Goal: Task Accomplishment & Management: Manage account settings

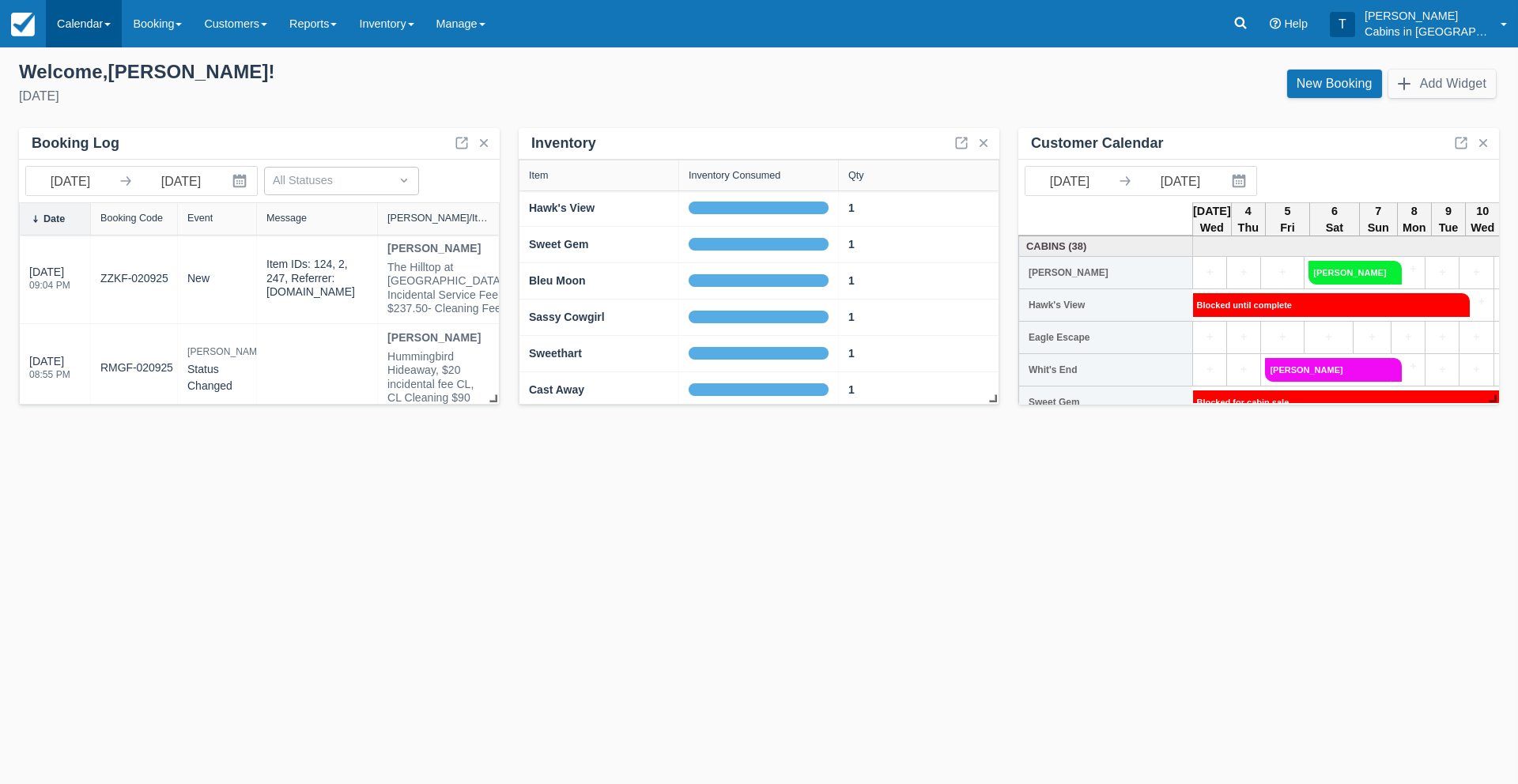
click at [74, 25] on link "Calendar" at bounding box center [84, 24] width 76 height 47
click at [85, 107] on link "Customer" at bounding box center [109, 101] width 125 height 33
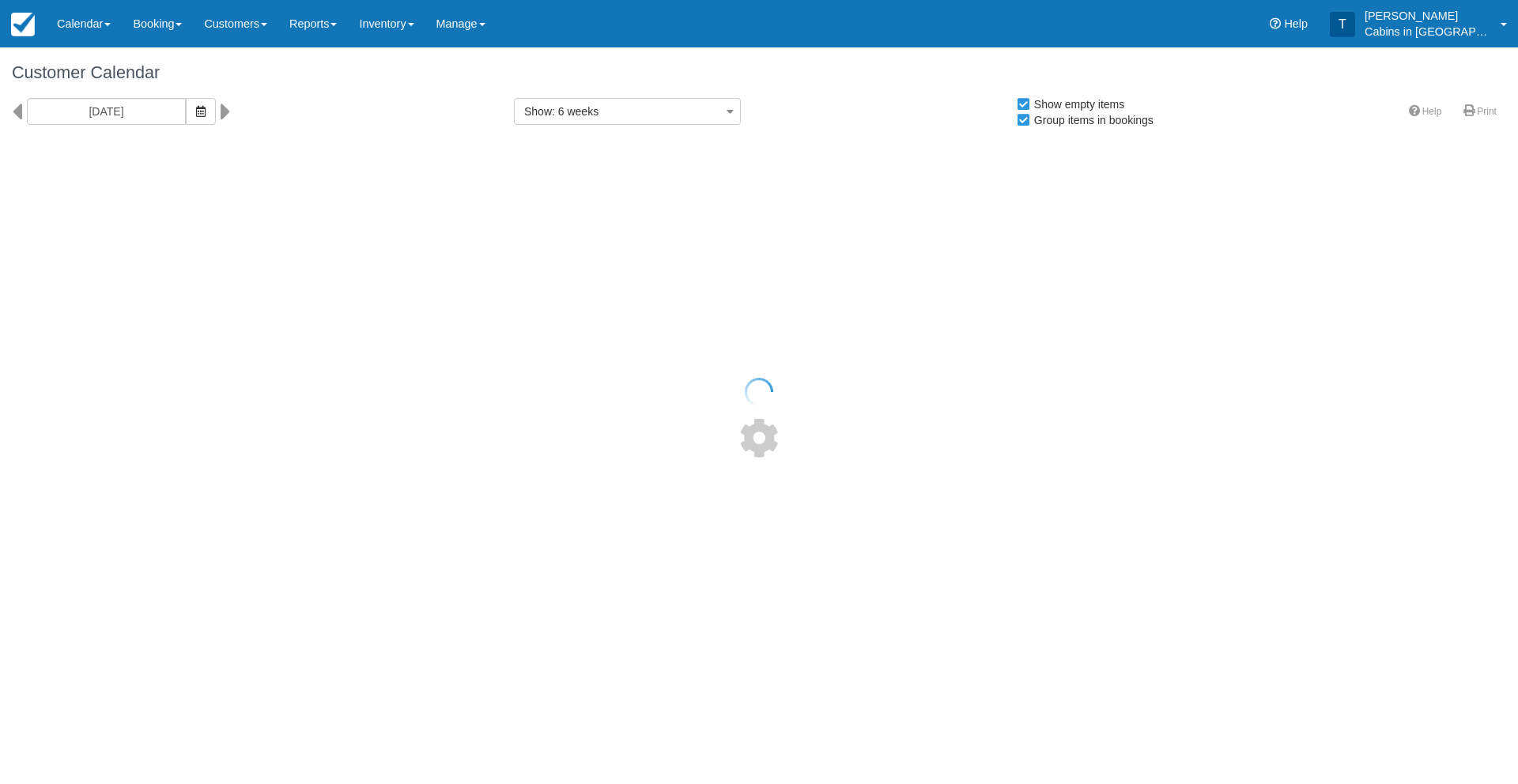
select select
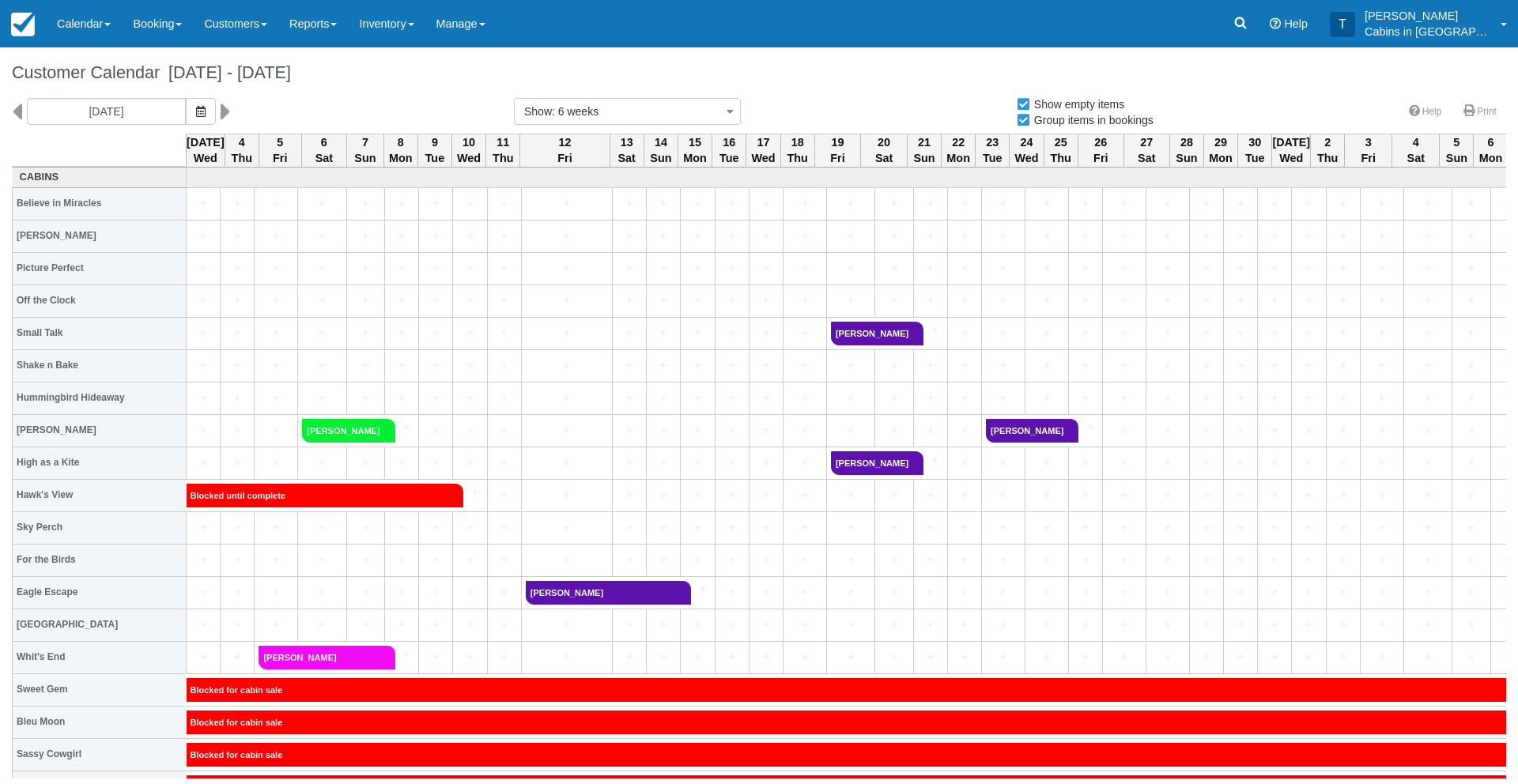
select select
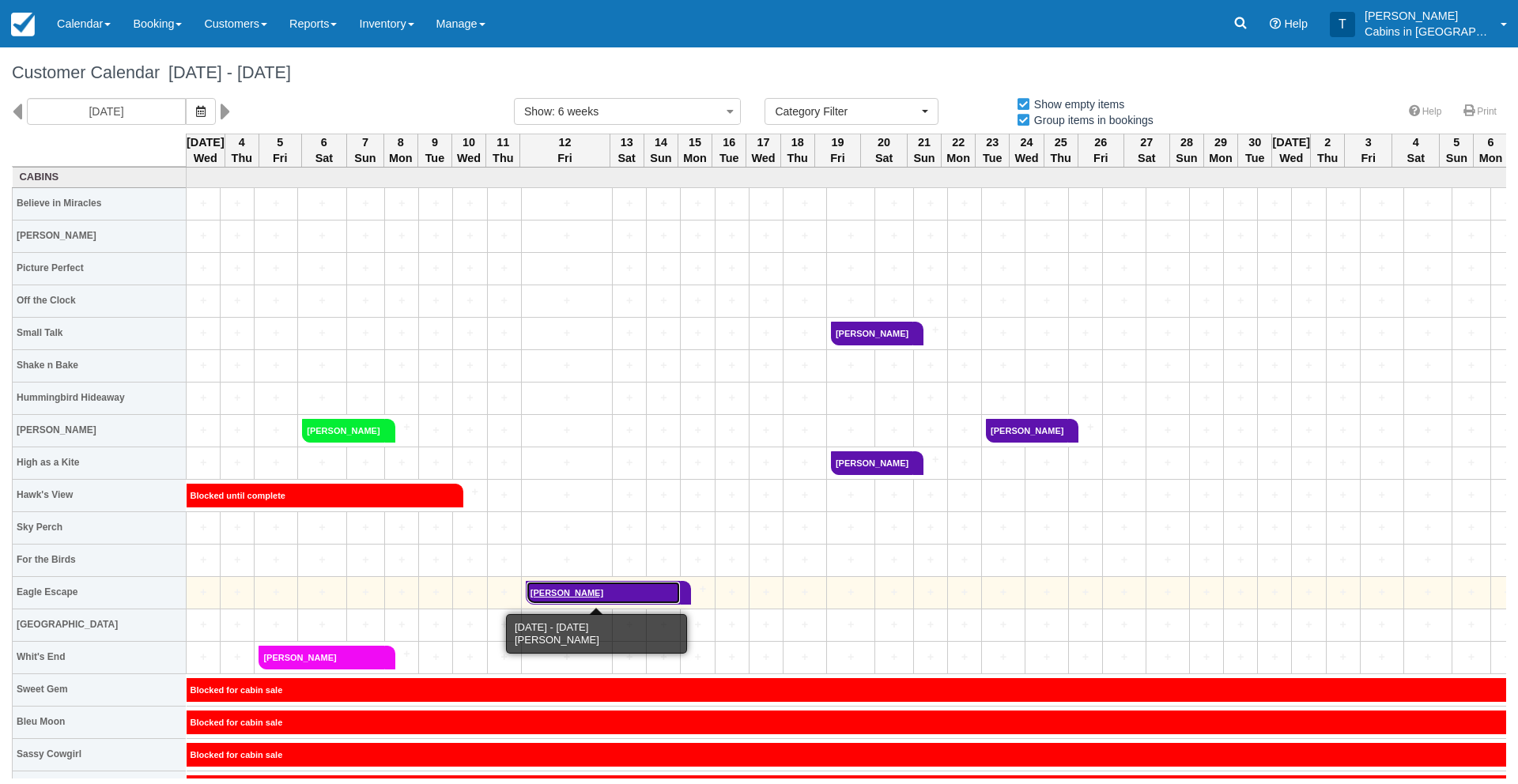
click at [600, 593] on link "[PERSON_NAME]" at bounding box center [603, 592] width 155 height 24
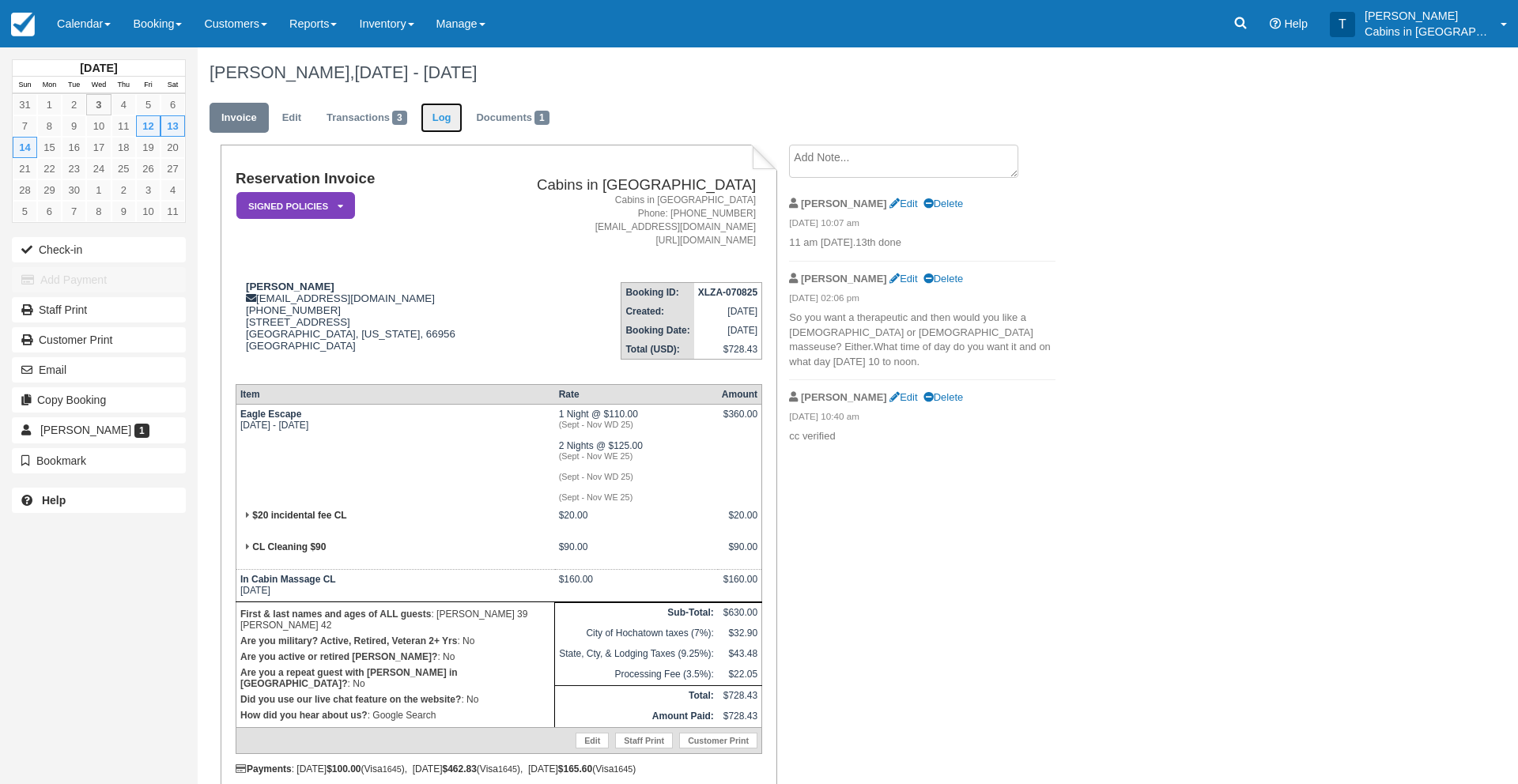
click at [452, 120] on link "Log" at bounding box center [442, 118] width 43 height 30
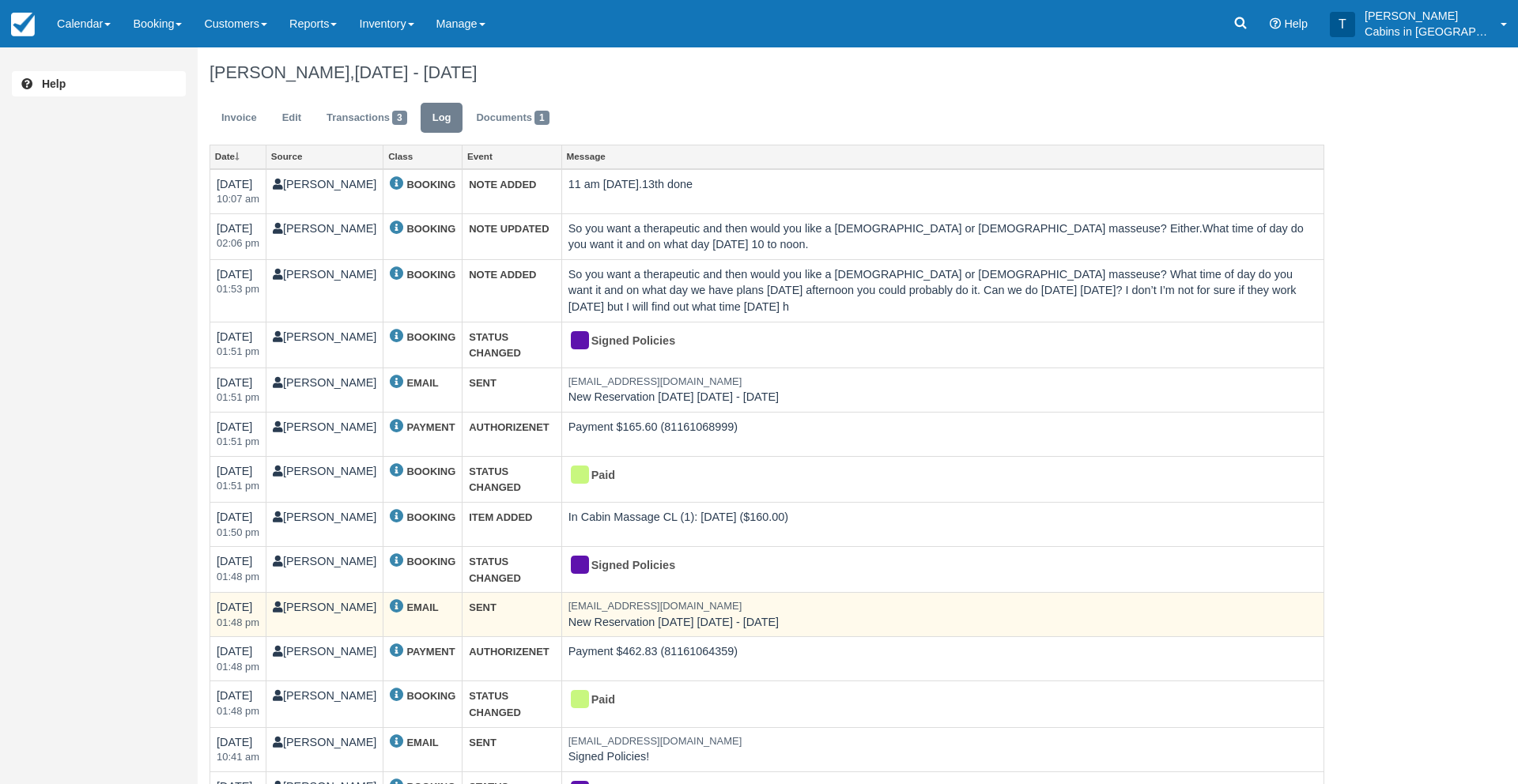
click at [383, 599] on td "EMAIL" at bounding box center [423, 615] width 79 height 44
click at [390, 601] on icon at bounding box center [396, 605] width 13 height 13
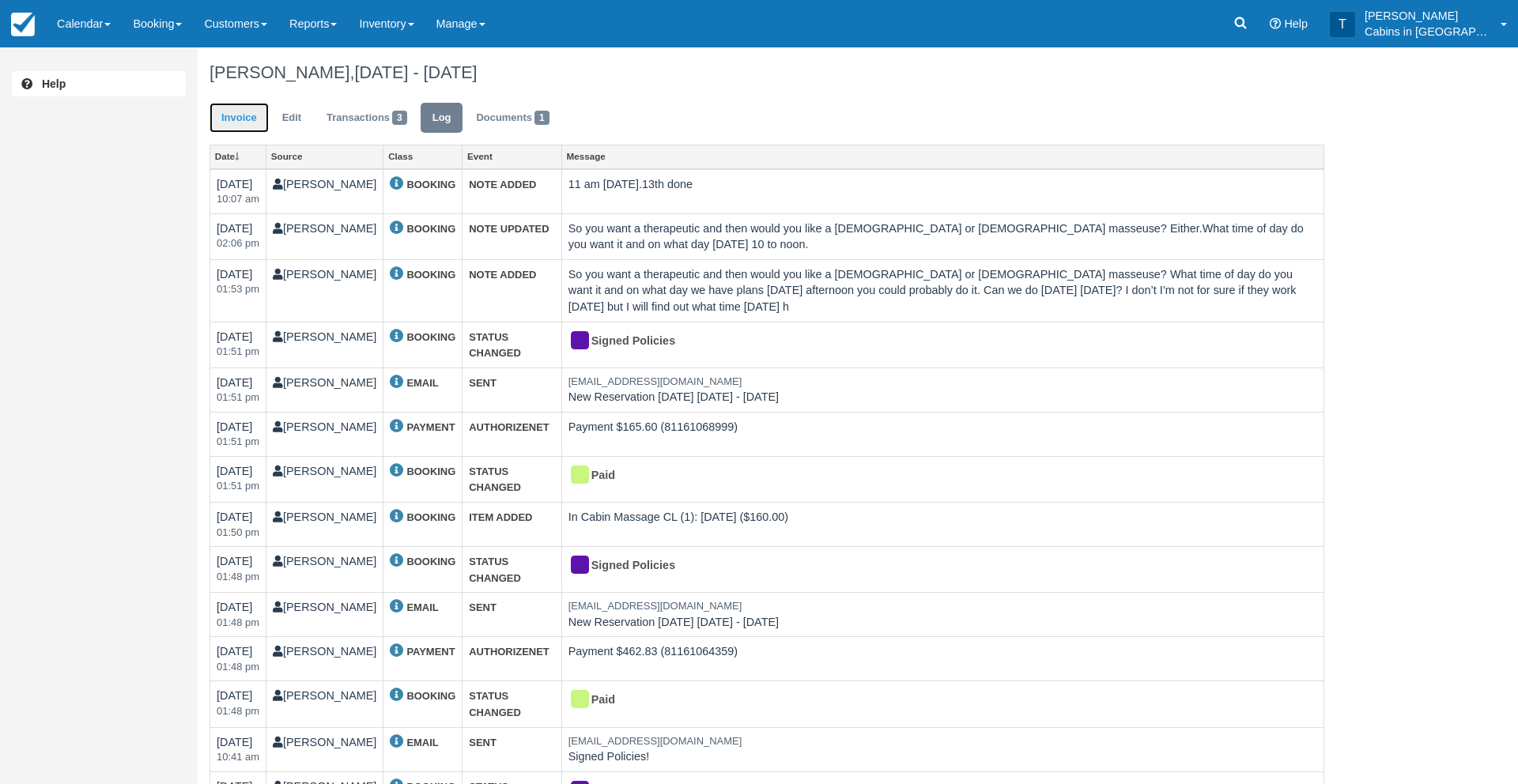
click at [243, 118] on link "Invoice" at bounding box center [239, 118] width 59 height 30
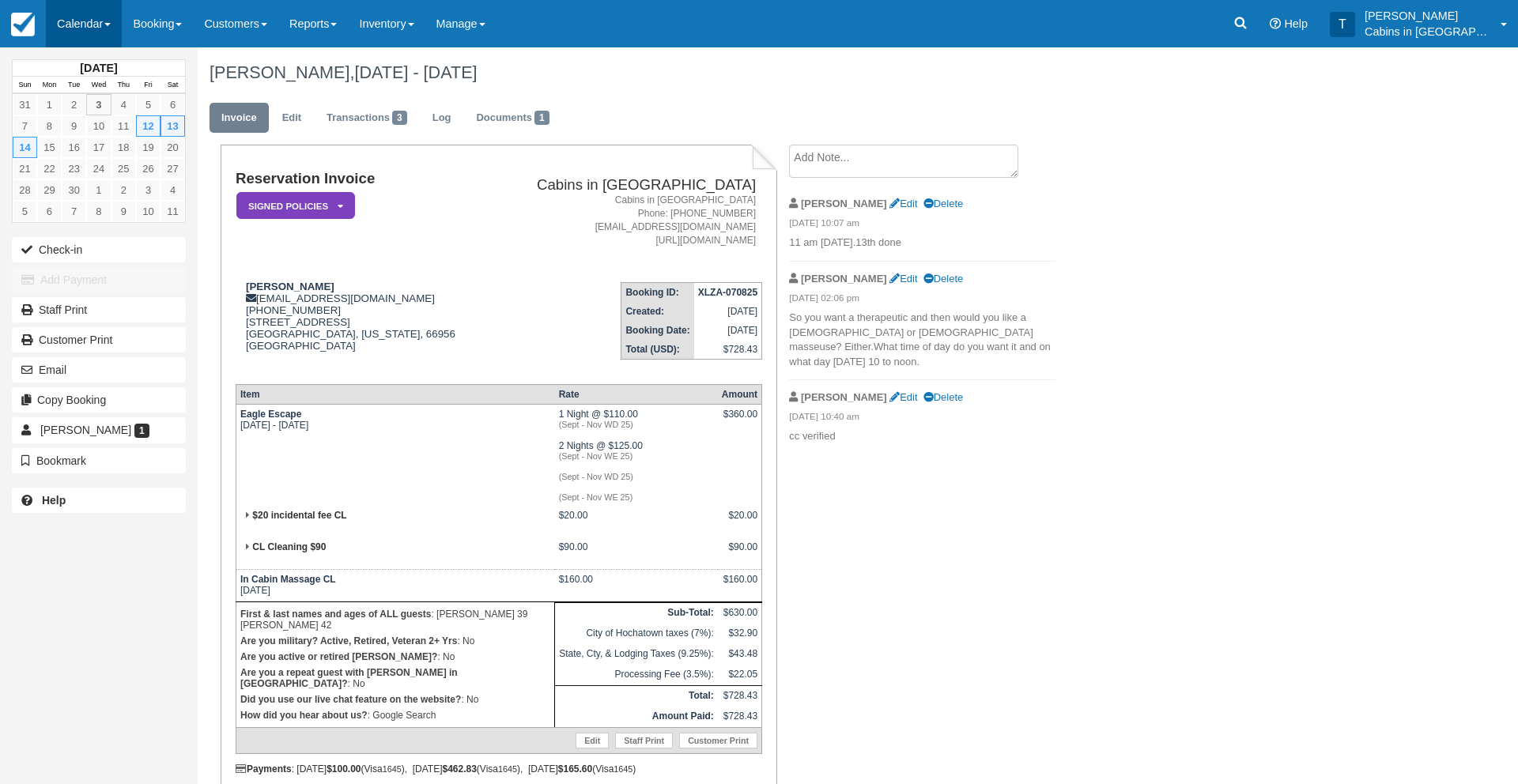
click at [98, 30] on link "Calendar" at bounding box center [84, 24] width 76 height 47
click at [113, 91] on link "Customer" at bounding box center [109, 101] width 125 height 33
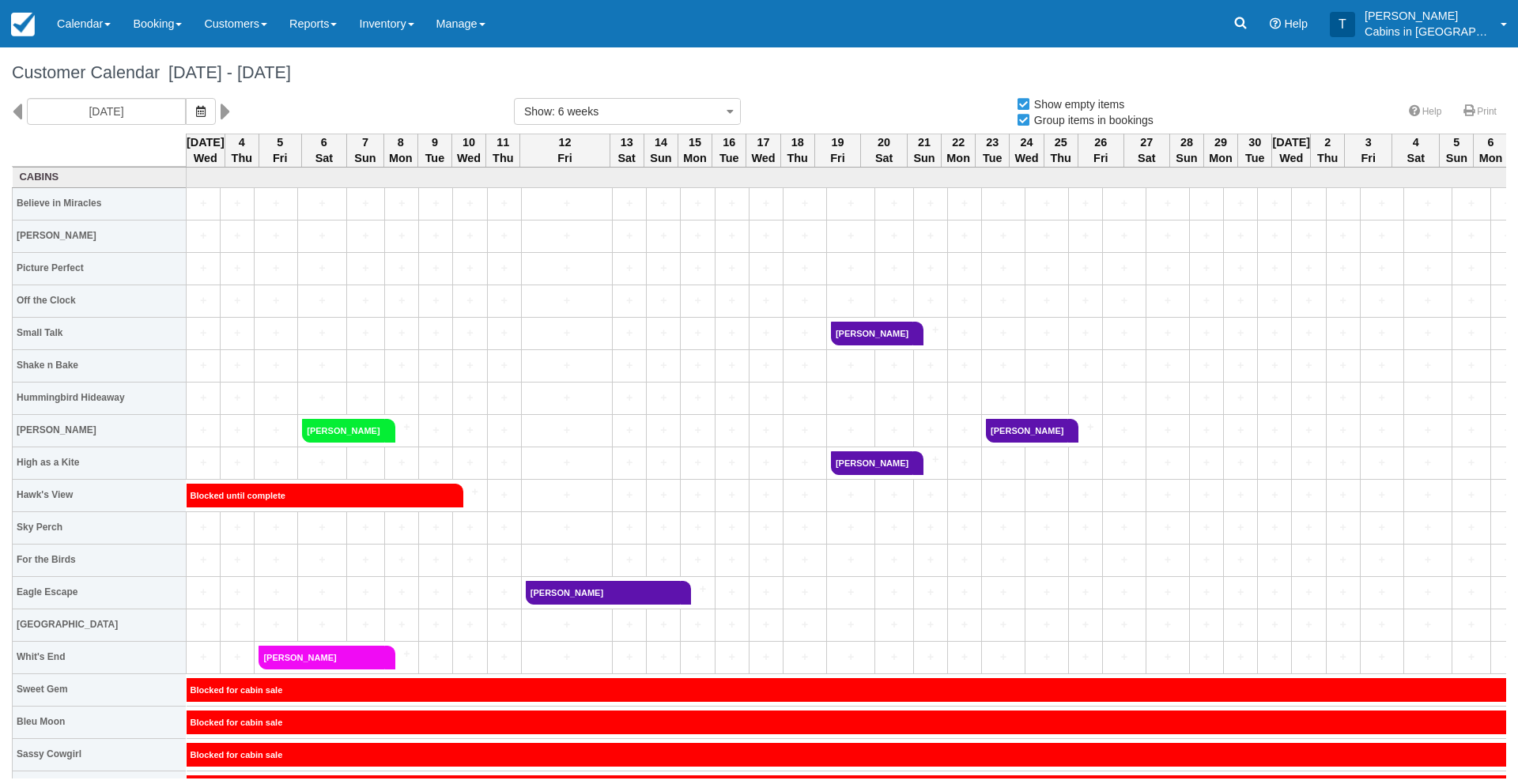
select select
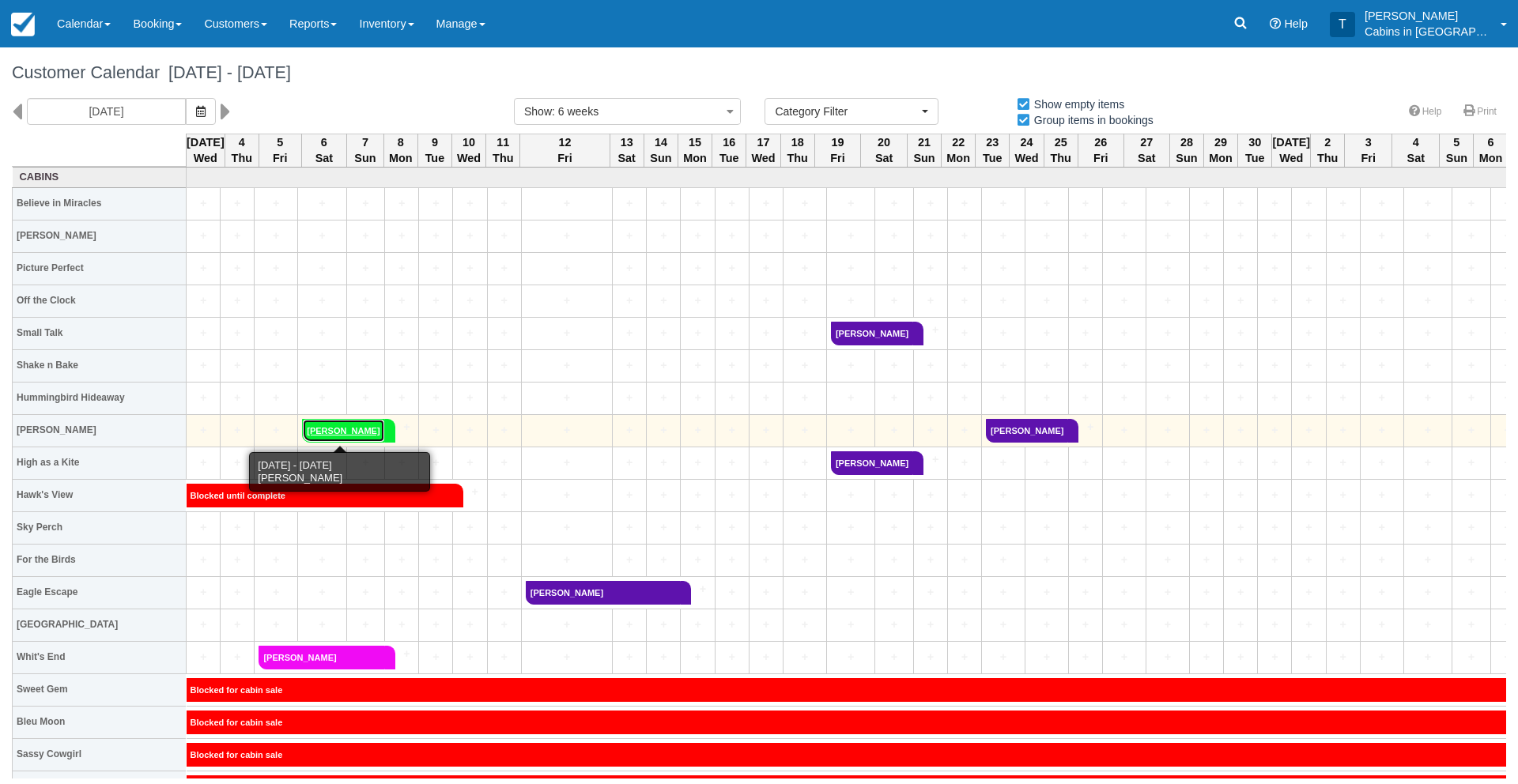
click at [322, 433] on link "Stephanie Hardy" at bounding box center [343, 430] width 82 height 24
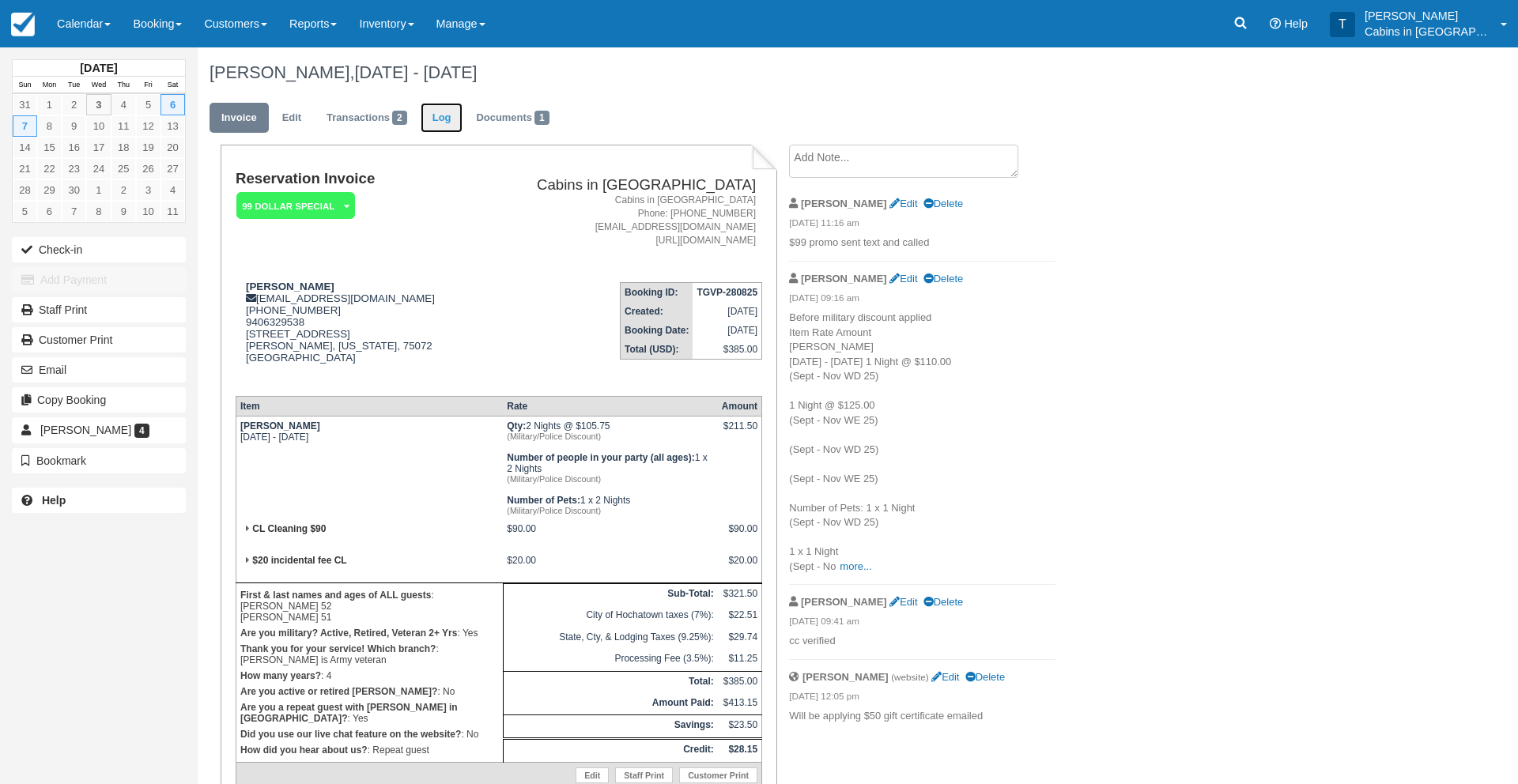
click at [451, 118] on link "Log" at bounding box center [442, 118] width 43 height 30
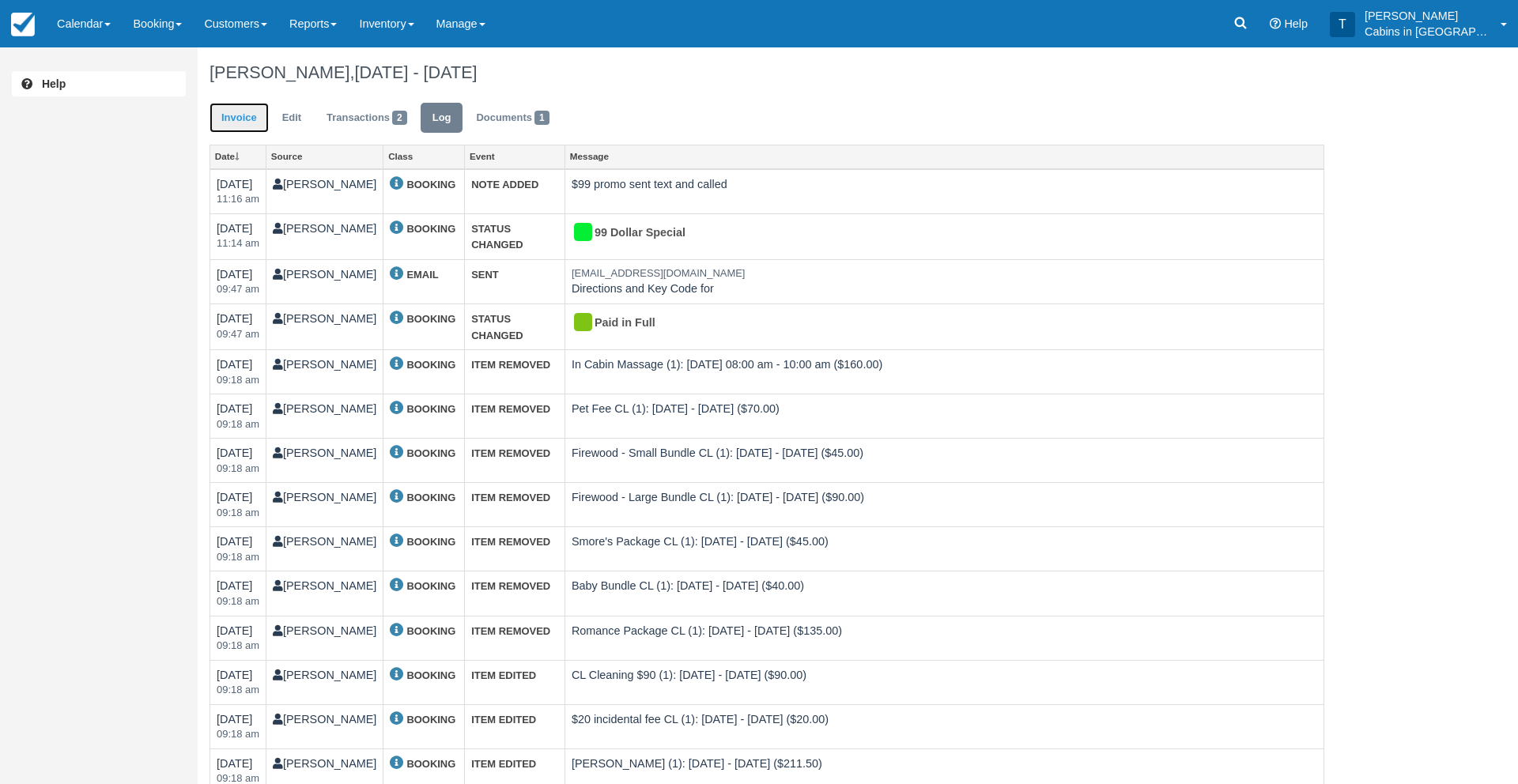
click at [241, 118] on link "Invoice" at bounding box center [239, 118] width 59 height 30
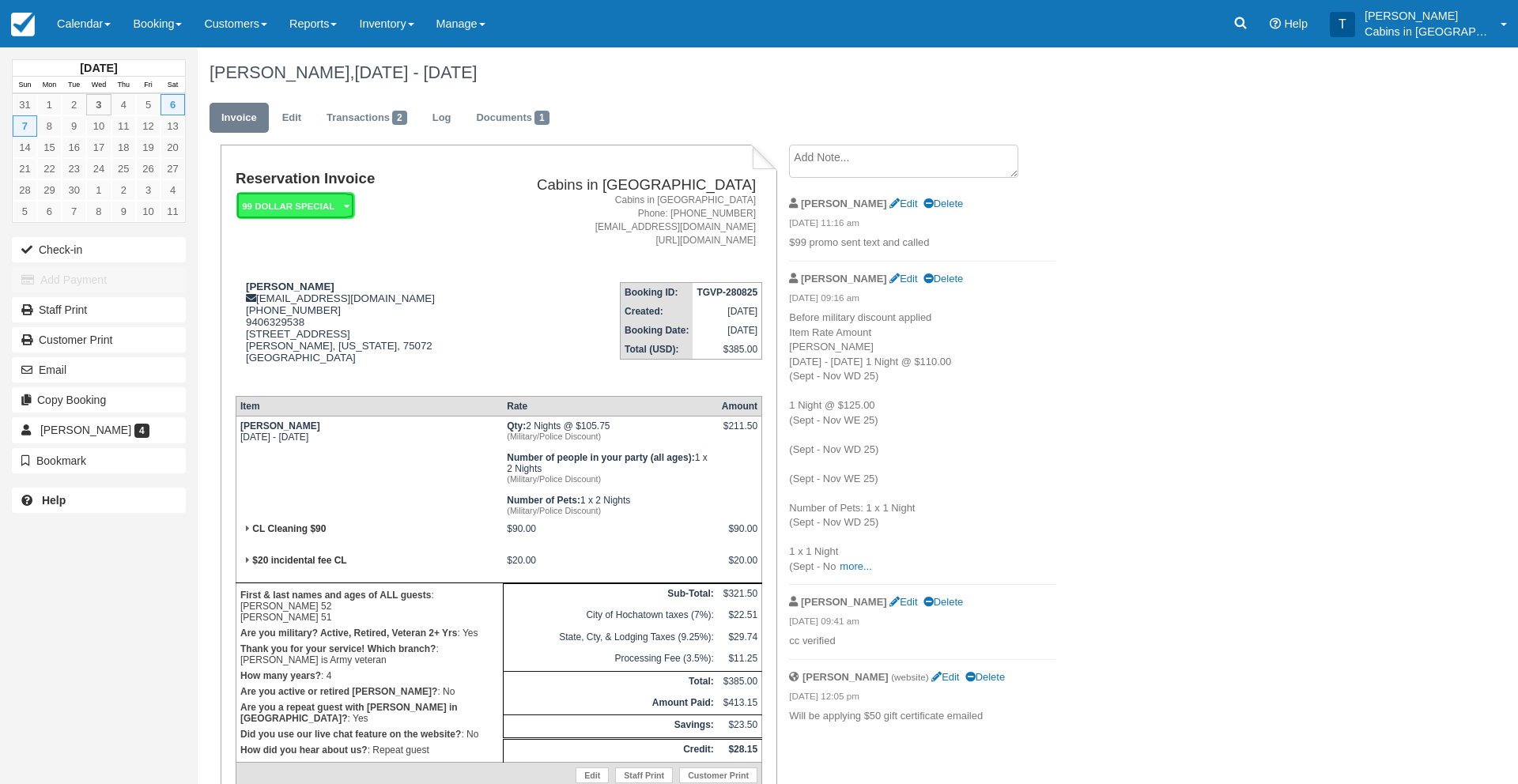
click at [303, 215] on em "99 Dollar Special" at bounding box center [295, 206] width 119 height 28
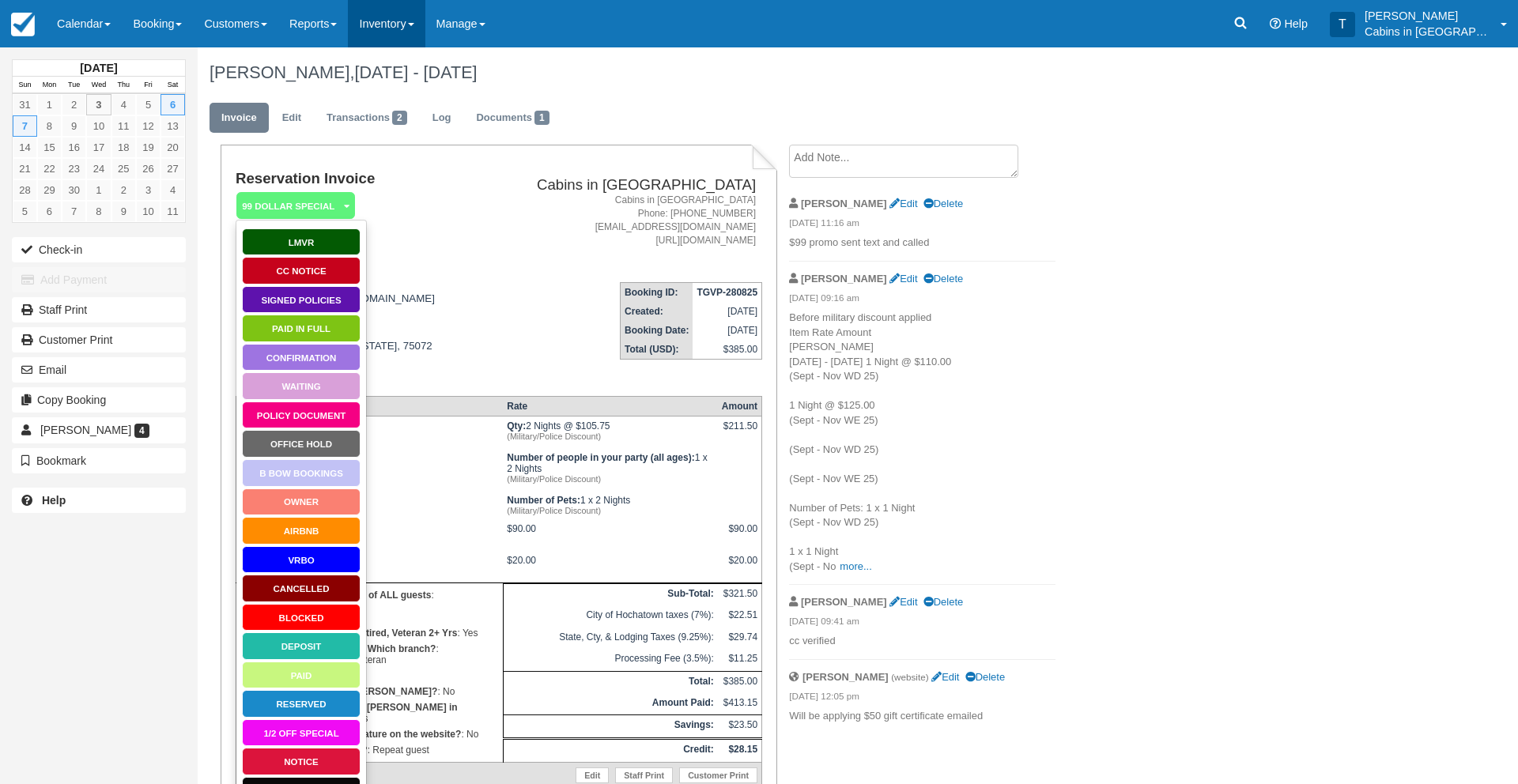
click at [403, 30] on link "Inventory" at bounding box center [386, 24] width 77 height 47
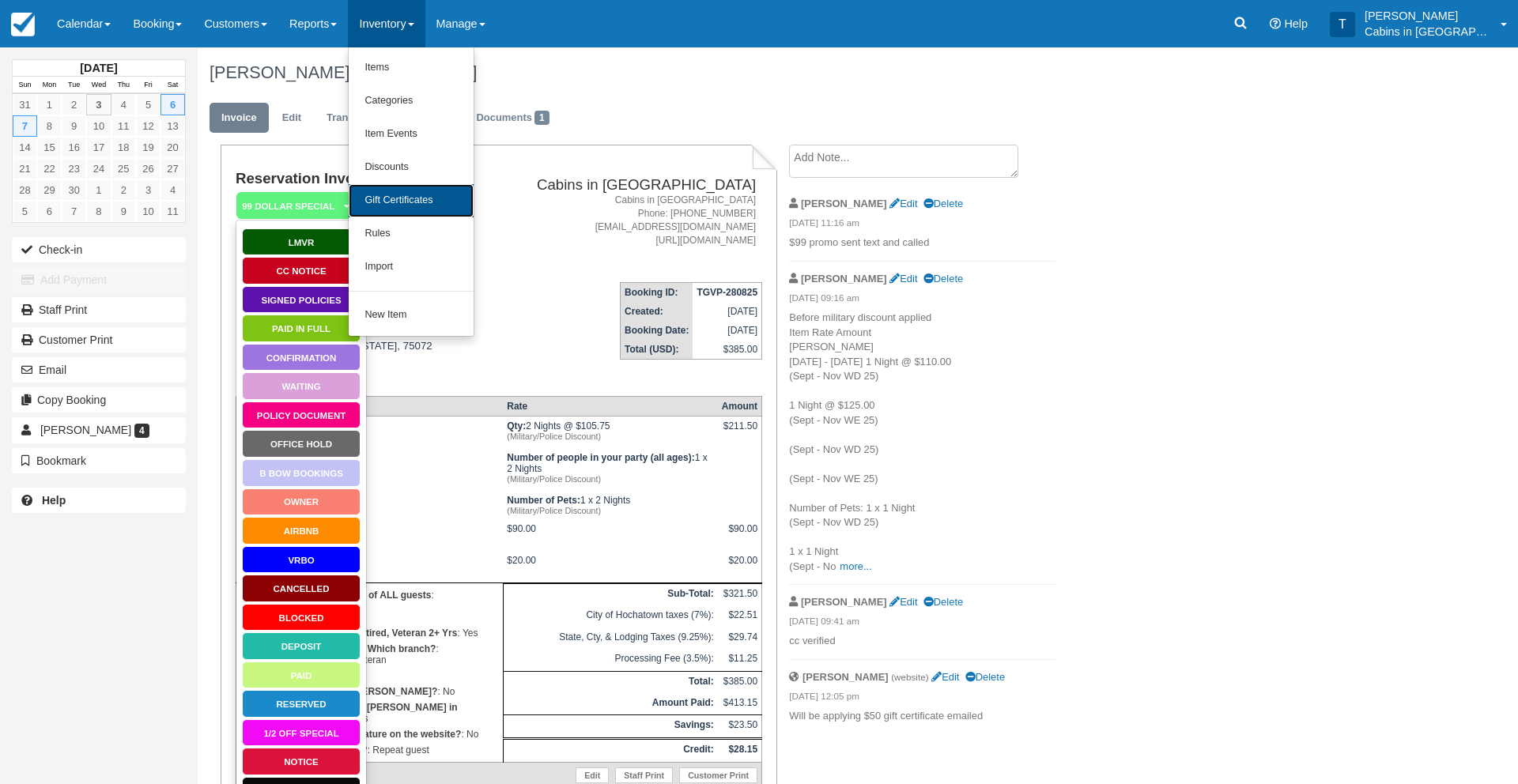
click at [432, 202] on link "Gift Certificates" at bounding box center [410, 200] width 125 height 33
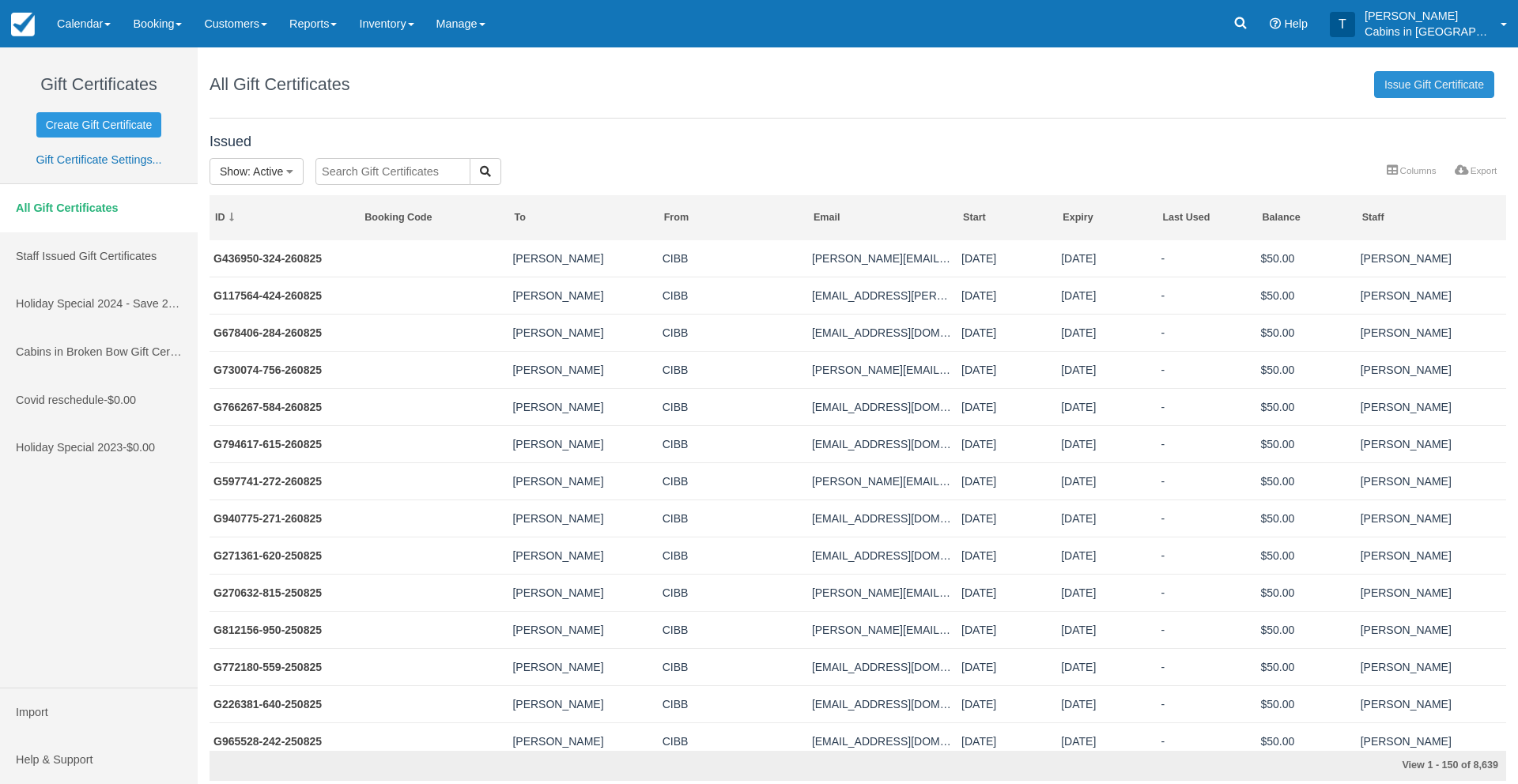
click at [1421, 81] on link "Issue Gift Certificate" at bounding box center [1434, 84] width 120 height 27
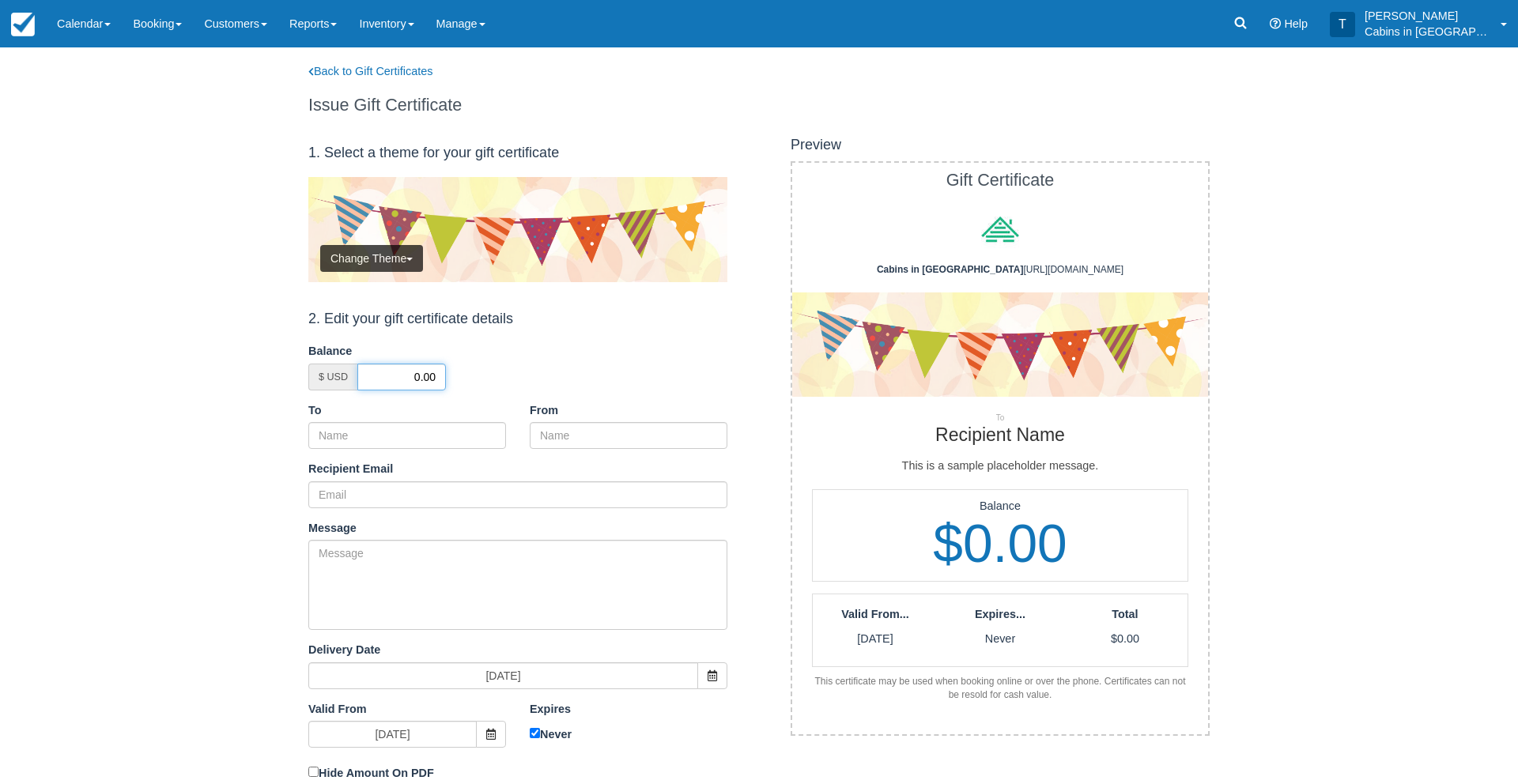
click at [410, 382] on input "0.00" at bounding box center [402, 376] width 89 height 27
type input "50.00"
click at [431, 433] on input "To" at bounding box center [407, 436] width 198 height 27
paste input "Shane Darbonne"
type input "Shane Darbonne"
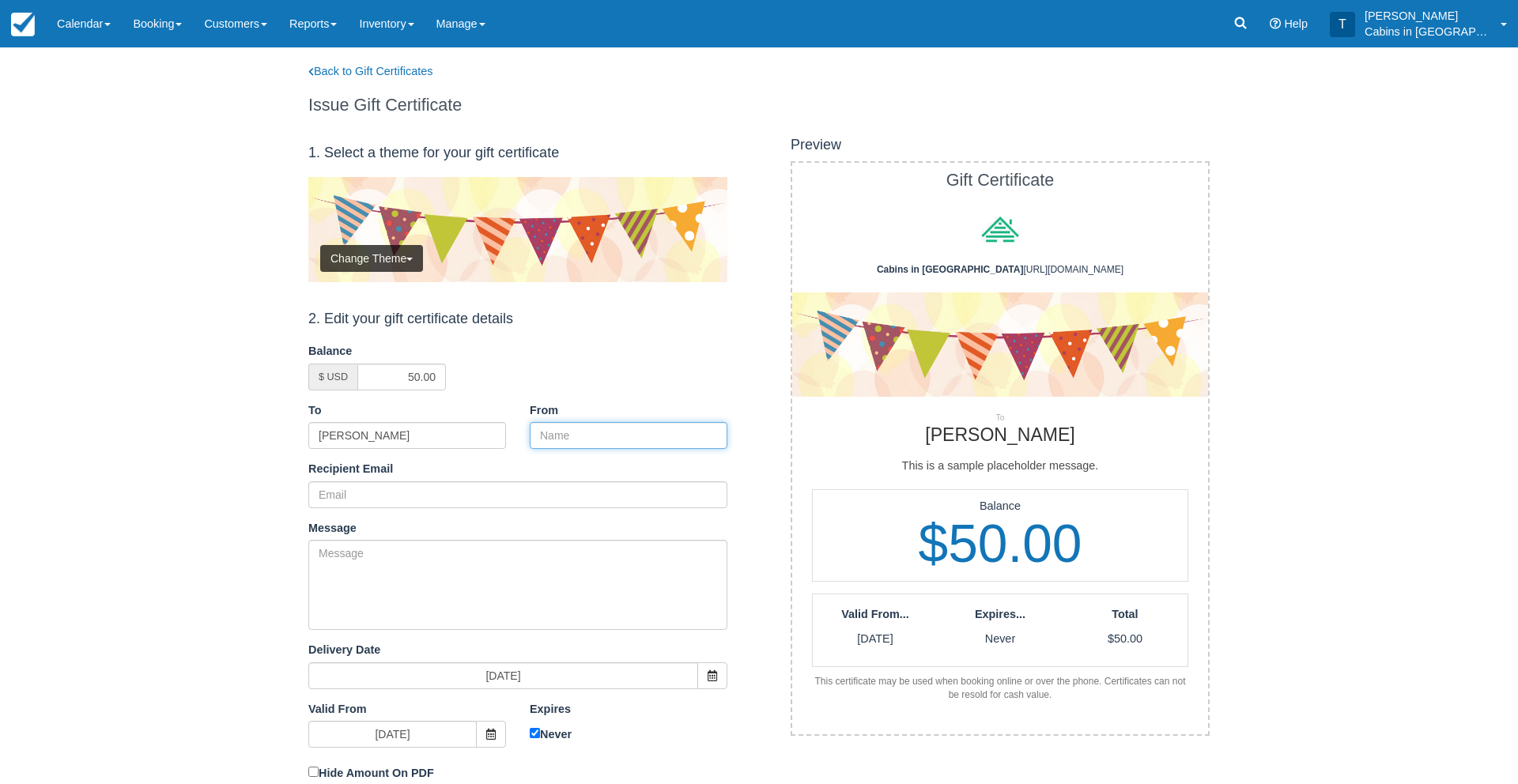
click at [568, 435] on input "From" at bounding box center [628, 436] width 198 height 27
type input "CIBB"
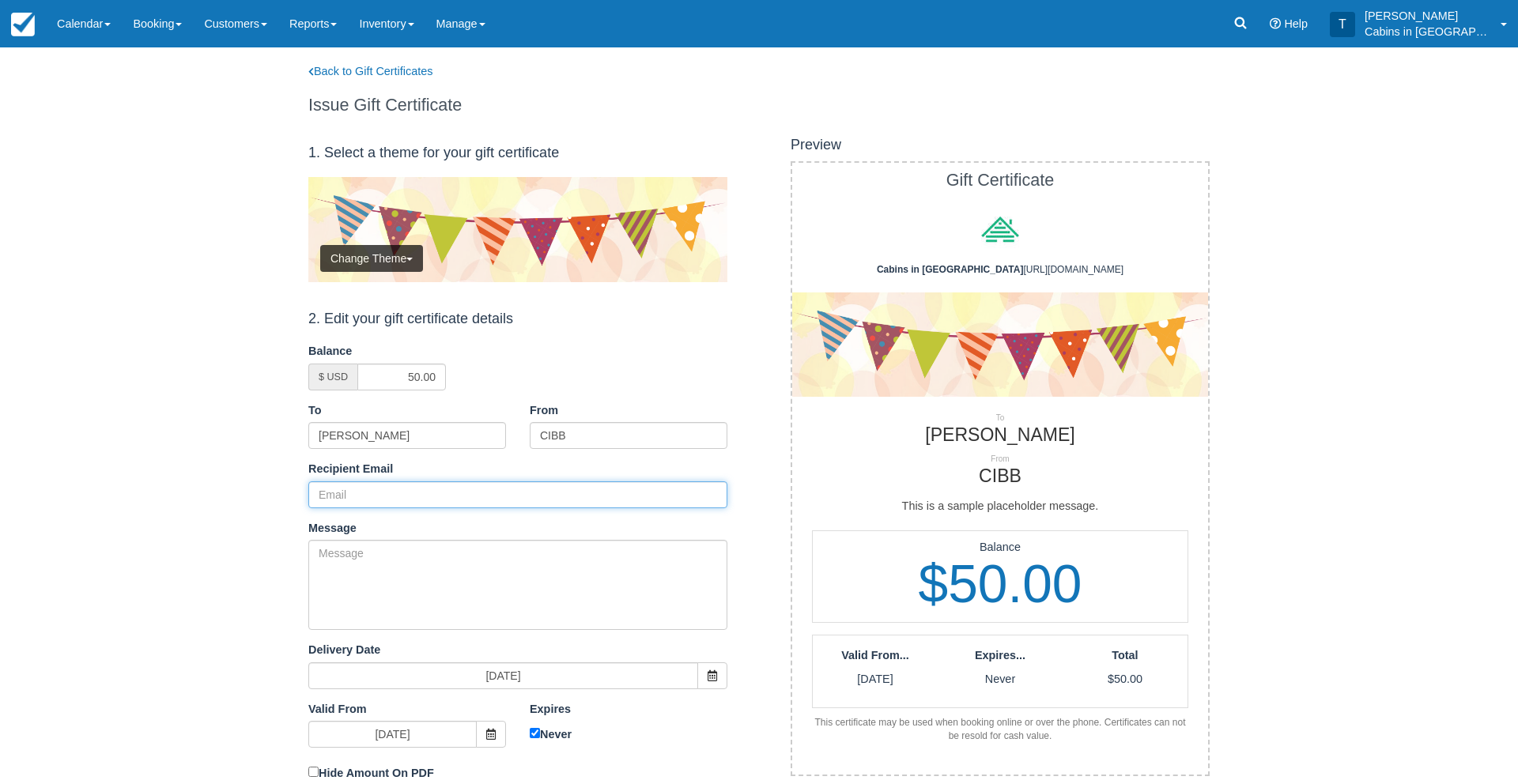
click at [370, 492] on input "Recipient Email" at bounding box center [518, 495] width 419 height 27
paste input "sbdarbonne@gmail.com"
type input "sbdarbonne@gmail.com"
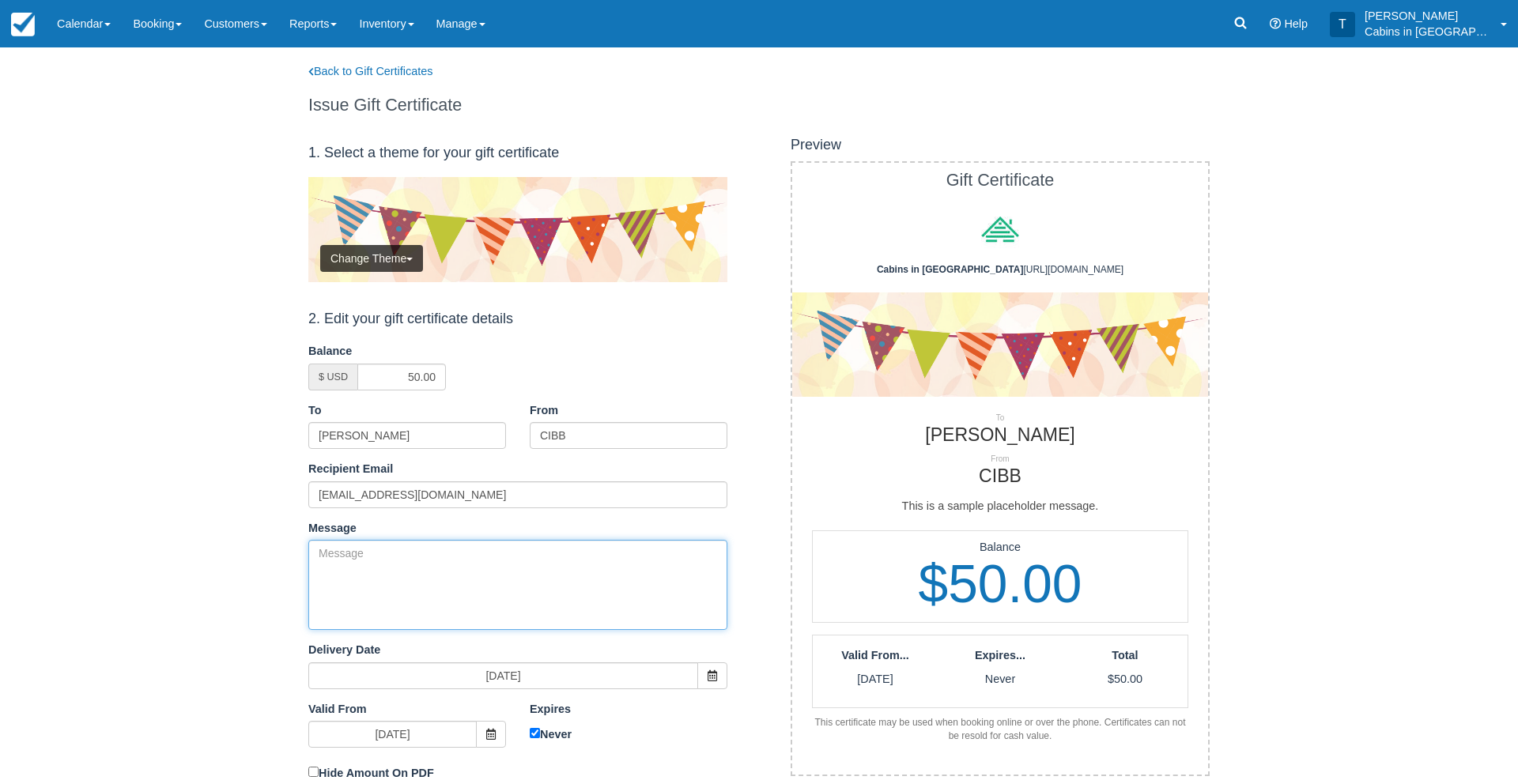
click at [356, 586] on textarea "Message" at bounding box center [518, 585] width 419 height 90
click at [1189, 93] on div "Back to Gift Certificates Issue Gift Certificate" at bounding box center [759, 88] width 925 height 82
click at [367, 593] on textarea "Message" at bounding box center [518, 585] width 419 height 90
paste textarea "Please accept this gift as a Thank you for your previous booking with Cabins in…"
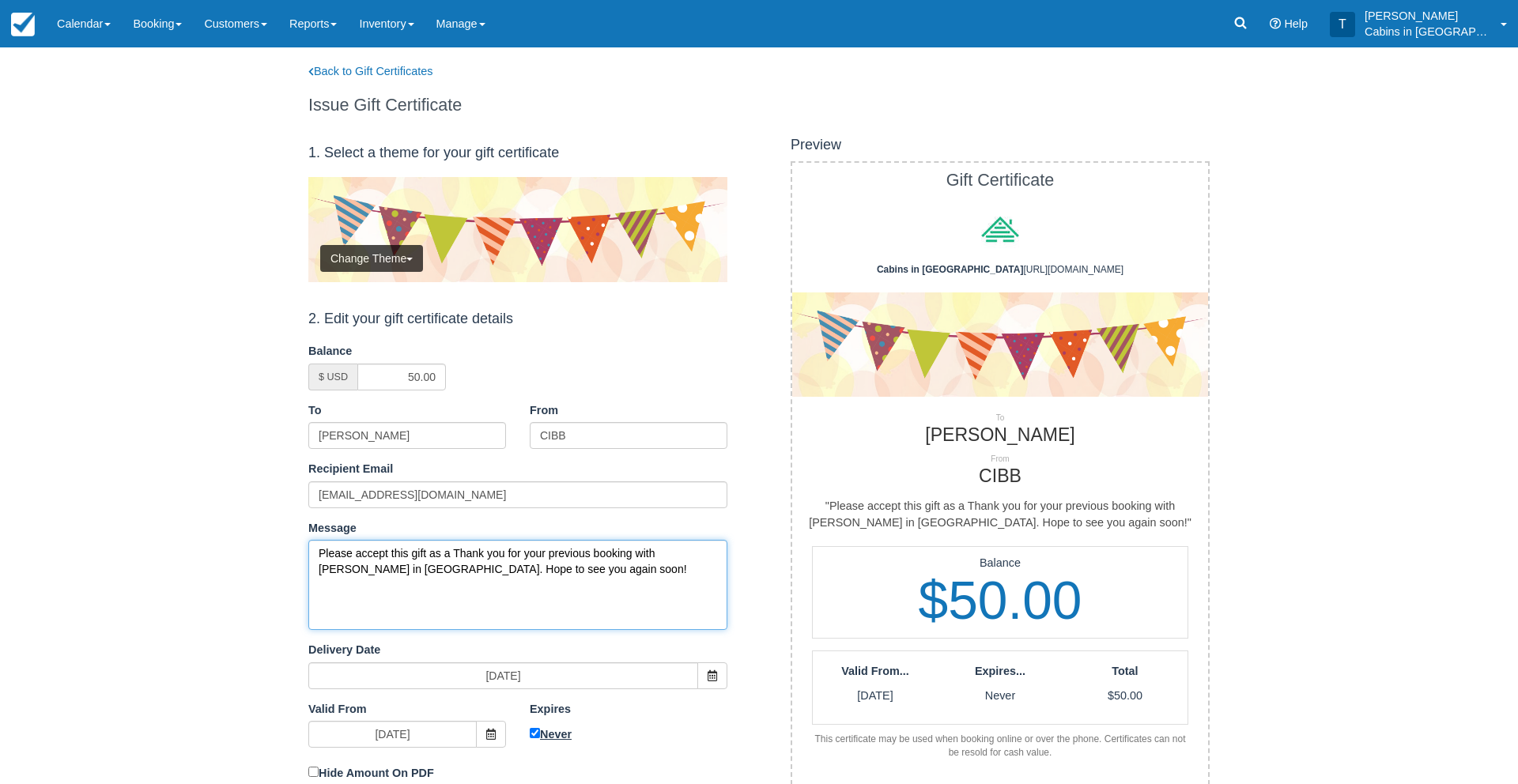
type textarea "Please accept this gift as a Thank you for your previous booking with Cabins in…"
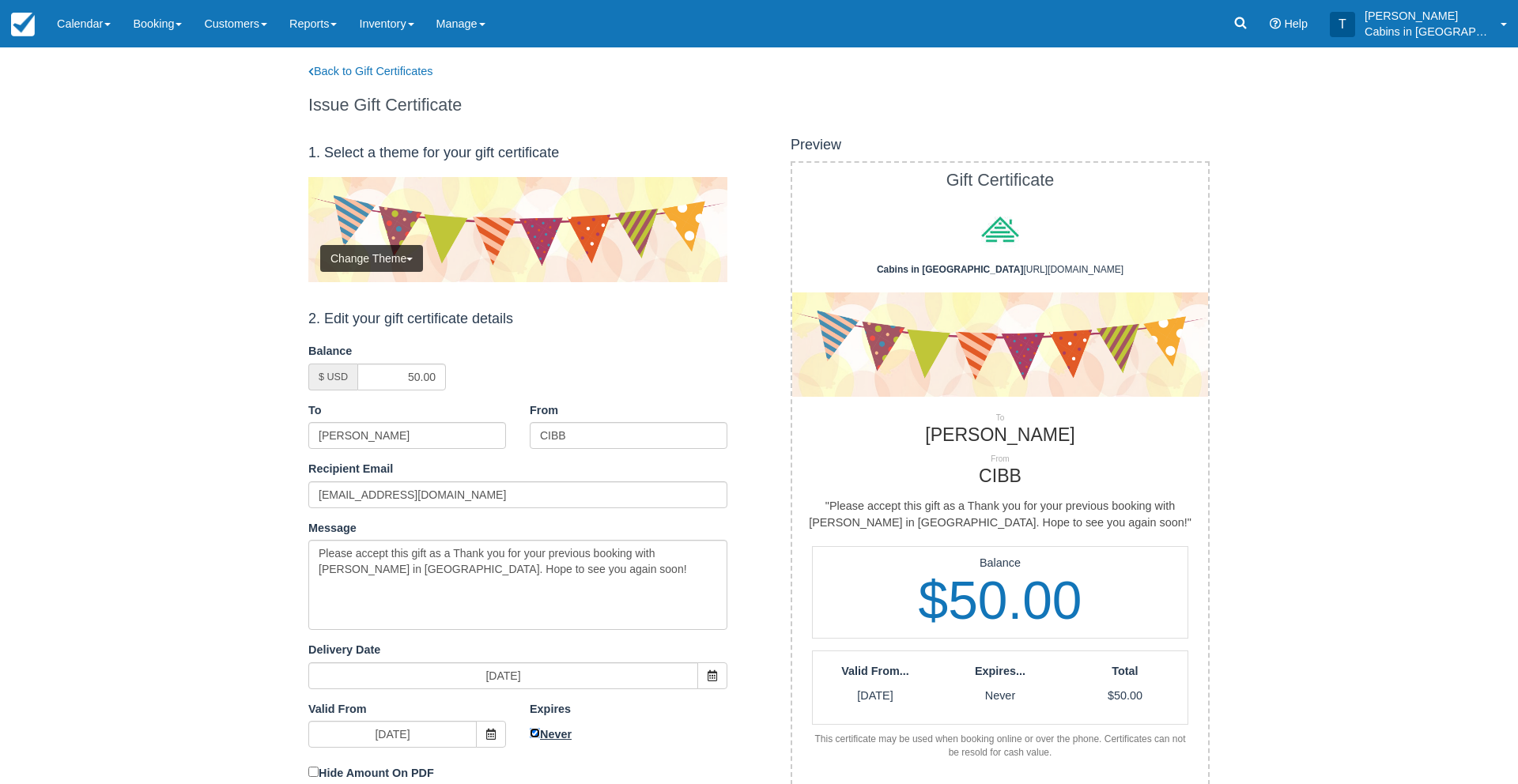
click at [532, 733] on input "Never" at bounding box center [535, 733] width 10 height 10
checkbox input "false"
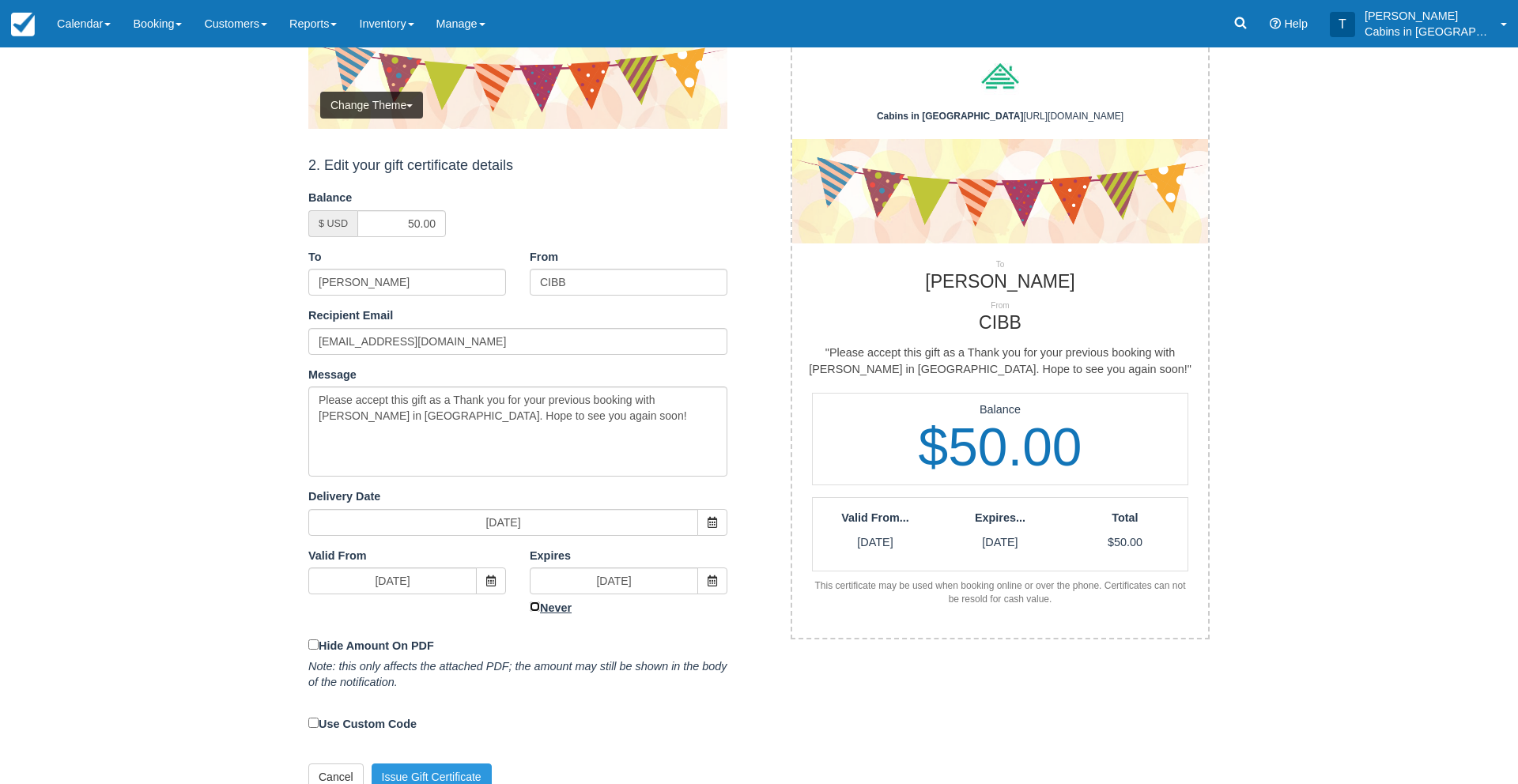
scroll to position [175, 0]
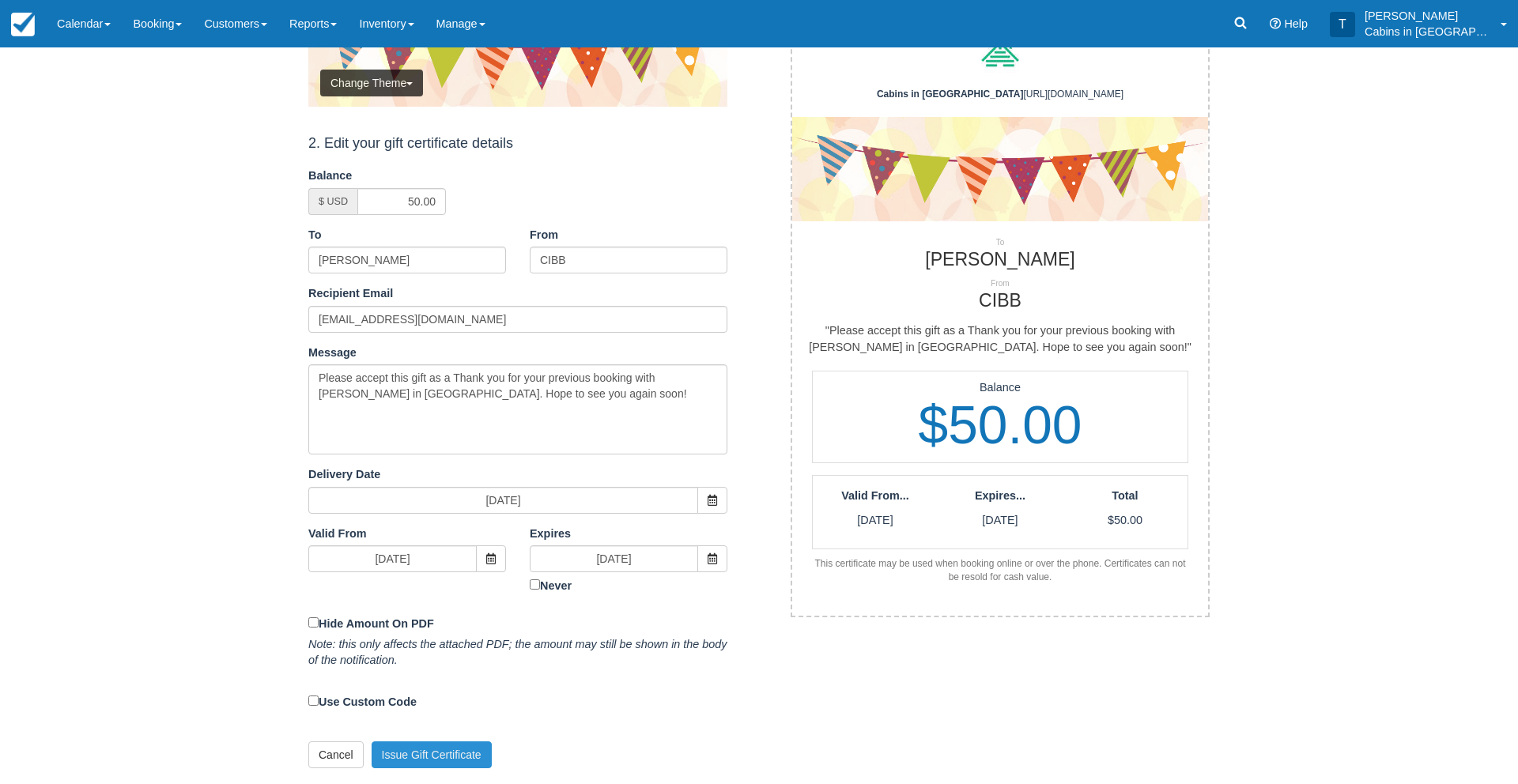
click at [455, 747] on button "Issue Gift Certificate" at bounding box center [431, 754] width 120 height 27
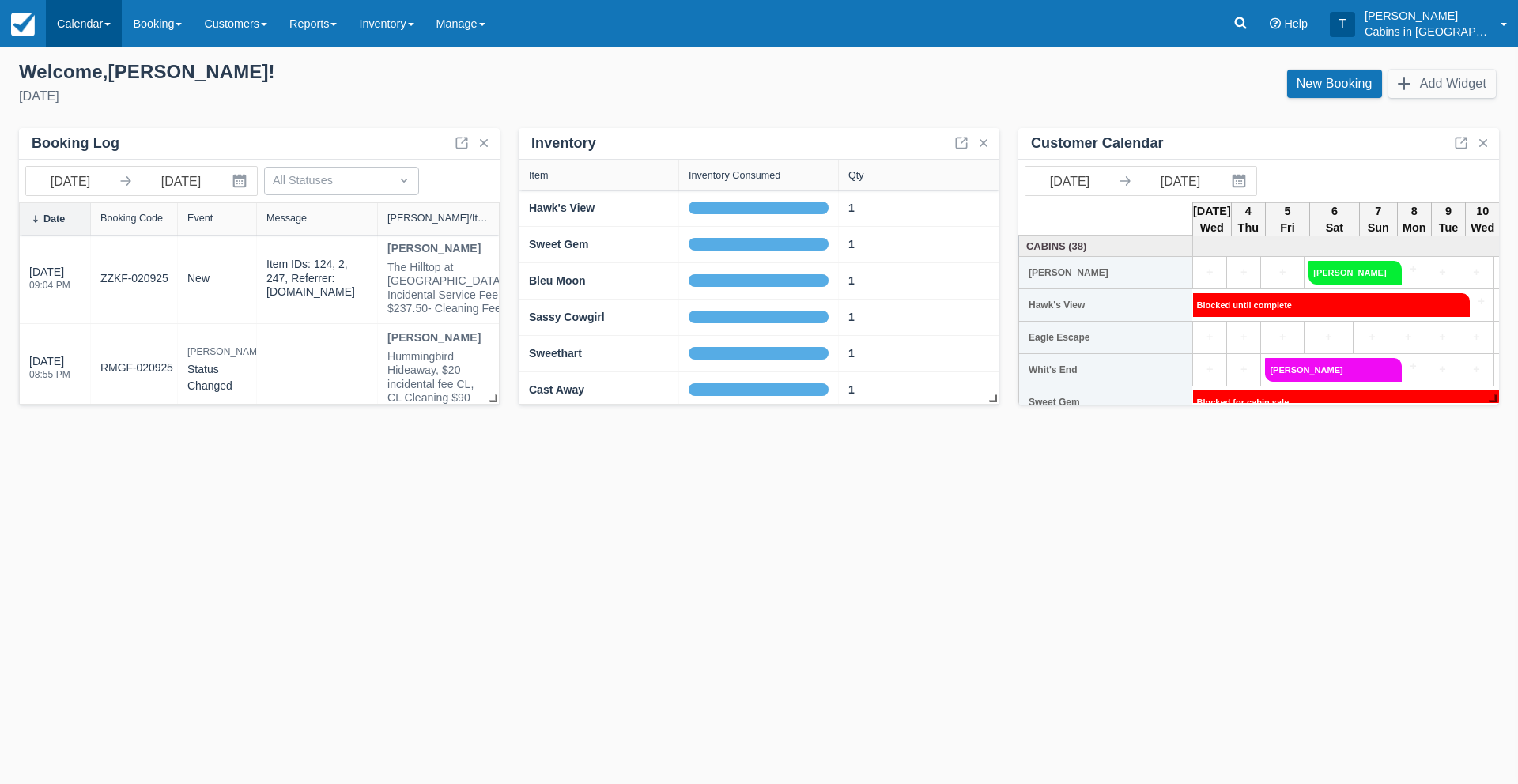
click at [84, 24] on link "Calendar" at bounding box center [84, 24] width 76 height 47
click at [79, 127] on link "Inventory" at bounding box center [109, 134] width 125 height 33
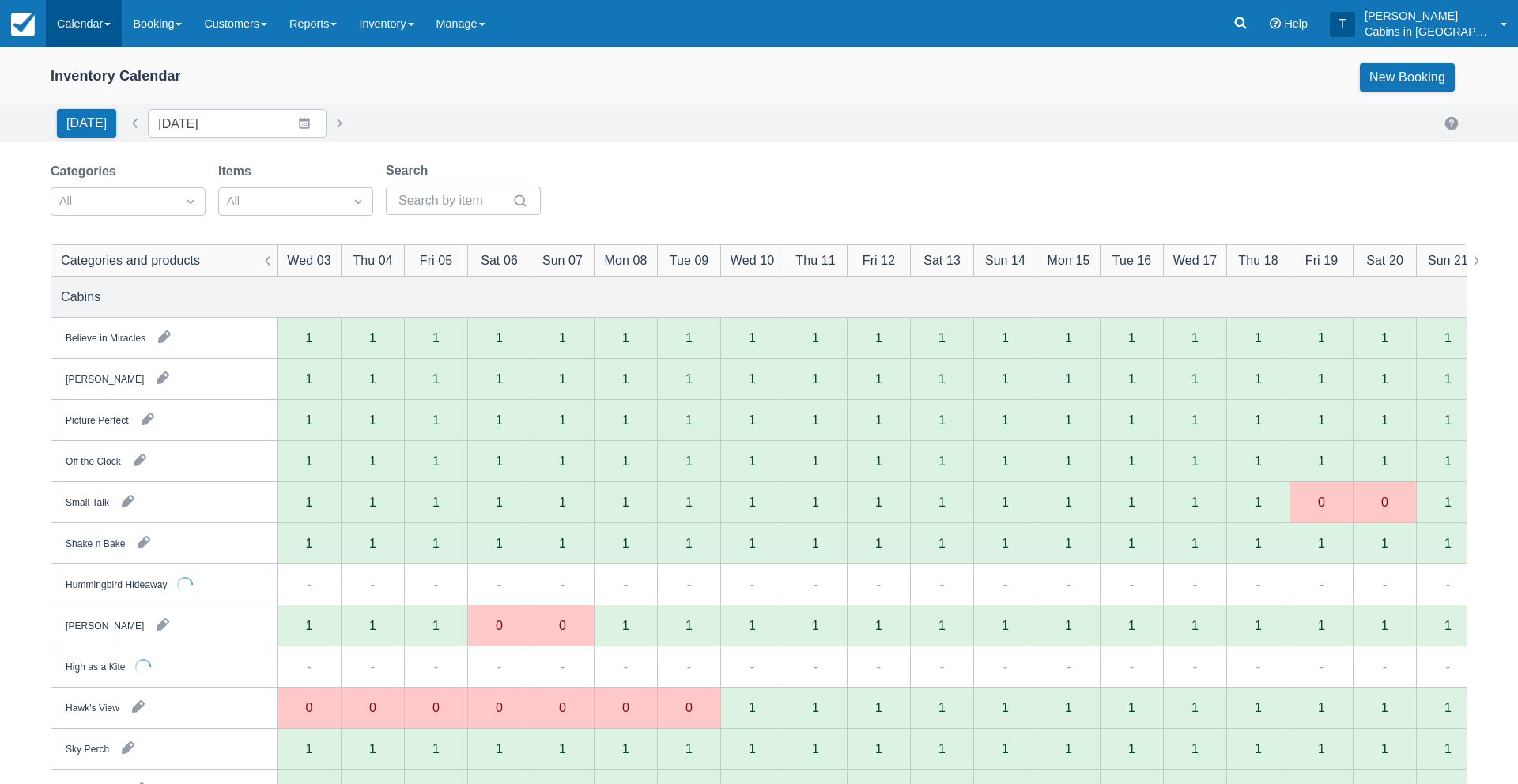
click at [93, 24] on link "Calendar" at bounding box center [84, 24] width 76 height 47
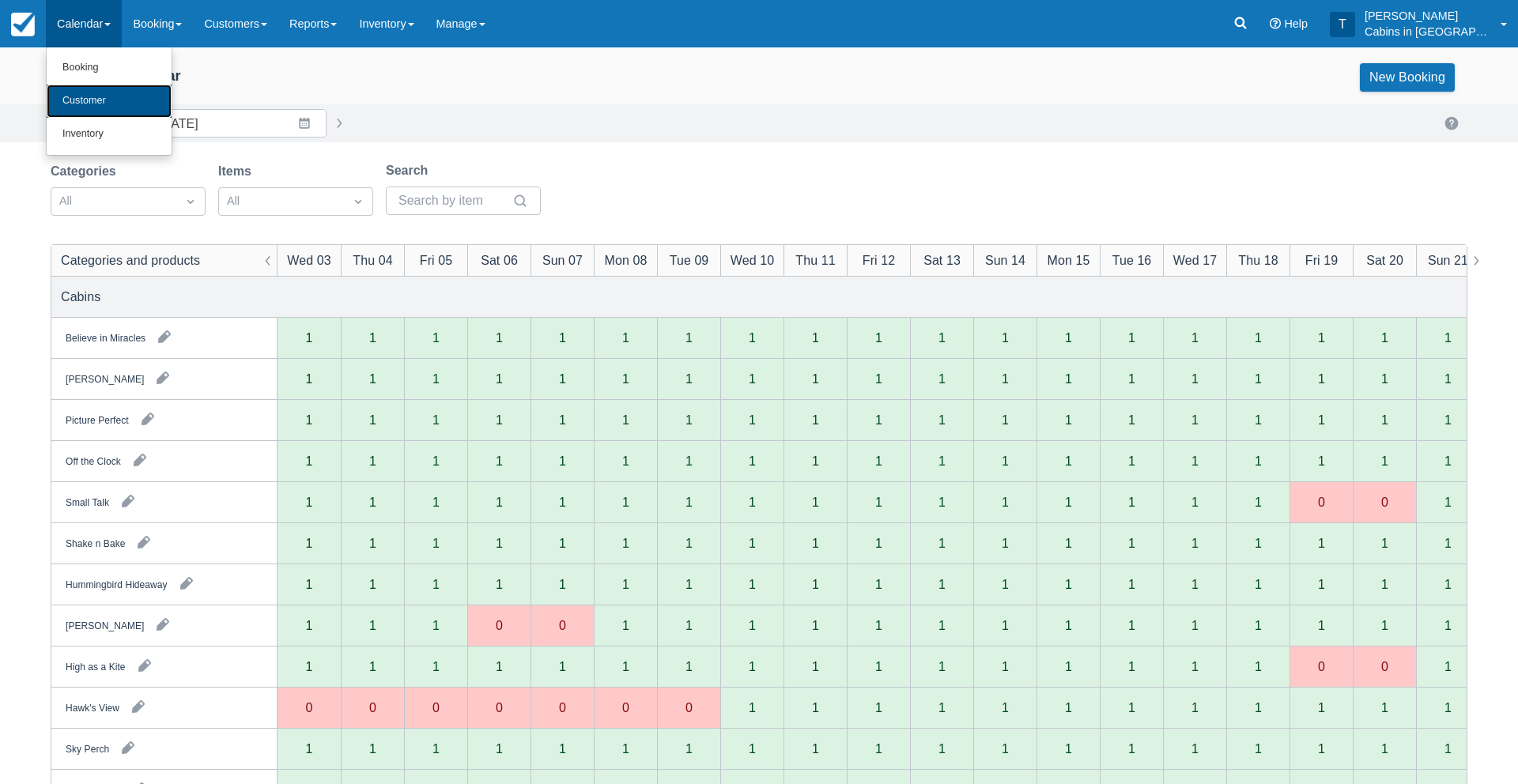
click at [86, 99] on link "Customer" at bounding box center [109, 101] width 125 height 33
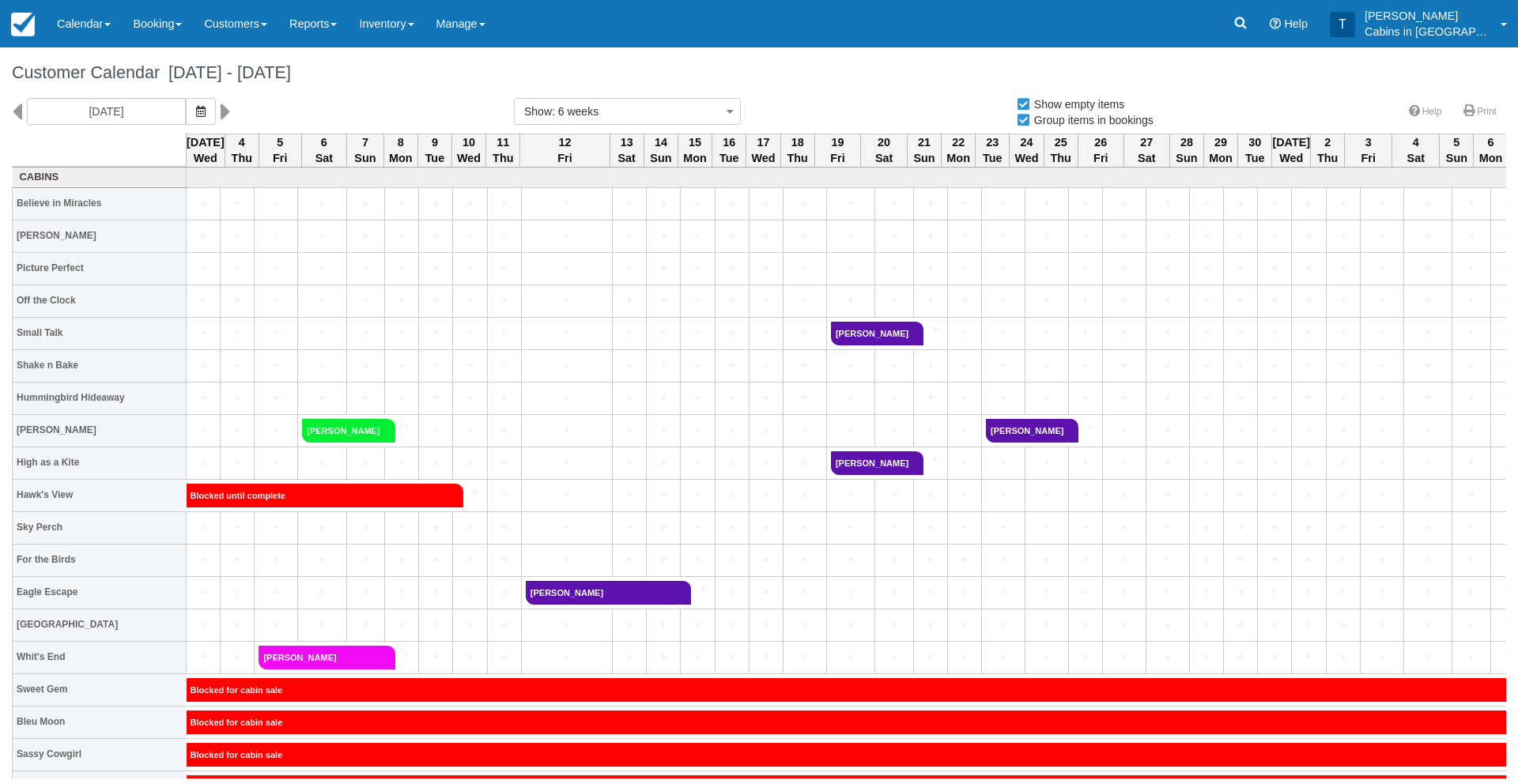
select select
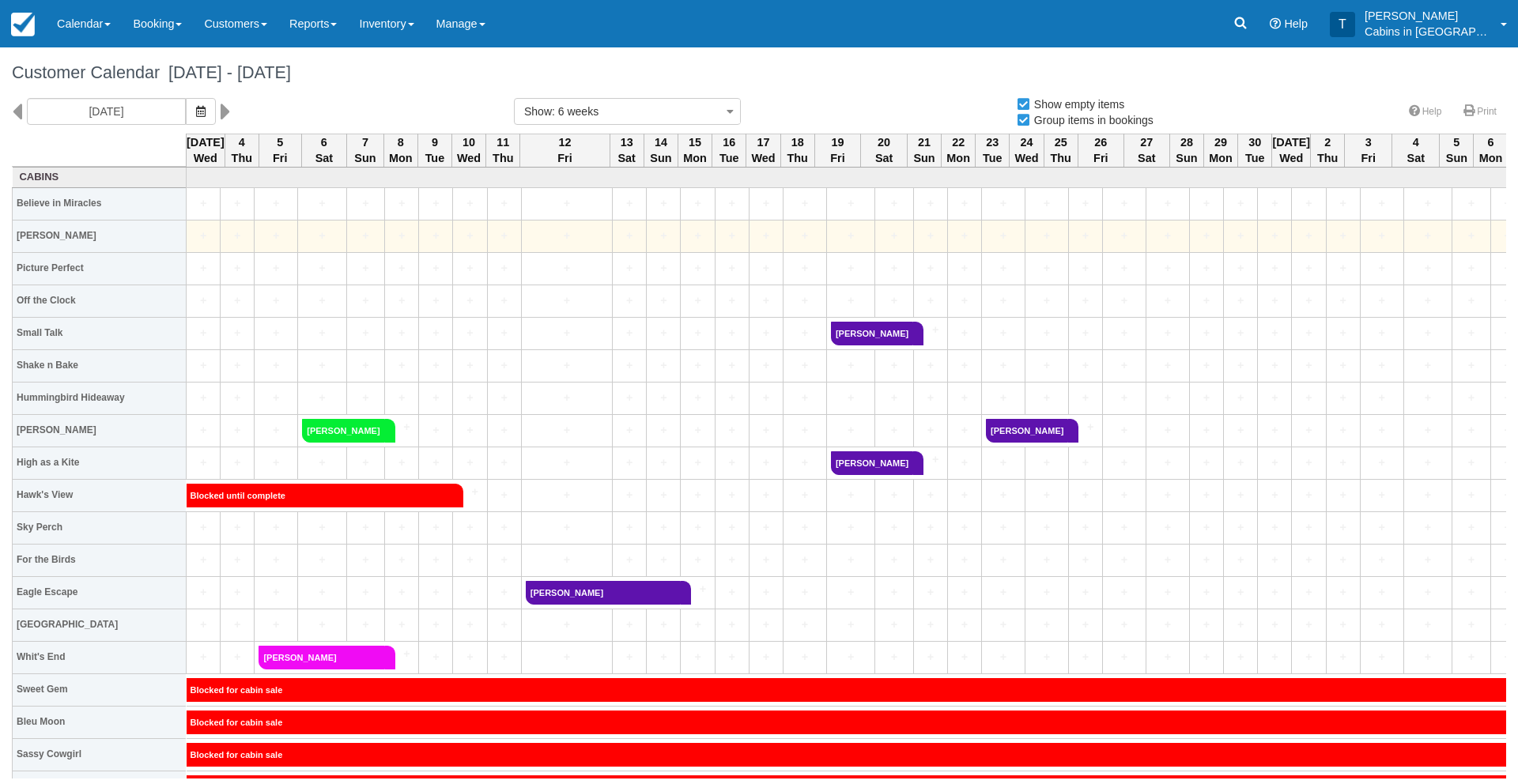
select select
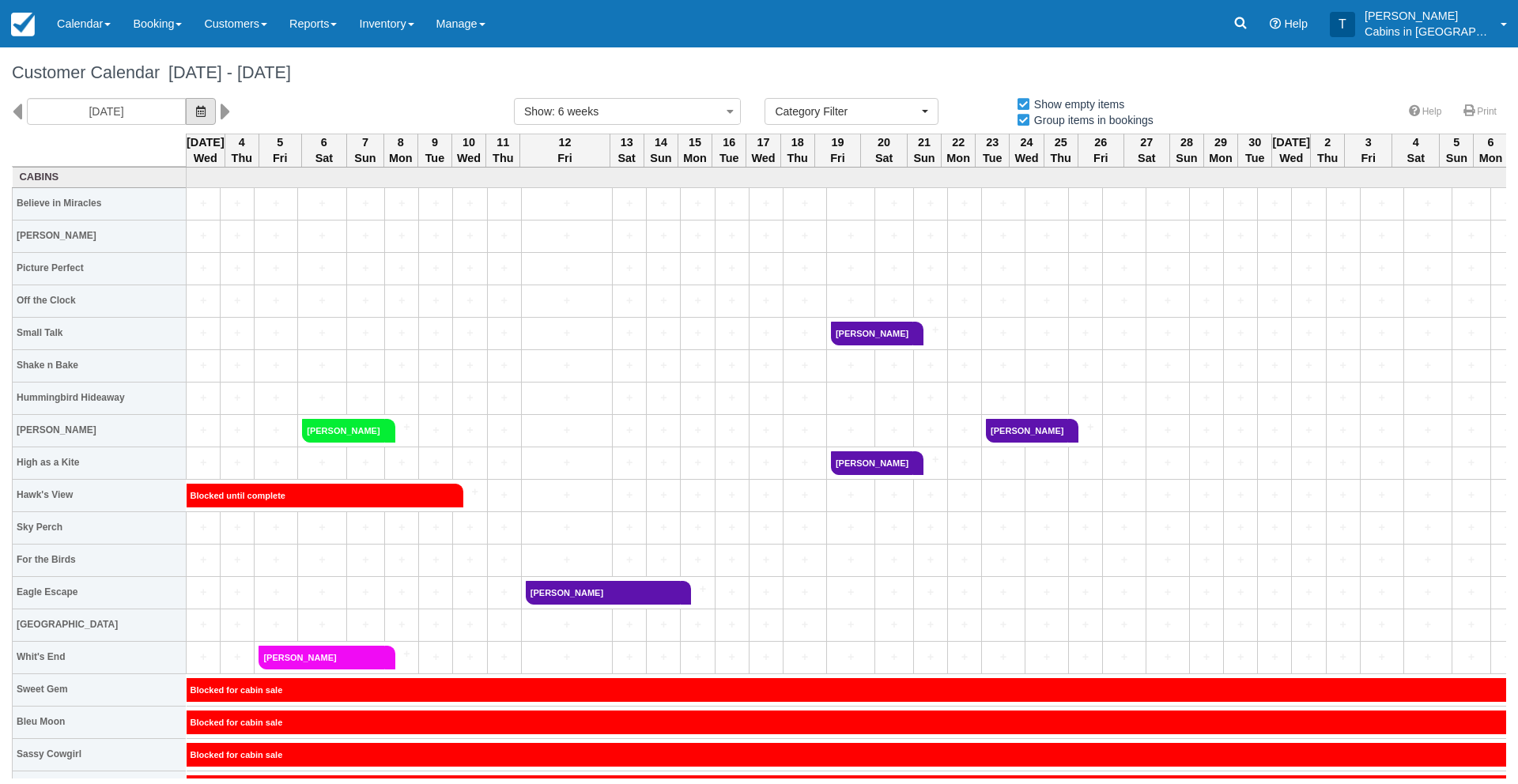
click at [196, 108] on icon "button" at bounding box center [200, 112] width 10 height 11
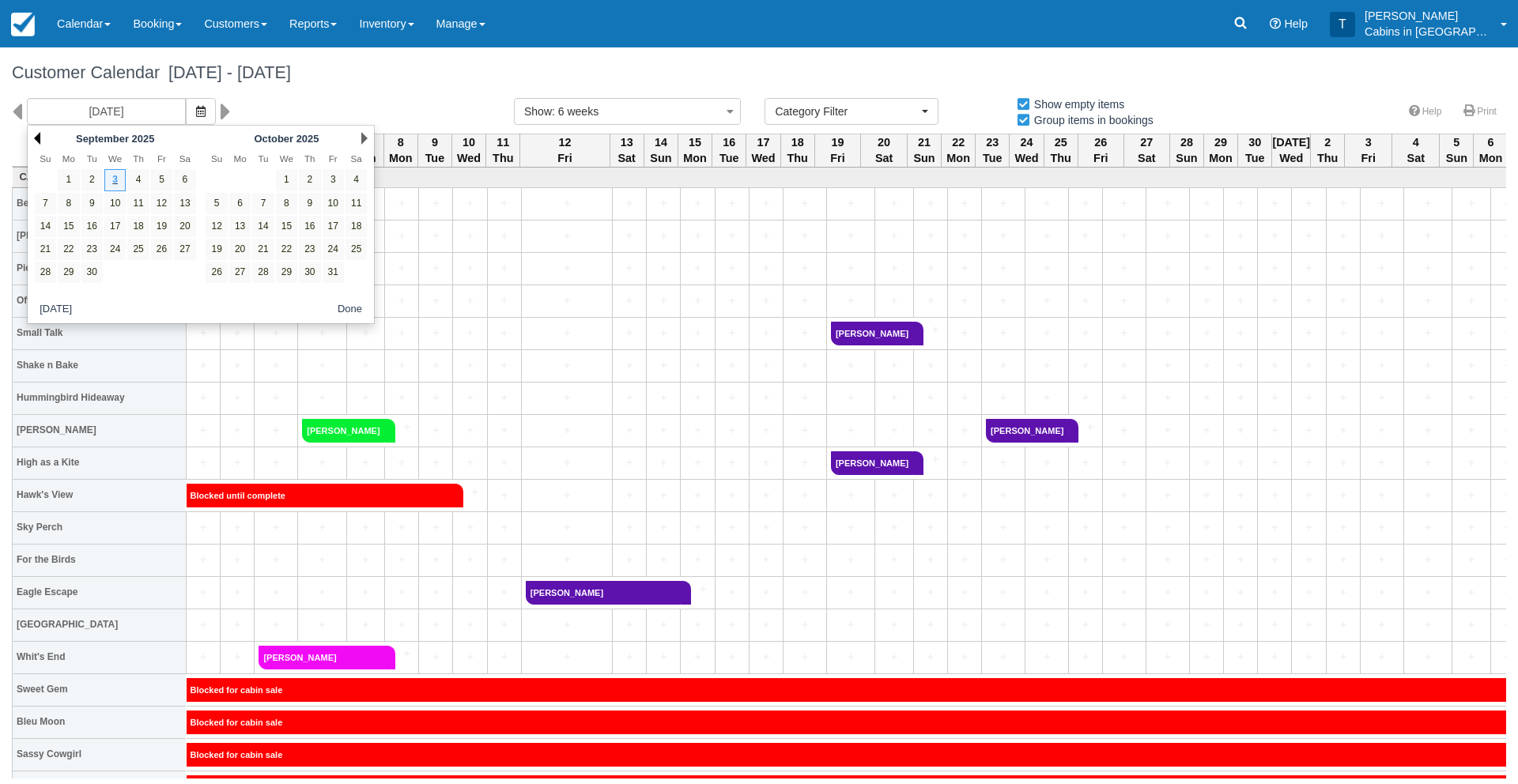
click at [39, 137] on link "Prev" at bounding box center [37, 139] width 6 height 13
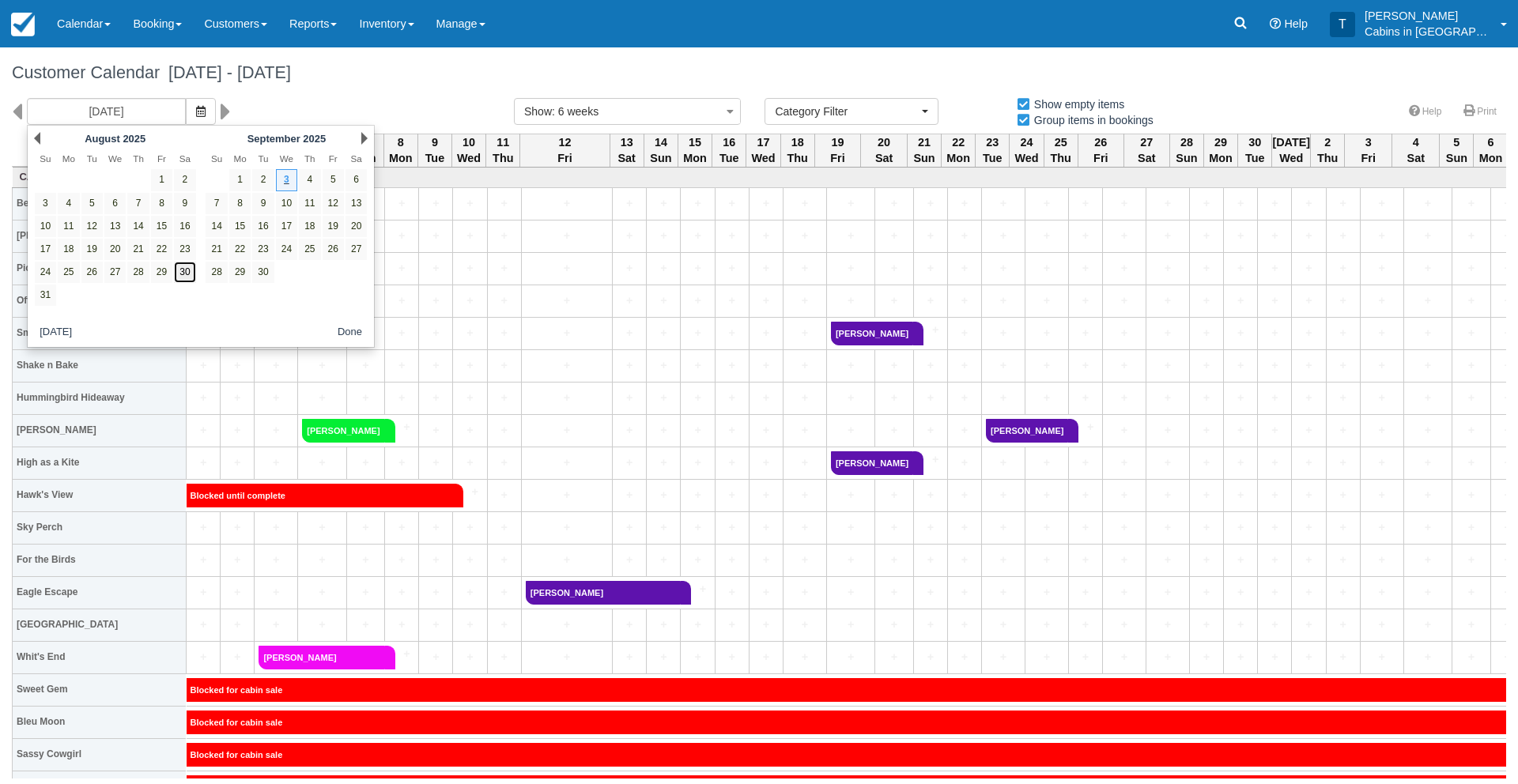
click at [178, 274] on link "30" at bounding box center [185, 272] width 22 height 22
type input "08/30/25"
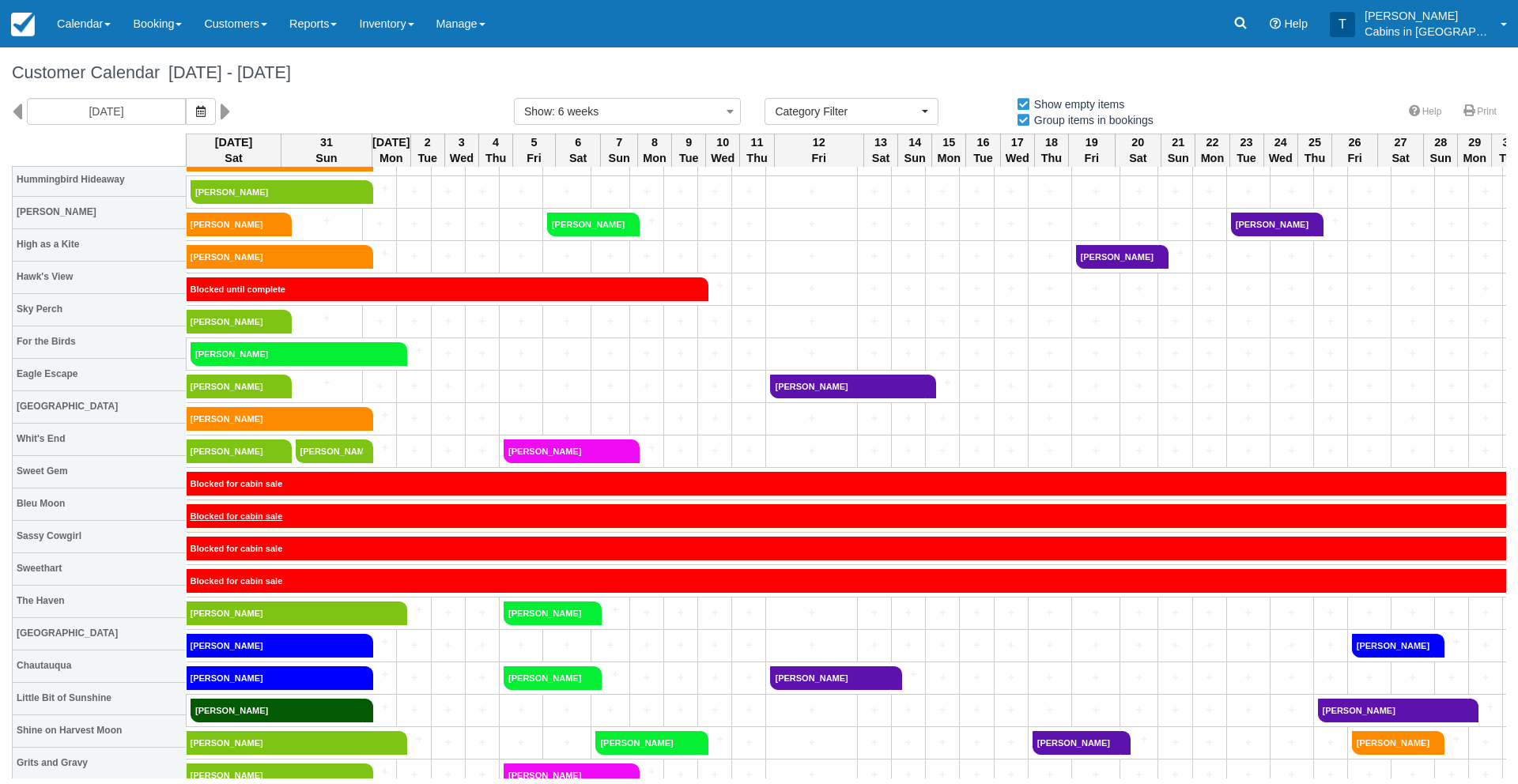
scroll to position [230, 0]
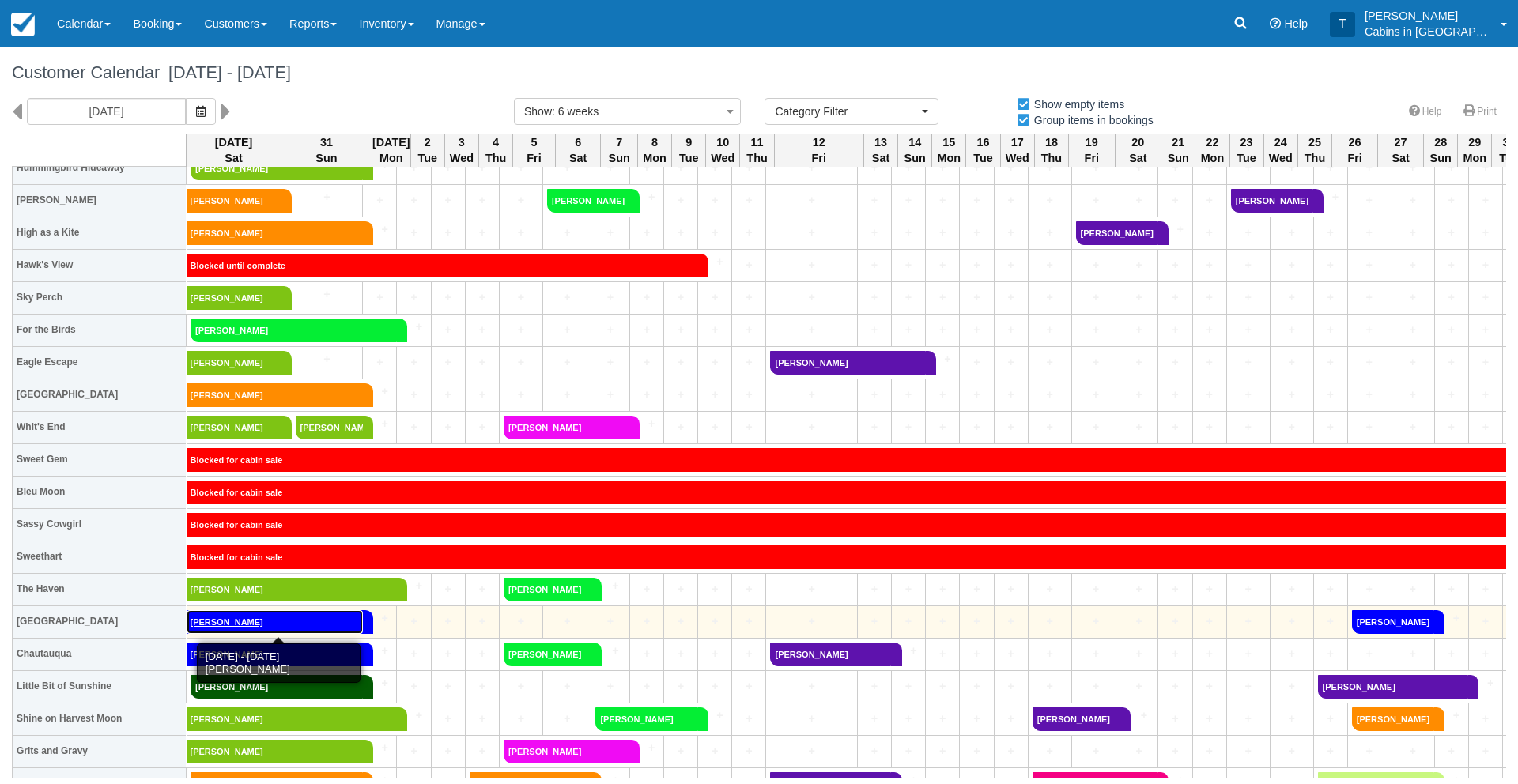
click at [241, 629] on link "[PERSON_NAME]" at bounding box center [274, 622] width 176 height 24
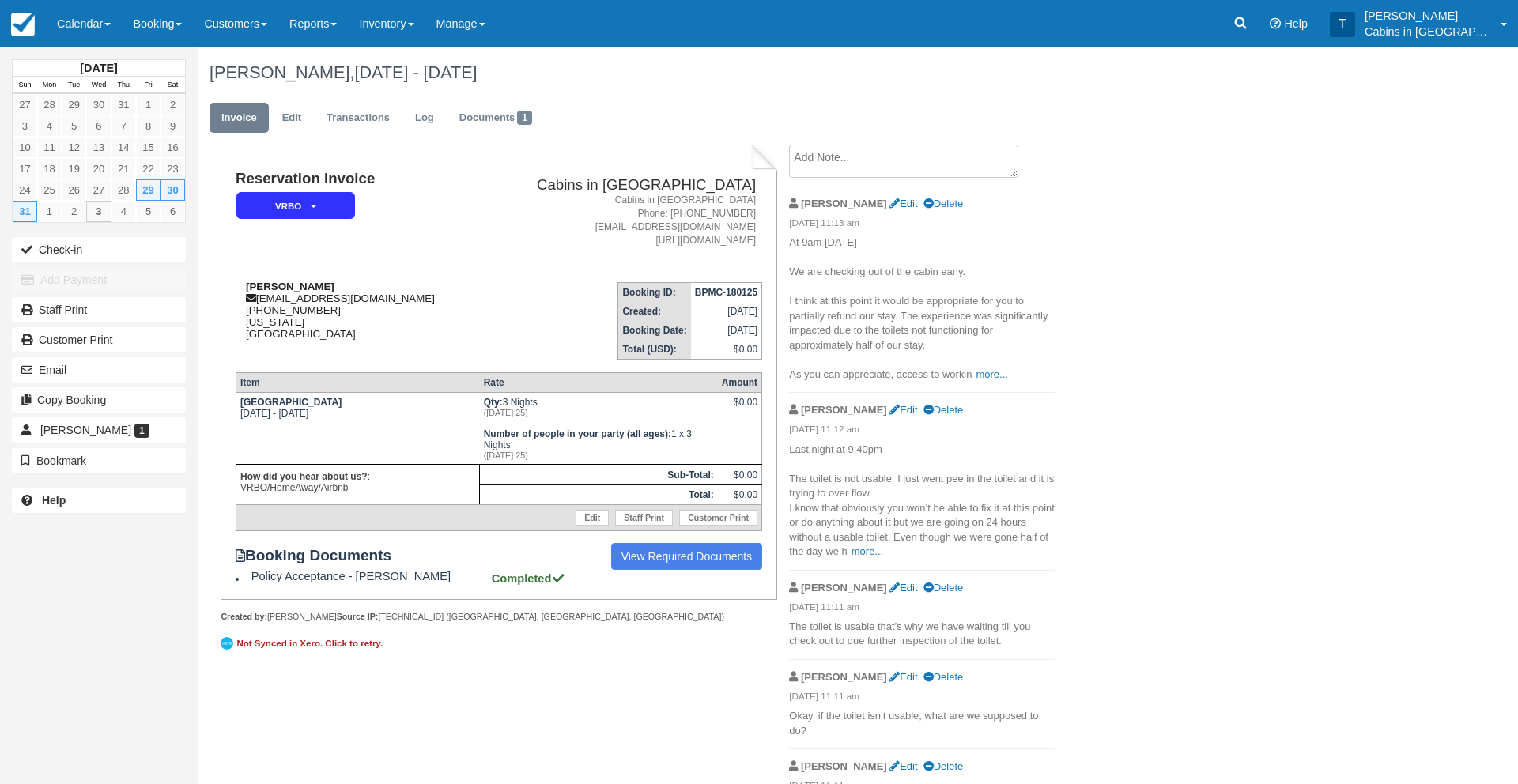
click at [243, 285] on div "[PERSON_NAME] [EMAIL_ADDRESS][DOMAIN_NAME] [PHONE_NUMBER] [US_STATE] [GEOGRAPHI…" at bounding box center [356, 310] width 243 height 59
drag, startPoint x: 243, startPoint y: 285, endPoint x: 338, endPoint y: 287, distance: 95.0
click at [338, 287] on div "Shane Darbonne sbdarbonne@gmail.com 1 (469) 585-9647 Oklahoma United States" at bounding box center [356, 310] width 243 height 59
copy strong "Shane Darbonne"
click at [375, 303] on div "Shane Darbonne sbdarbonne@gmail.com 1 (469) 585-9647 Oklahoma United States" at bounding box center [356, 310] width 243 height 59
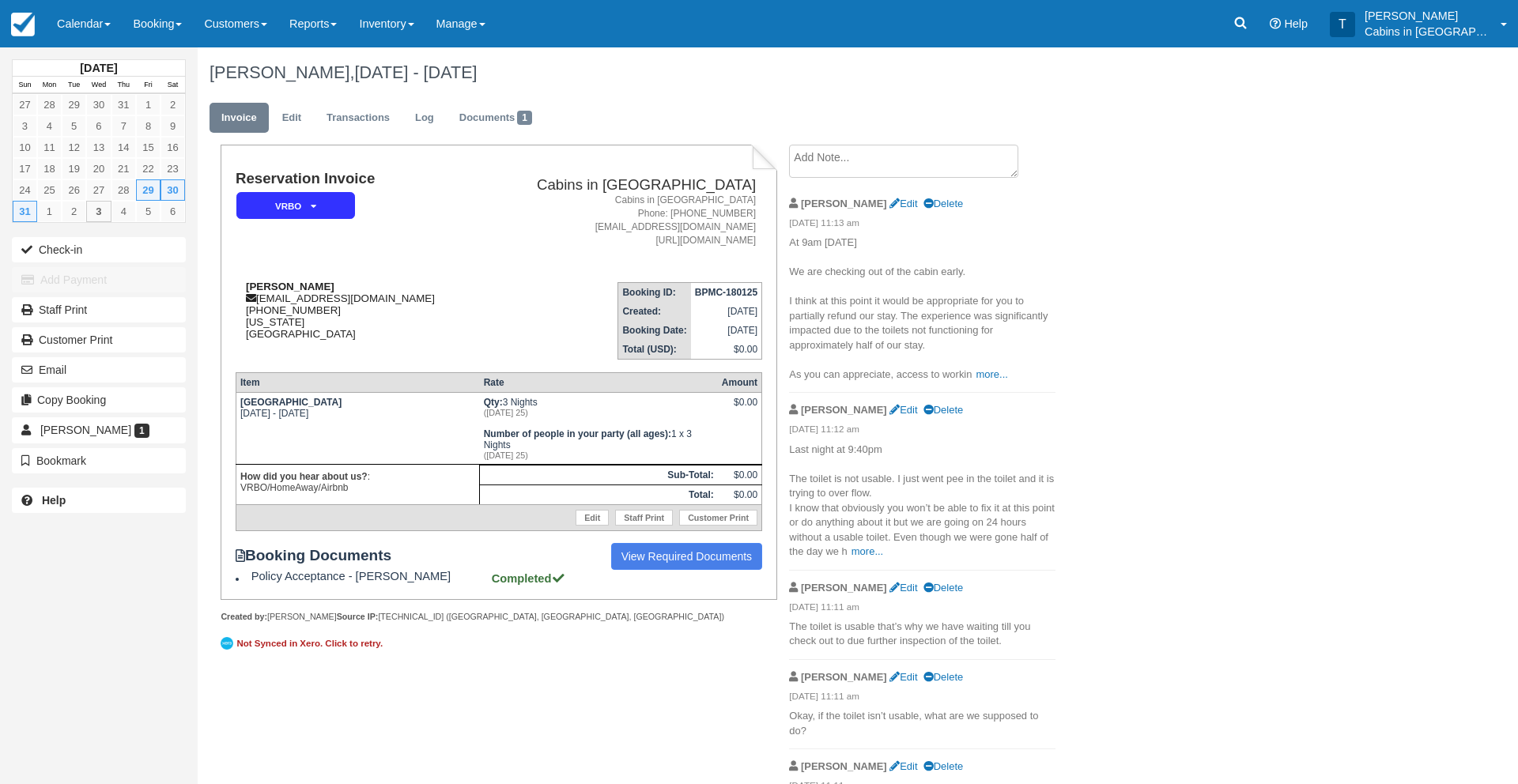
click at [375, 303] on div "Shane Darbonne sbdarbonne@gmail.com 1 (469) 585-9647 Oklahoma United States" at bounding box center [356, 310] width 243 height 59
drag, startPoint x: 375, startPoint y: 303, endPoint x: 259, endPoint y: 298, distance: 116.1
click at [259, 298] on div "Shane Darbonne sbdarbonne@gmail.com 1 (469) 585-9647 Oklahoma United States" at bounding box center [356, 310] width 243 height 59
copy div "sbdarbonne@gmail.com"
click at [417, 28] on link "Inventory" at bounding box center [386, 24] width 77 height 47
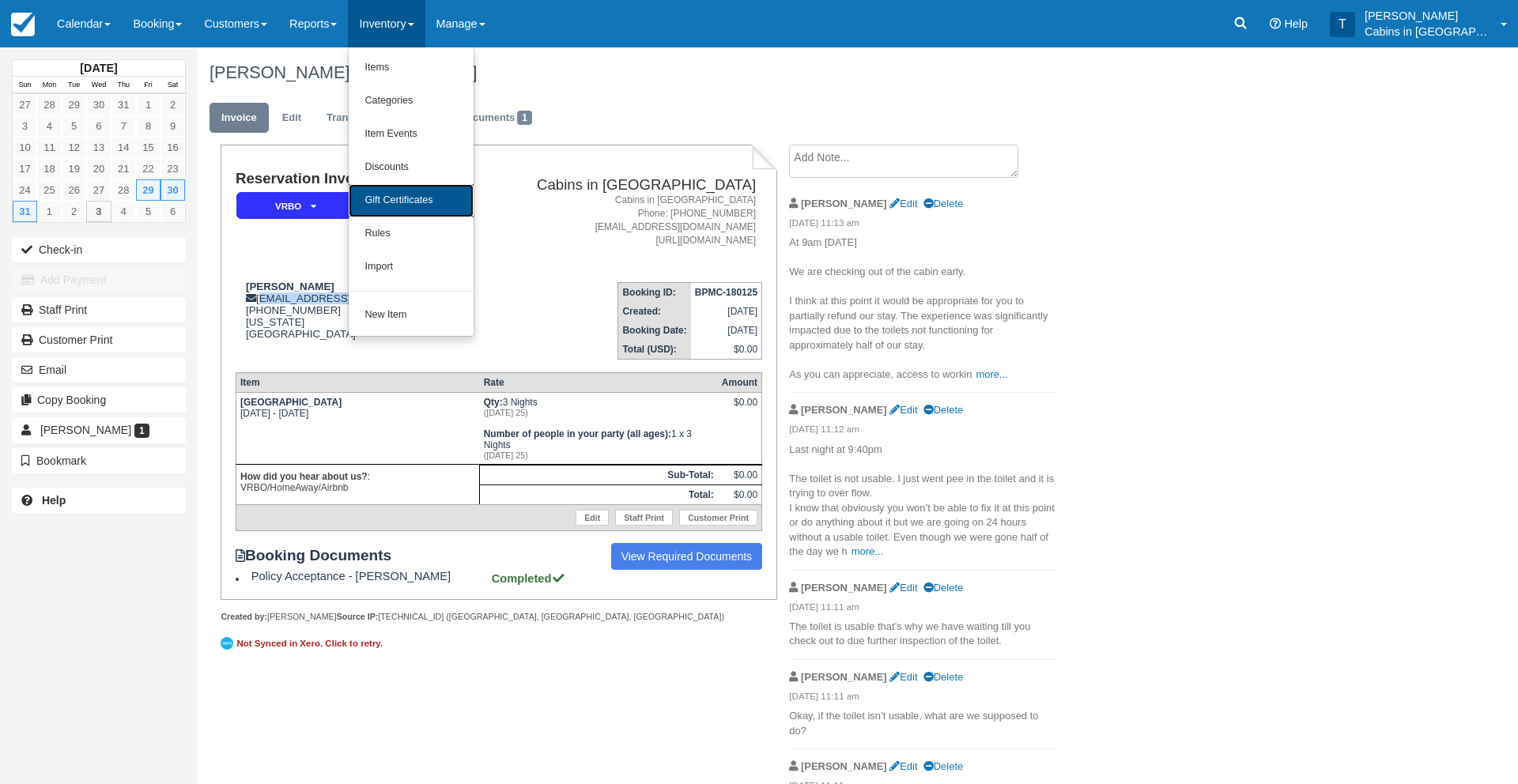
click at [406, 199] on link "Gift Certificates" at bounding box center [410, 200] width 125 height 33
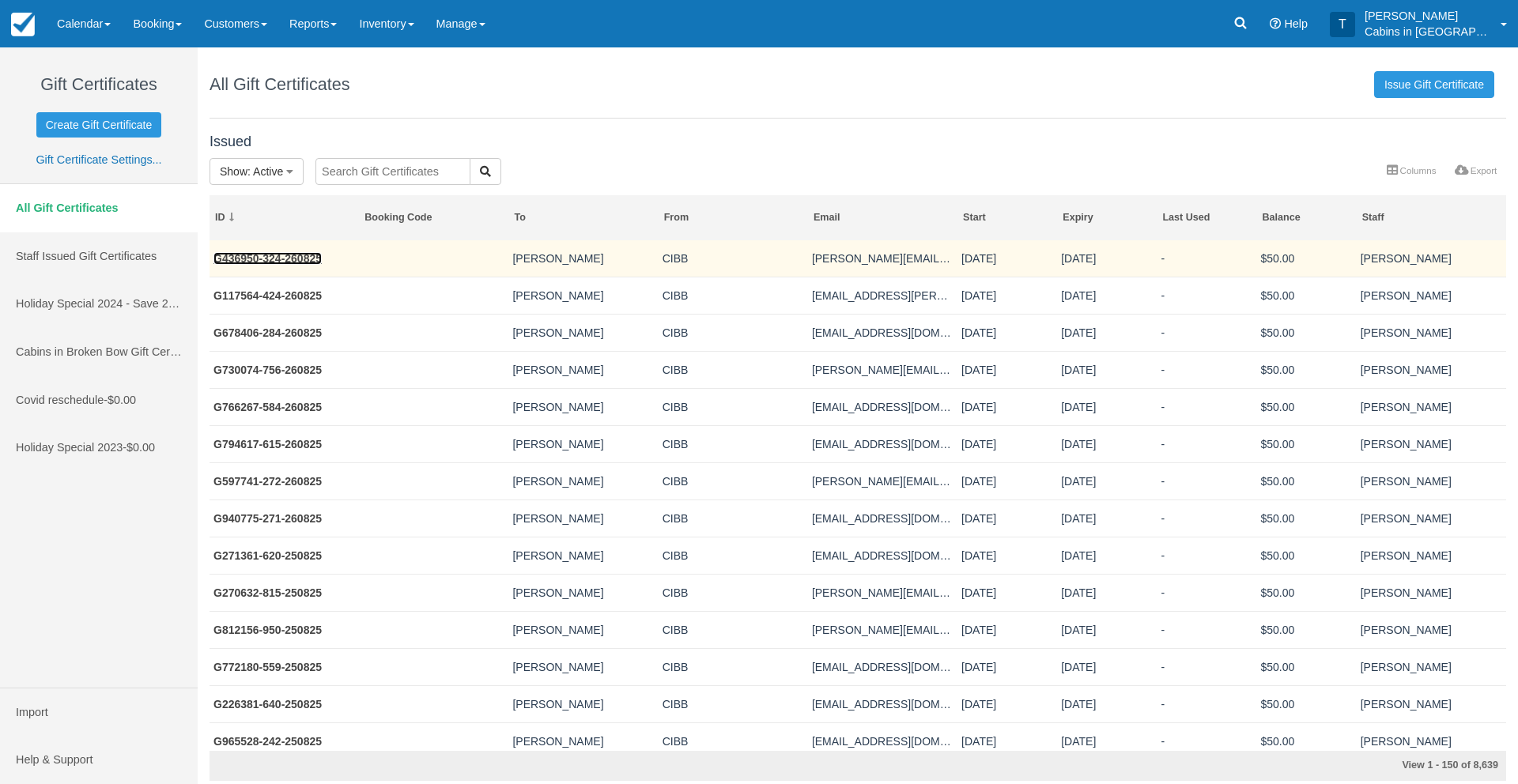
click at [276, 254] on link "G436950-324-260825" at bounding box center [268, 258] width 108 height 13
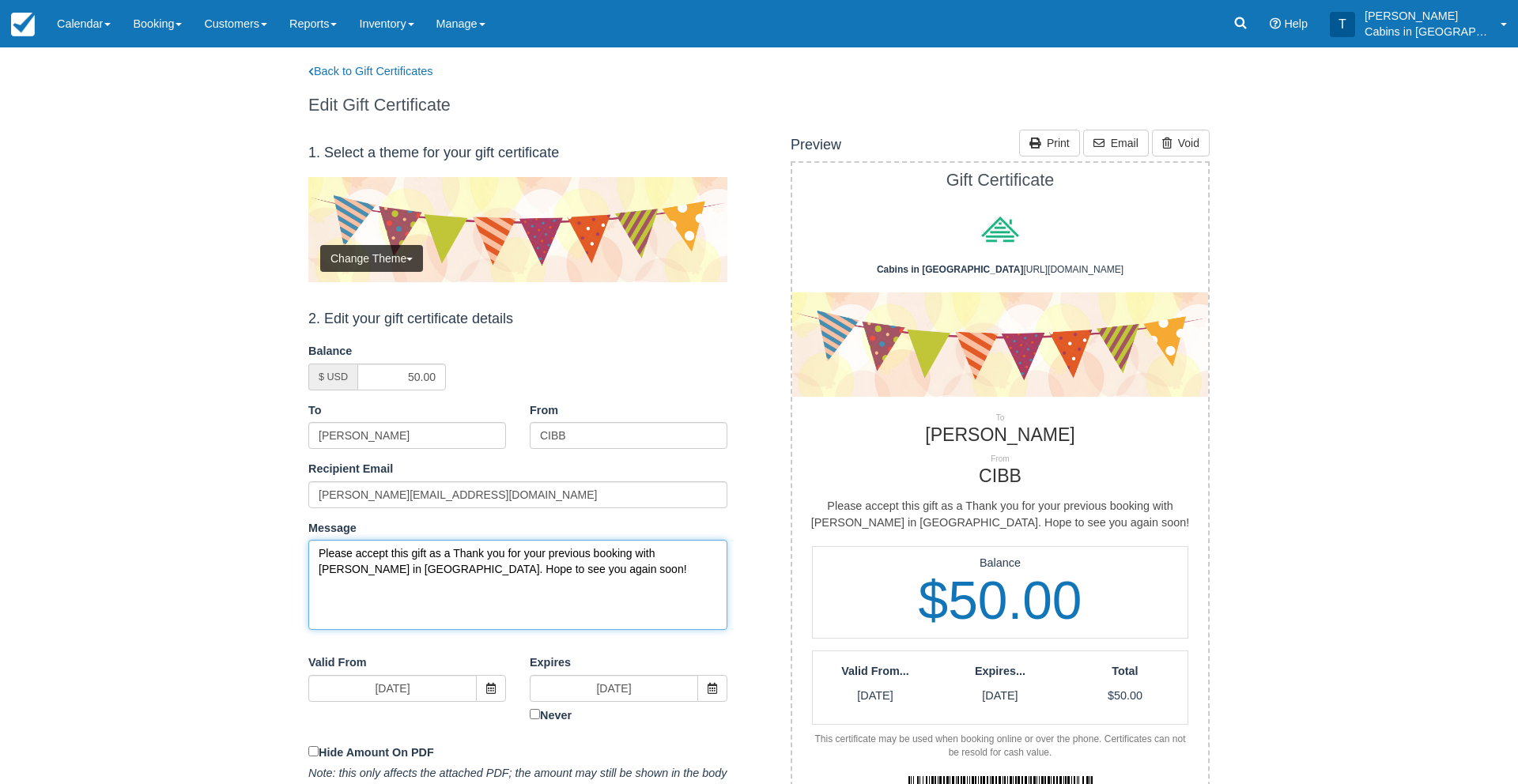
click at [315, 554] on textarea "Please accept this gift as a Thank you for your previous booking with [PERSON_N…" at bounding box center [518, 585] width 419 height 90
drag, startPoint x: 315, startPoint y: 554, endPoint x: 575, endPoint y: 608, distance: 265.5
click at [575, 608] on textarea "Please accept this gift as a Thank you for your previous booking with Cabins in…" at bounding box center [518, 585] width 419 height 90
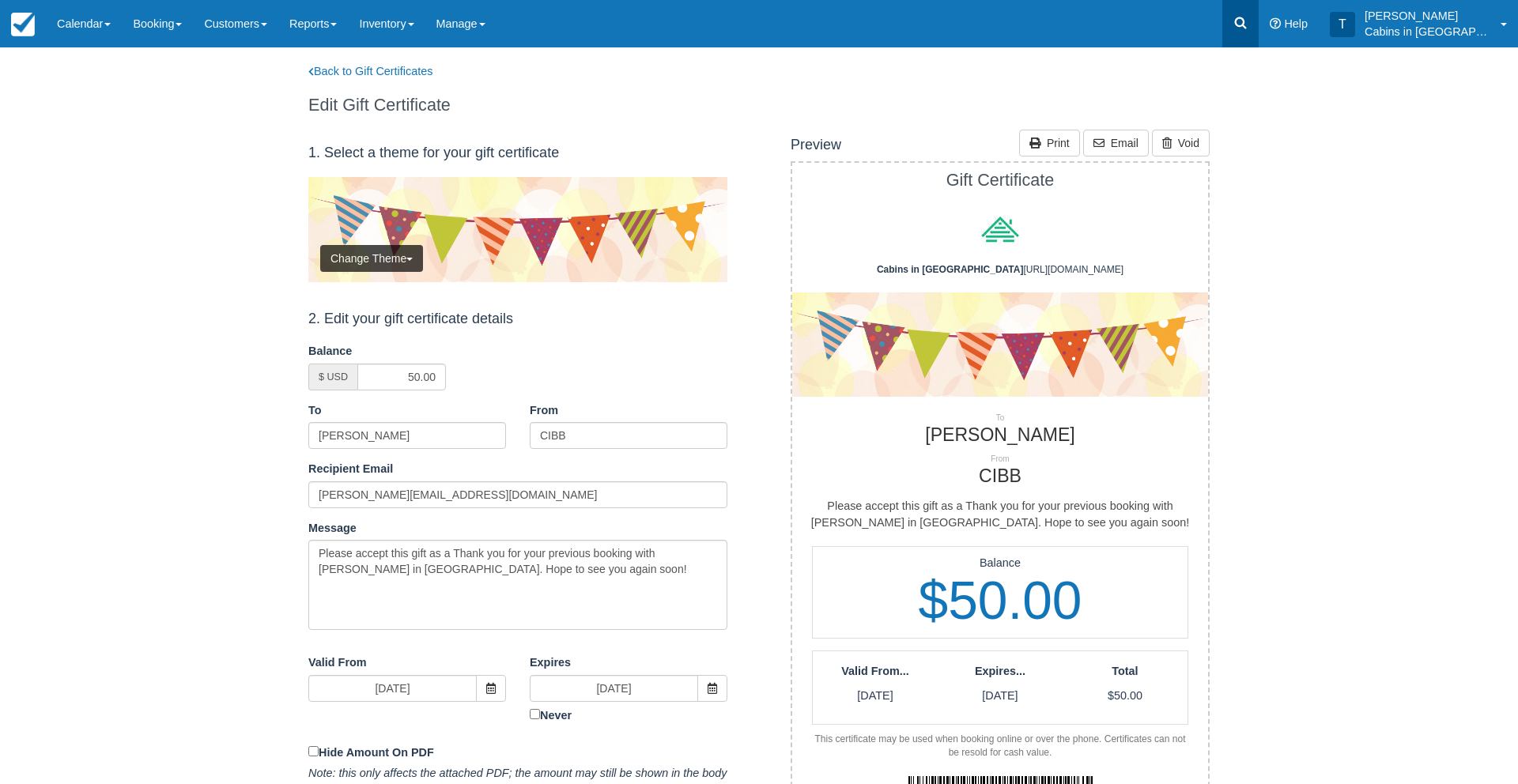
click at [1249, 21] on icon at bounding box center [1241, 23] width 16 height 16
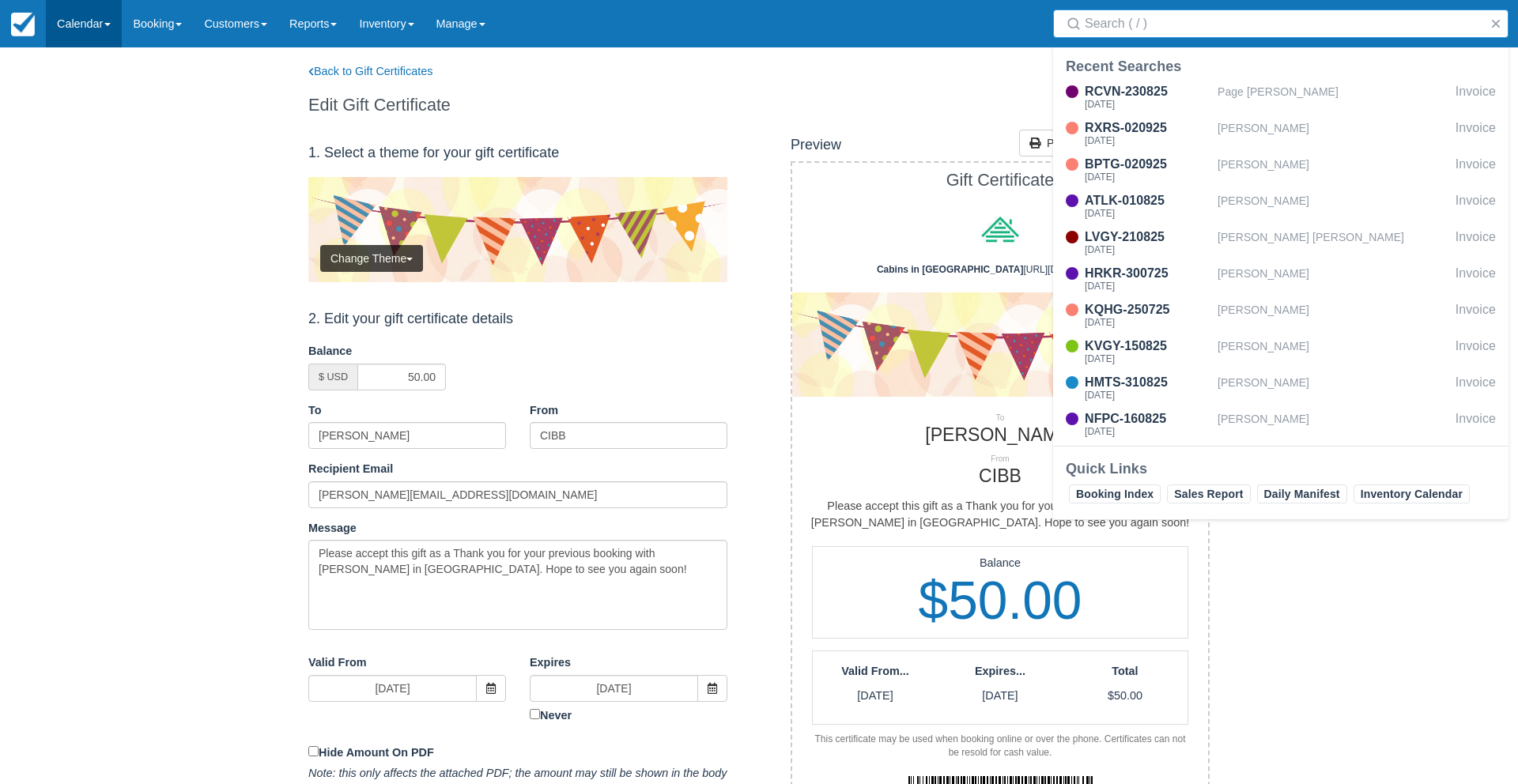
click at [85, 23] on link "Calendar" at bounding box center [84, 24] width 76 height 47
click at [91, 104] on link "Customer" at bounding box center [109, 101] width 125 height 33
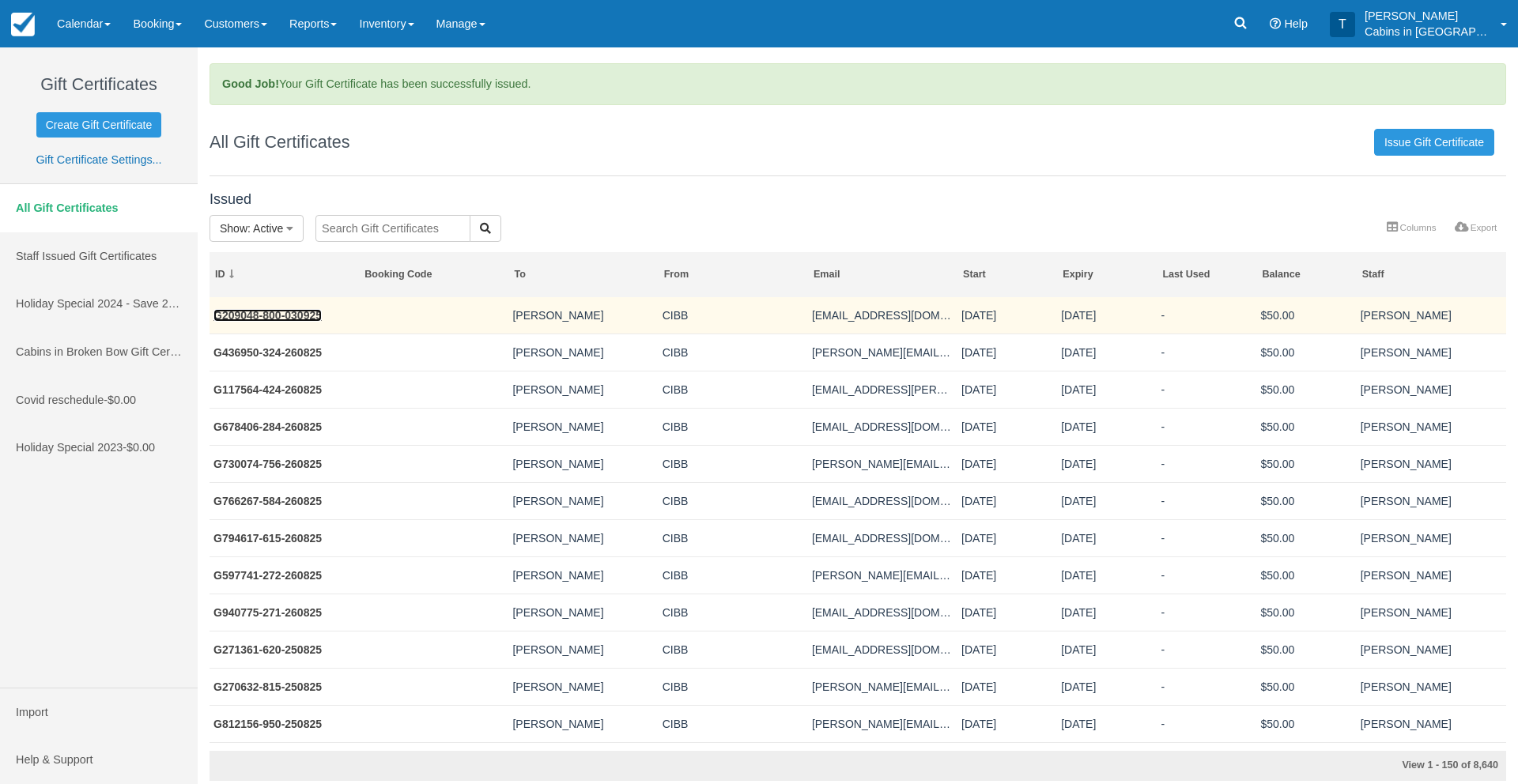
click at [215, 314] on link "G209048-800-030925" at bounding box center [268, 315] width 108 height 13
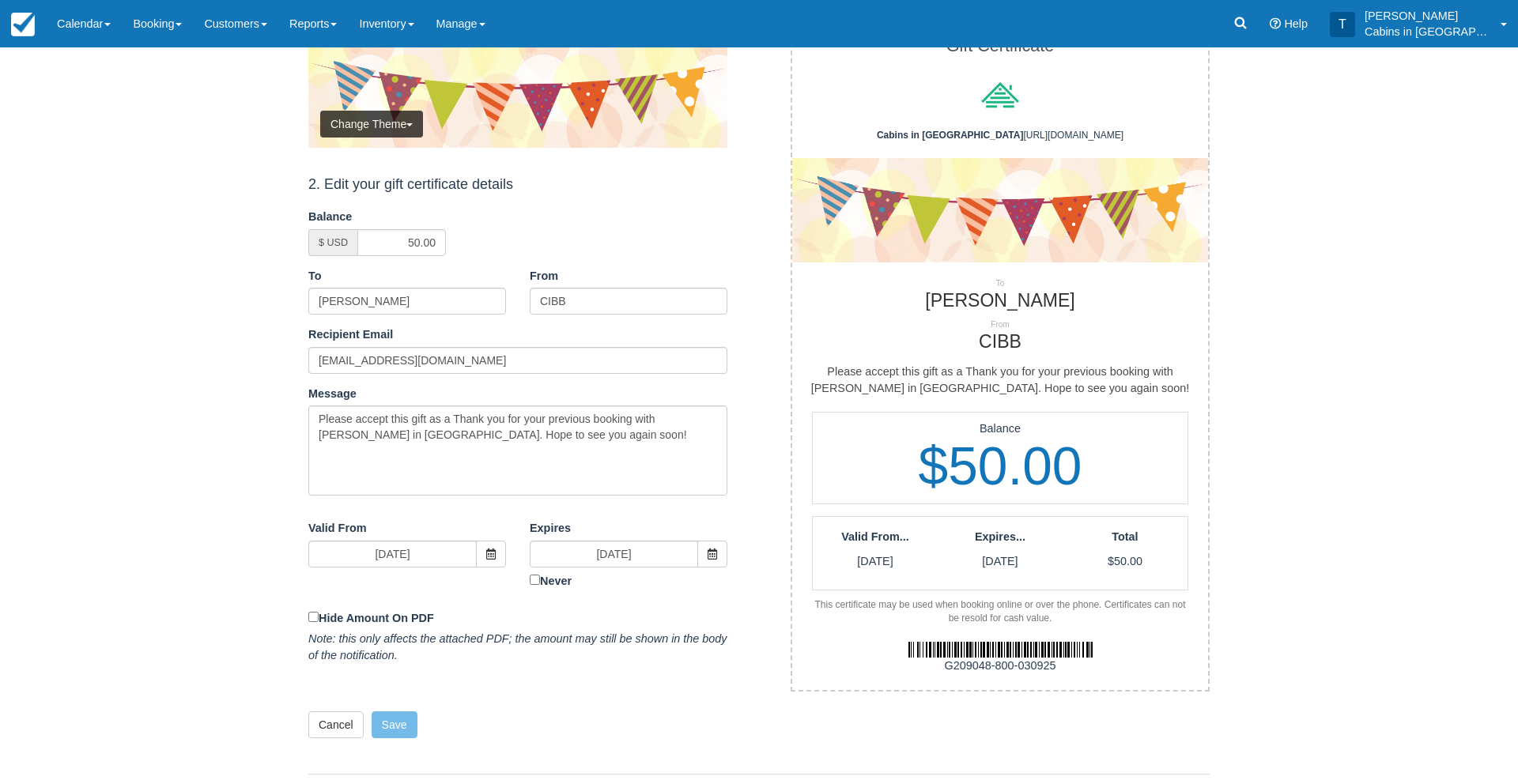
scroll to position [225, 0]
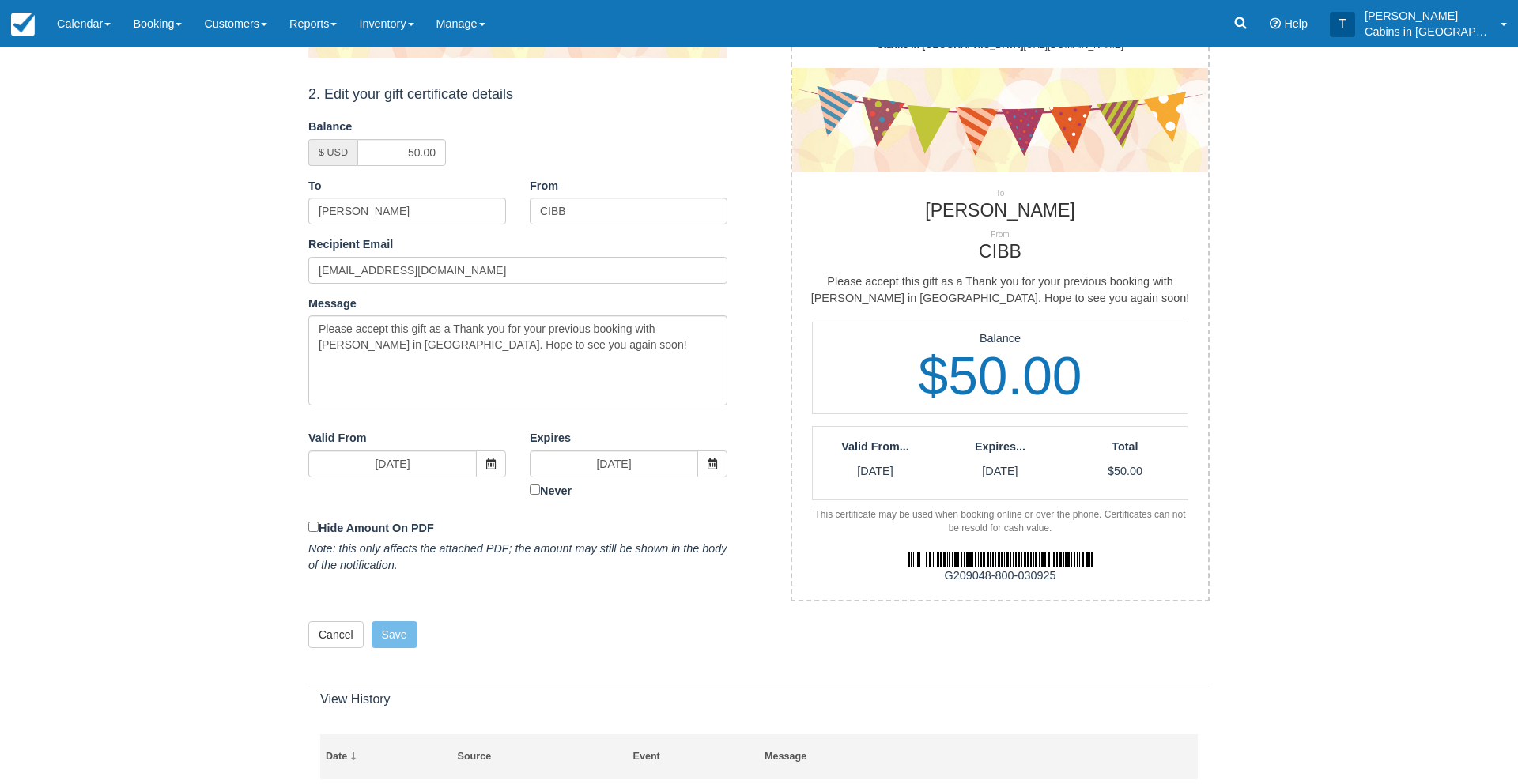
click at [942, 571] on div "G209048-800-030925" at bounding box center [1000, 576] width 440 height 17
drag, startPoint x: 942, startPoint y: 571, endPoint x: 1031, endPoint y: 585, distance: 90.1
click at [1031, 585] on div "G209048-800-030925" at bounding box center [1000, 567] width 440 height 64
copy div "G209048-800-030925"
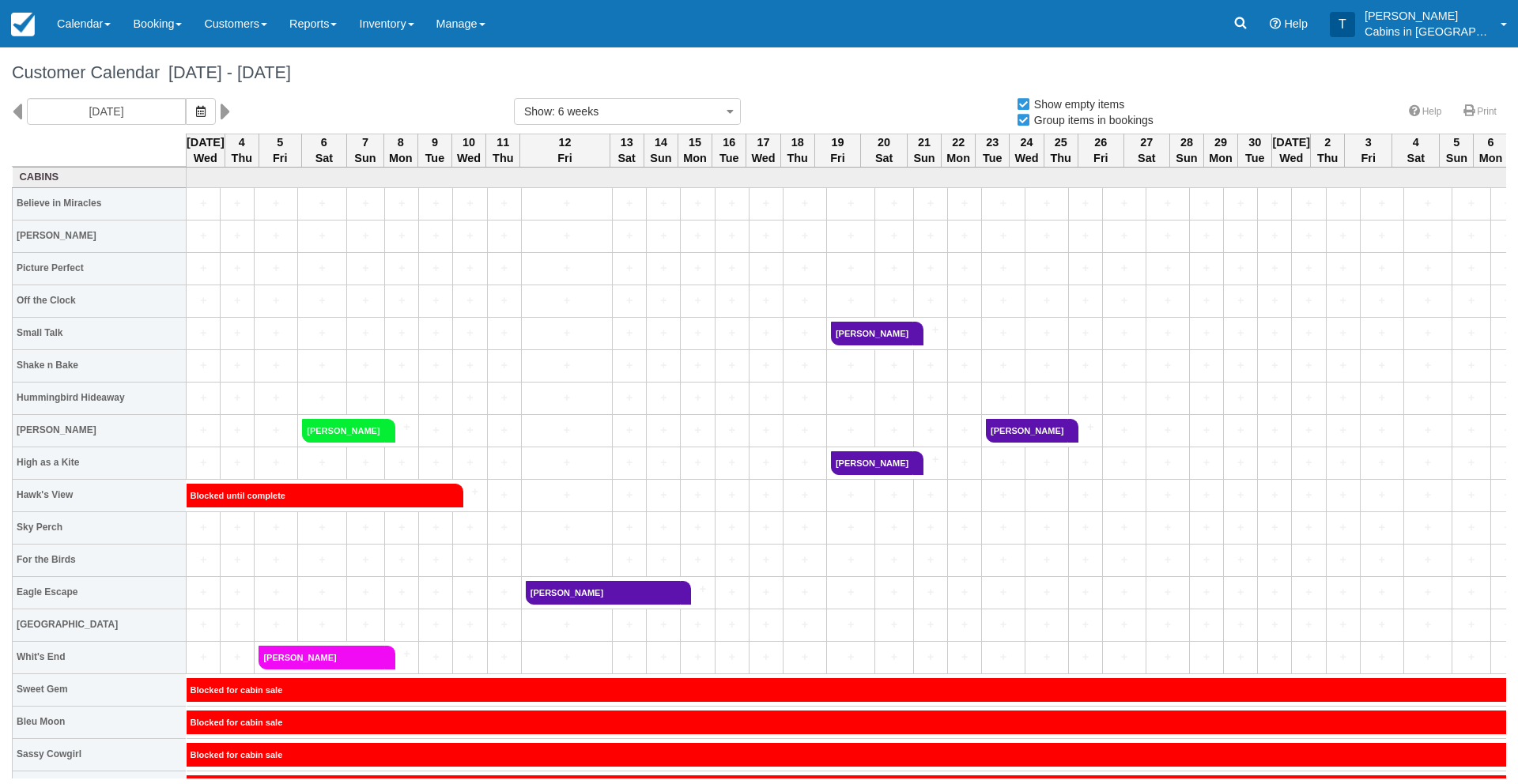
select select
click at [196, 115] on icon "button" at bounding box center [200, 112] width 10 height 11
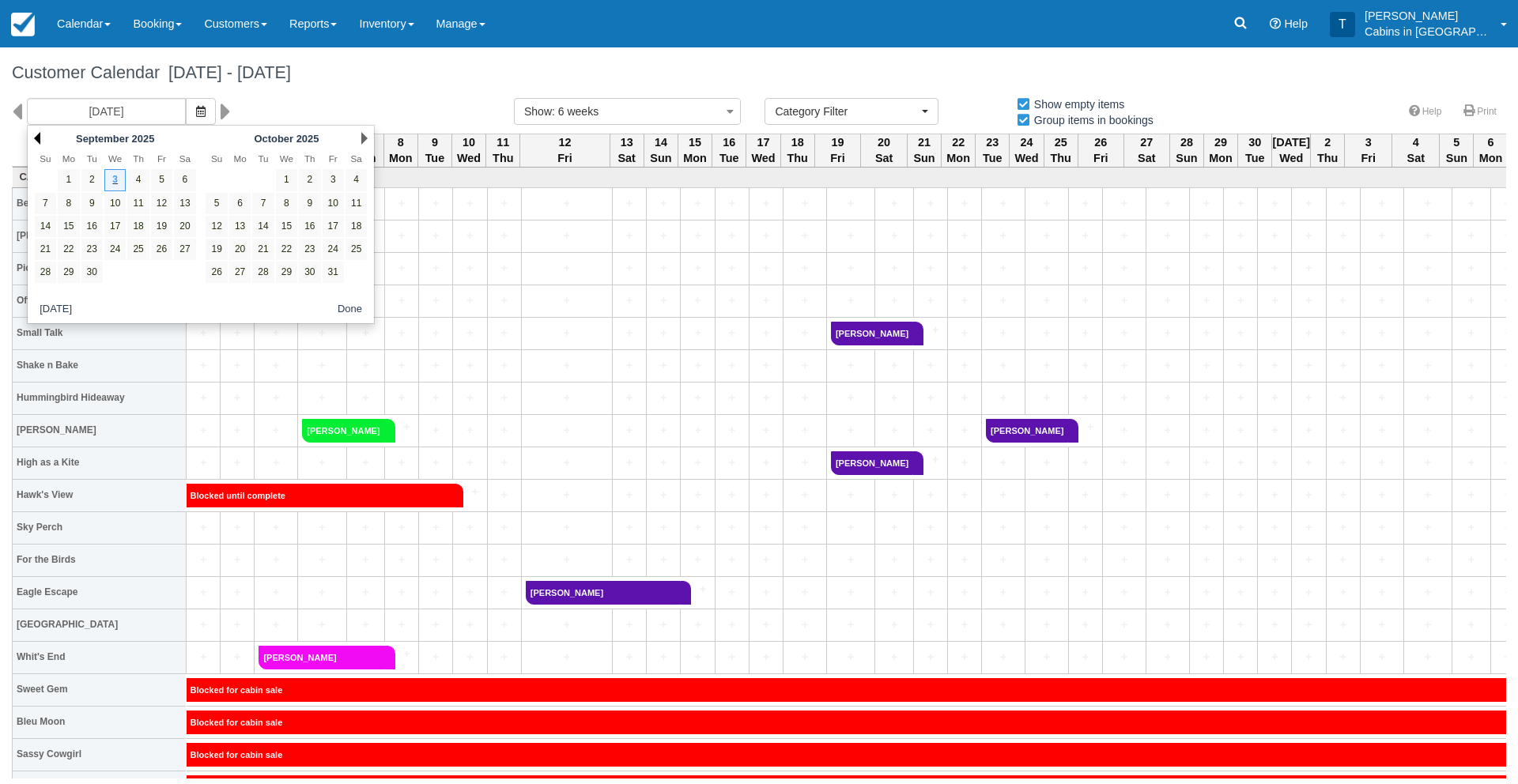
click at [39, 134] on link "Prev" at bounding box center [37, 139] width 6 height 13
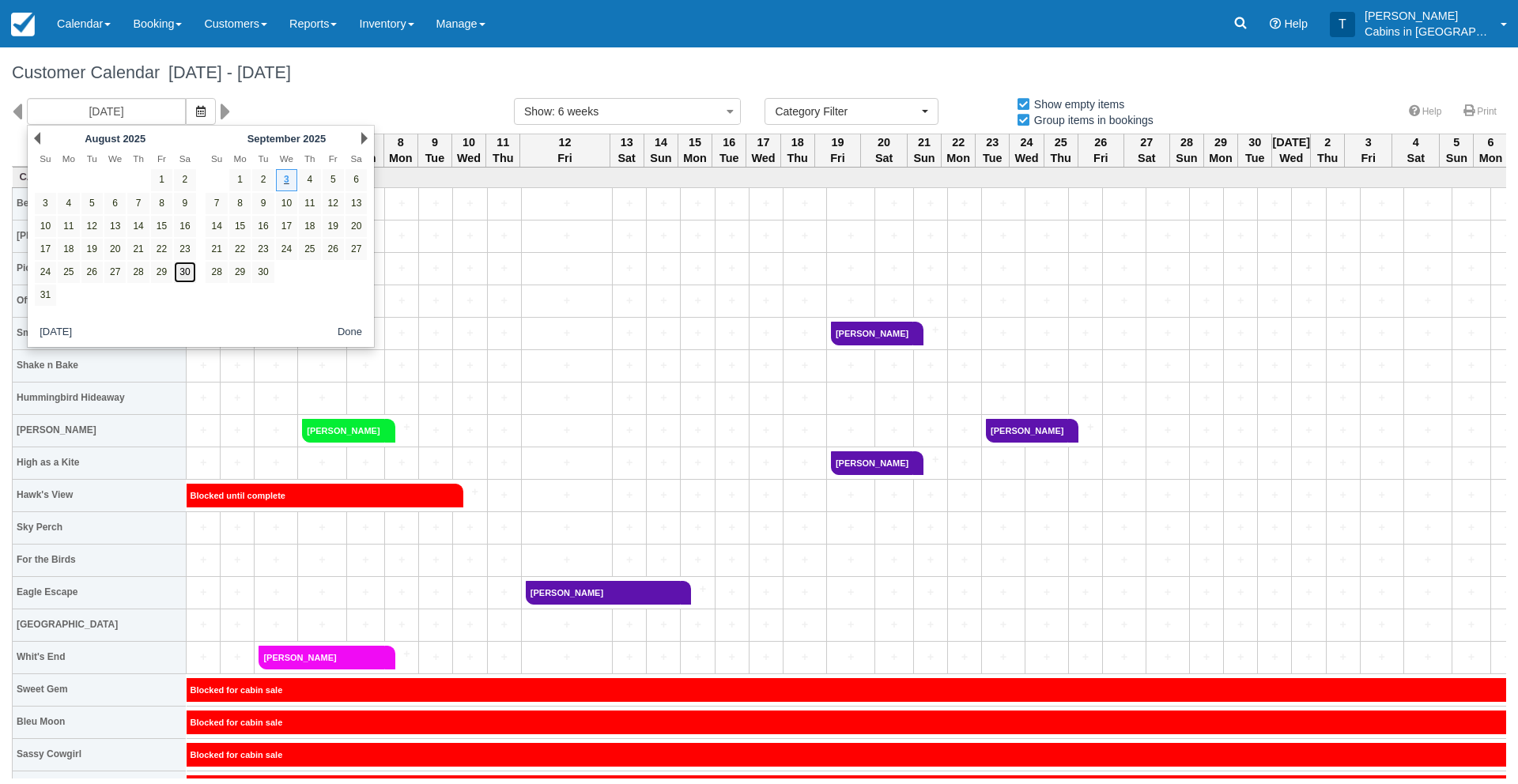
click at [186, 275] on link "30" at bounding box center [185, 272] width 22 height 22
type input "[DATE]"
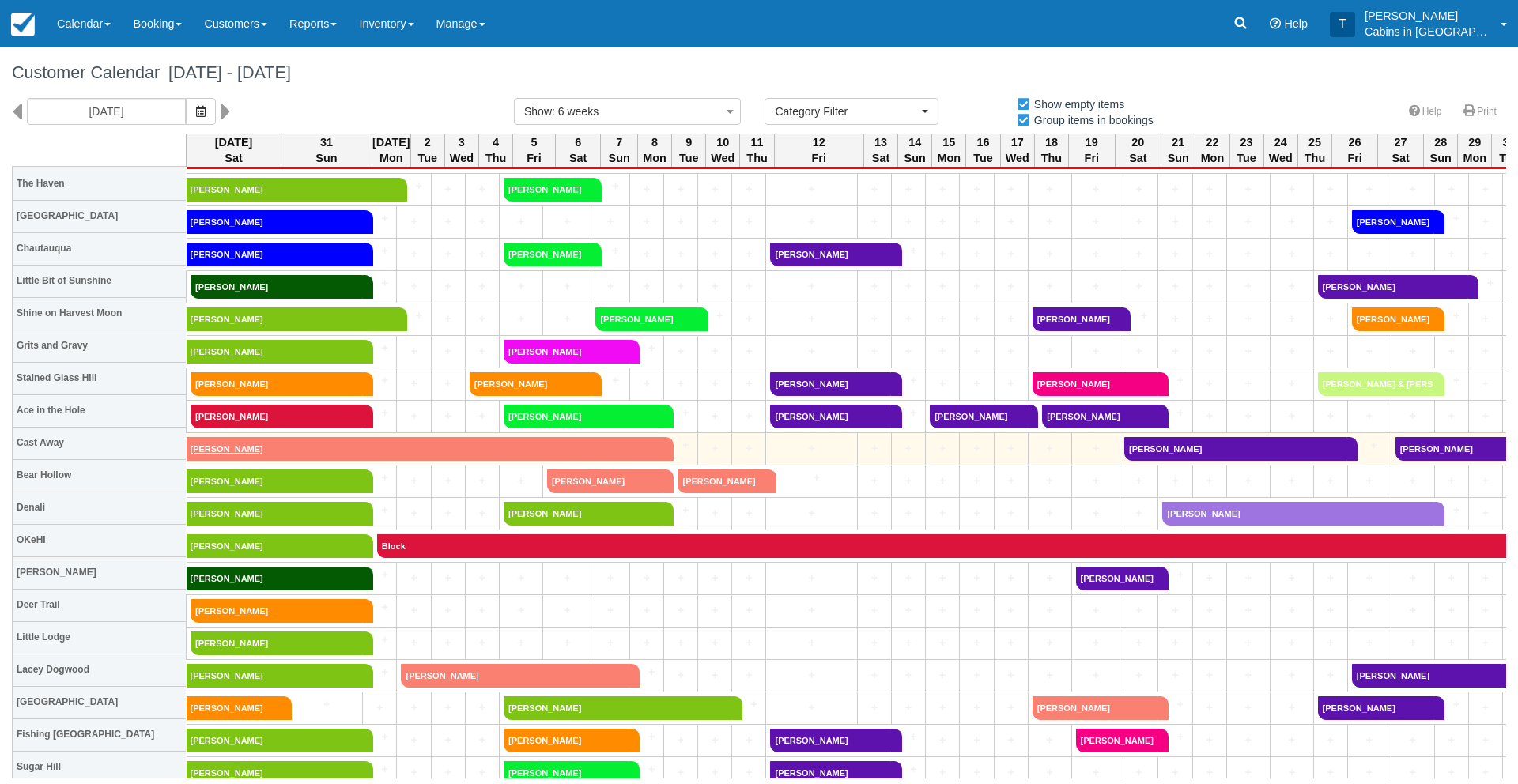
scroll to position [628, 0]
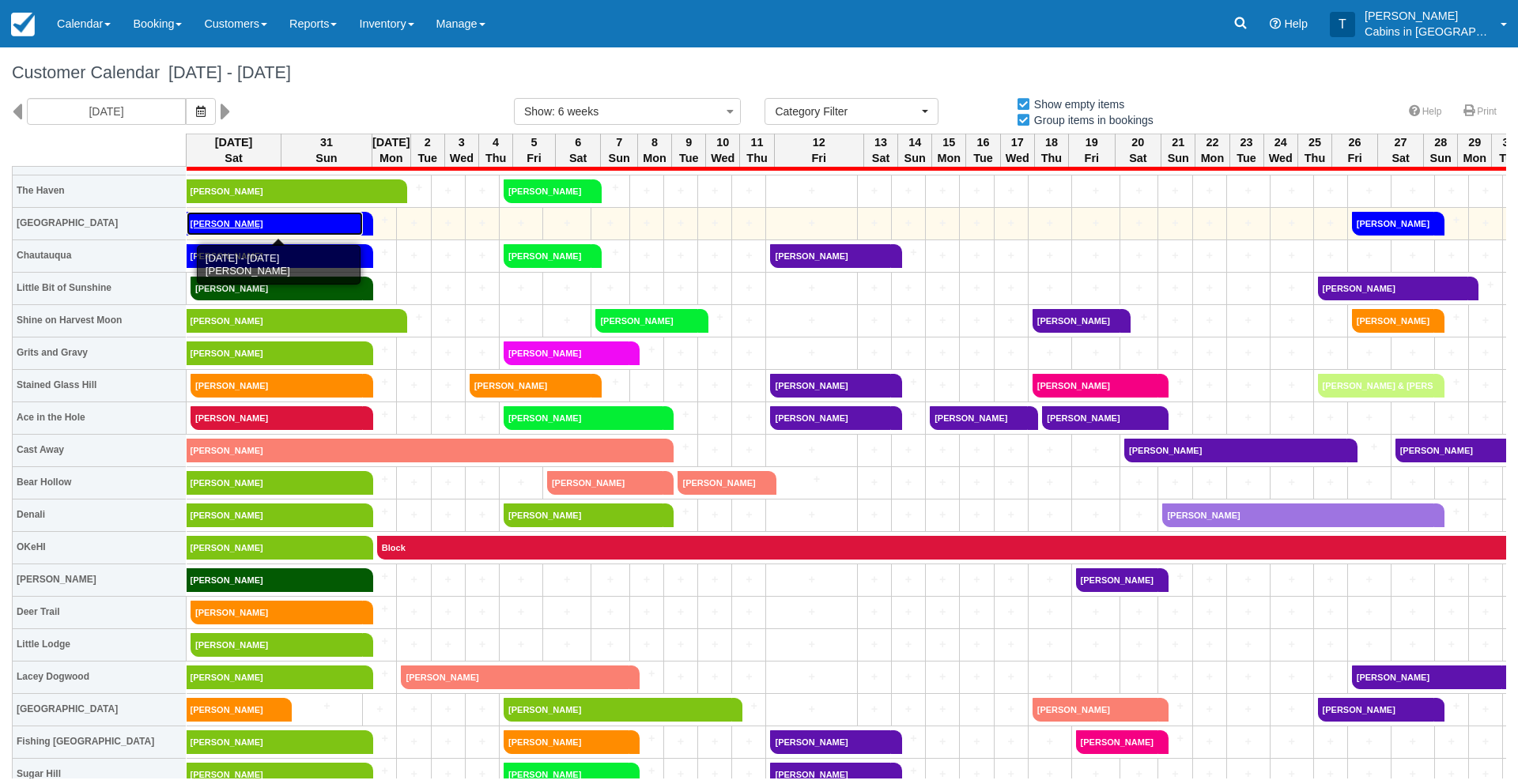
click at [247, 232] on link "[PERSON_NAME]" at bounding box center [274, 223] width 176 height 24
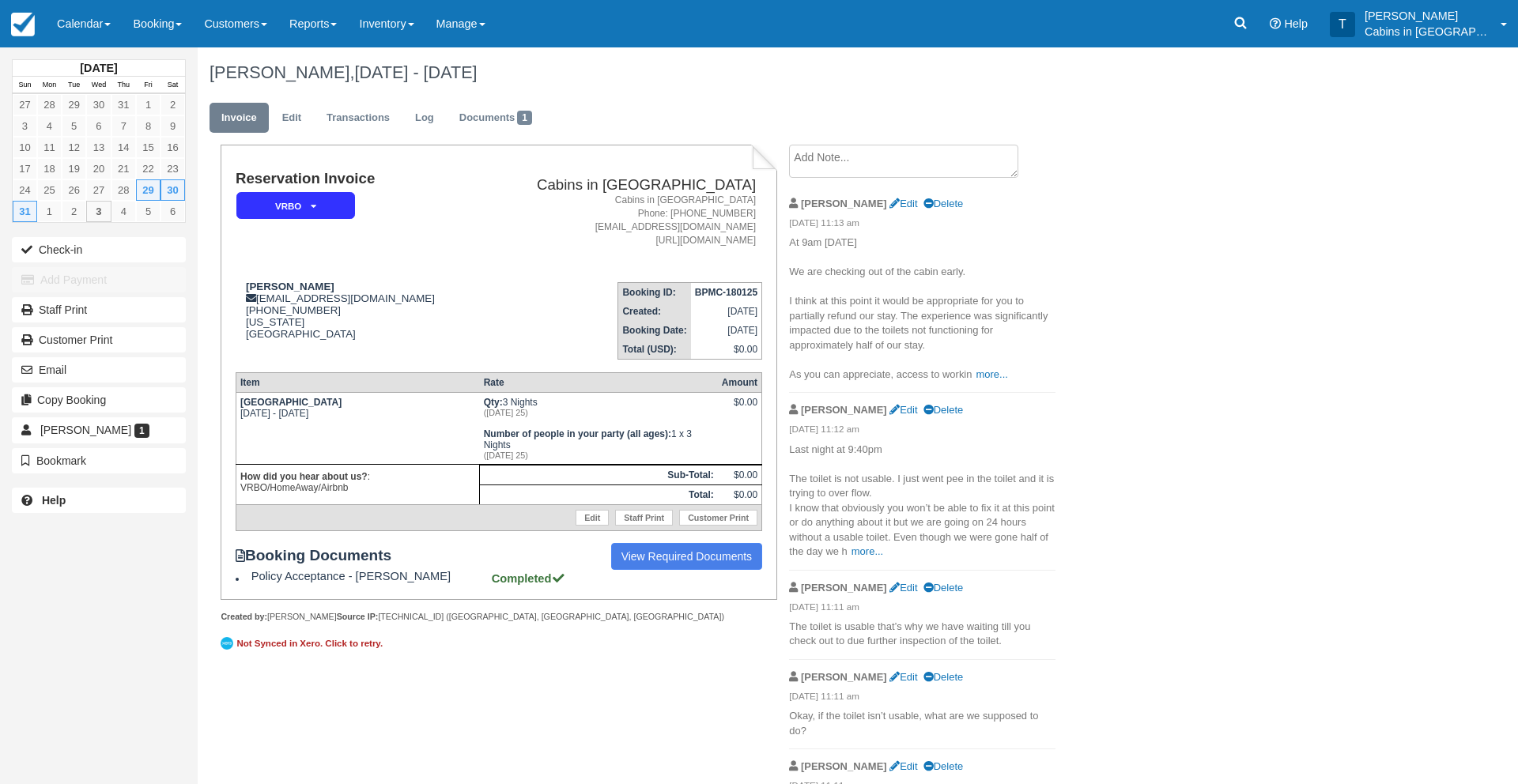
click at [869, 158] on textarea at bounding box center [904, 161] width 229 height 33
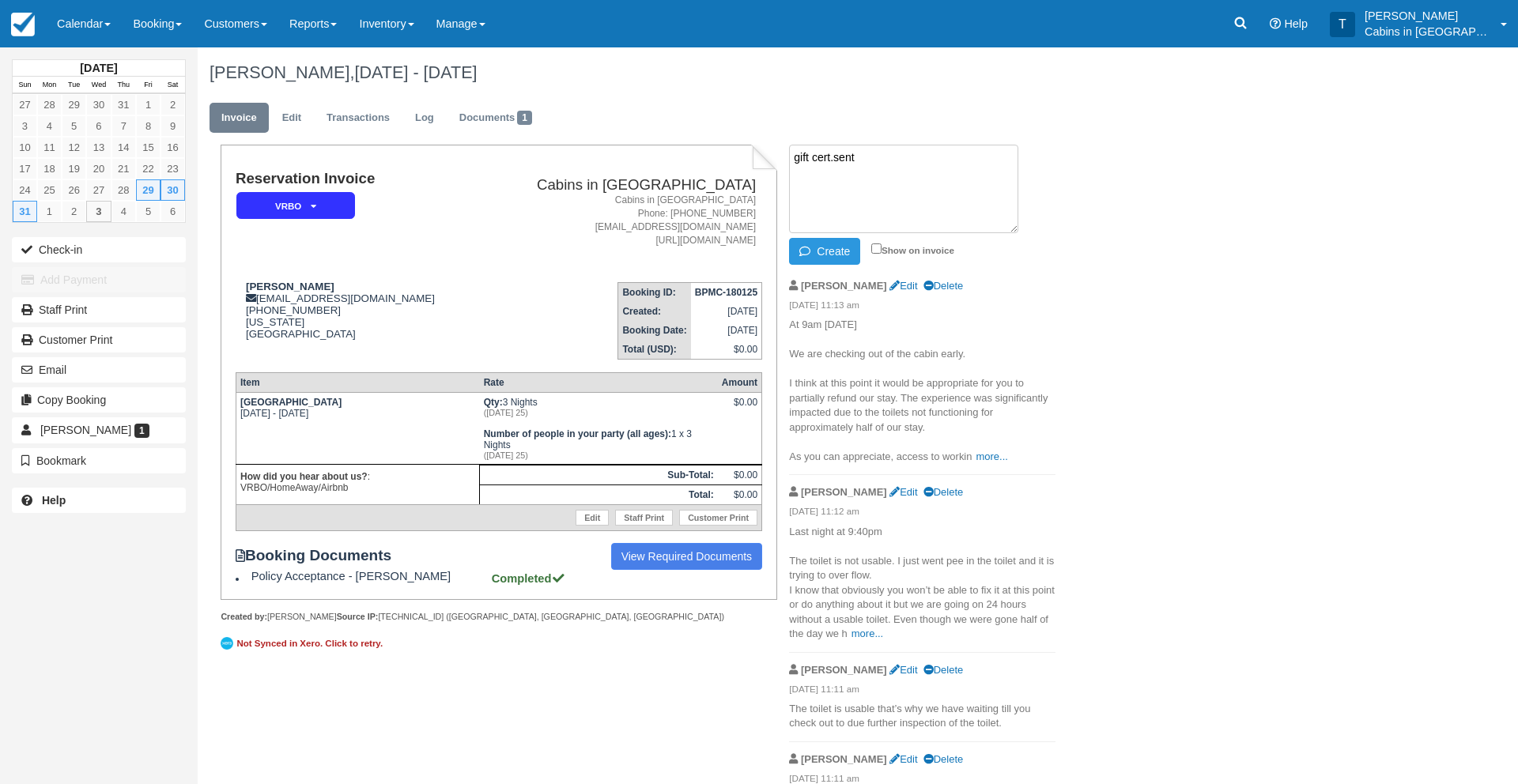
paste textarea "G209048-800-030925"
type textarea "gift cert.sent G209048-800-030925"
click at [820, 253] on button "Create" at bounding box center [825, 251] width 71 height 27
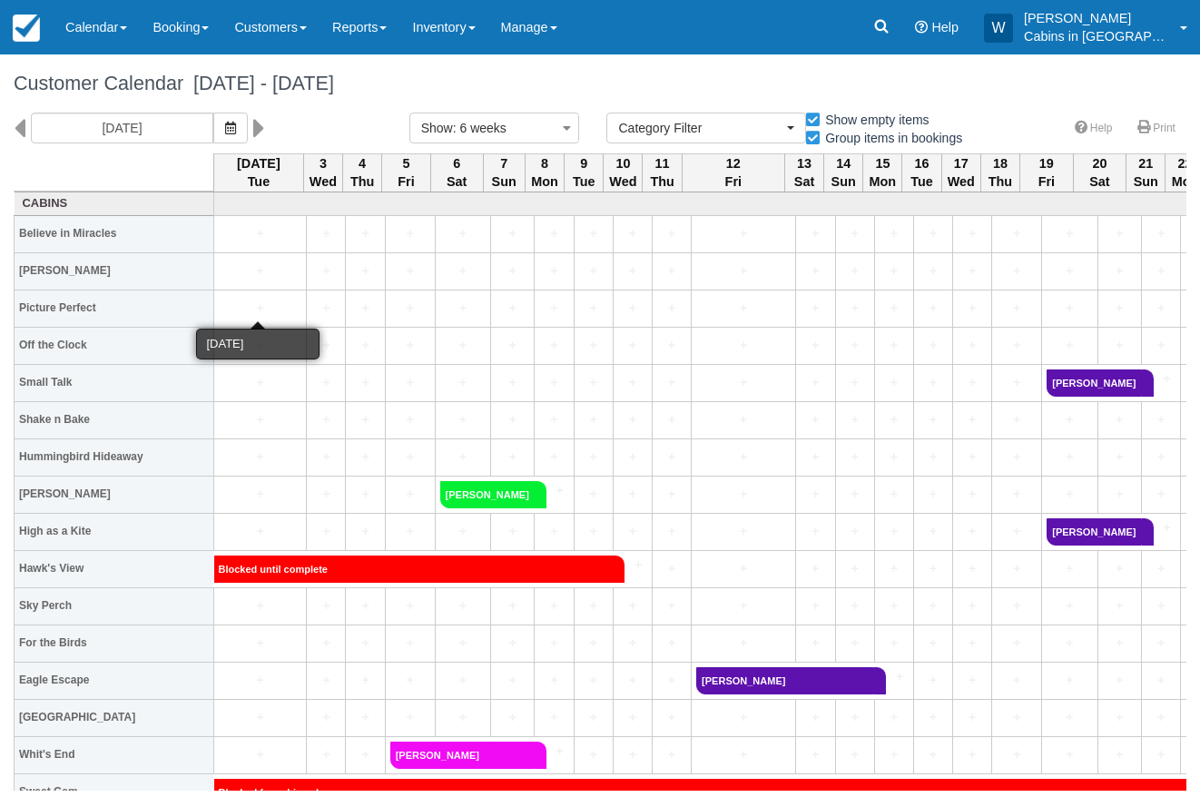
select select
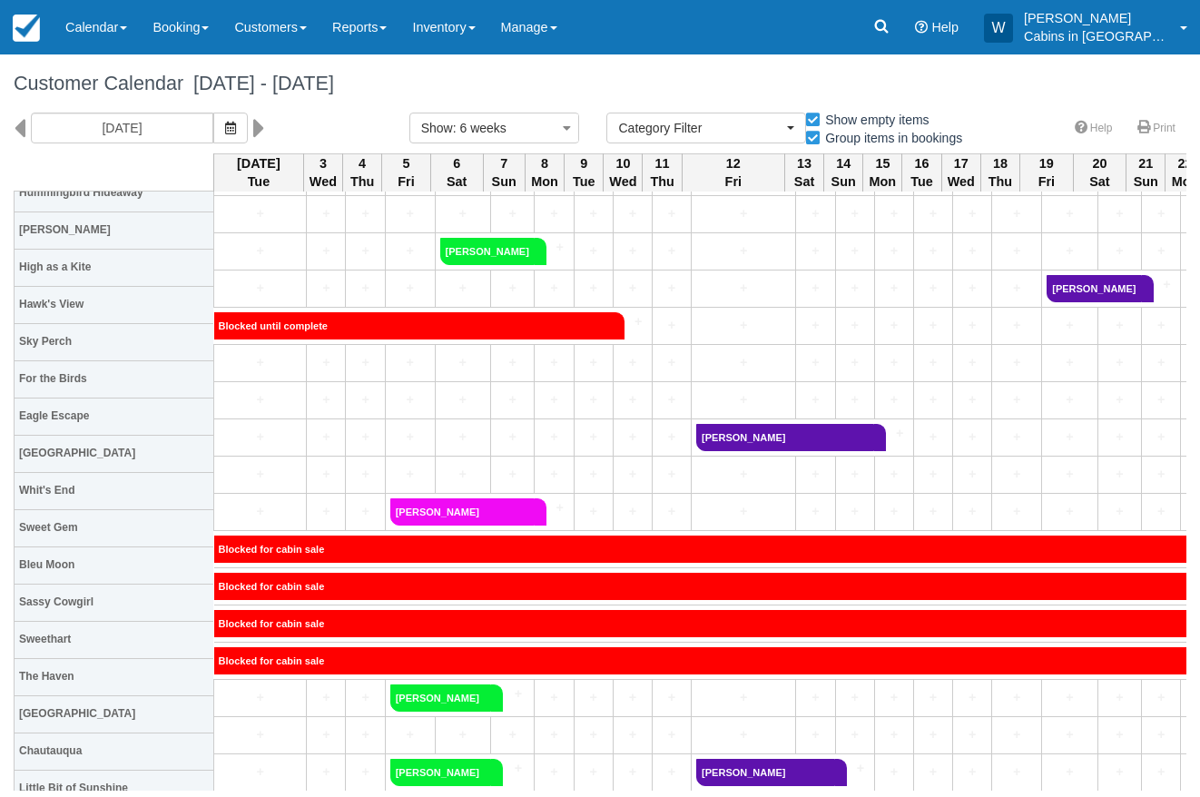
scroll to position [279, 0]
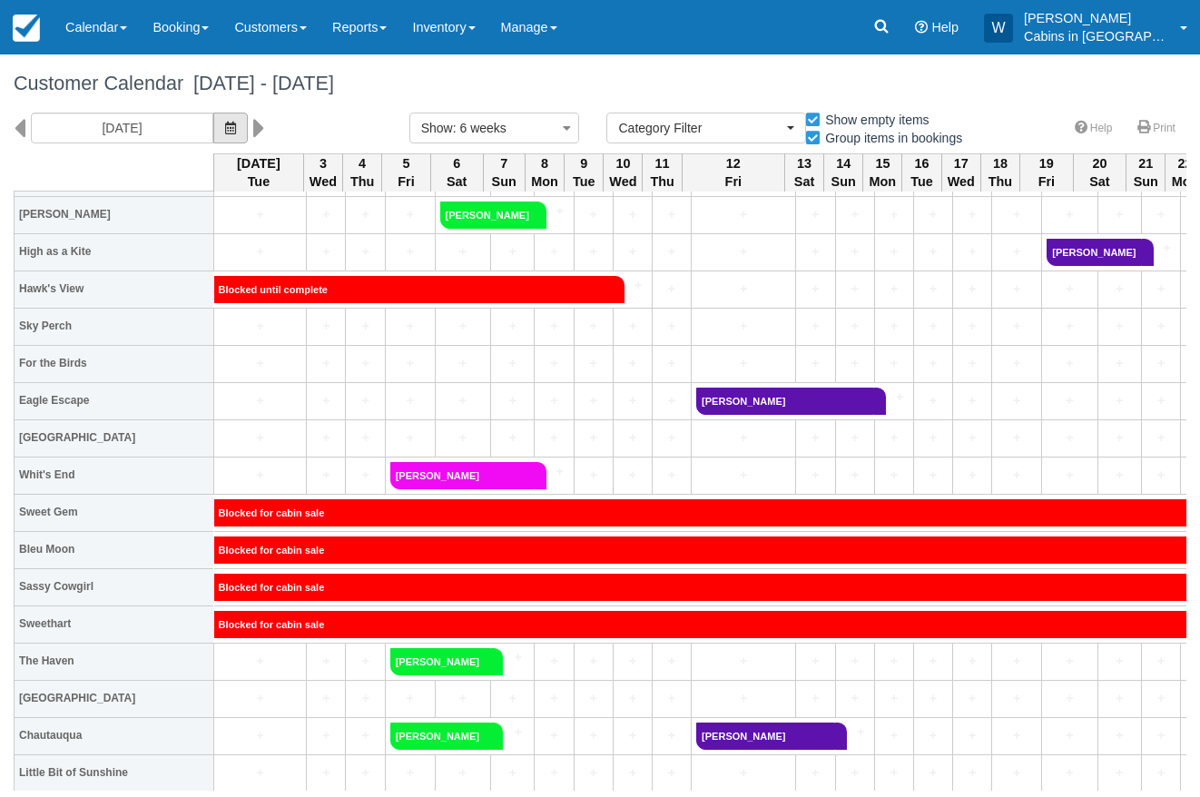
click at [225, 123] on icon "button" at bounding box center [230, 128] width 11 height 13
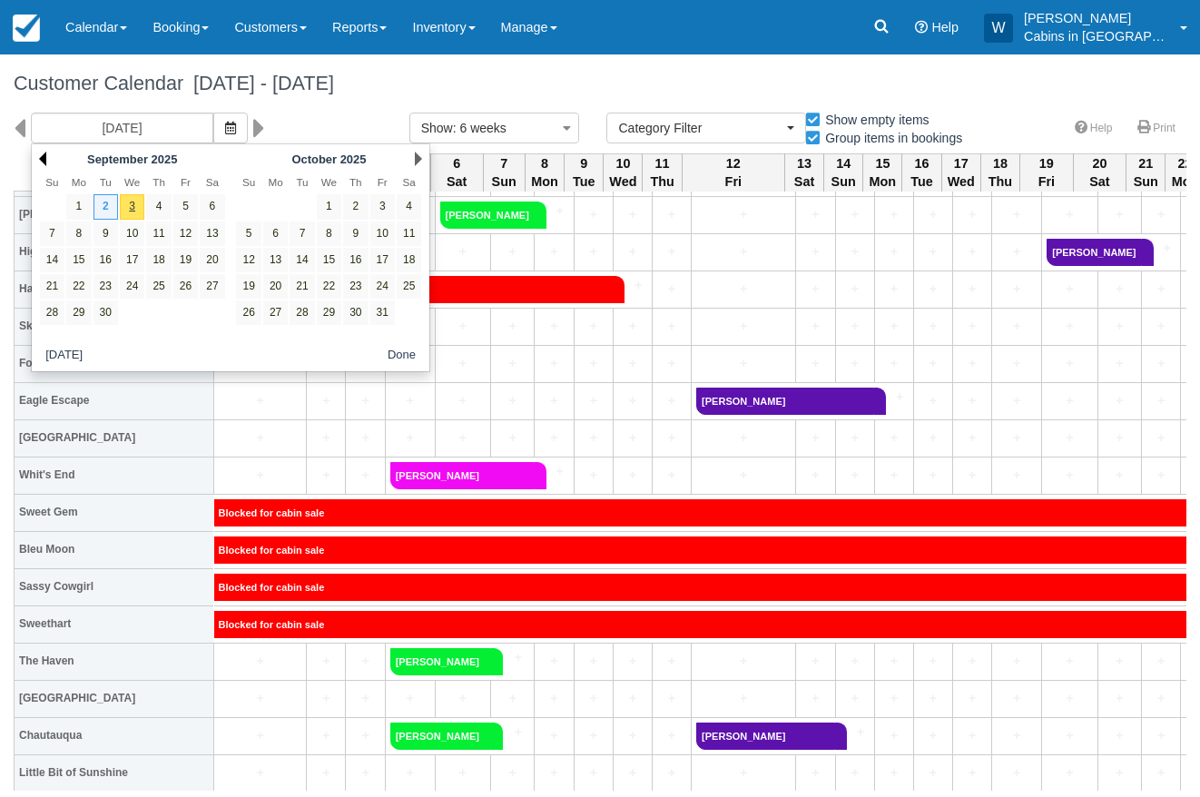
click at [45, 164] on link "Prev" at bounding box center [42, 159] width 7 height 15
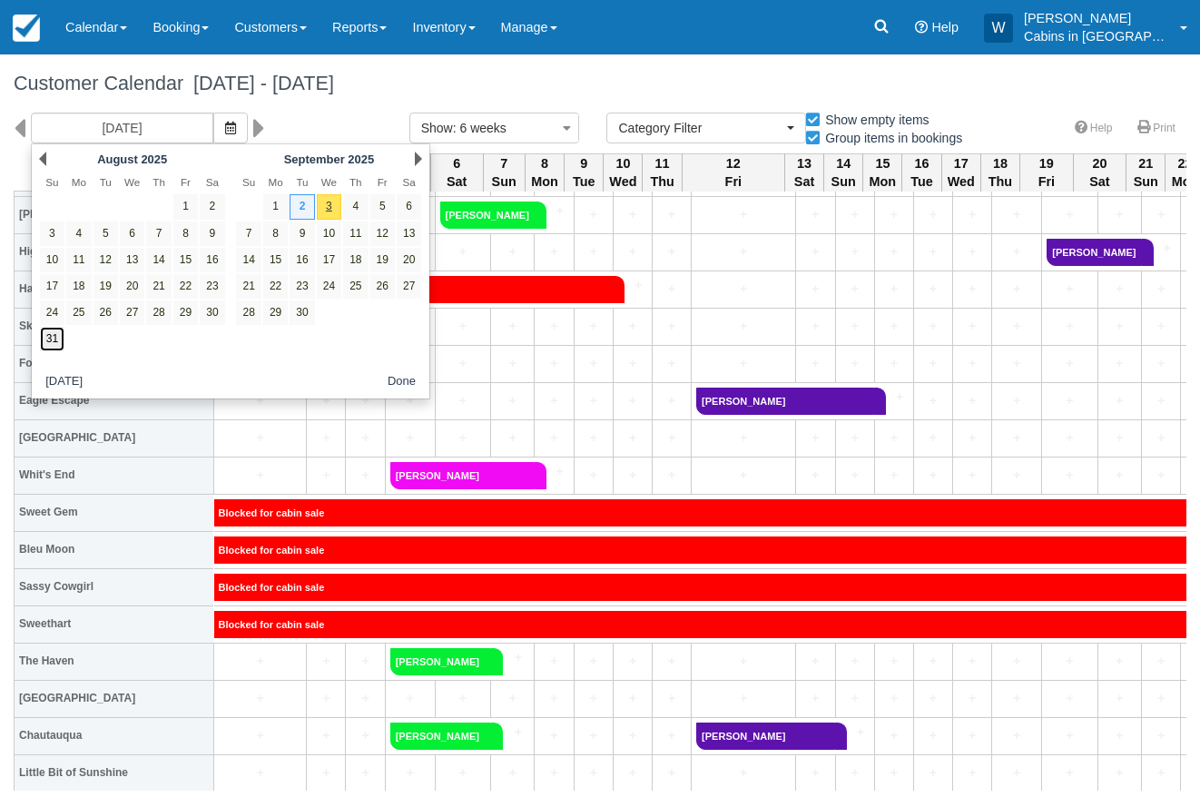
click at [56, 334] on link "31" at bounding box center [52, 339] width 25 height 25
type input "08/31/25"
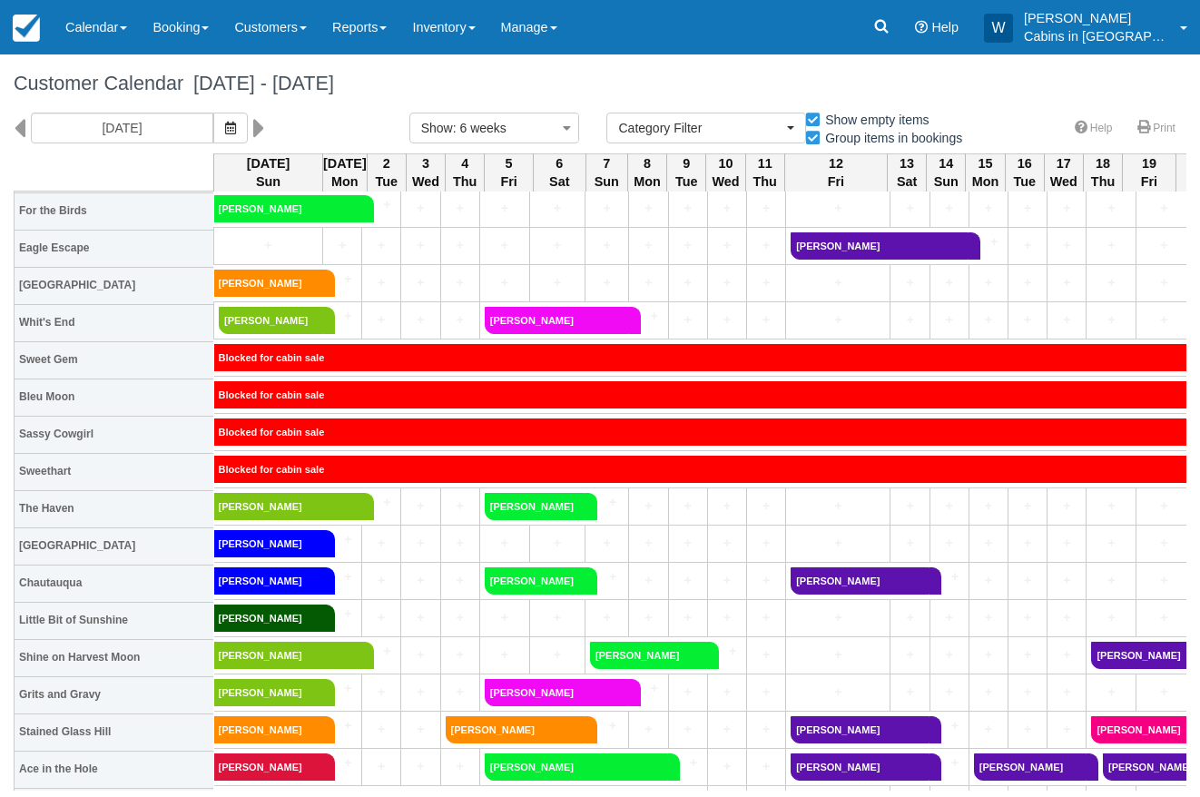
scroll to position [439, 0]
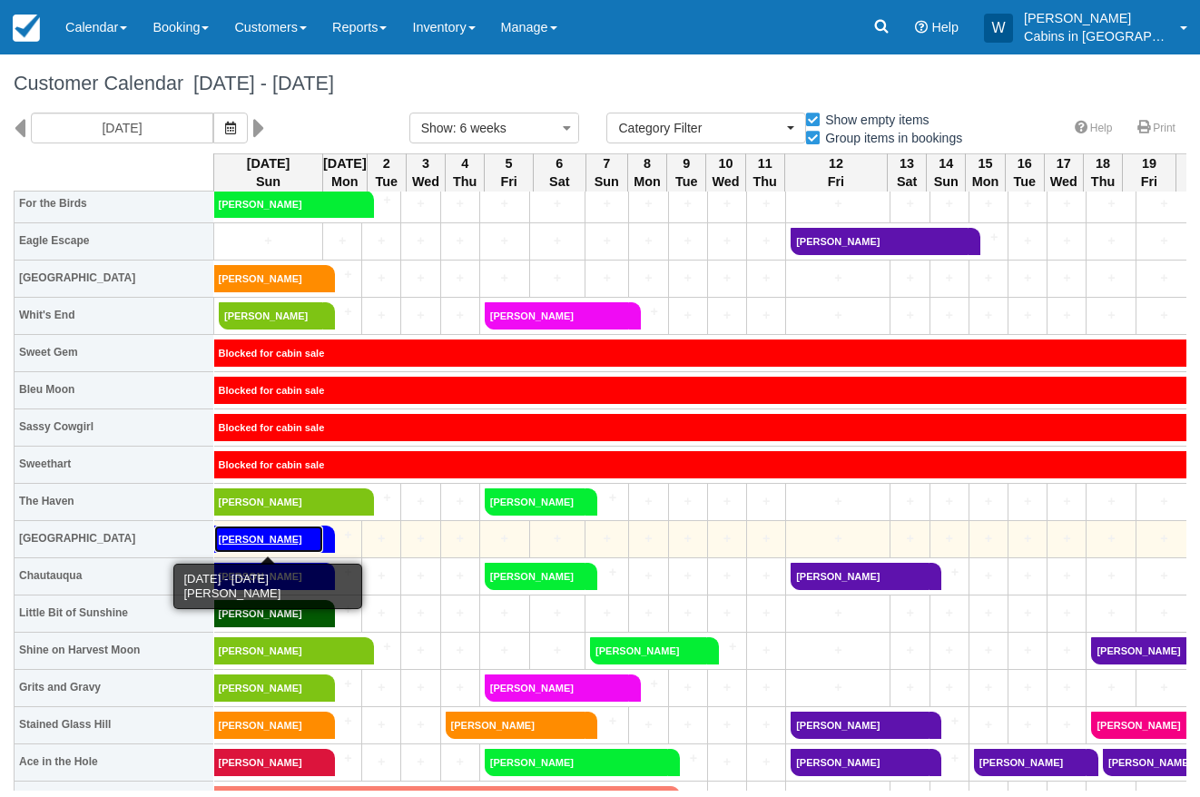
click at [258, 537] on link "Shane Darbonne" at bounding box center [268, 538] width 109 height 27
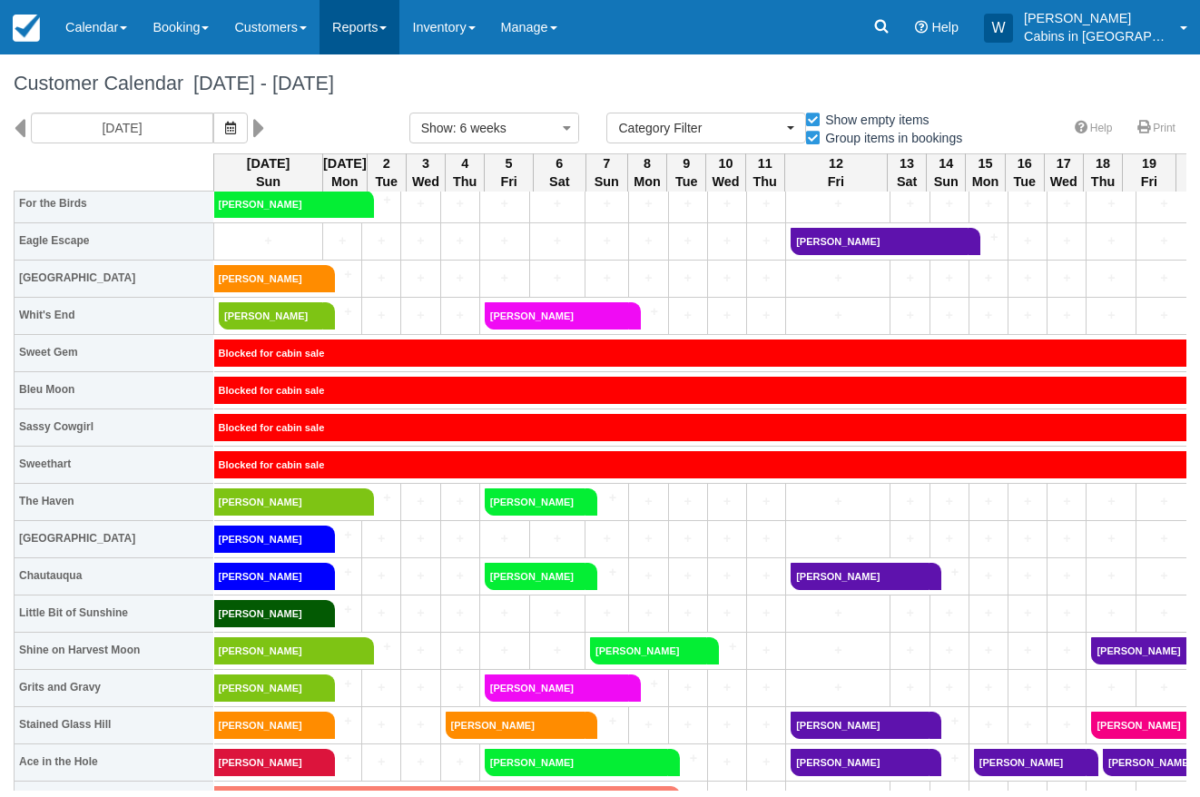
click at [393, 28] on link "Reports" at bounding box center [359, 27] width 80 height 54
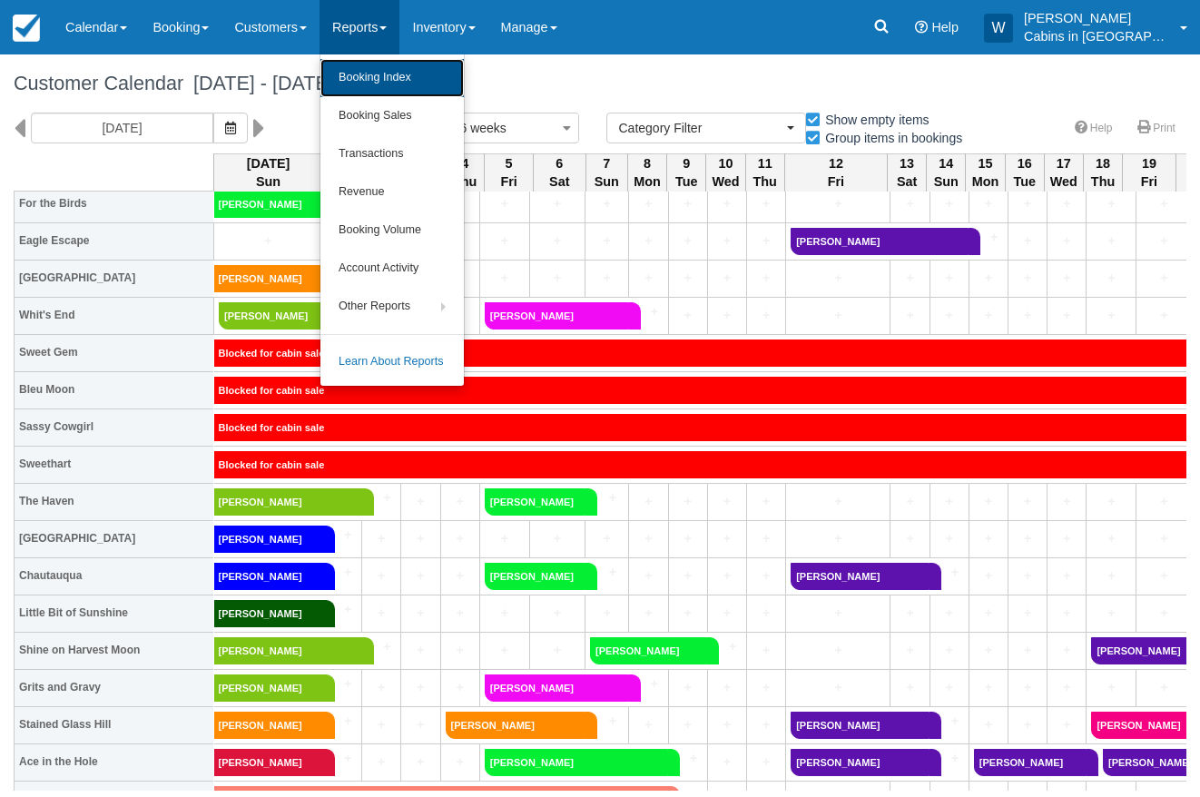
click at [388, 78] on link "Booking Index" at bounding box center [391, 78] width 143 height 38
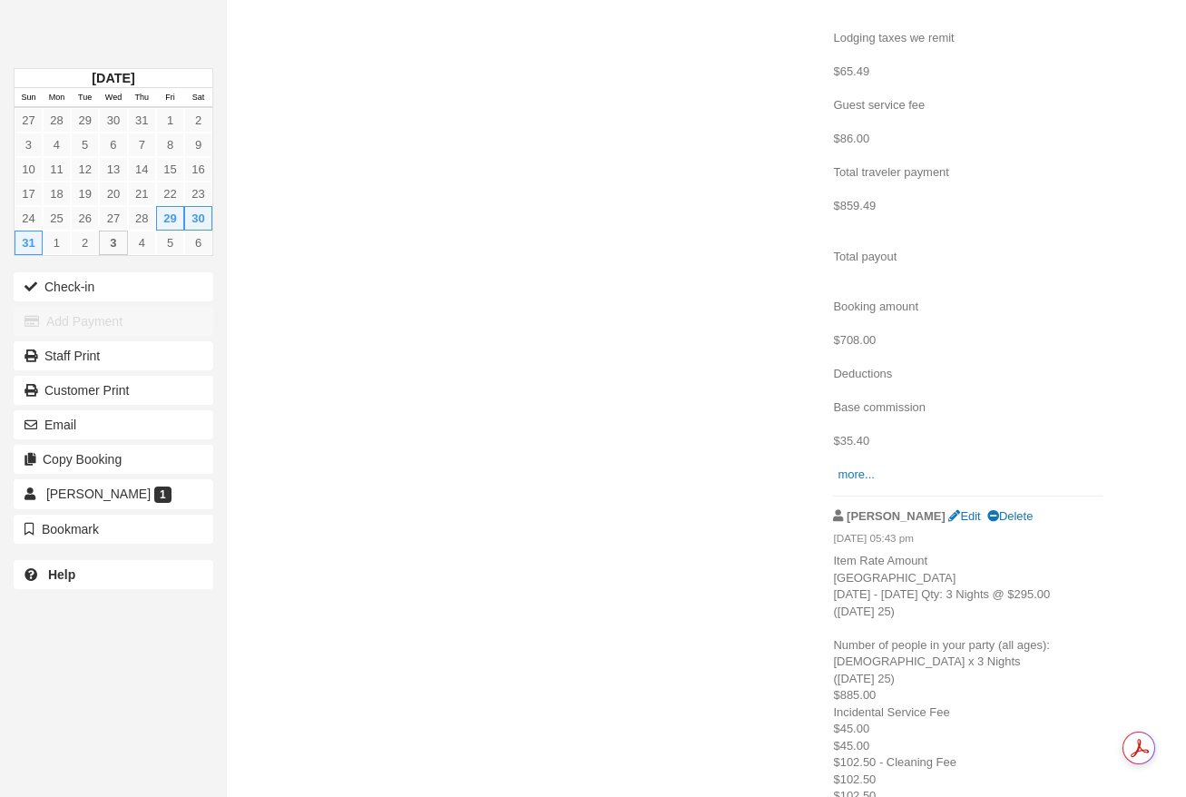
scroll to position [1962, 0]
click at [851, 476] on link "more..." at bounding box center [856, 470] width 36 height 14
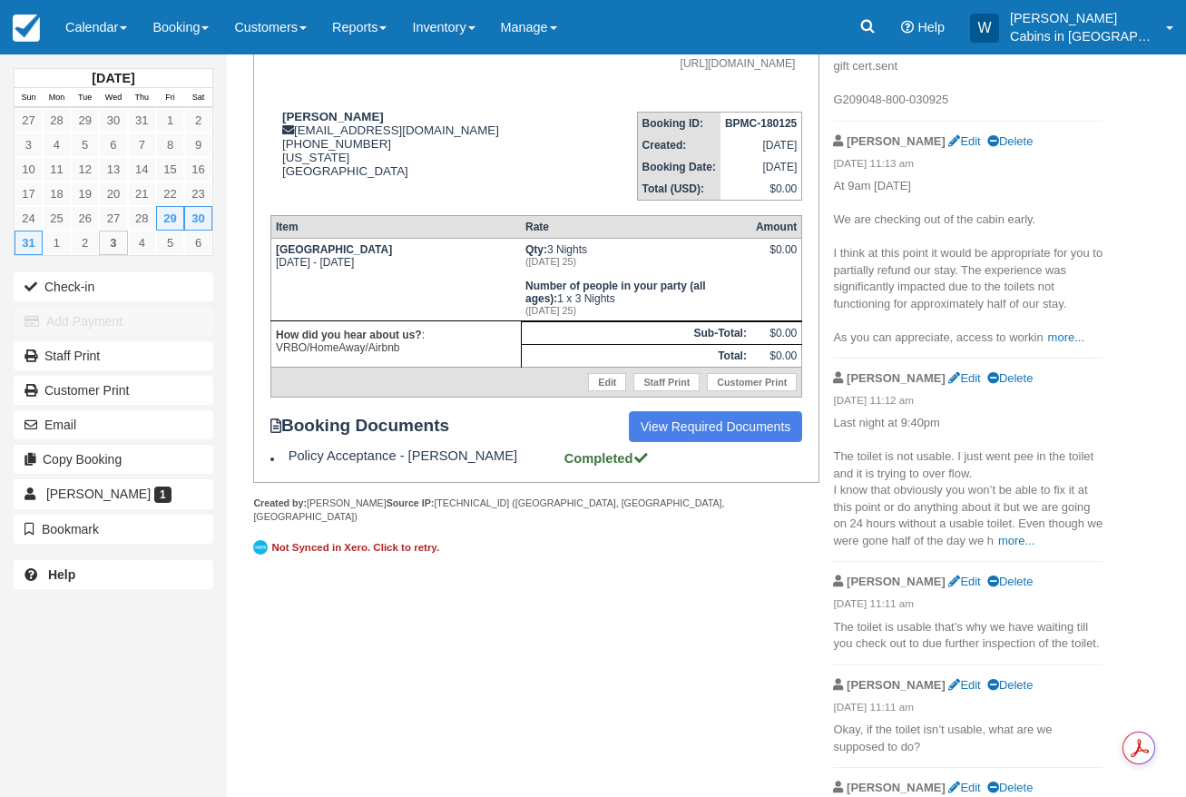
scroll to position [0, 0]
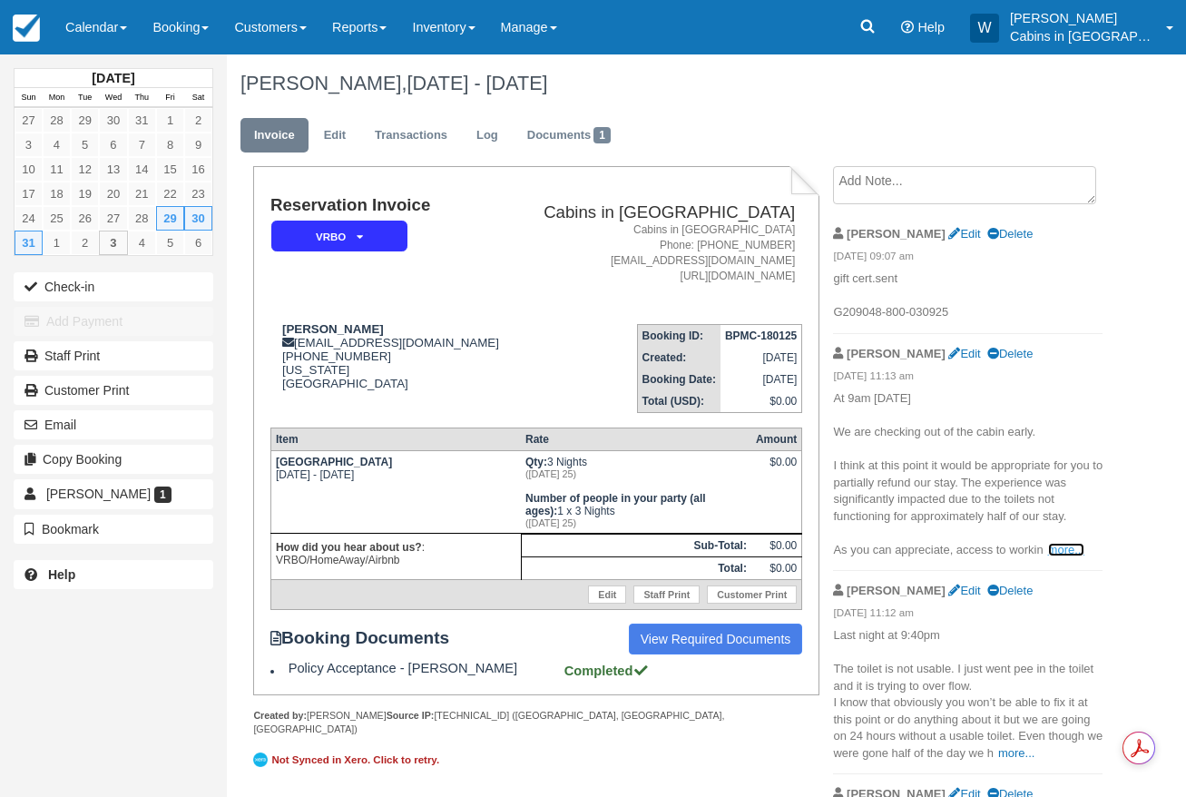
click at [1068, 544] on link "more..." at bounding box center [1066, 550] width 36 height 14
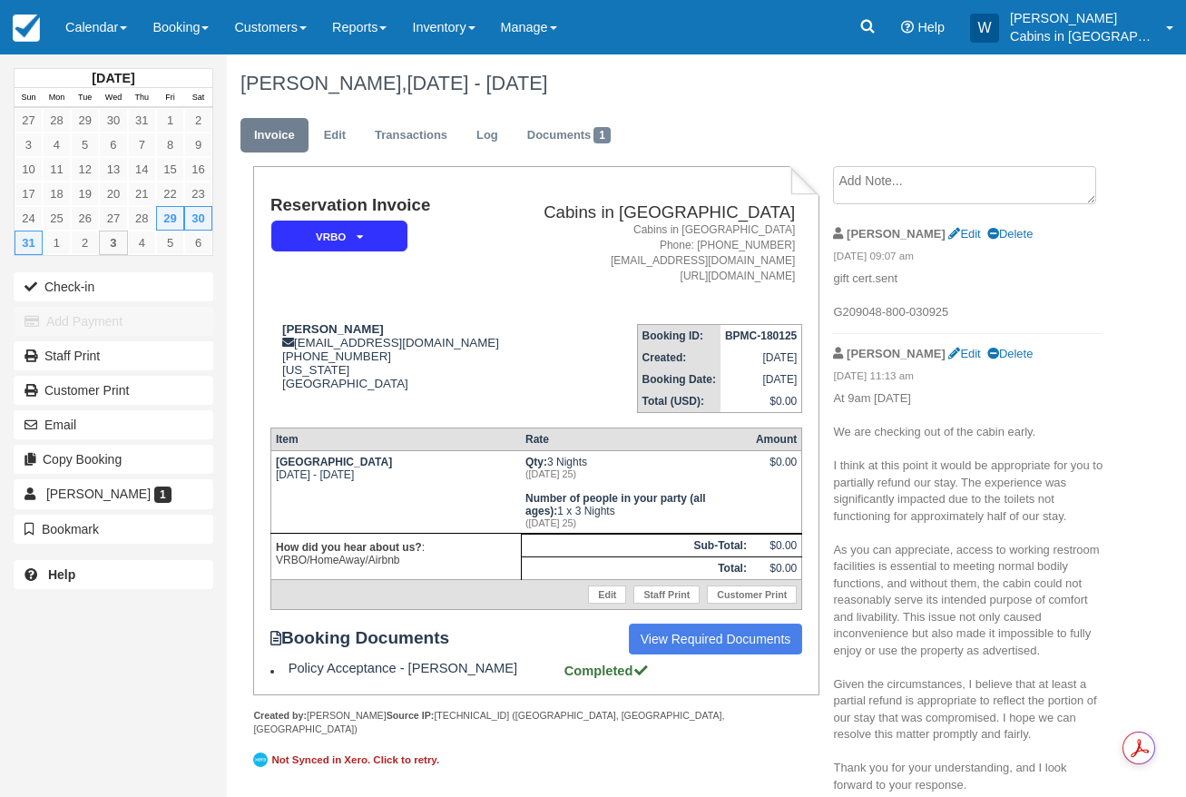
scroll to position [1, 0]
click at [116, 27] on link "Calendar" at bounding box center [96, 27] width 87 height 54
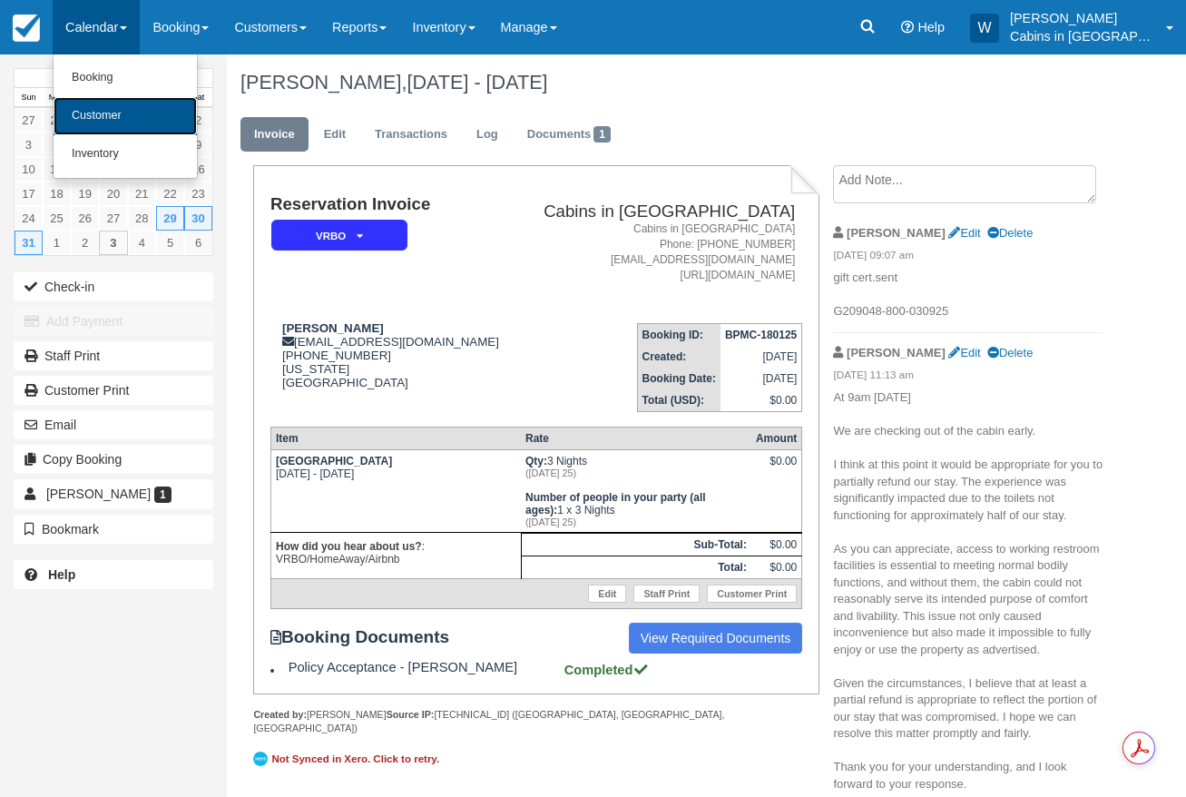
click at [103, 112] on link "Customer" at bounding box center [125, 116] width 143 height 38
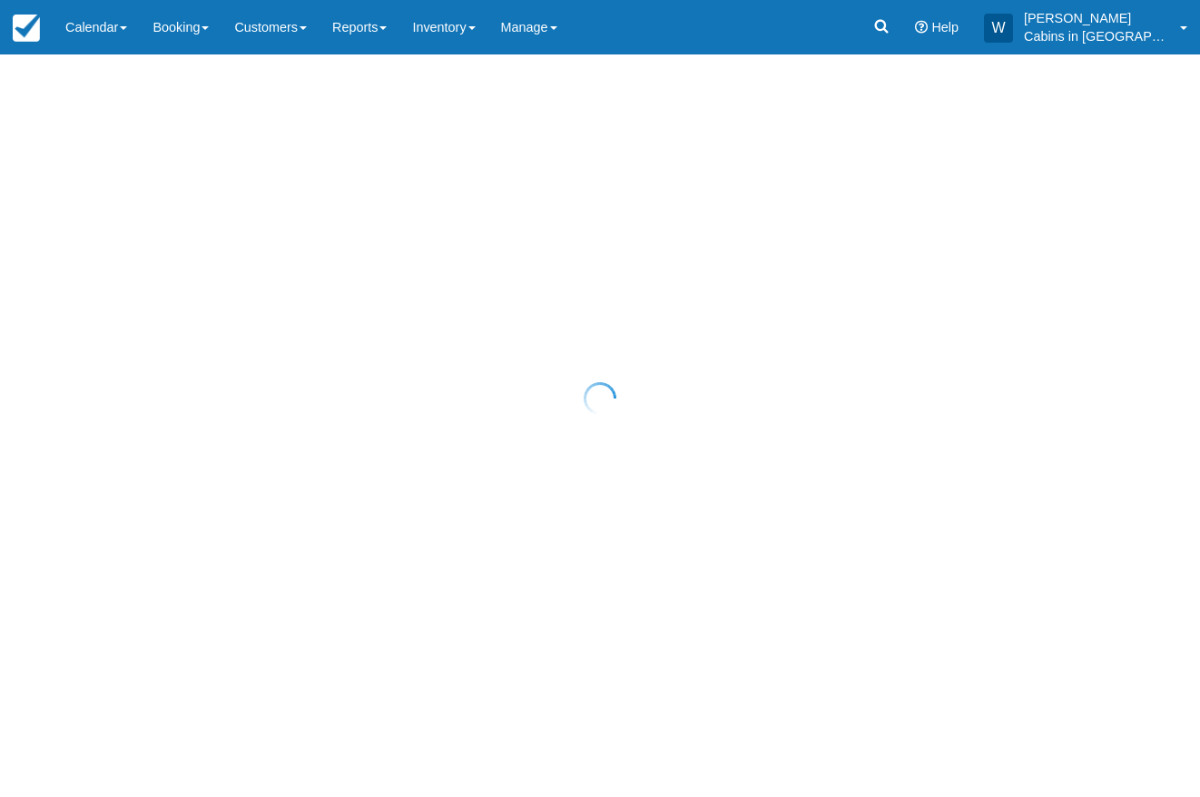
select select "25"
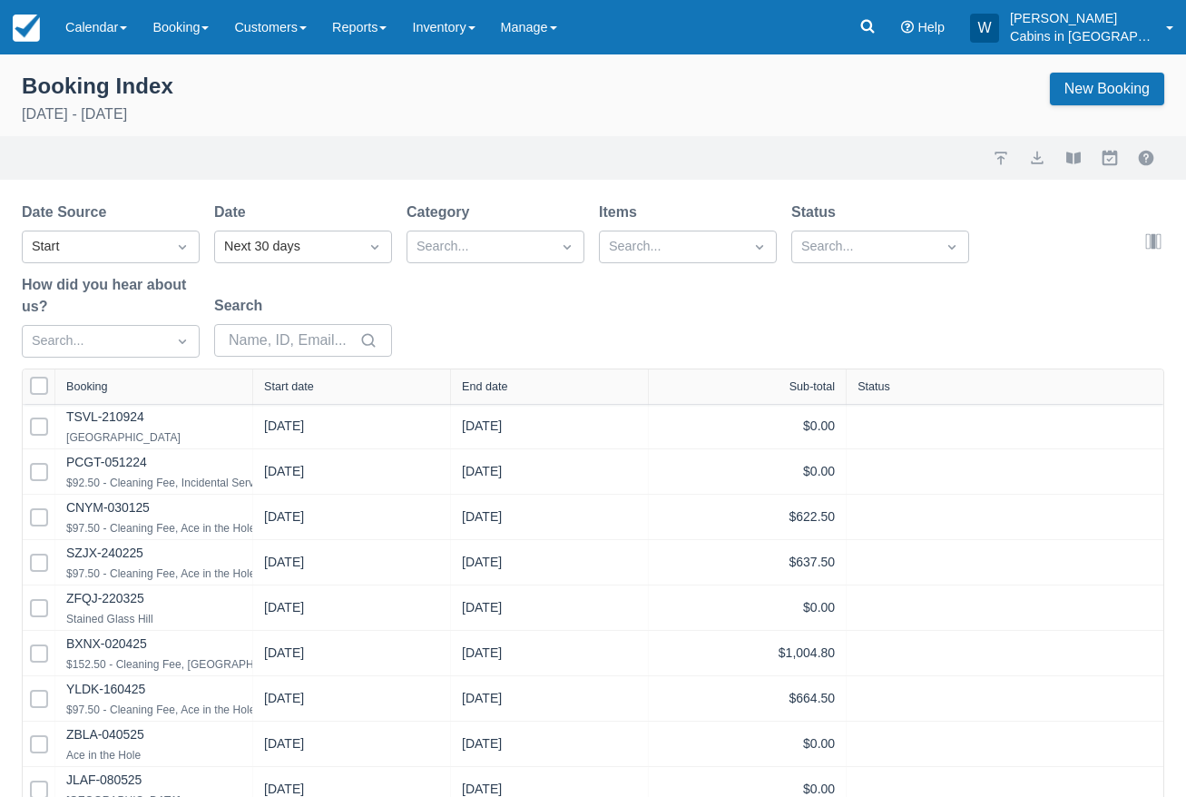
select select "25"
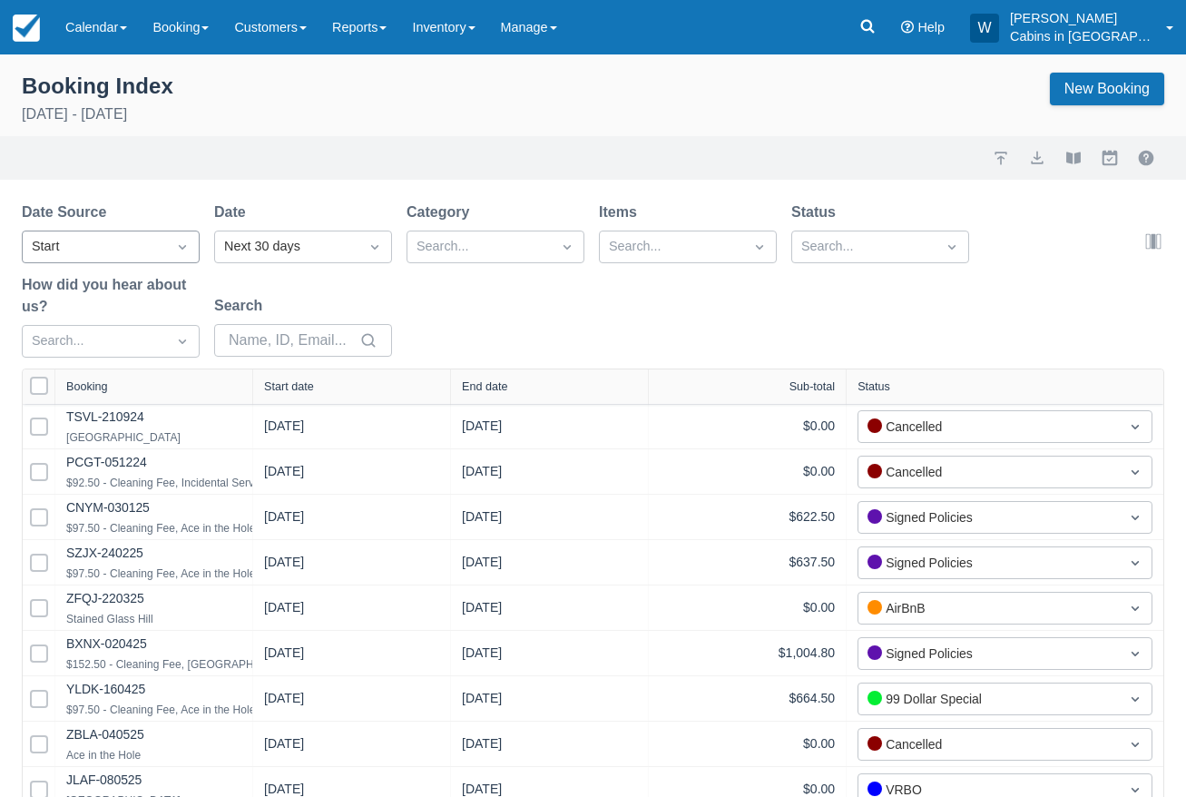
click at [120, 244] on div "Start" at bounding box center [94, 247] width 125 height 20
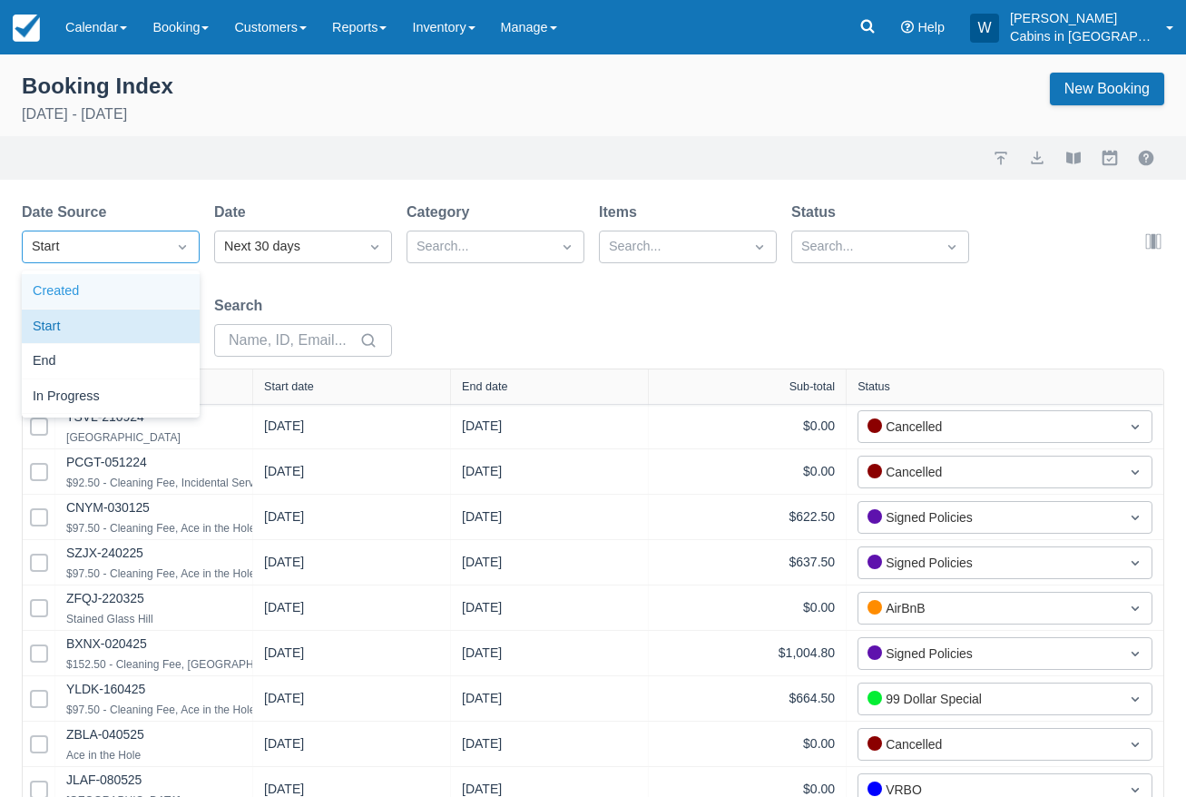
click at [117, 293] on div "Created" at bounding box center [111, 291] width 178 height 35
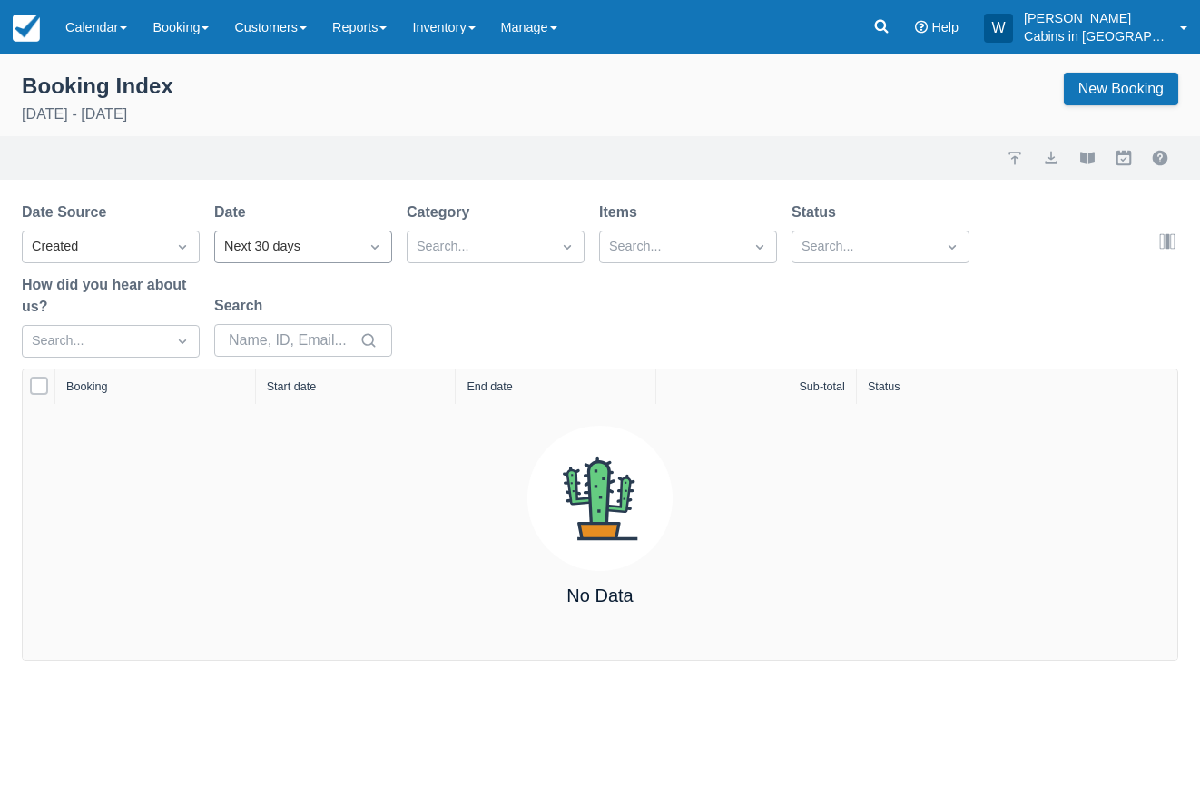
click at [328, 252] on div "Next 30 days" at bounding box center [286, 247] width 125 height 20
click at [328, 399] on div "Yesterday" at bounding box center [303, 396] width 178 height 35
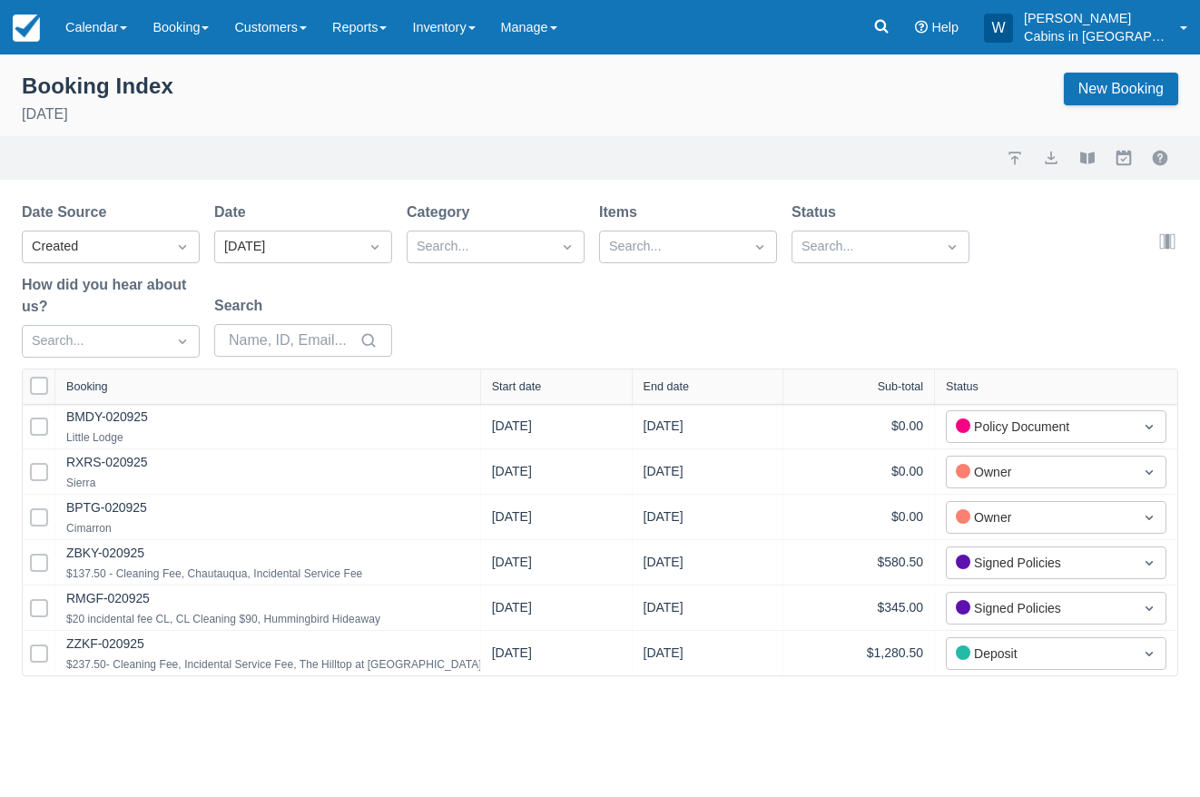
drag, startPoint x: 251, startPoint y: 381, endPoint x: 494, endPoint y: 367, distance: 242.7
click at [492, 367] on div "Date Source Created Date Yesterday Category Search... Items Search... Status Se…" at bounding box center [600, 438] width 1200 height 475
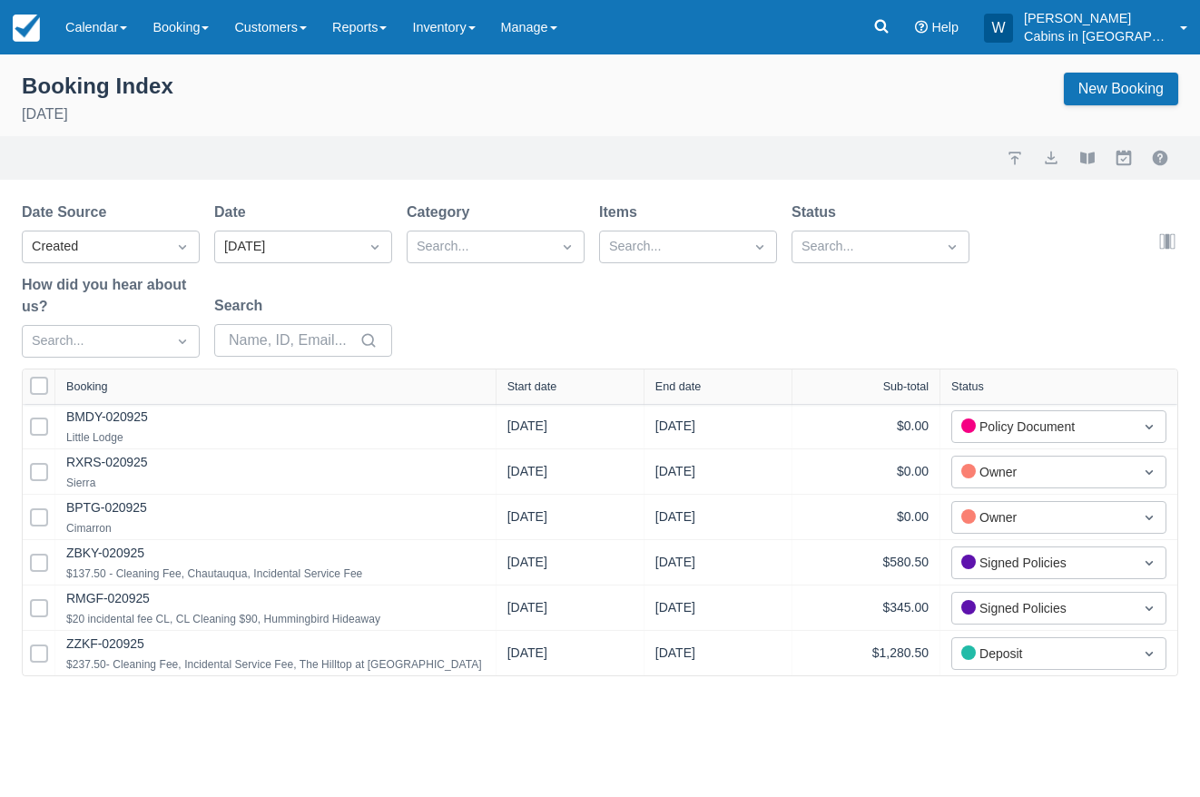
click at [539, 379] on div "Start date" at bounding box center [570, 386] width 148 height 34
click at [525, 384] on div "Start date" at bounding box center [532, 386] width 50 height 13
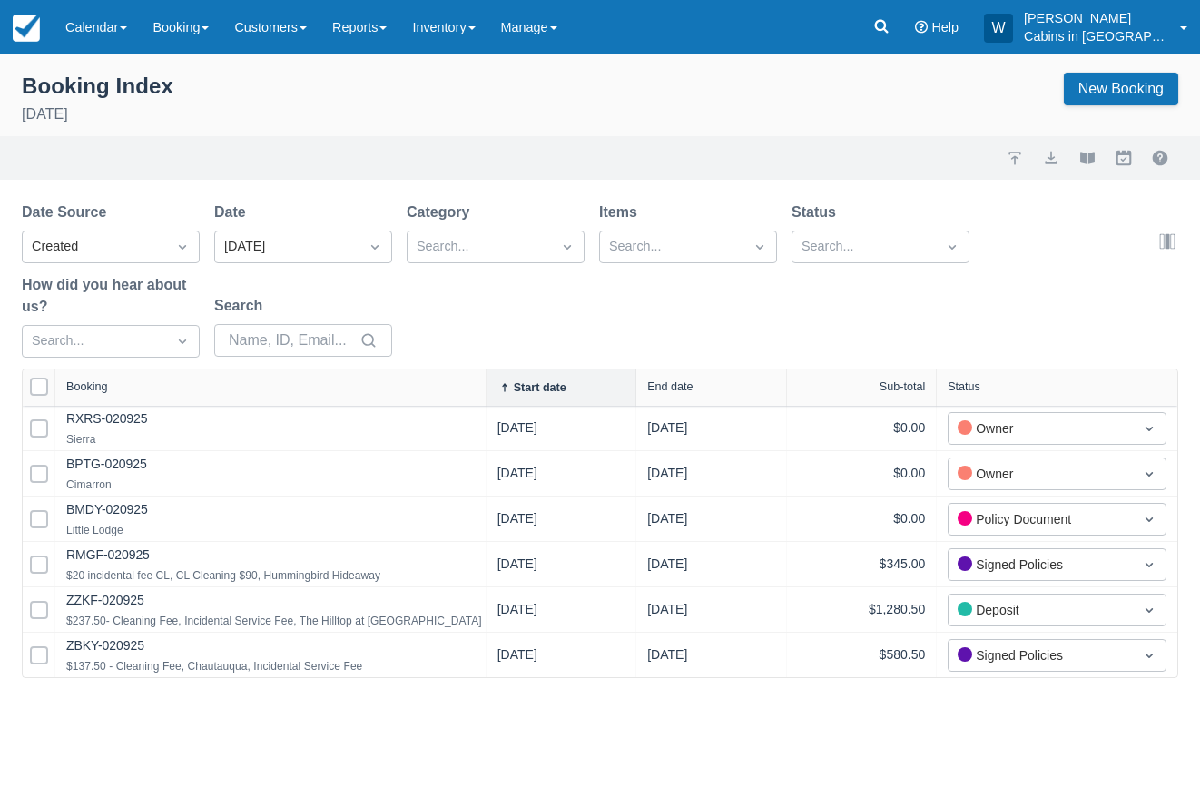
drag, startPoint x: 254, startPoint y: 385, endPoint x: 494, endPoint y: 360, distance: 240.8
click at [485, 360] on div "Date Source Created Date Yesterday Category Search... Items Search... Status Se…" at bounding box center [600, 439] width 1200 height 476
click at [354, 252] on div "Yesterday" at bounding box center [286, 246] width 143 height 29
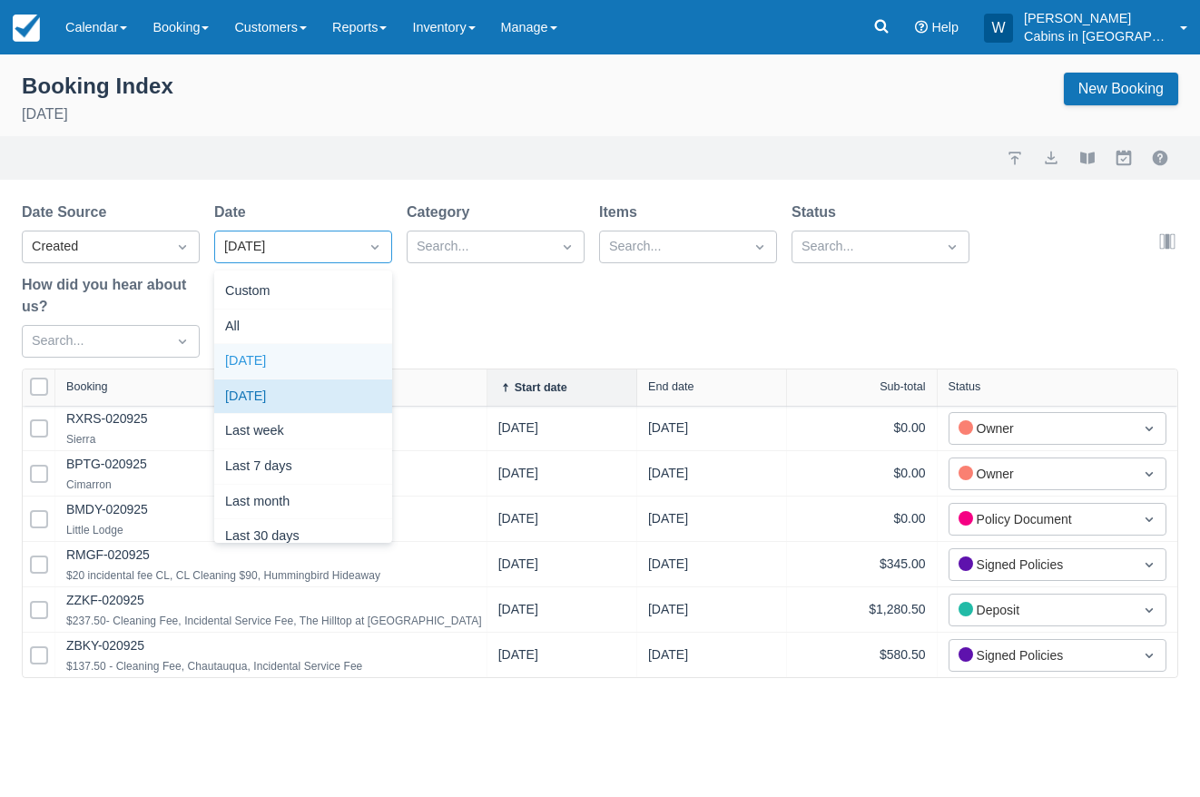
click at [311, 358] on div "[DATE]" at bounding box center [303, 361] width 178 height 35
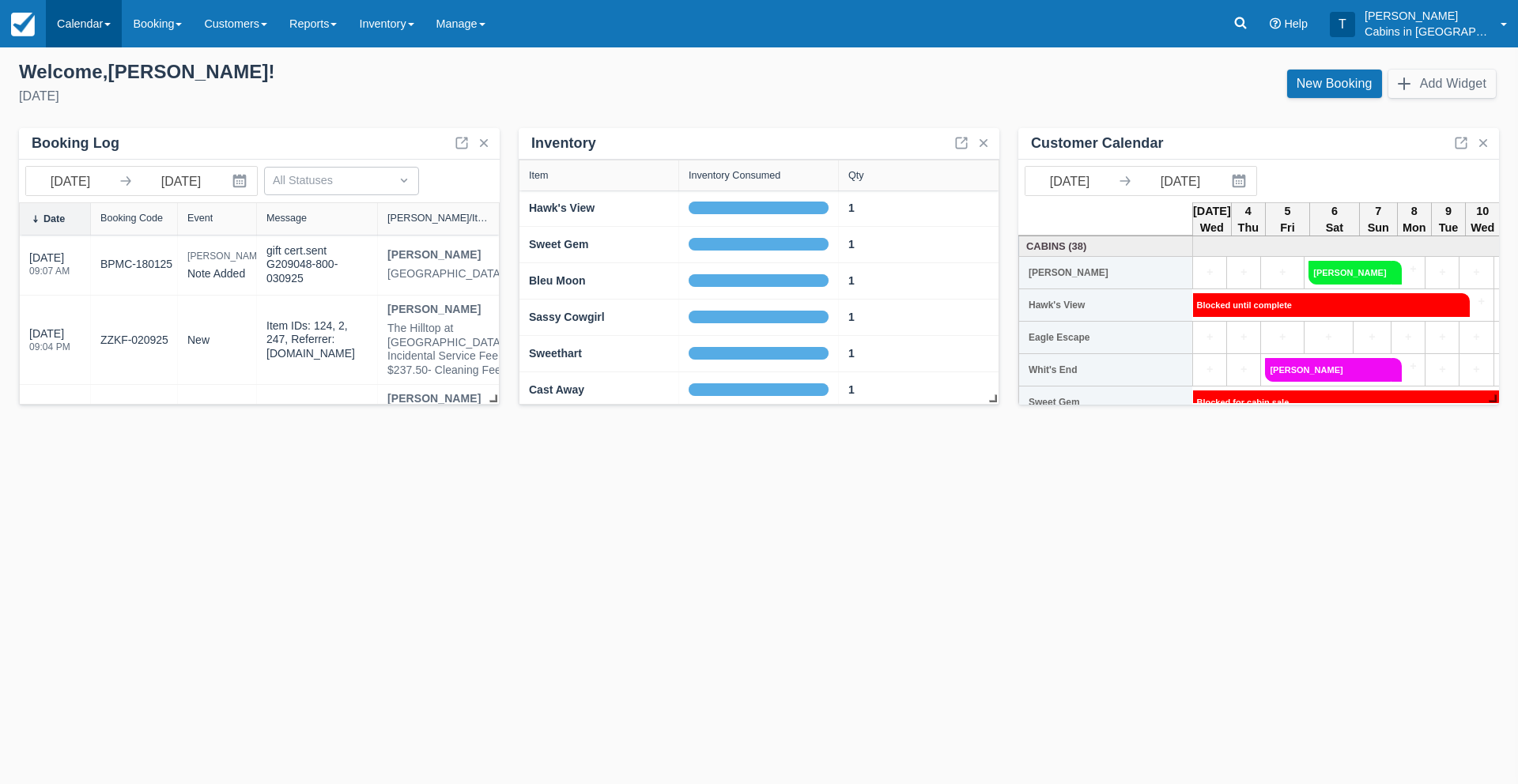
click at [92, 19] on link "Calendar" at bounding box center [84, 24] width 76 height 47
click at [84, 107] on link "Customer" at bounding box center [109, 101] width 125 height 33
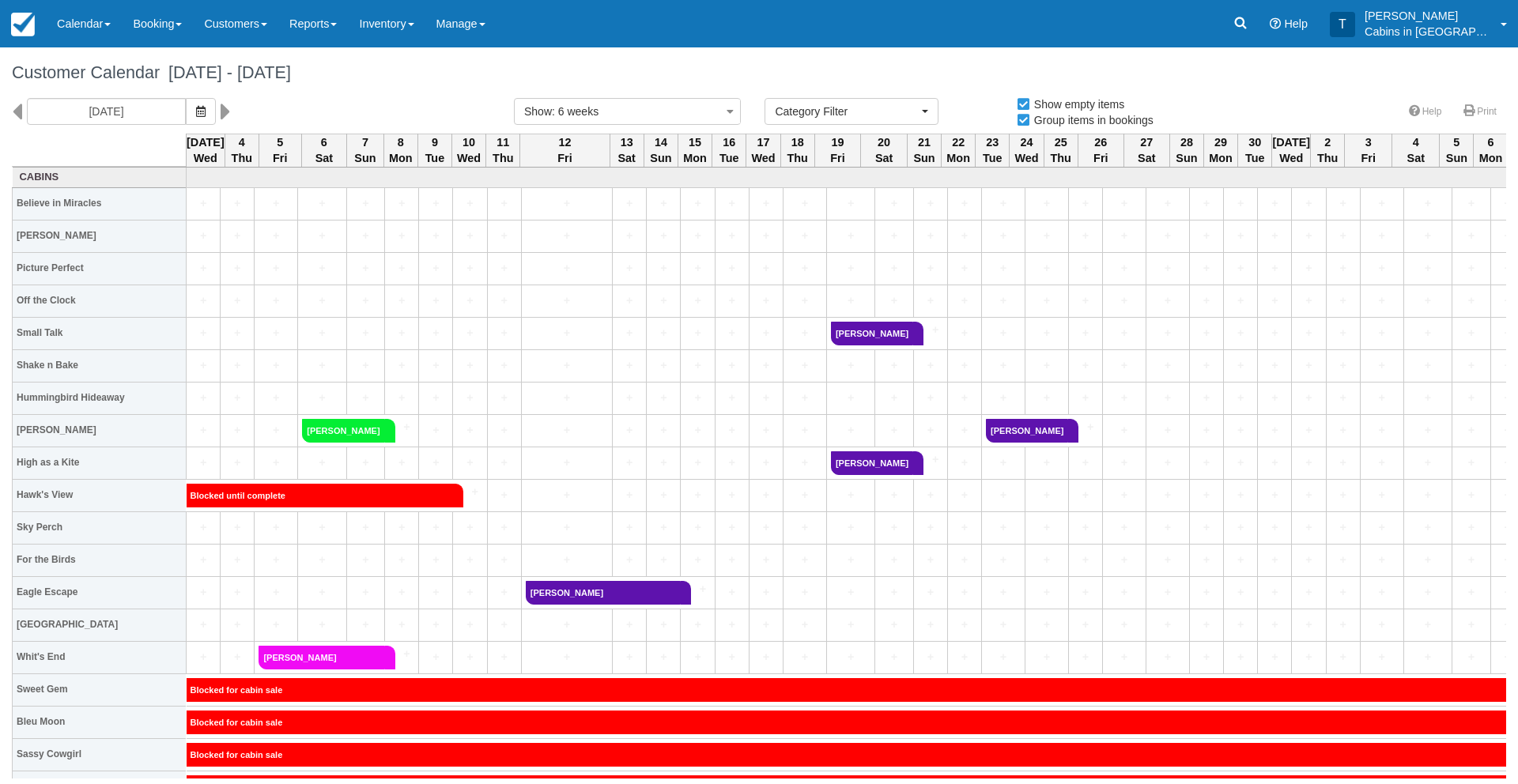
select select
click at [196, 115] on icon "button" at bounding box center [200, 112] width 10 height 11
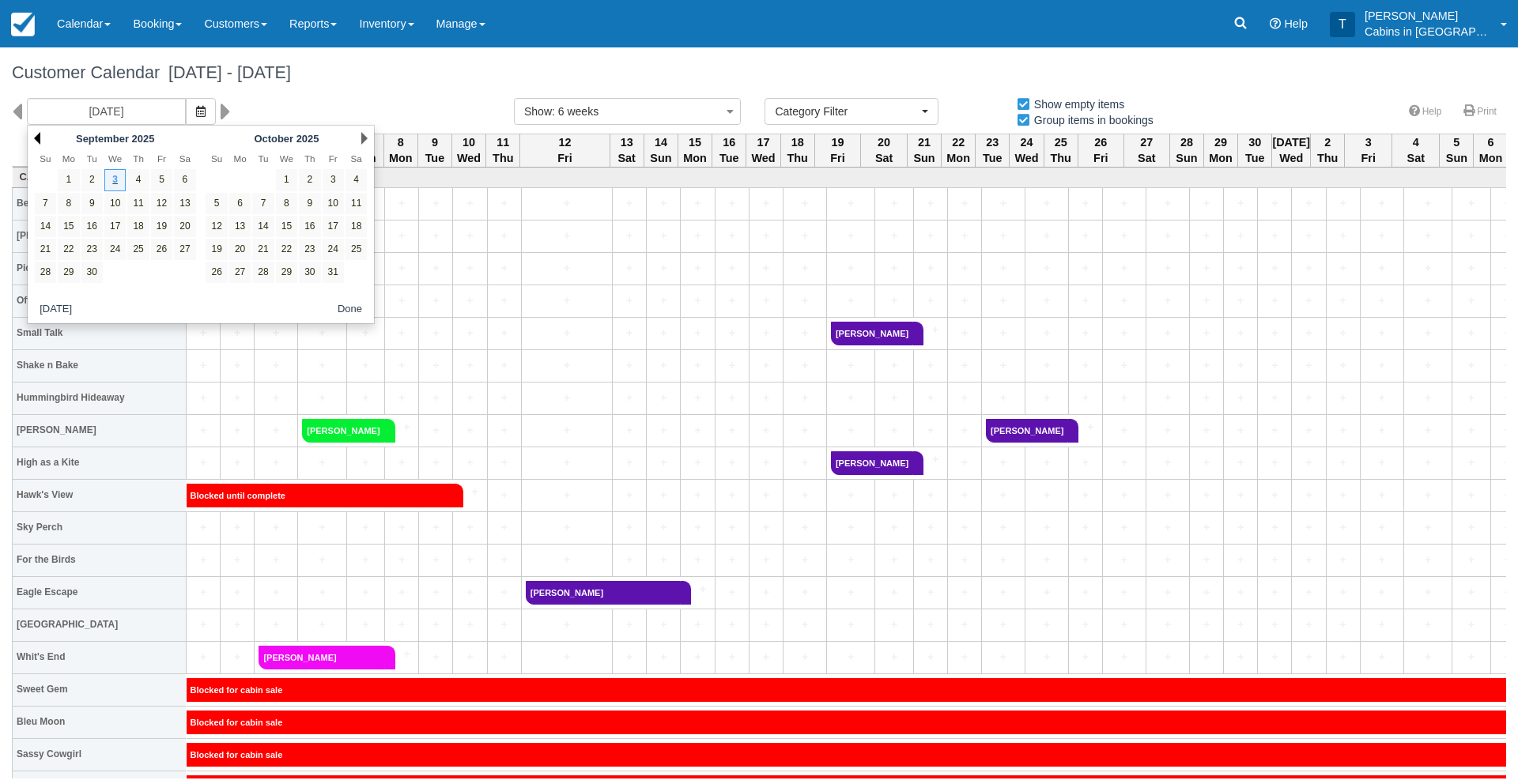
click at [36, 136] on link "Prev" at bounding box center [37, 139] width 6 height 13
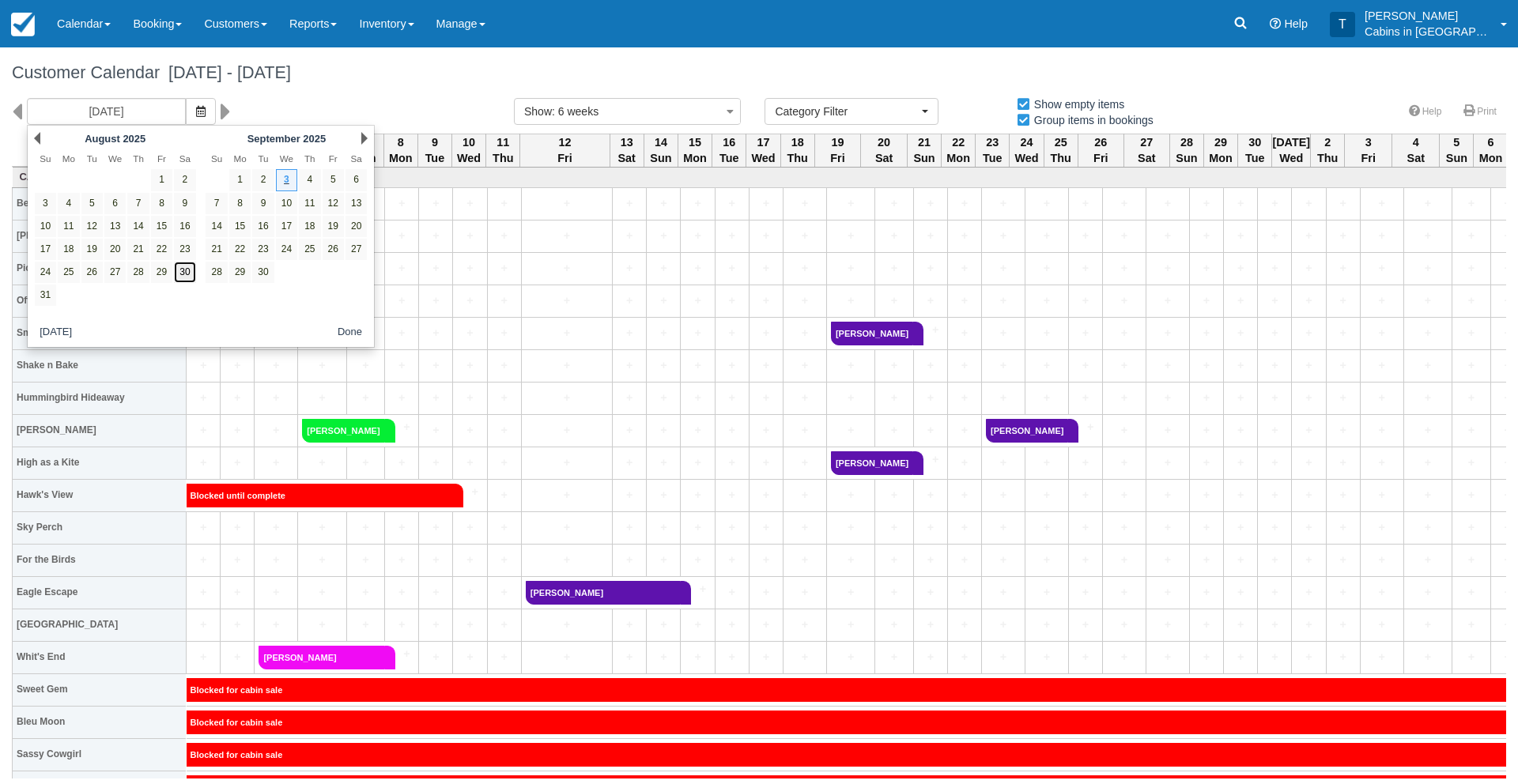
click at [184, 273] on link "30" at bounding box center [185, 272] width 22 height 22
type input "08/30/25"
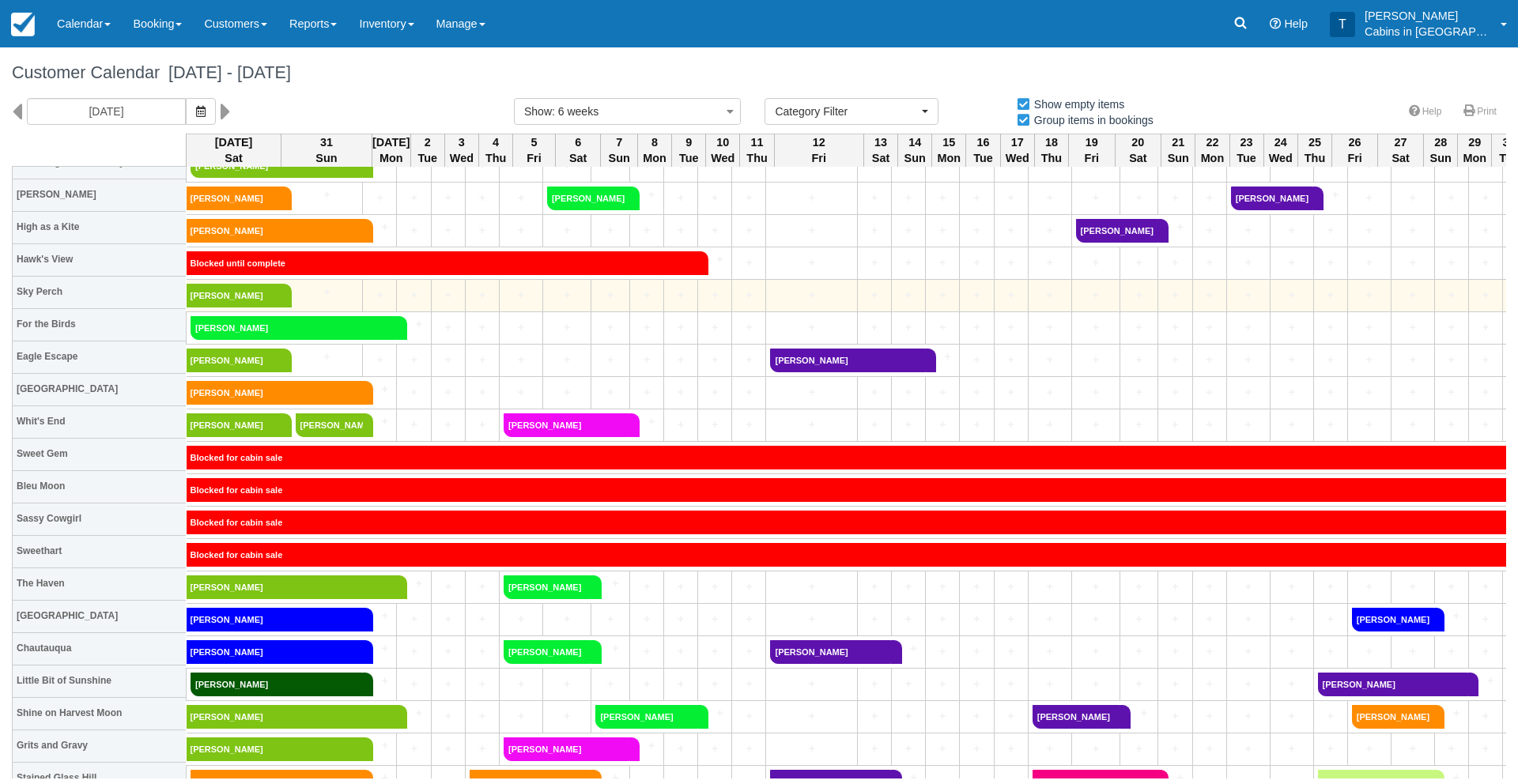
scroll to position [235, 0]
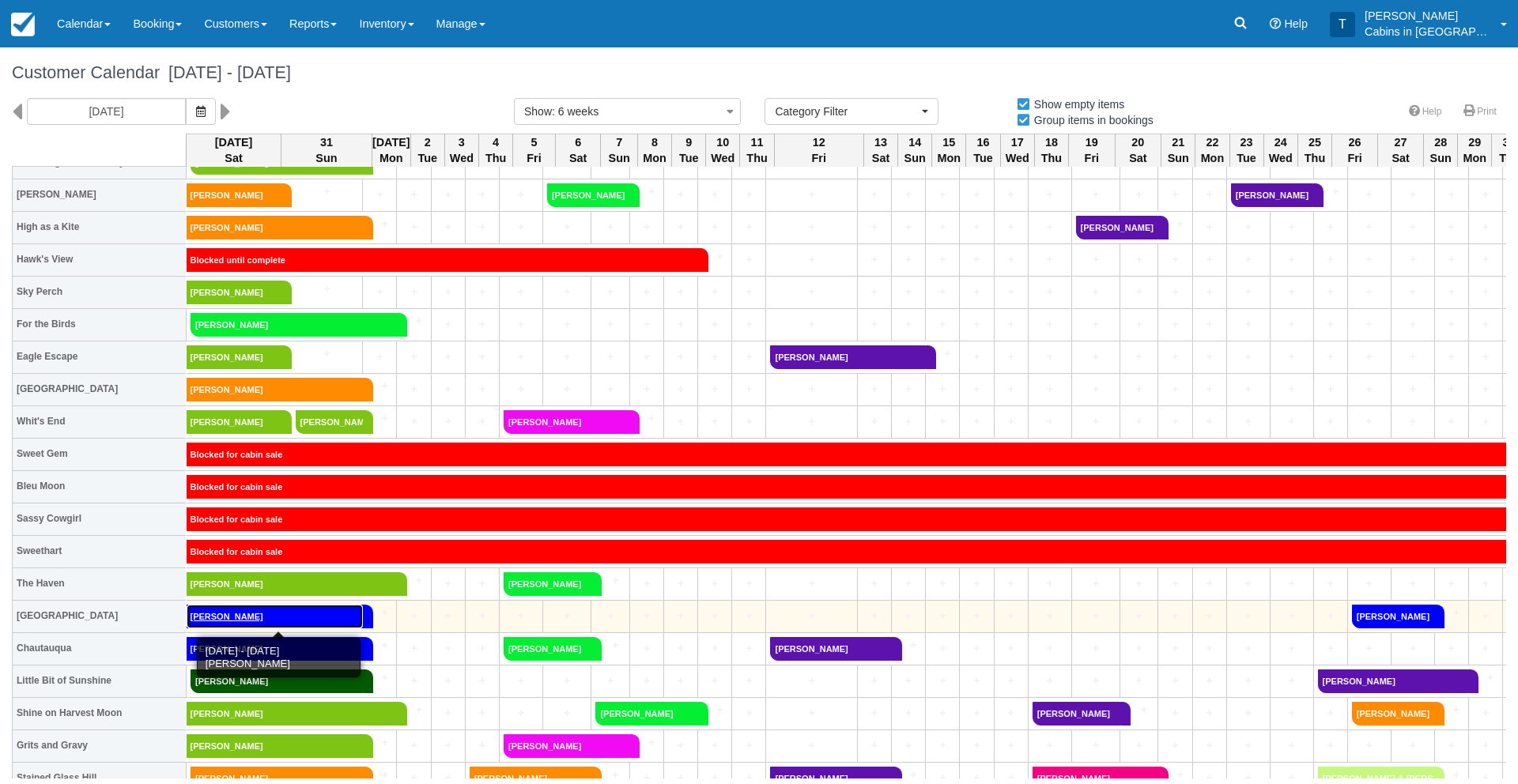
click at [213, 614] on link "Shane Darbonne" at bounding box center [274, 616] width 176 height 24
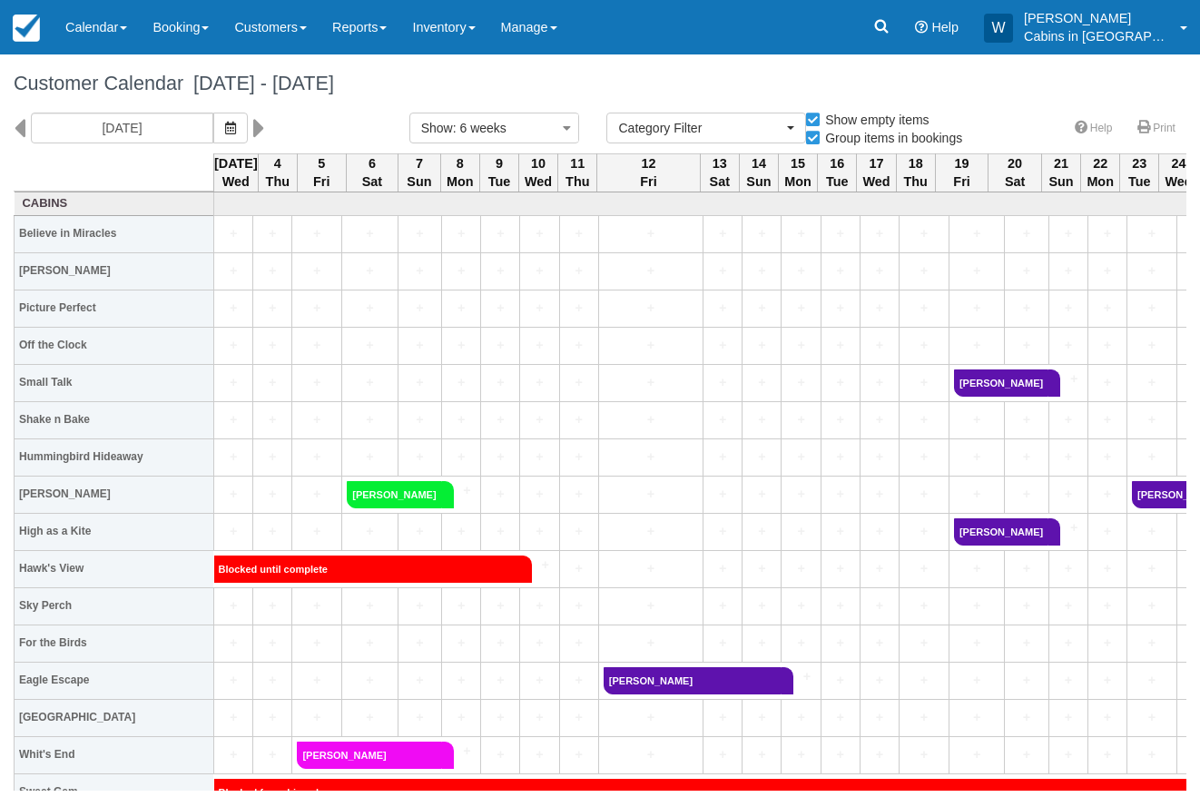
select select
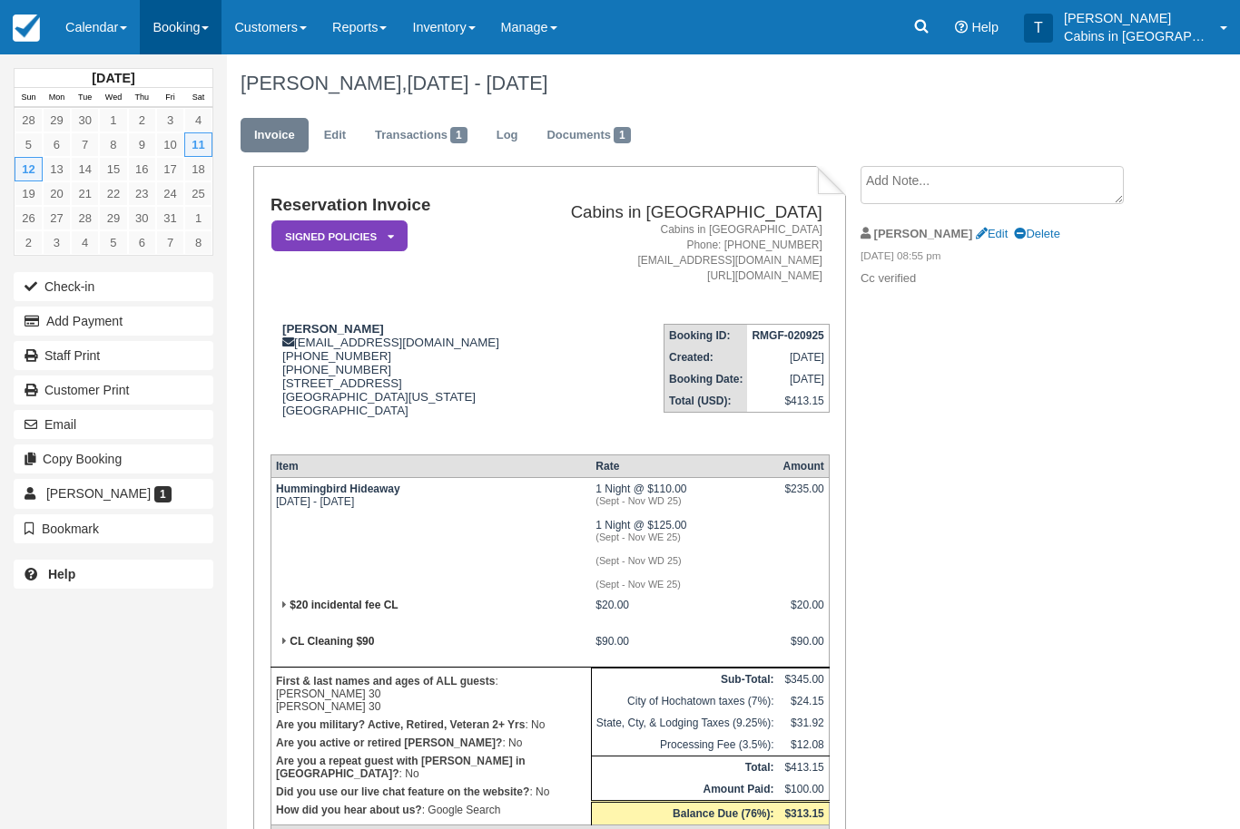
click at [197, 36] on link "Booking" at bounding box center [181, 27] width 82 height 54
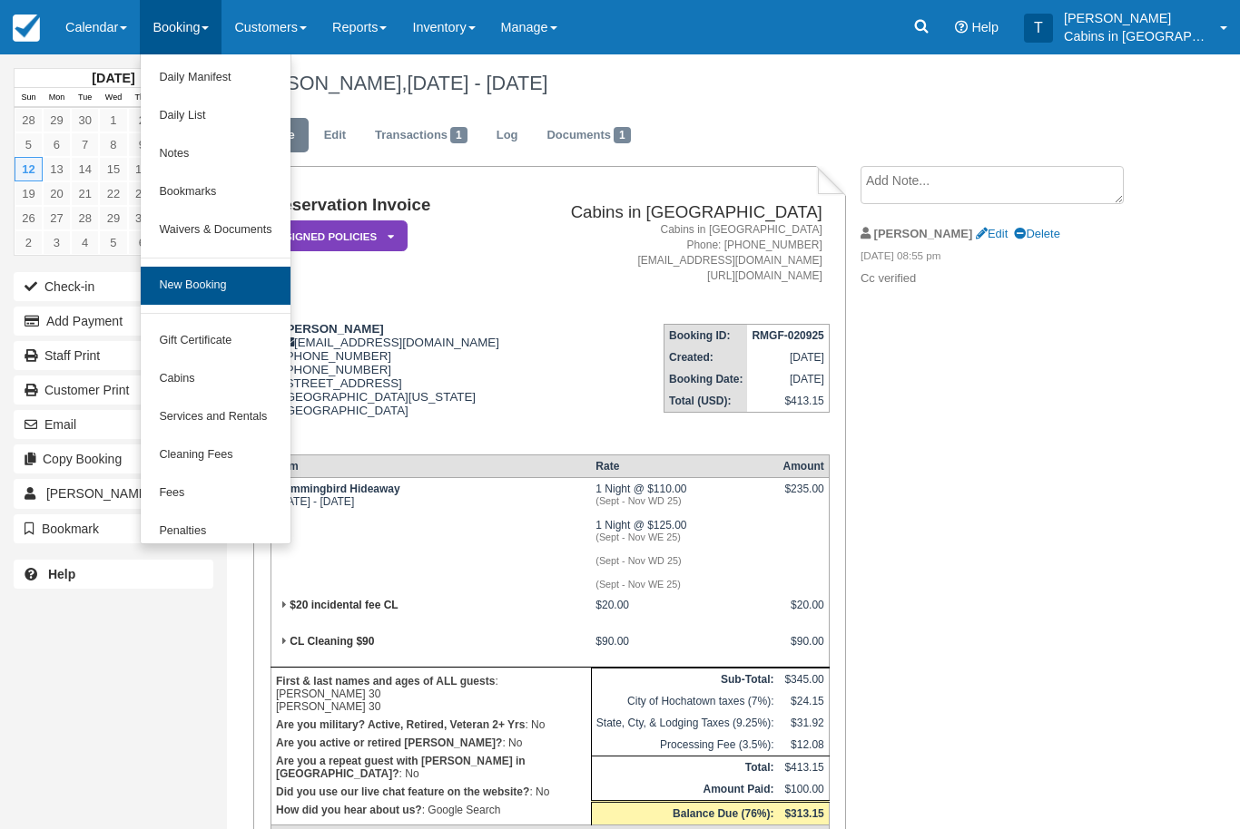
click at [221, 280] on link "New Booking" at bounding box center [215, 286] width 149 height 38
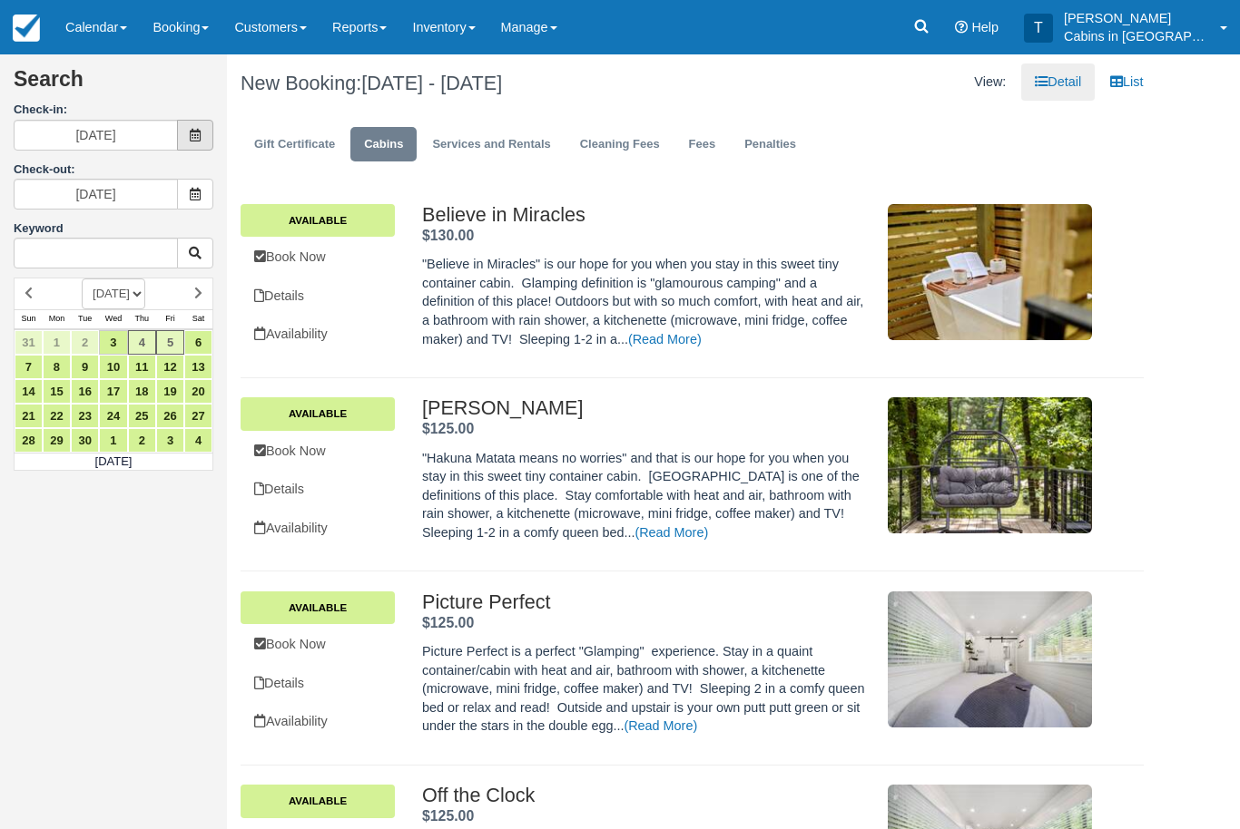
click at [201, 130] on icon at bounding box center [195, 135] width 13 height 13
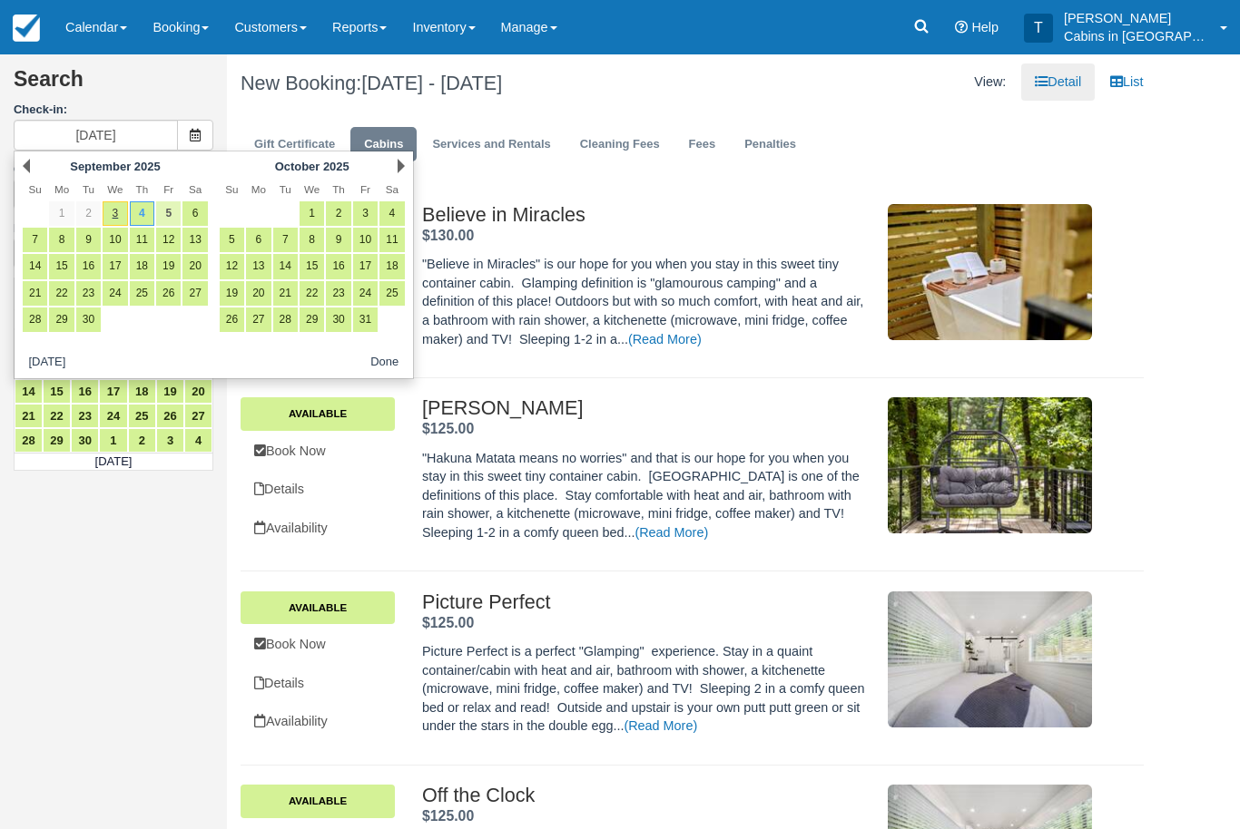
click at [167, 202] on link "5" at bounding box center [168, 213] width 25 height 25
type input "09/05/25"
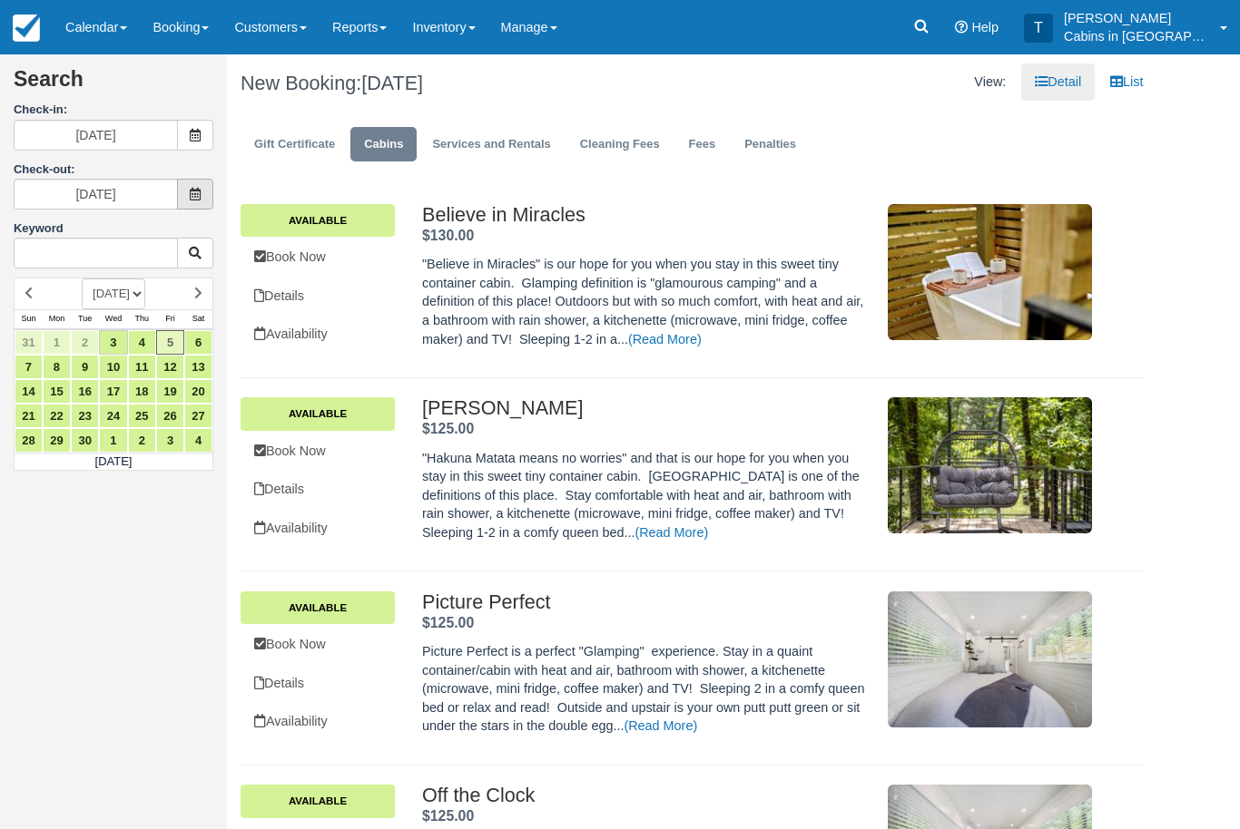
click at [190, 184] on span at bounding box center [195, 194] width 36 height 31
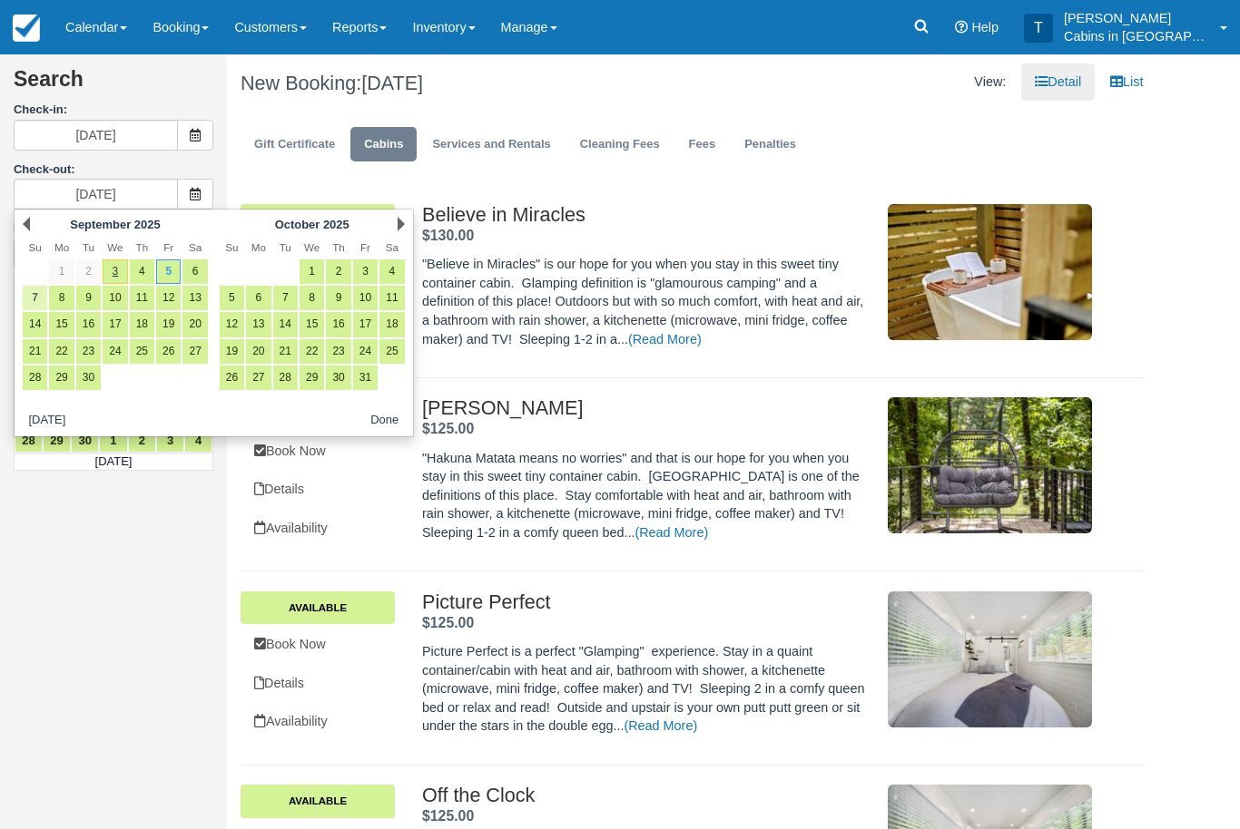
click at [36, 293] on link "7" at bounding box center [35, 298] width 25 height 25
type input "09/07/25"
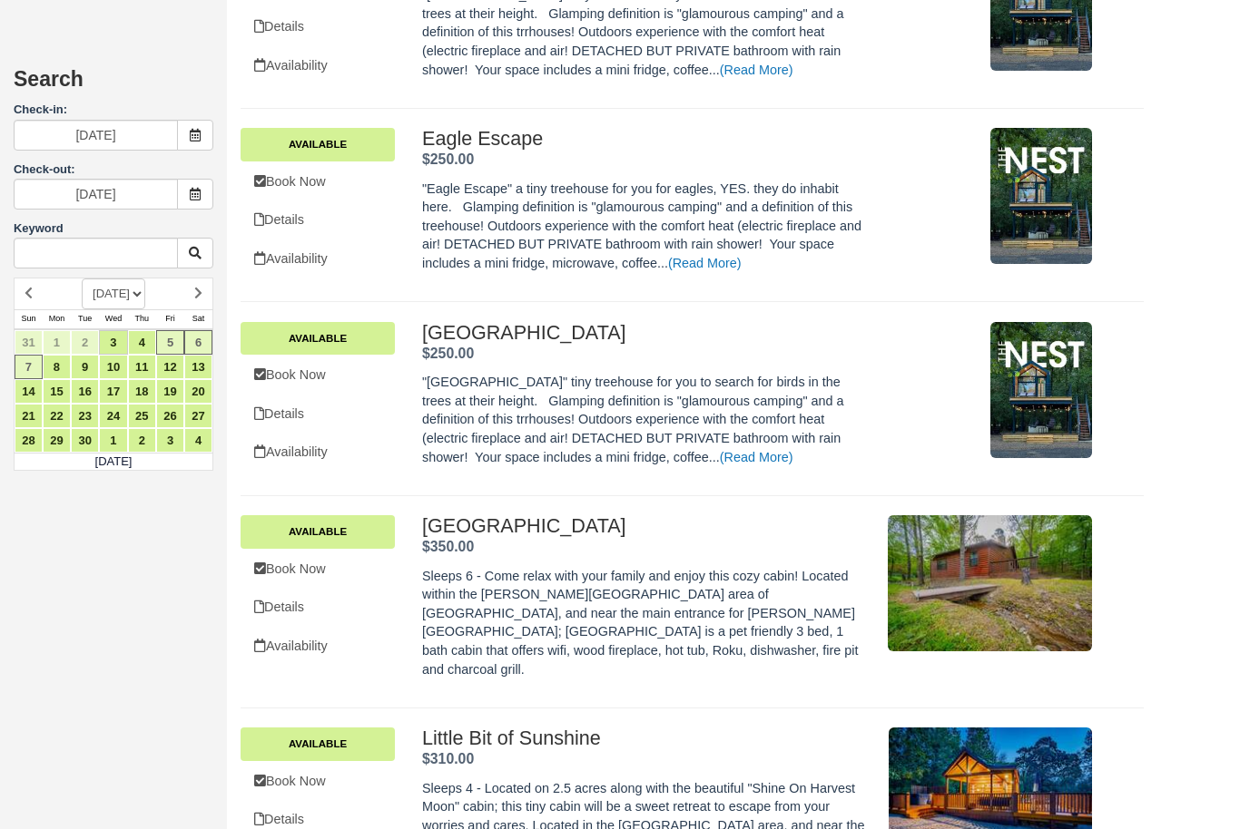
scroll to position [2120, 0]
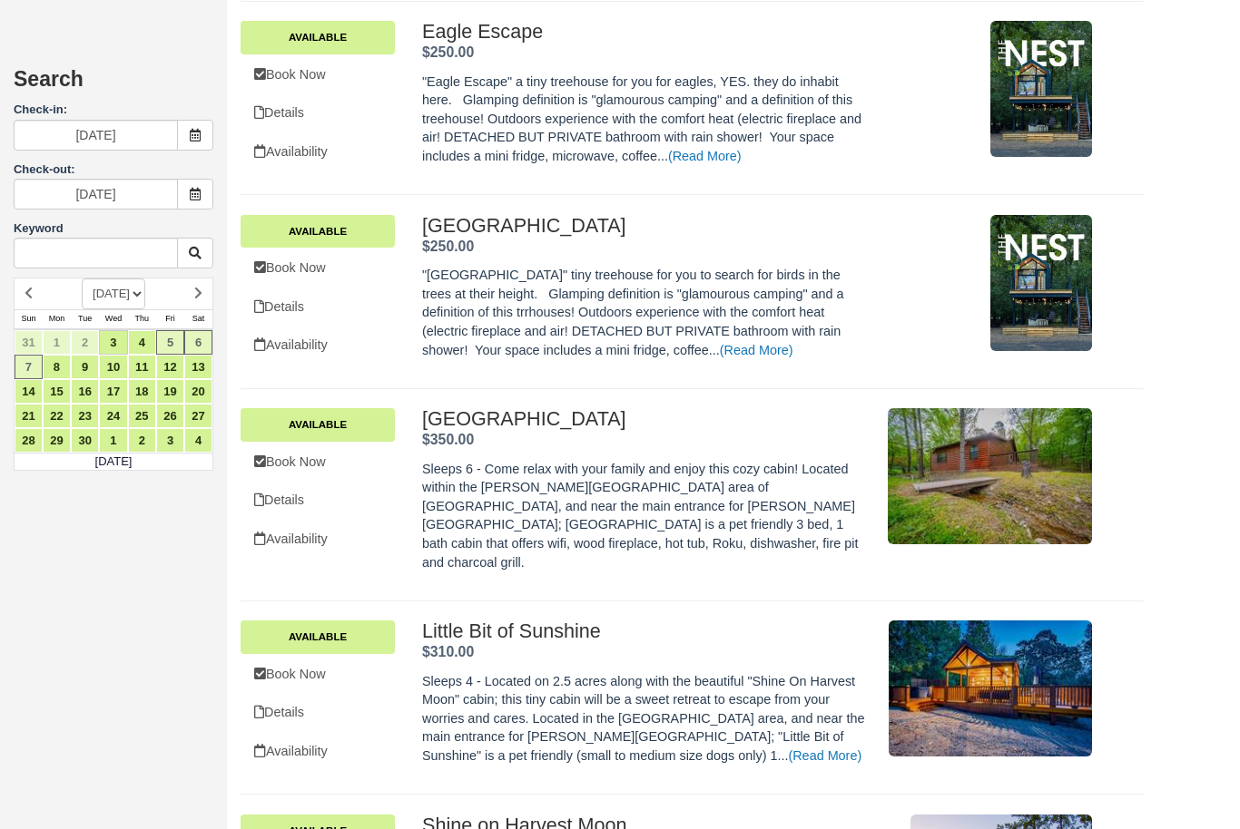
click at [524, 408] on h2 "Creekside Casita ." at bounding box center [645, 419] width 446 height 22
click at [324, 444] on link "Book Now" at bounding box center [317, 462] width 154 height 37
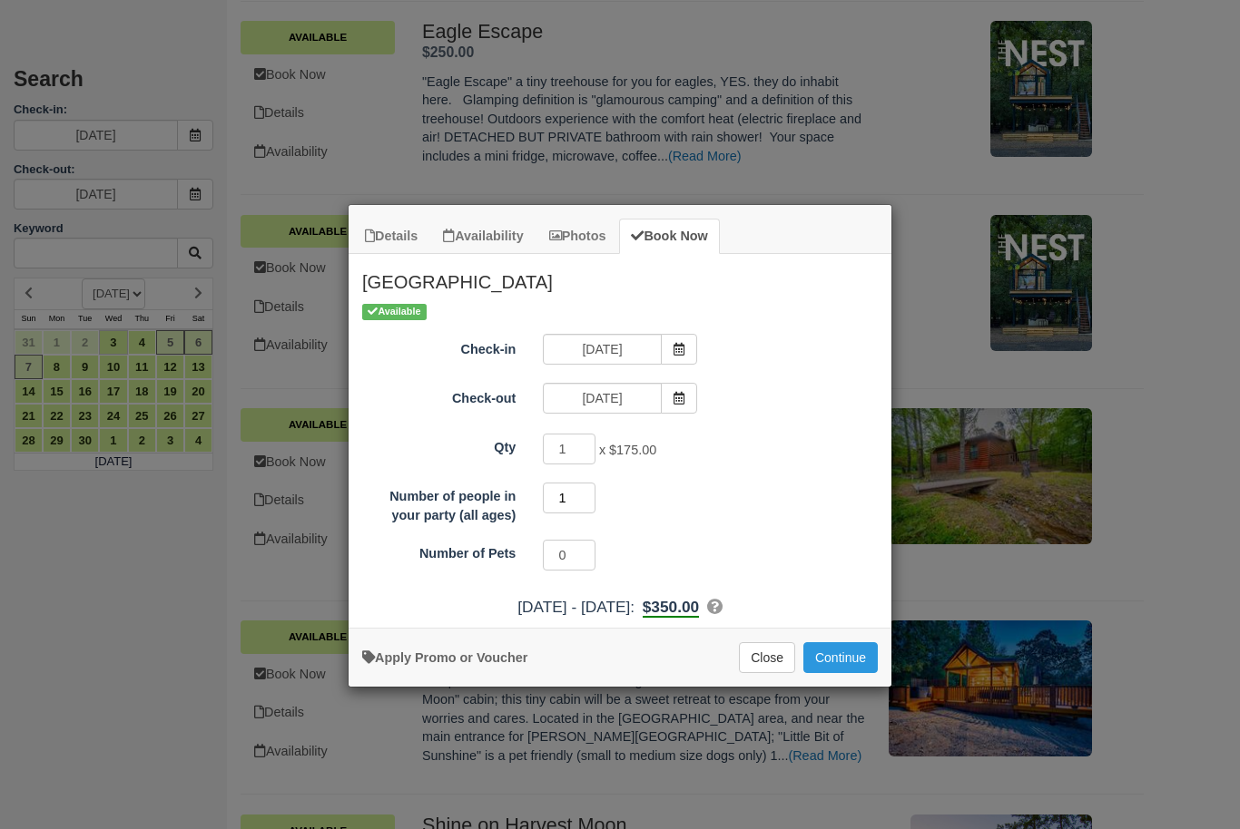
click at [581, 504] on input "1" at bounding box center [569, 498] width 53 height 31
type input "7"
click at [851, 642] on button "Continue" at bounding box center [840, 657] width 74 height 31
click at [775, 650] on button "Close" at bounding box center [767, 657] width 56 height 31
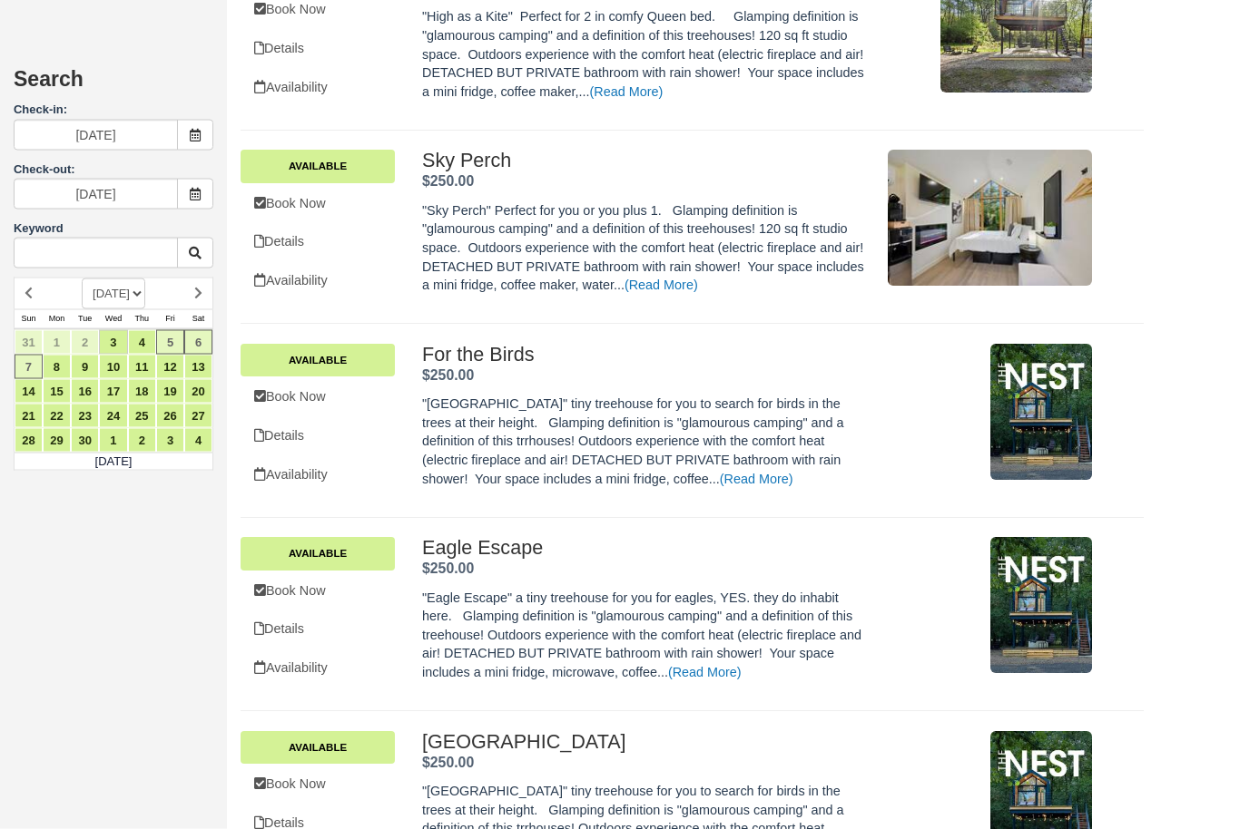
scroll to position [1581, 0]
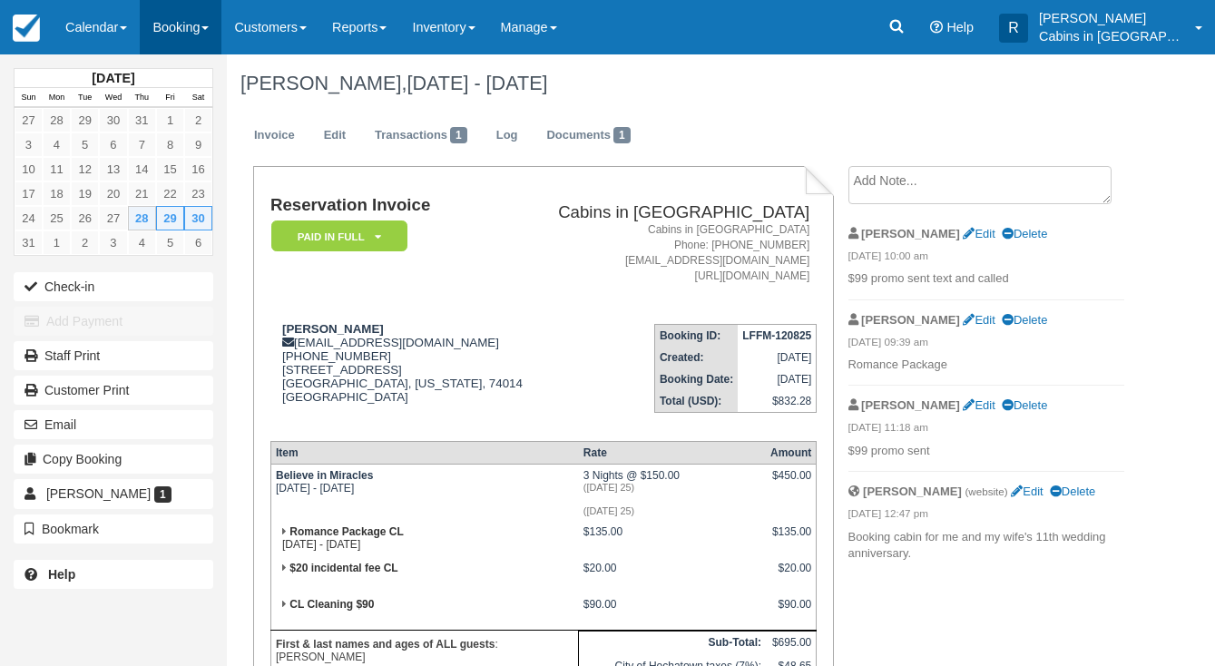
scroll to position [20, 0]
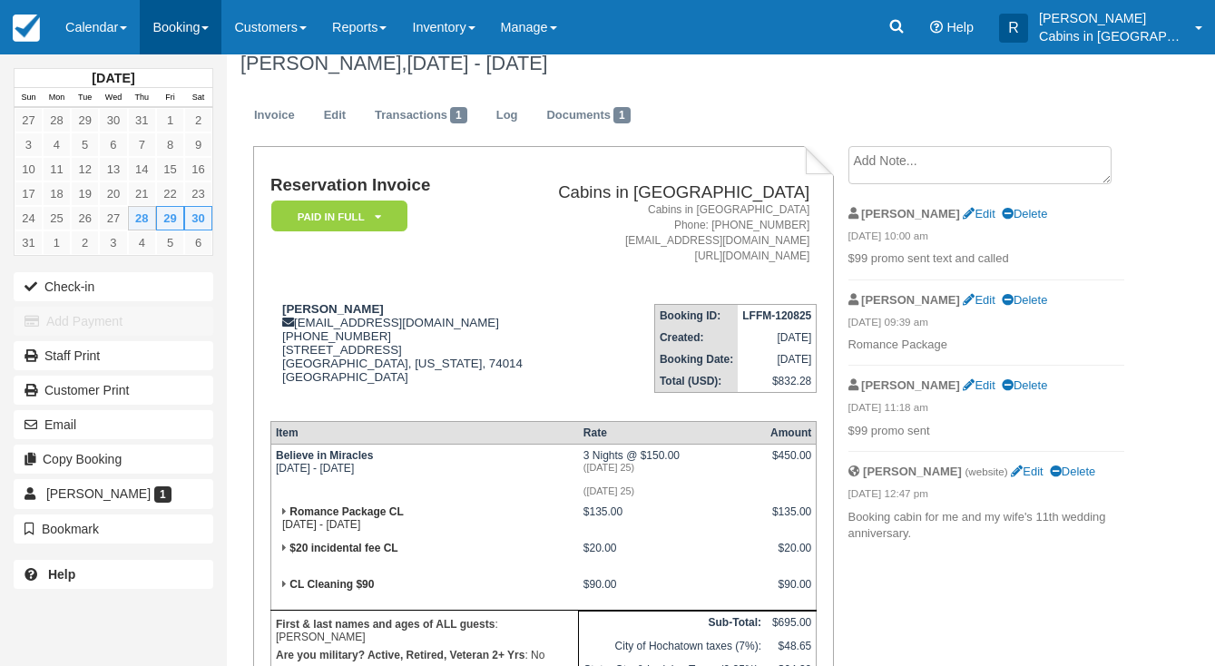
click at [200, 29] on link "Booking" at bounding box center [181, 27] width 82 height 54
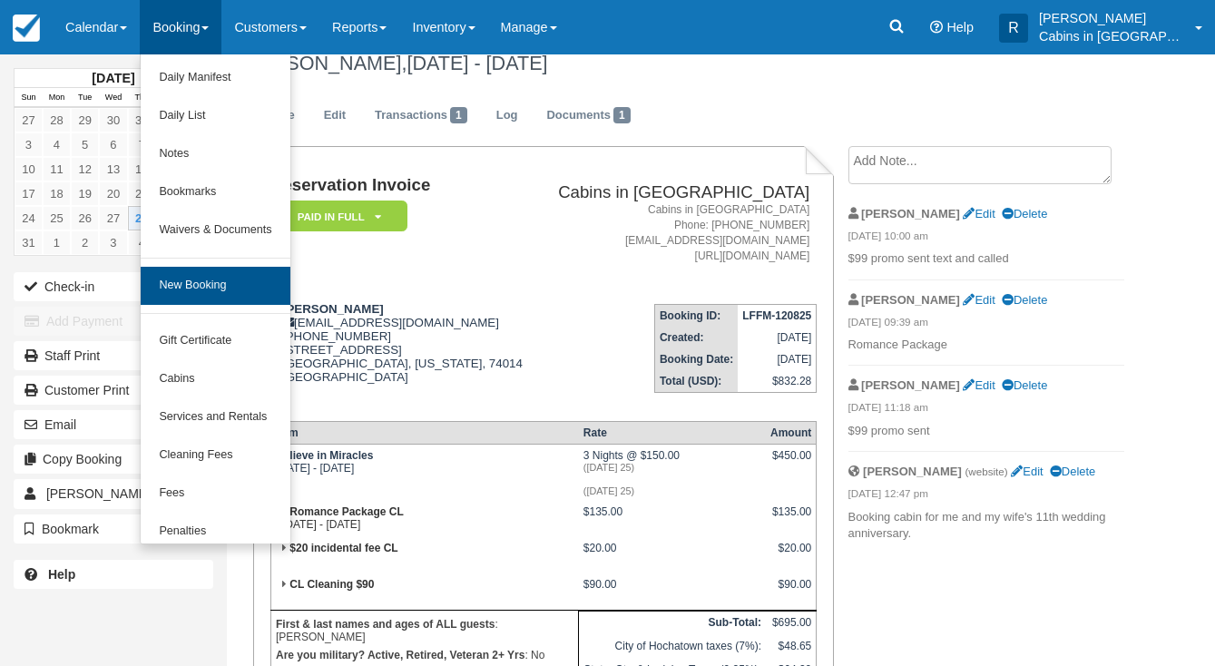
click at [221, 287] on link "New Booking" at bounding box center [215, 286] width 149 height 38
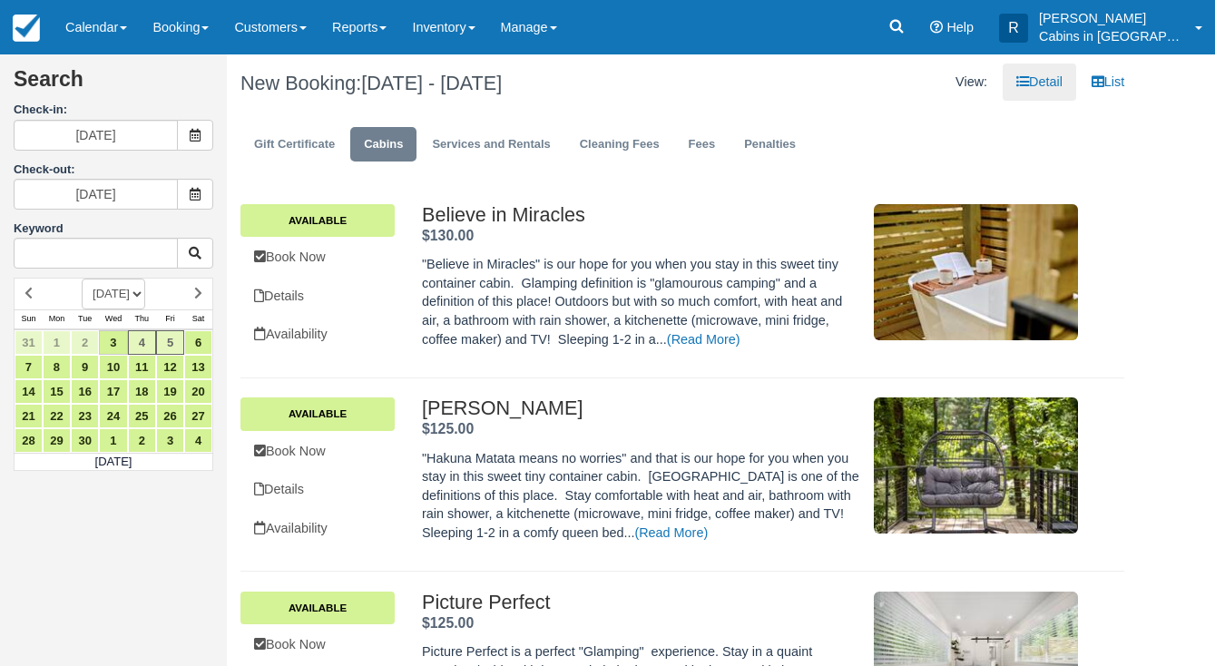
scroll to position [10, 0]
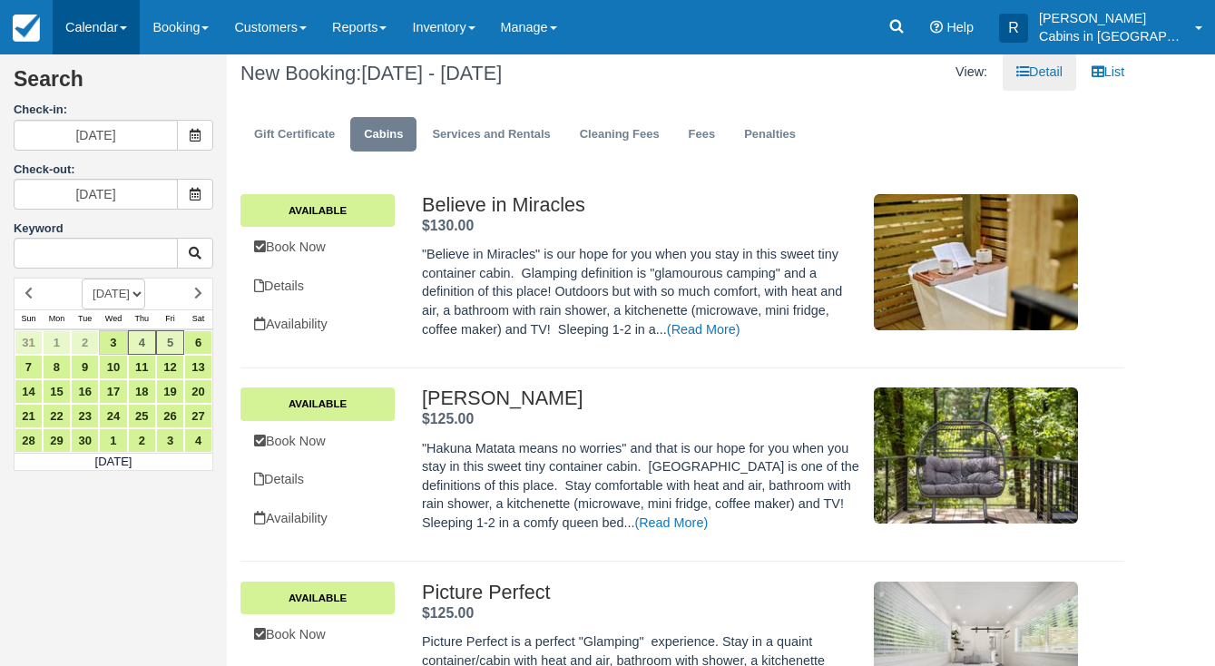
click at [103, 20] on link "Calendar" at bounding box center [96, 27] width 87 height 54
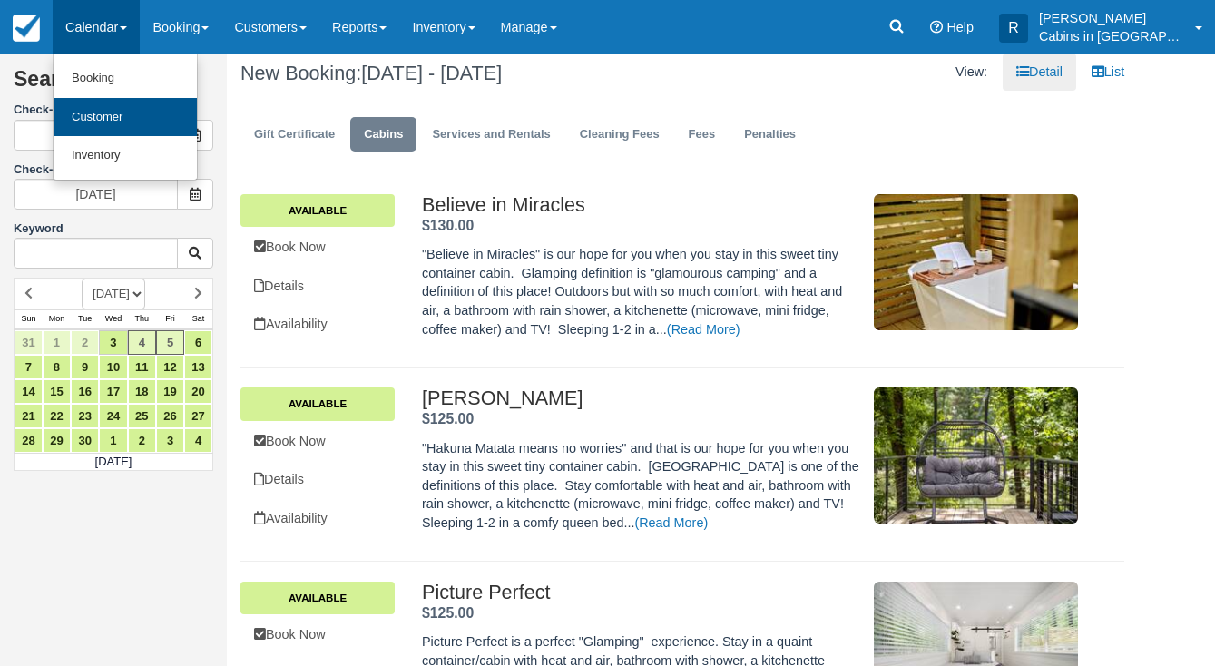
click at [131, 119] on link "Customer" at bounding box center [125, 117] width 143 height 39
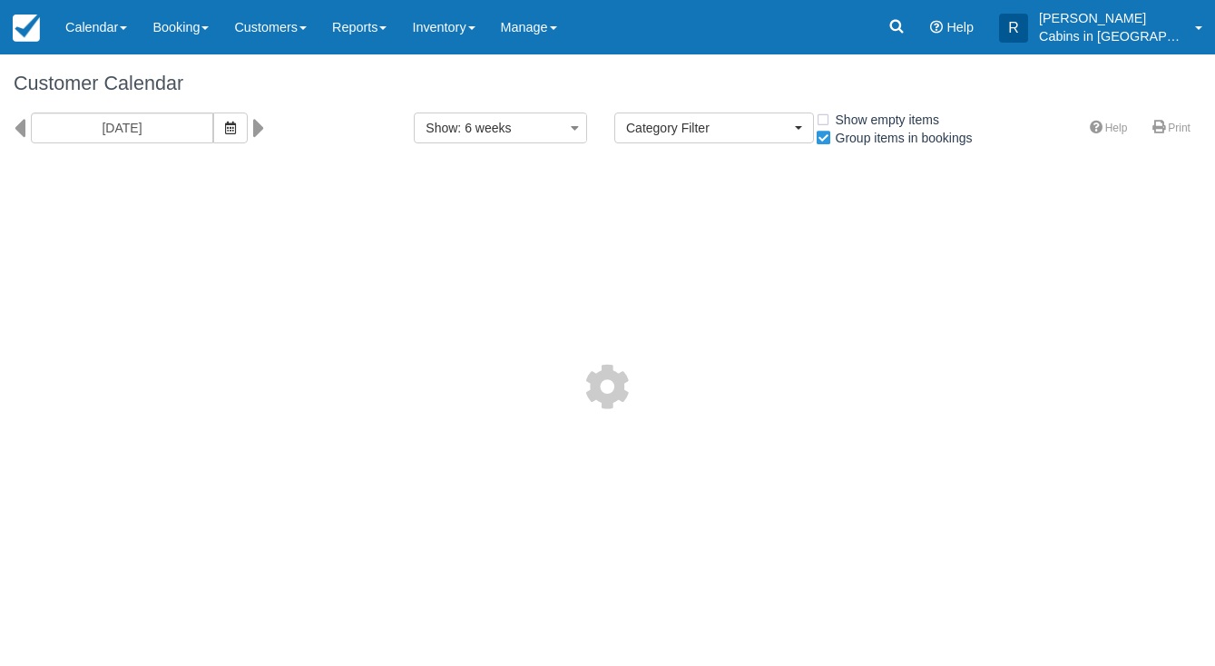
select select
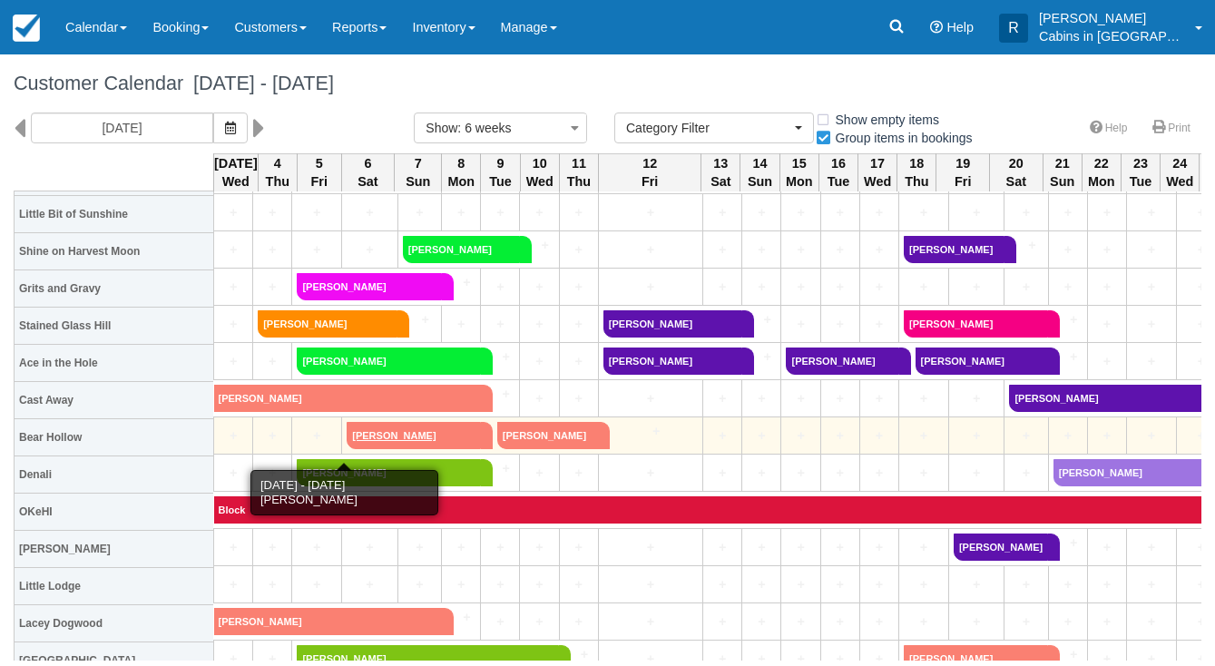
scroll to position [616, 1]
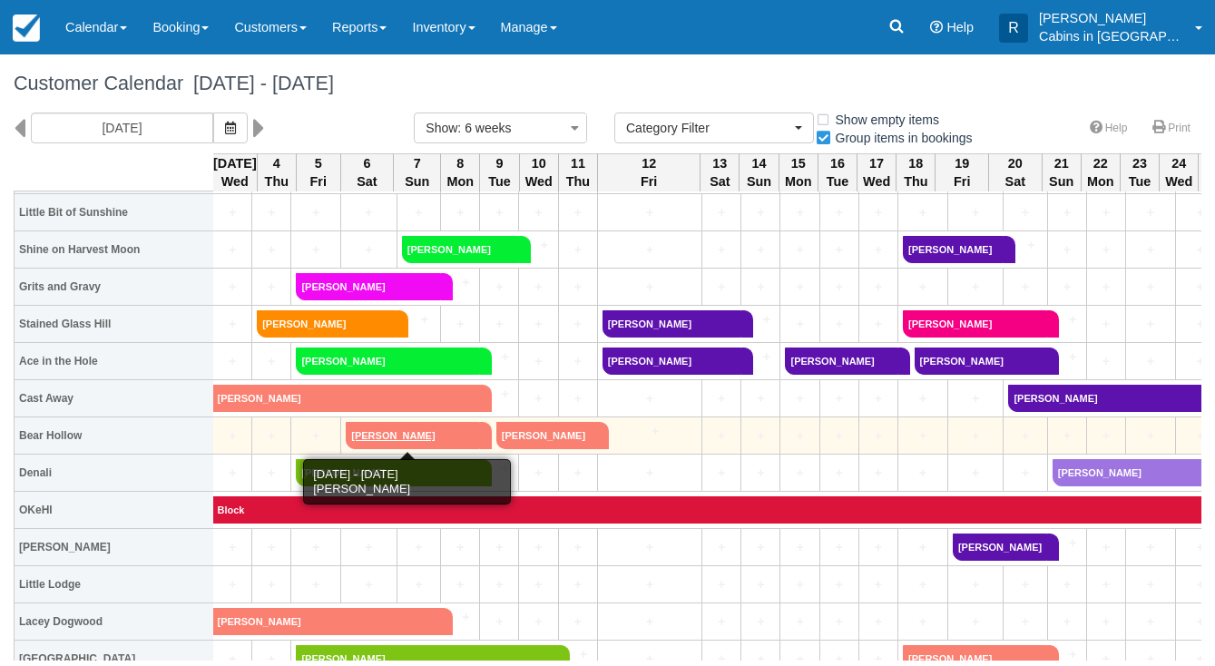
click at [426, 427] on link "[PERSON_NAME]" at bounding box center [412, 435] width 133 height 27
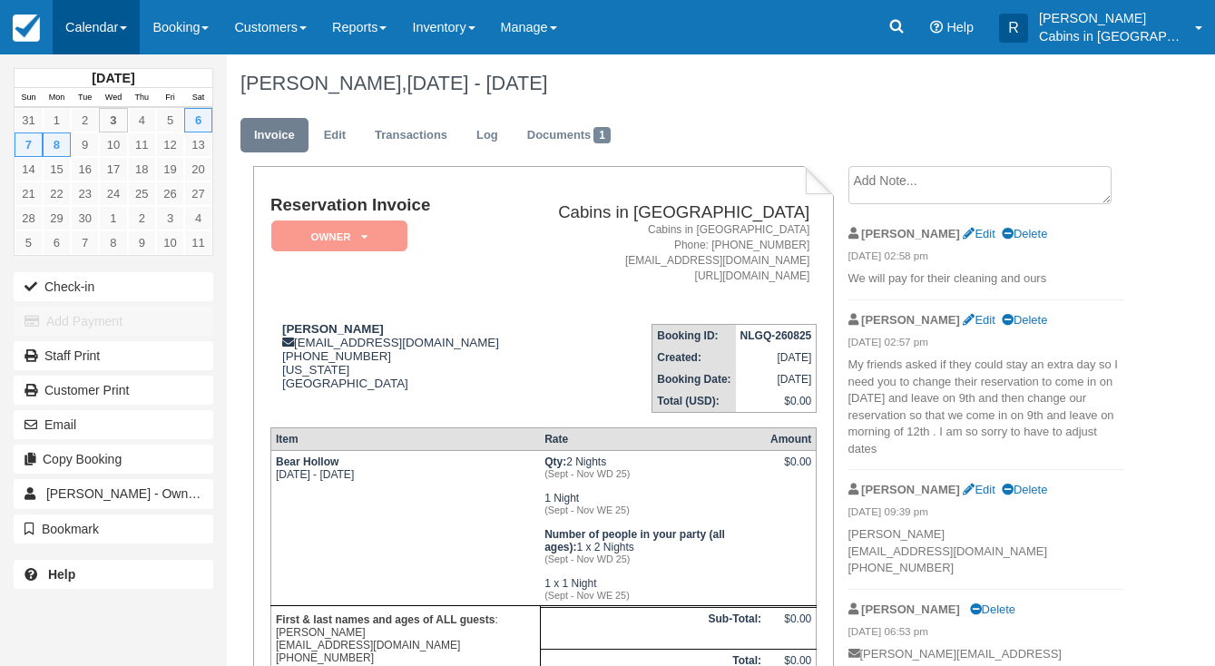
click at [75, 25] on link "Calendar" at bounding box center [96, 27] width 87 height 54
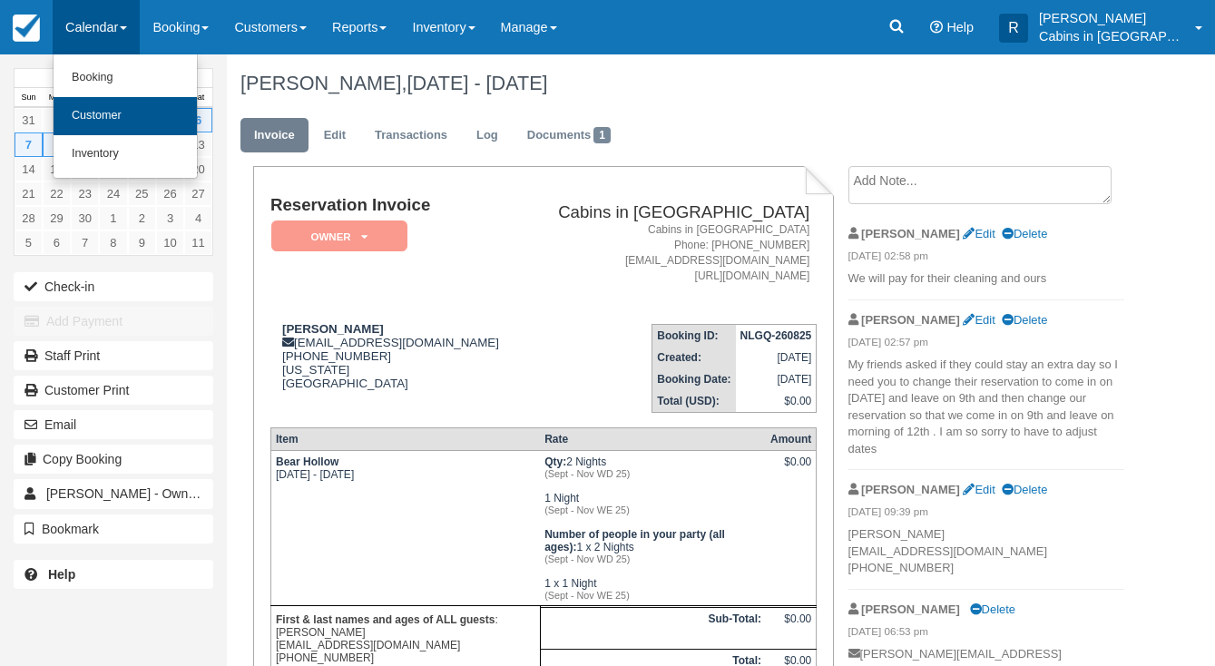
click at [117, 126] on link "Customer" at bounding box center [125, 116] width 143 height 38
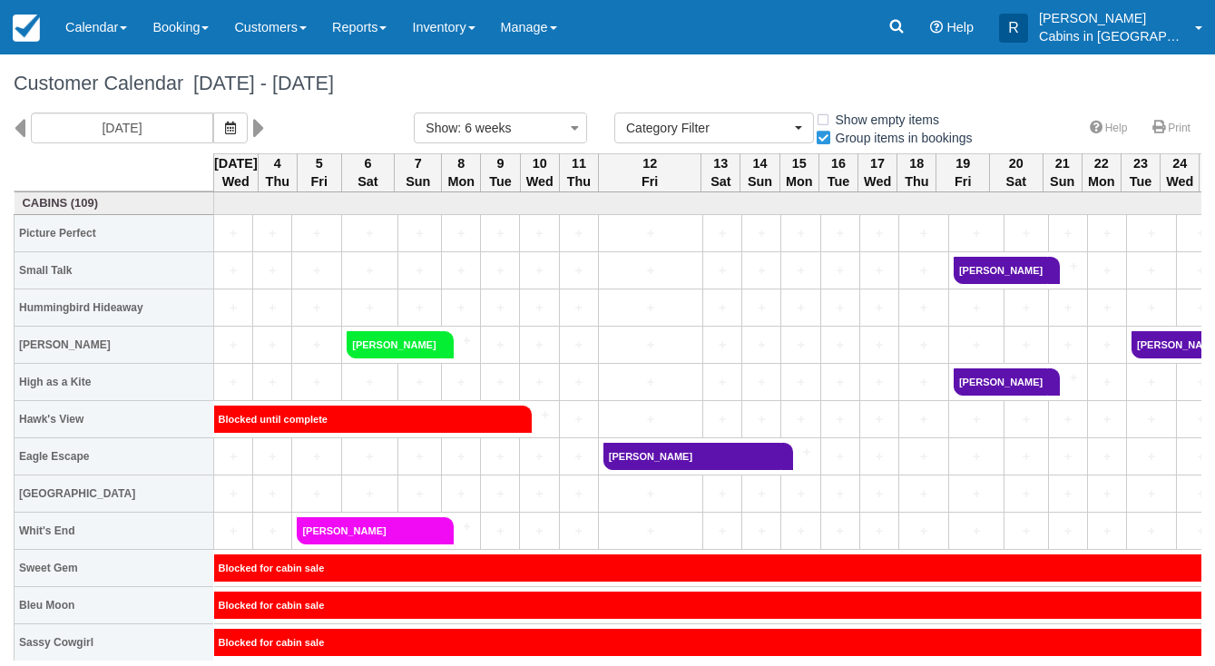
select select
click at [225, 132] on icon "button" at bounding box center [230, 128] width 11 height 13
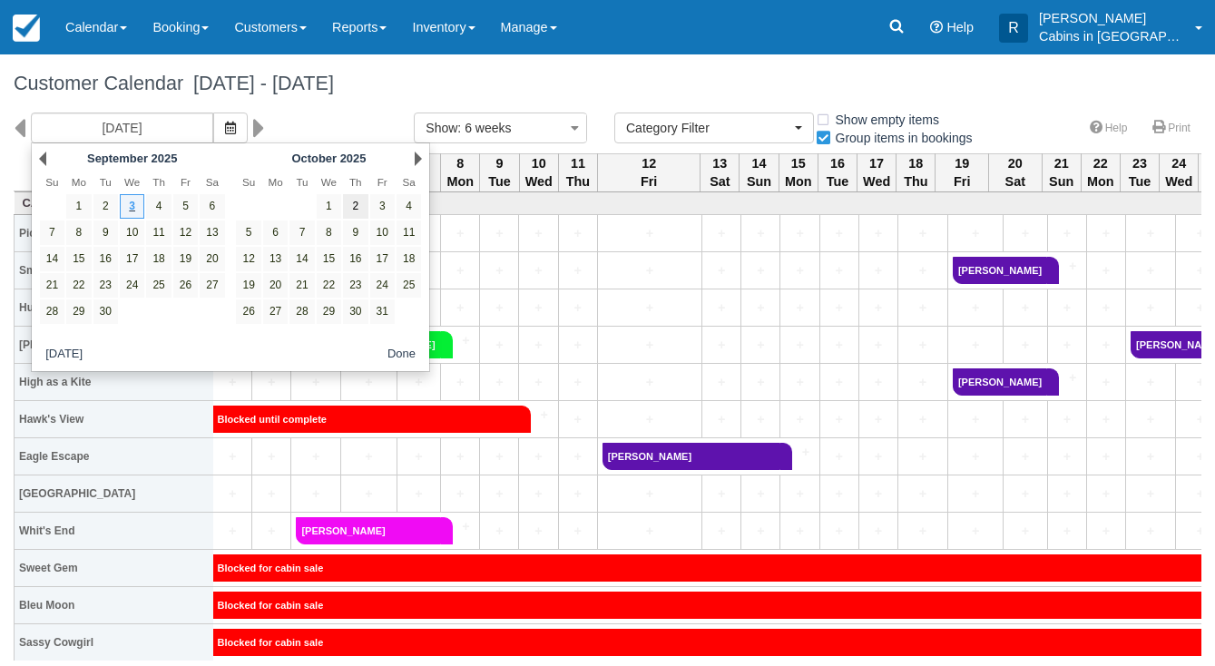
click at [364, 203] on link "2" at bounding box center [355, 206] width 25 height 25
type input "10/02/25"
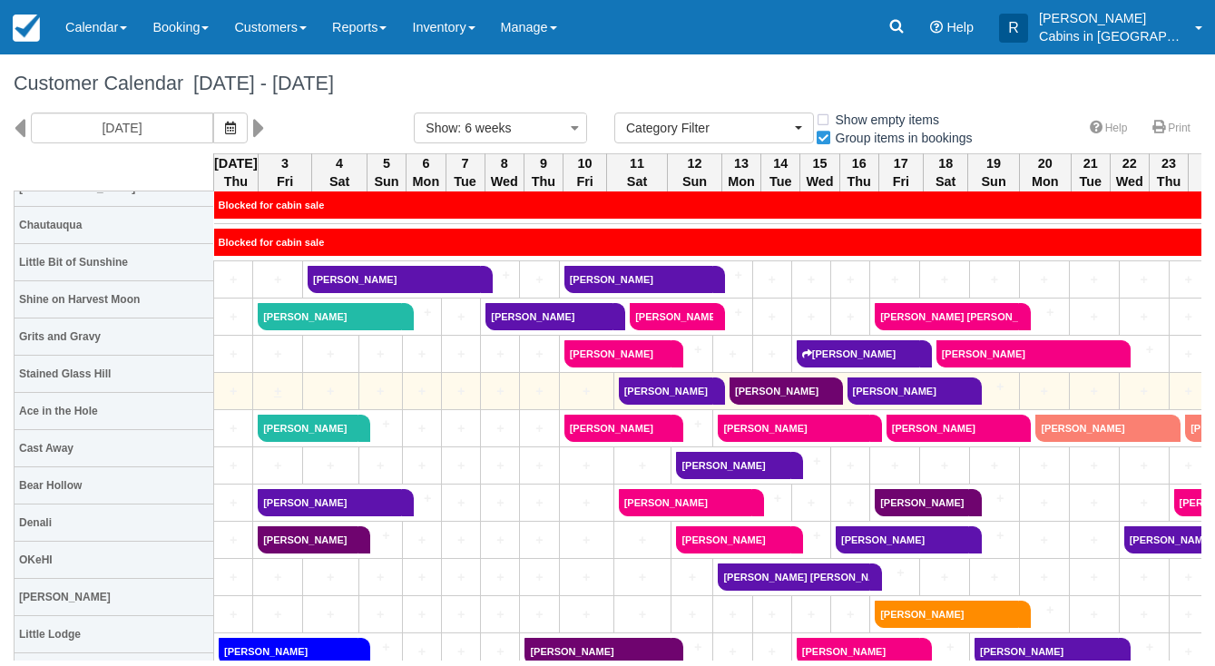
scroll to position [319, 0]
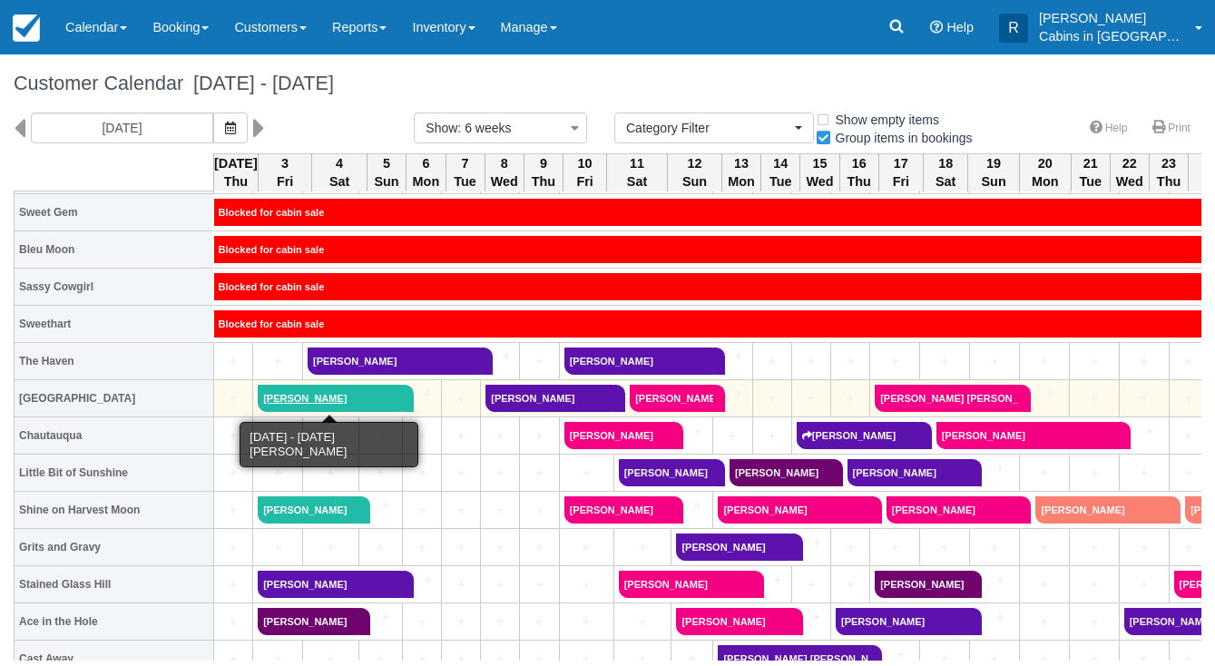
click at [289, 399] on link "[PERSON_NAME]" at bounding box center [330, 398] width 144 height 27
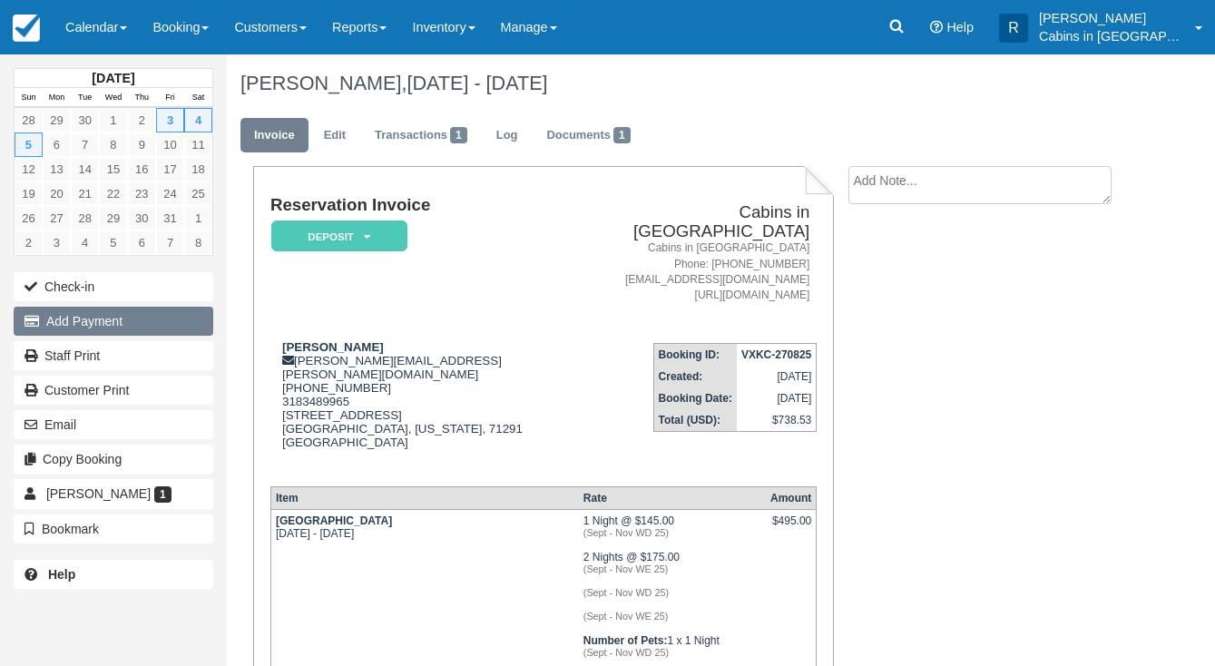
click at [178, 323] on button "Add Payment" at bounding box center [114, 321] width 200 height 29
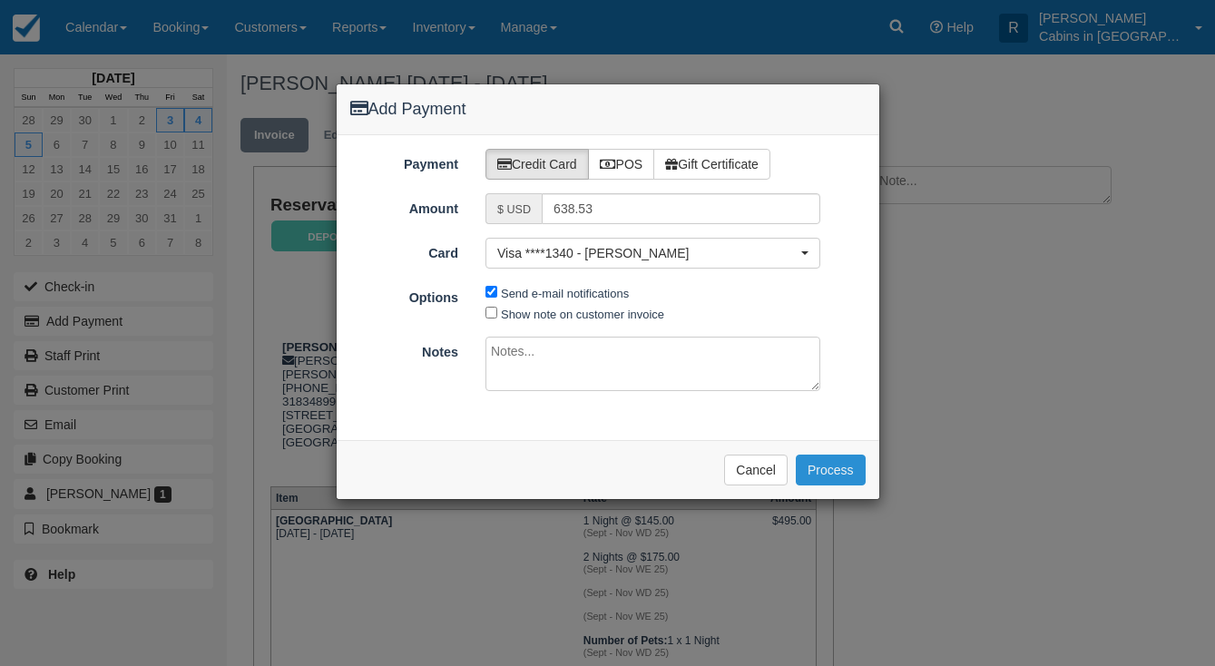
click at [844, 462] on button "Process" at bounding box center [831, 470] width 70 height 31
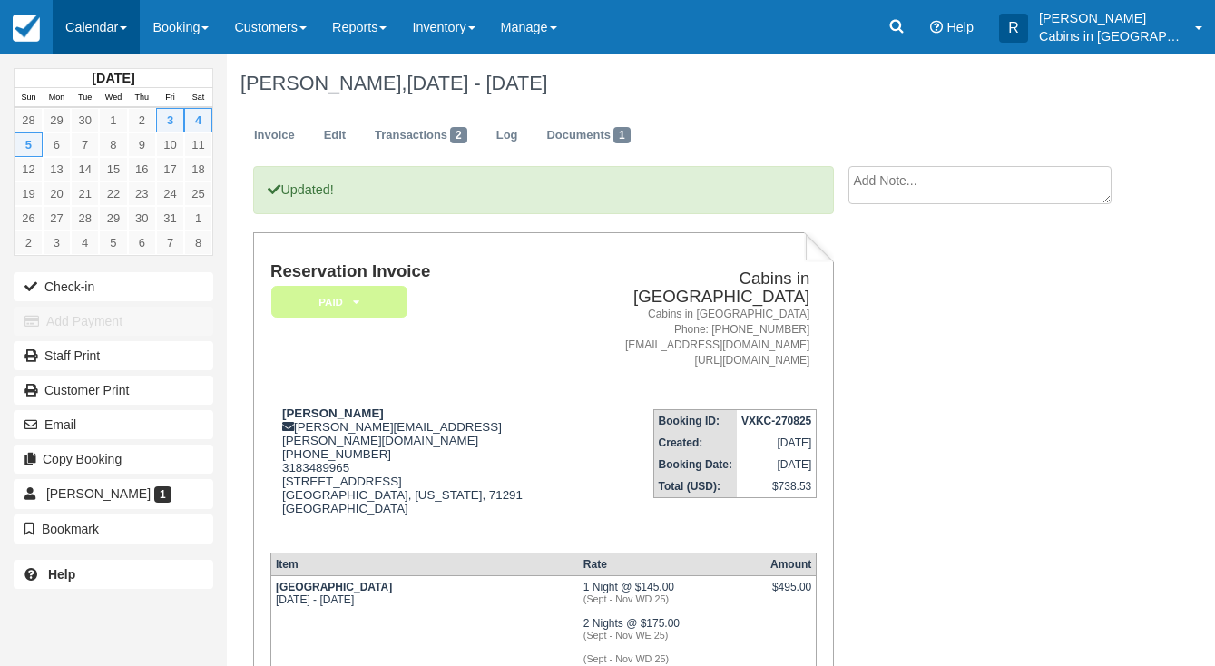
click at [129, 30] on link "Calendar" at bounding box center [96, 27] width 87 height 54
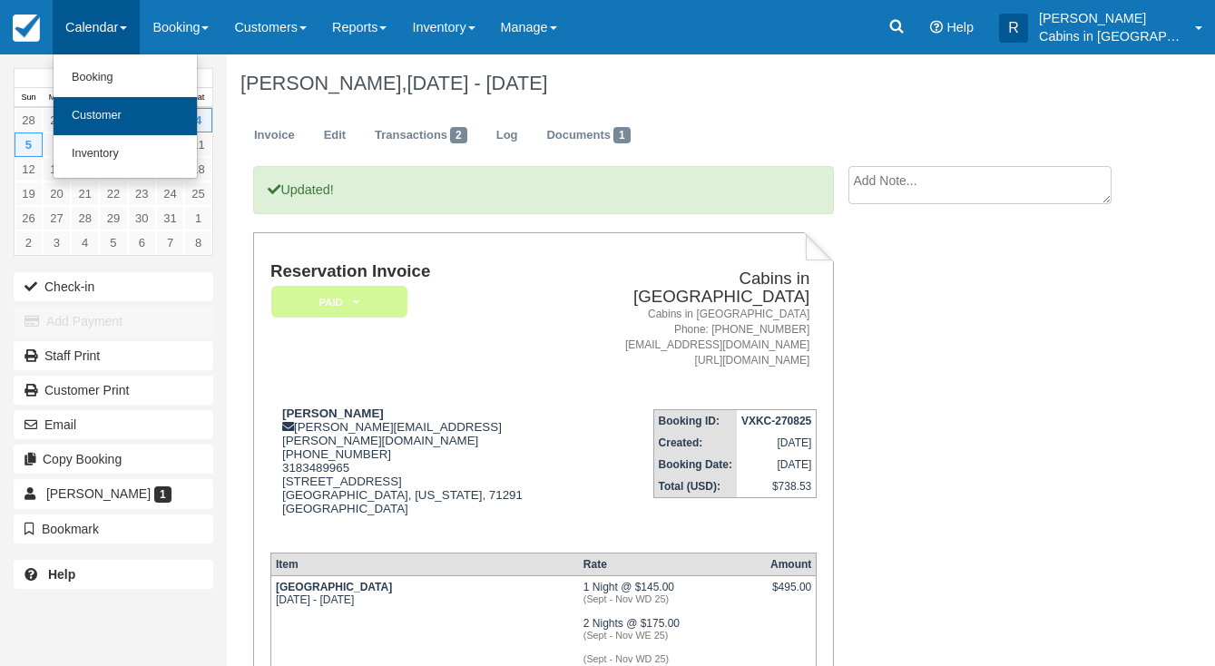
click at [126, 110] on link "Customer" at bounding box center [125, 116] width 143 height 38
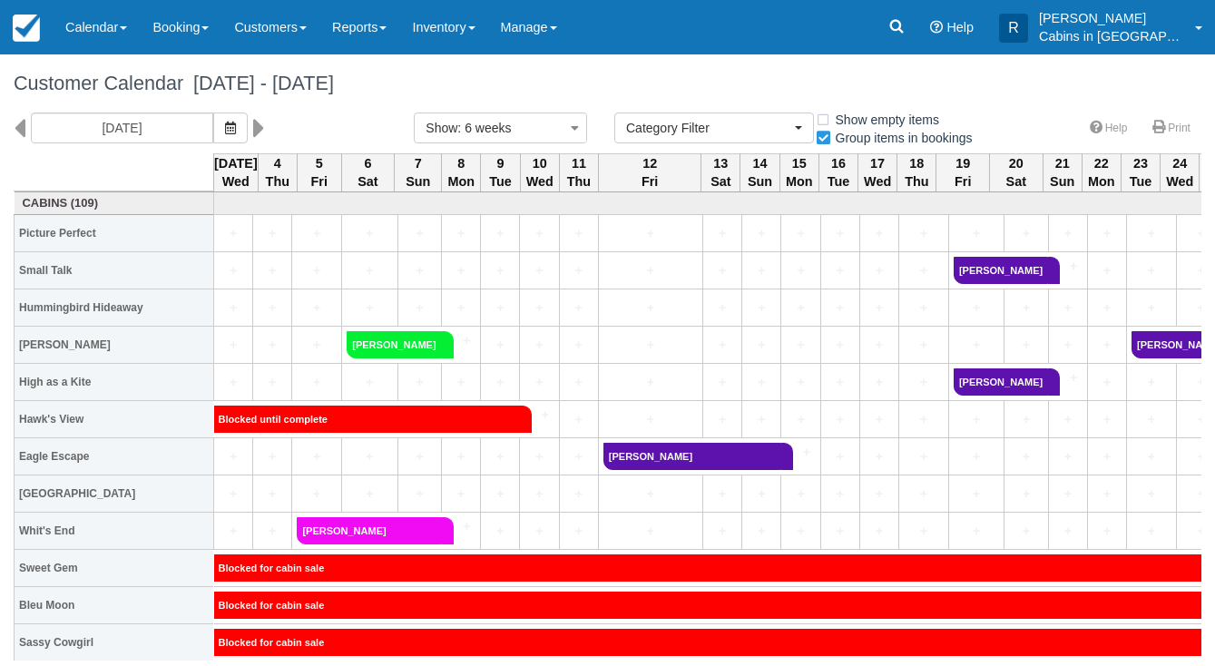
select select
click at [213, 127] on button "button" at bounding box center [230, 128] width 34 height 31
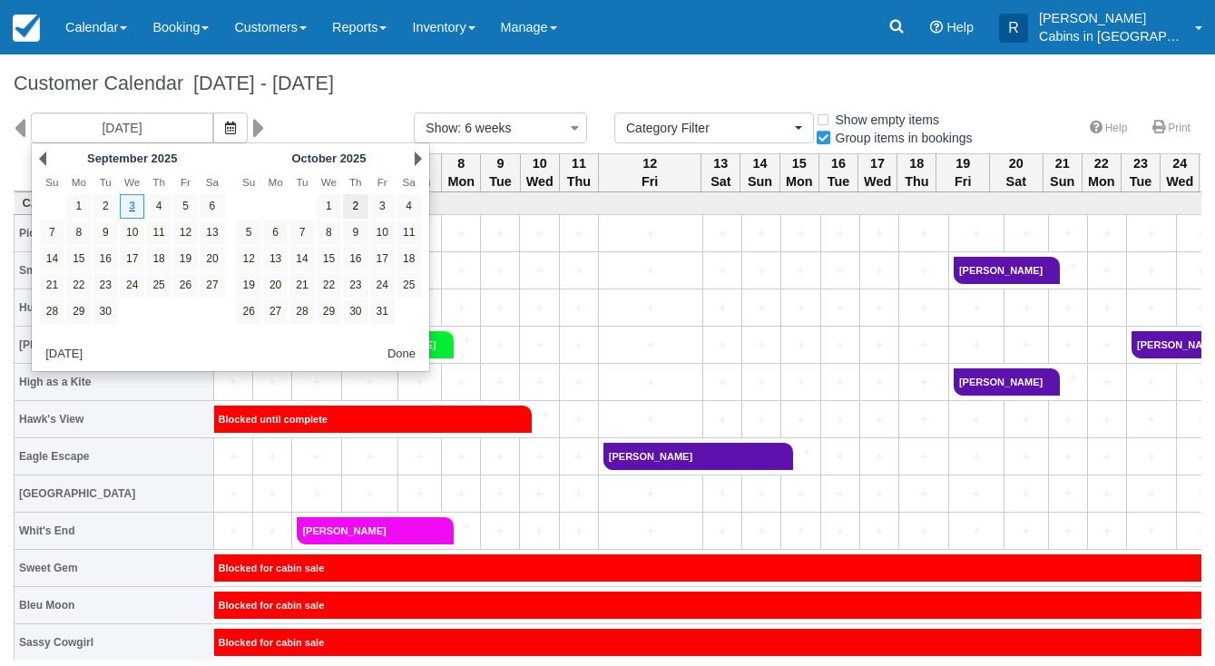
click at [352, 195] on link "2" at bounding box center [355, 206] width 25 height 25
type input "[DATE]"
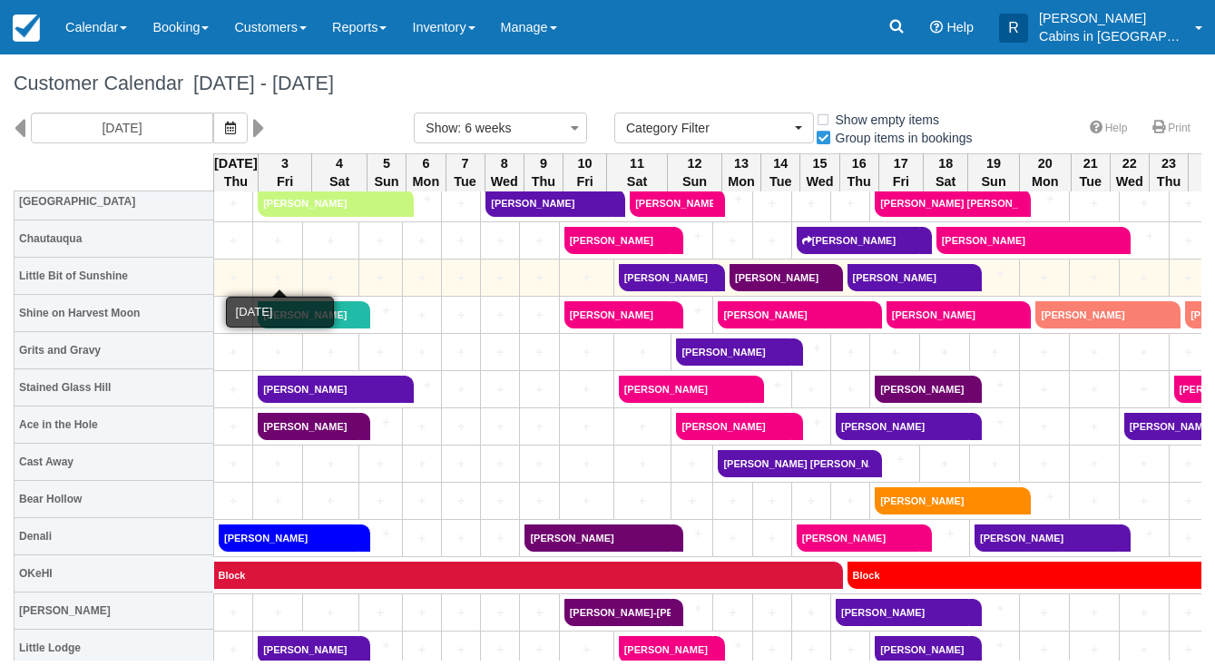
scroll to position [546, 0]
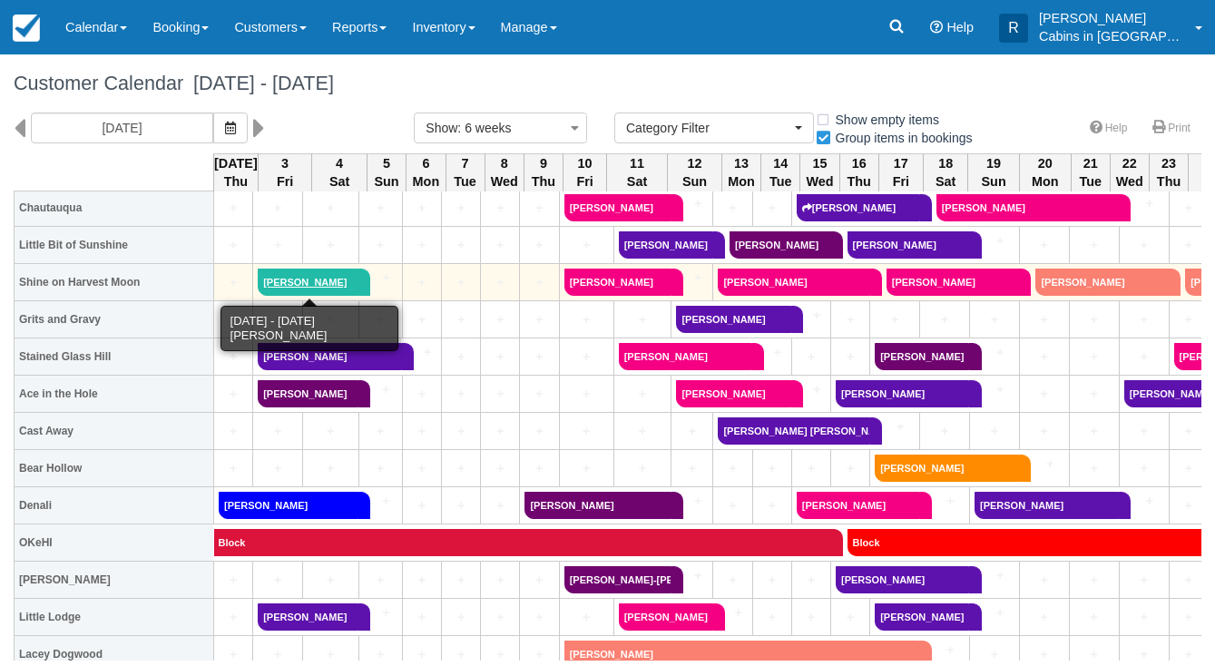
click at [293, 274] on link "[PERSON_NAME]" at bounding box center [308, 282] width 101 height 27
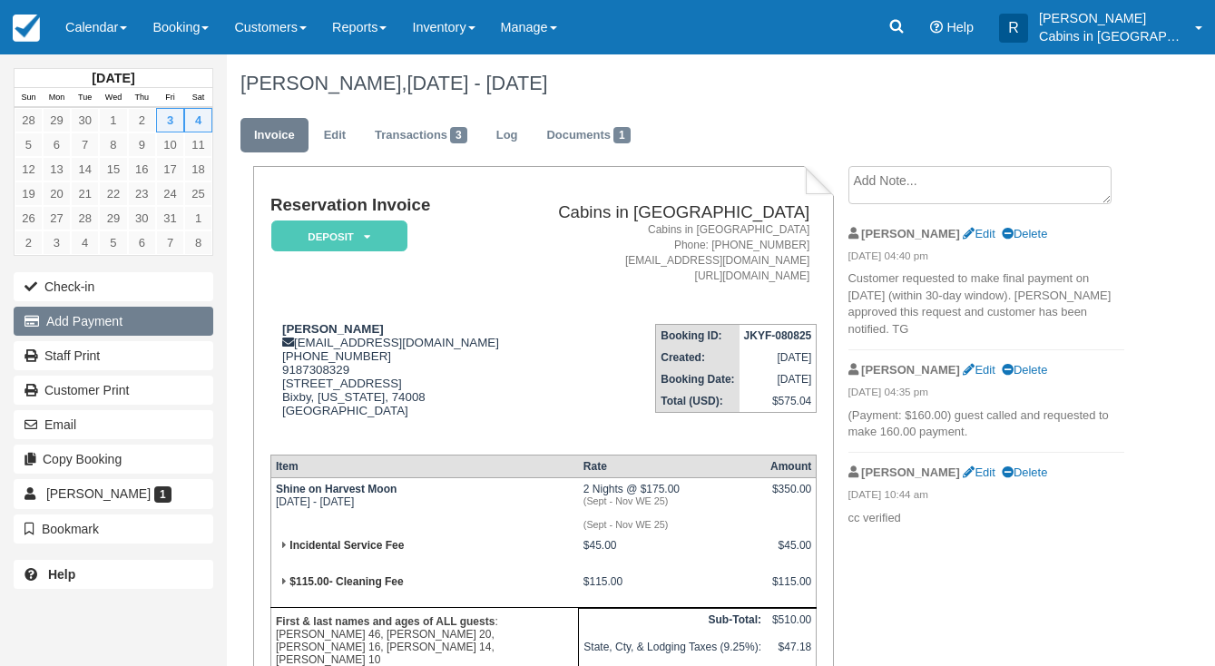
click at [196, 314] on button "Add Payment" at bounding box center [114, 321] width 200 height 29
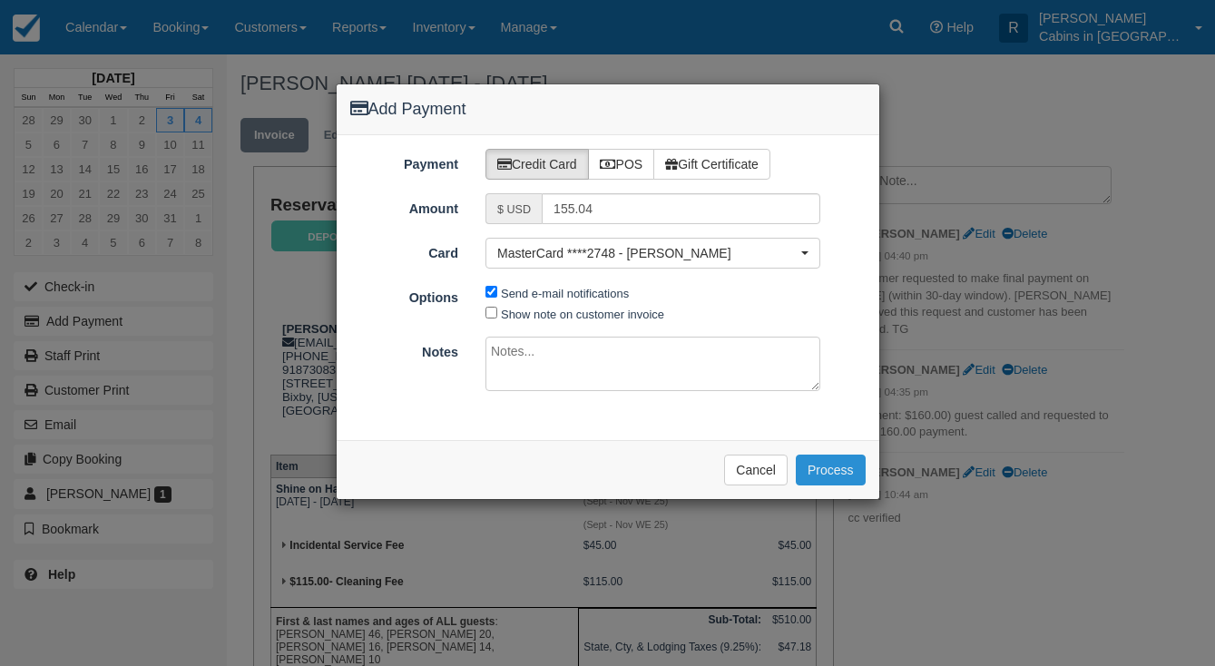
click at [822, 456] on button "Process" at bounding box center [831, 470] width 70 height 31
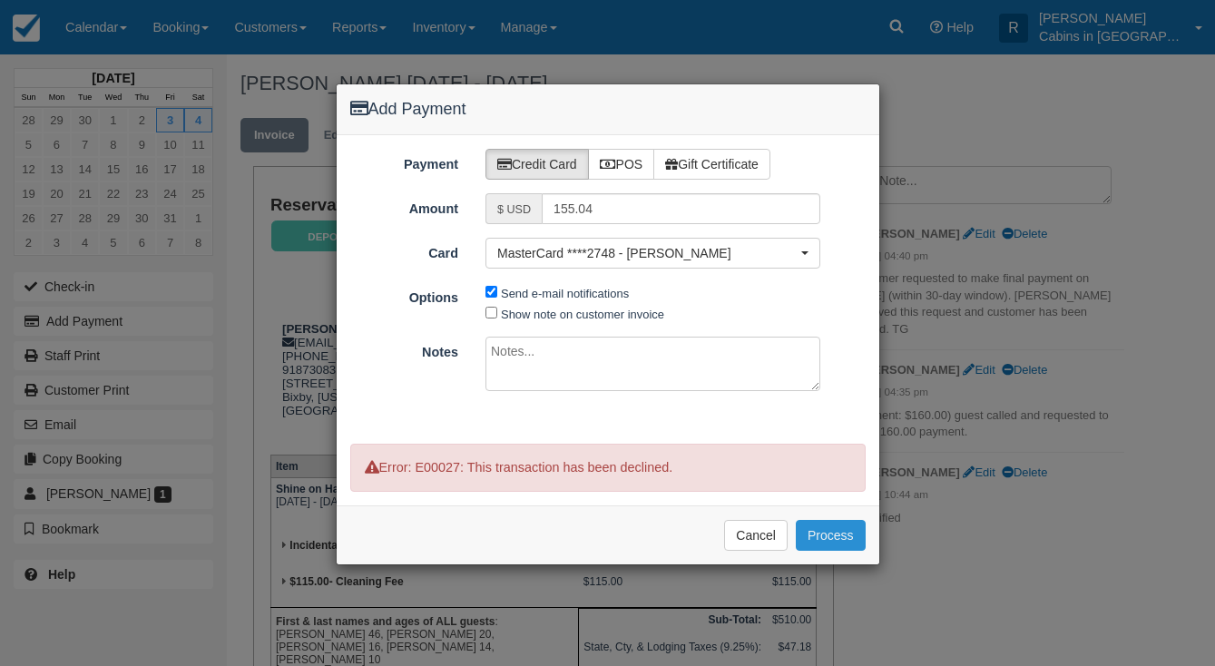
click at [832, 524] on button "Process" at bounding box center [831, 535] width 70 height 31
click at [781, 526] on button "Cancel" at bounding box center [756, 535] width 64 height 31
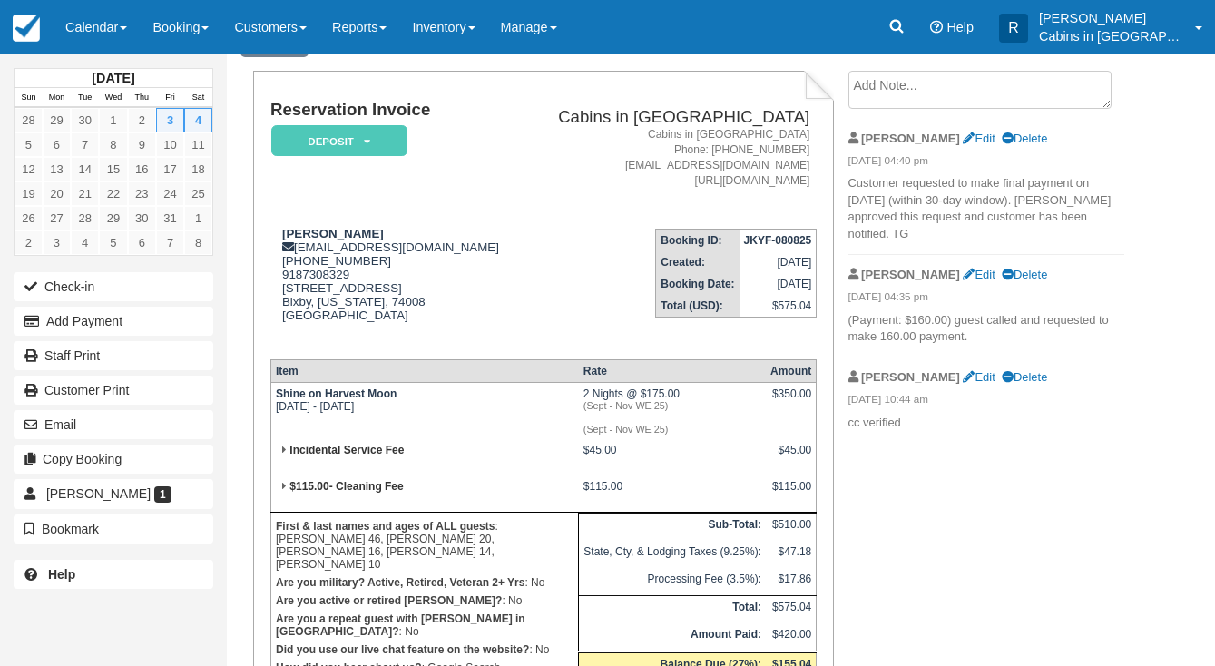
scroll to position [101, 0]
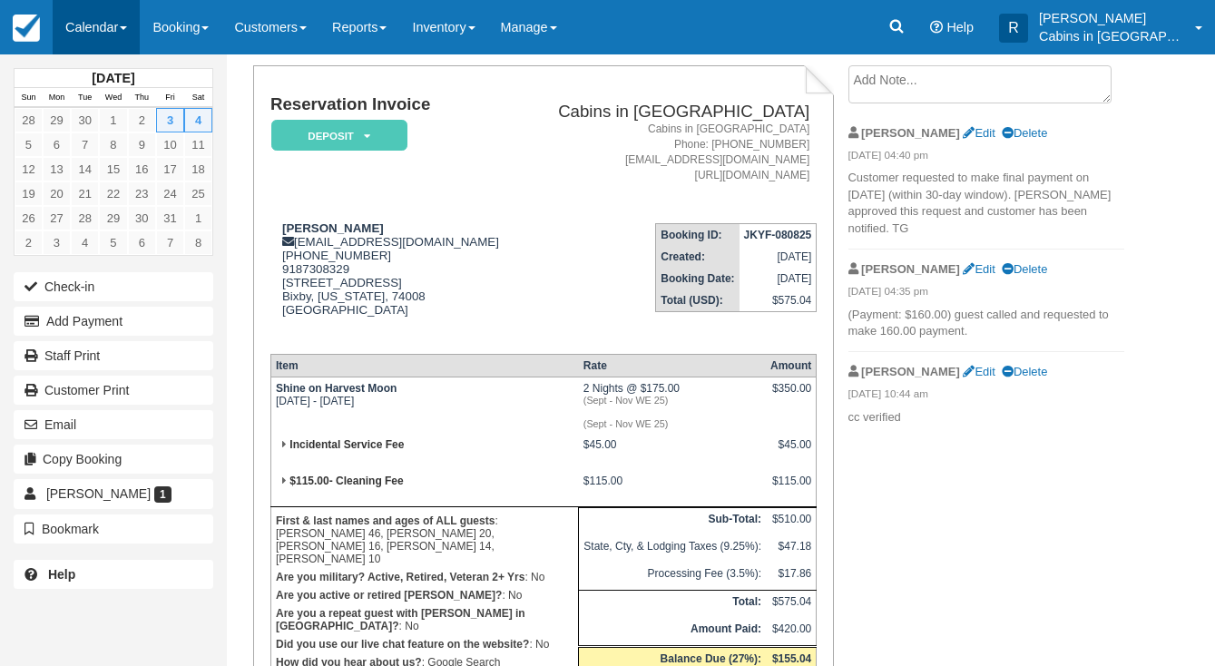
click at [124, 30] on link "Calendar" at bounding box center [96, 27] width 87 height 54
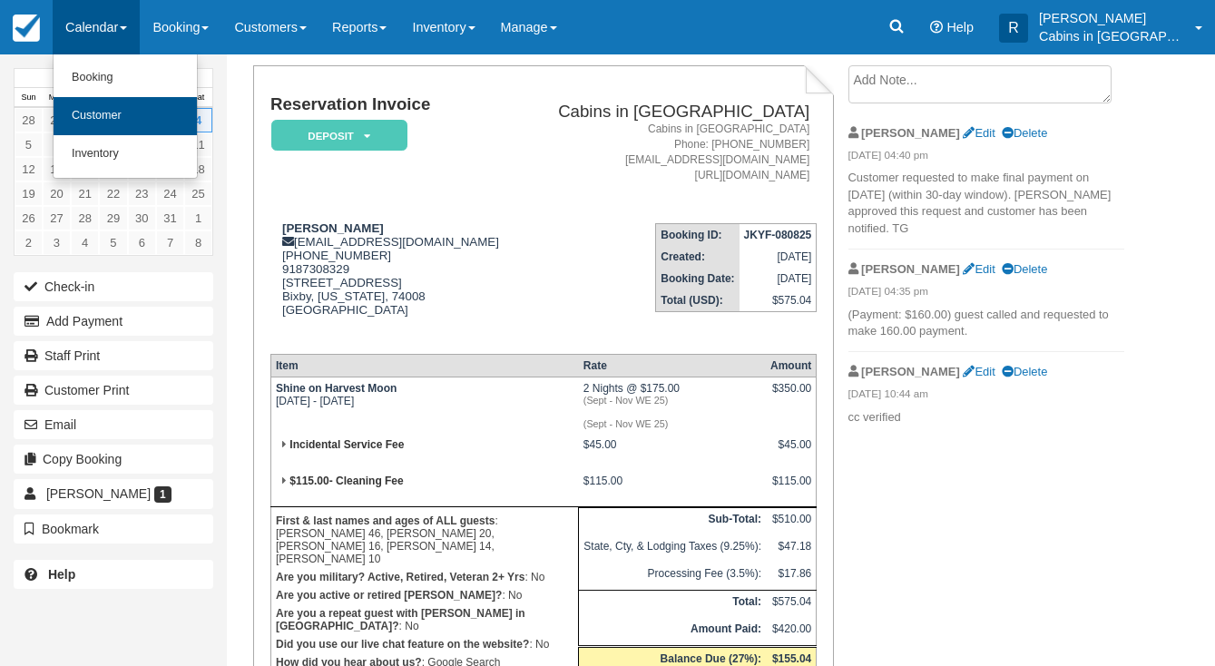
click at [128, 117] on link "Customer" at bounding box center [125, 116] width 143 height 38
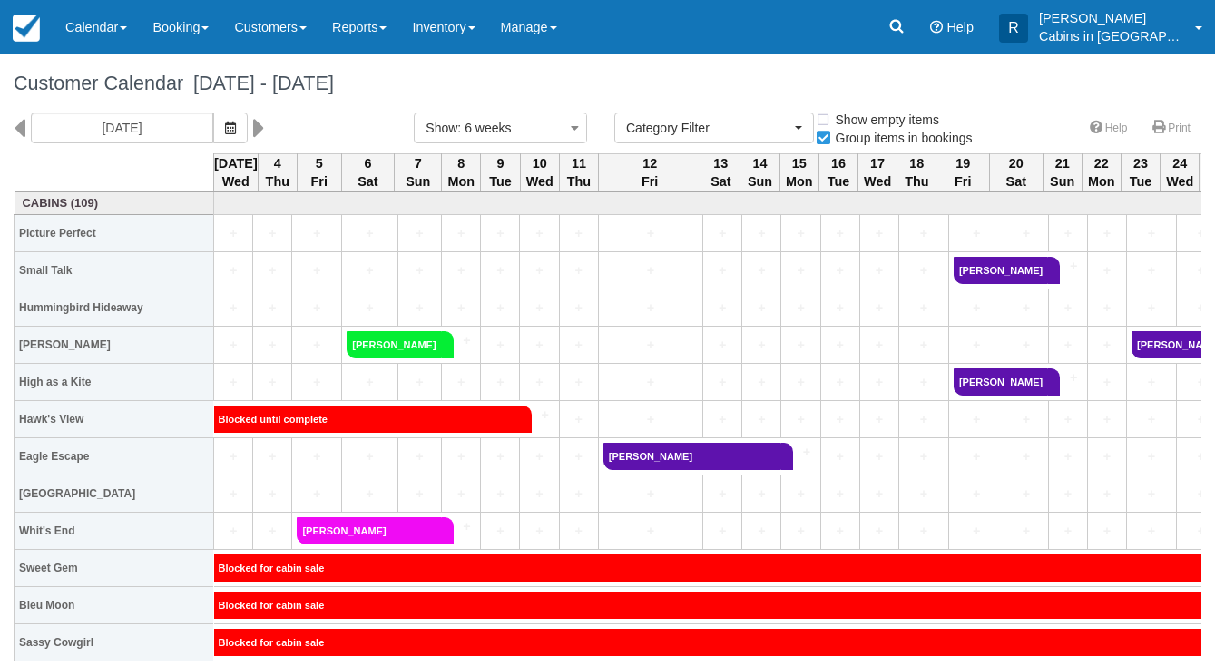
select select
click at [219, 137] on button "button" at bounding box center [230, 128] width 34 height 31
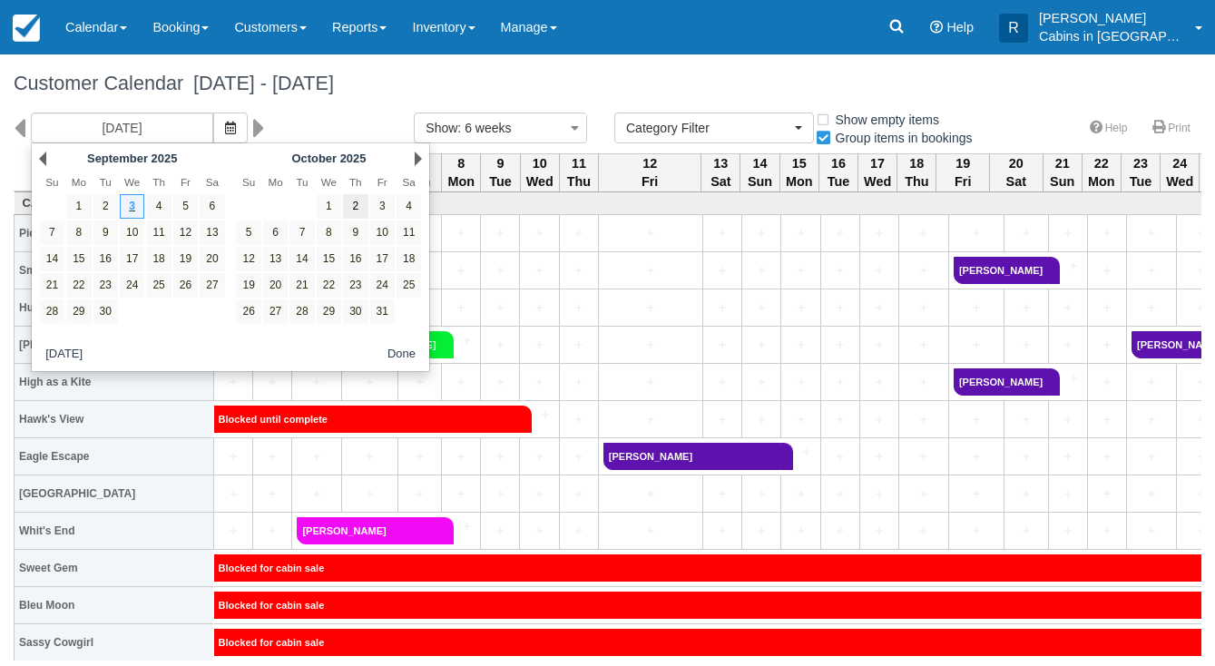
click at [358, 210] on link "2" at bounding box center [355, 206] width 25 height 25
type input "10/02/25"
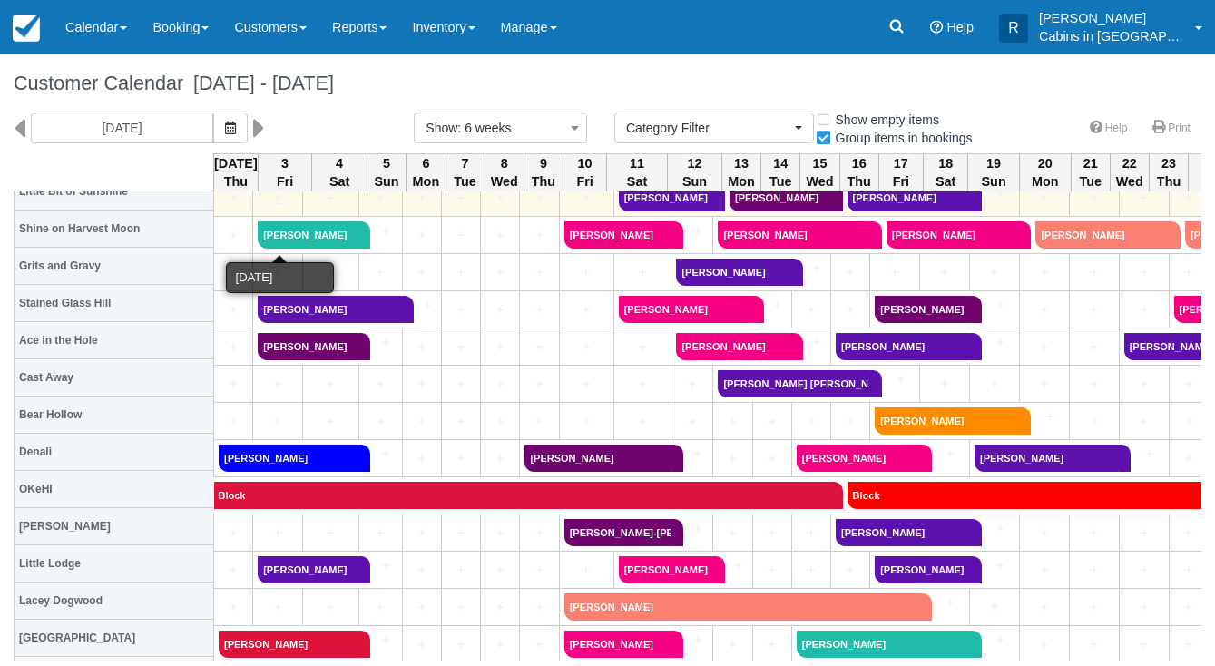
scroll to position [606, 0]
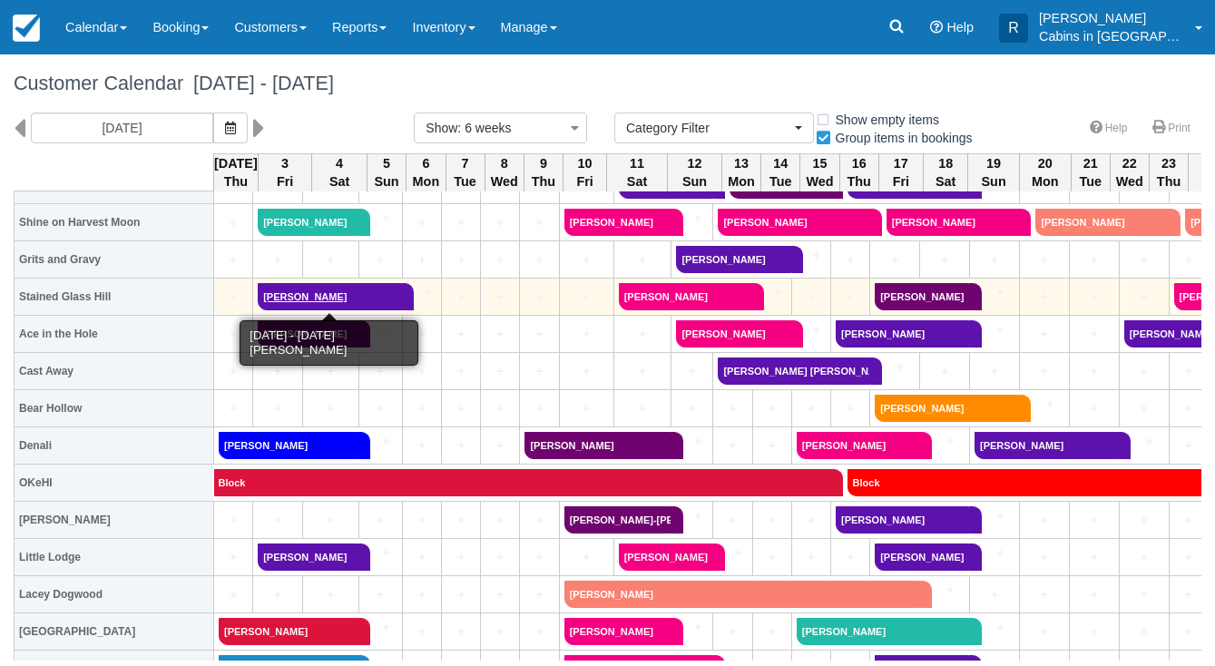
click at [289, 297] on link "Sarah Powers" at bounding box center [330, 296] width 144 height 27
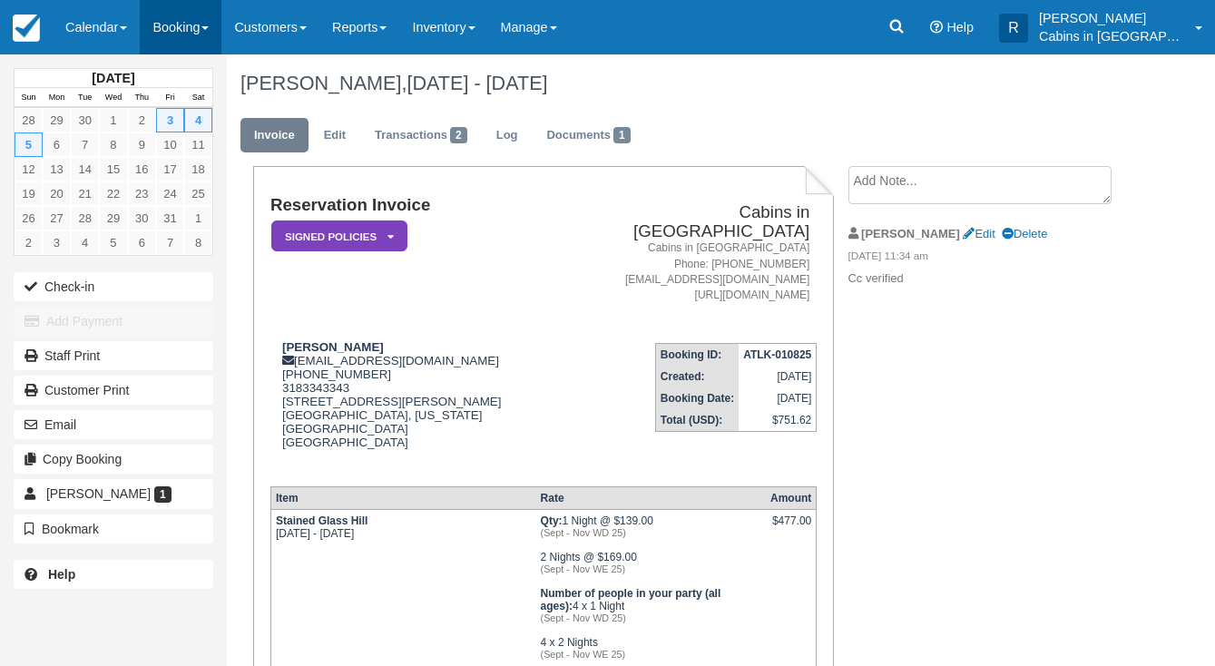
click at [171, 41] on link "Booking" at bounding box center [181, 27] width 82 height 54
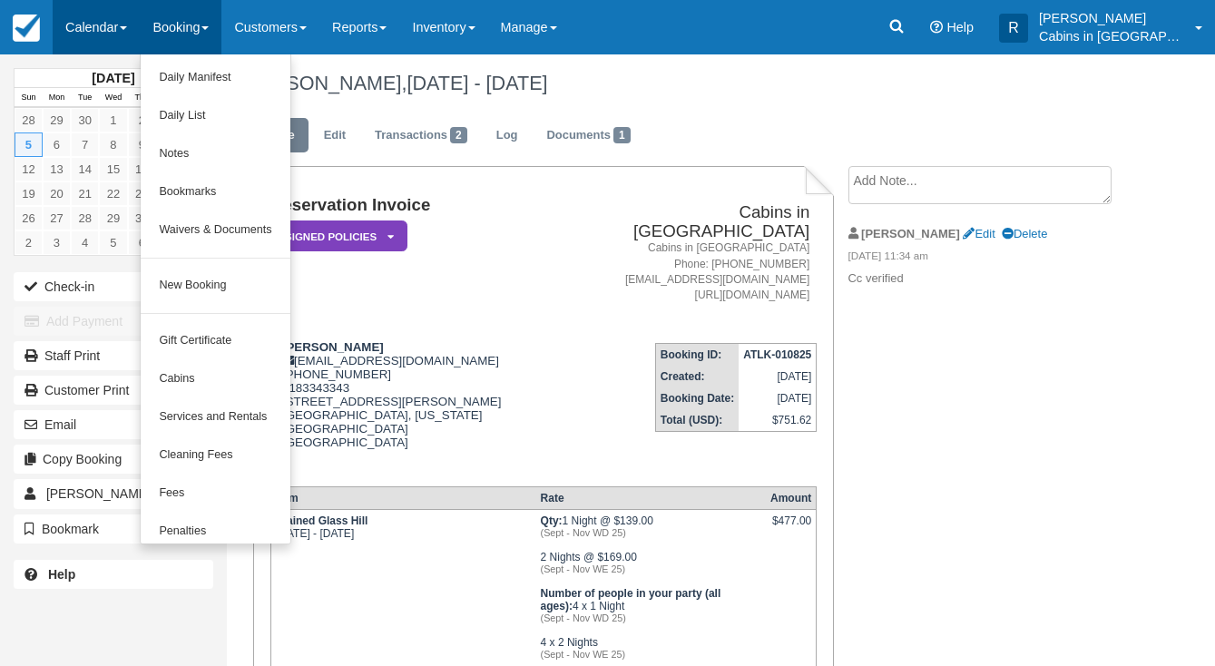
click at [108, 35] on link "Calendar" at bounding box center [96, 27] width 87 height 54
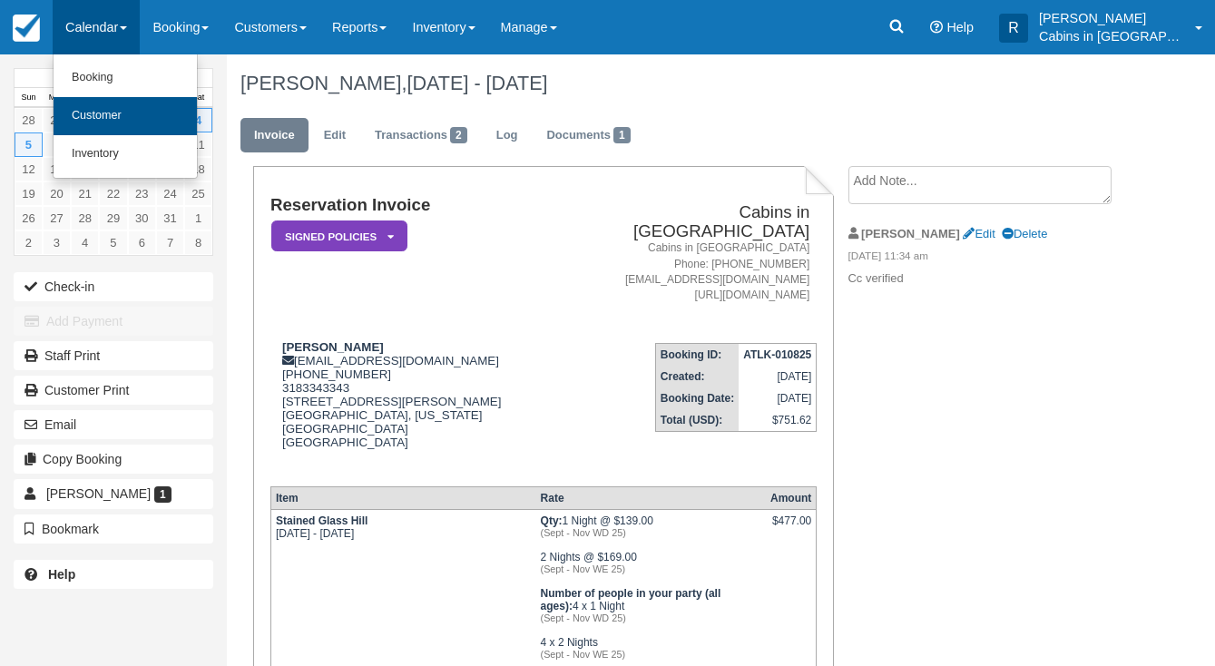
click at [119, 110] on link "Customer" at bounding box center [125, 116] width 143 height 38
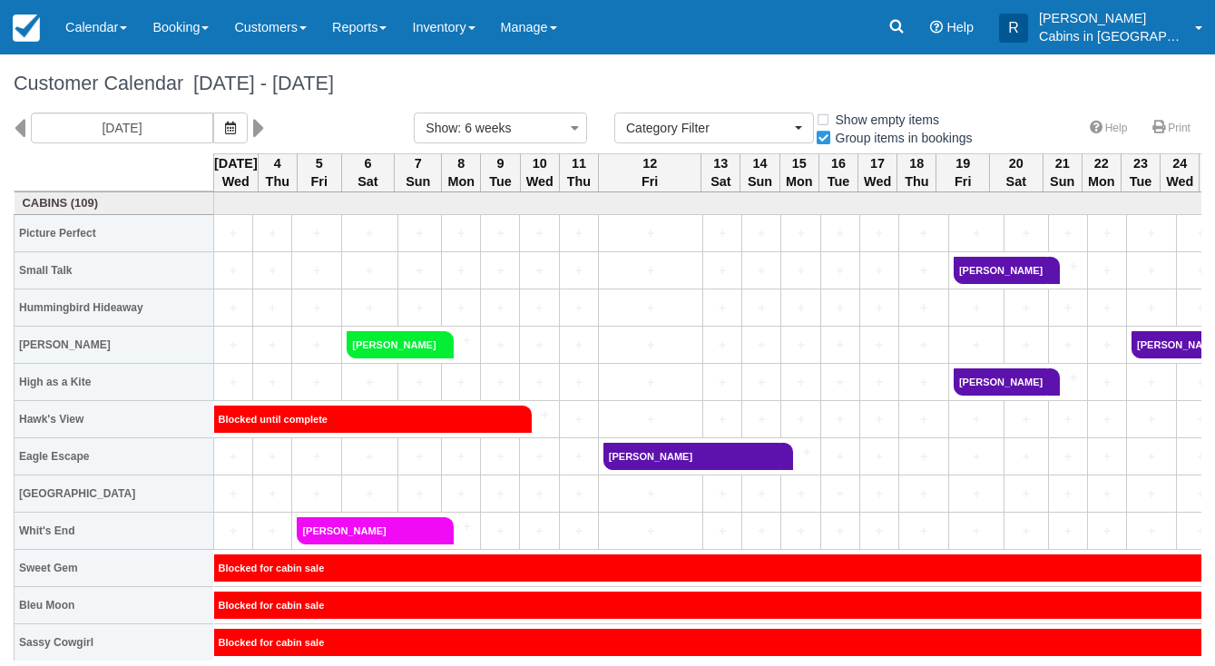
select select
click at [225, 133] on span "button" at bounding box center [230, 128] width 11 height 15
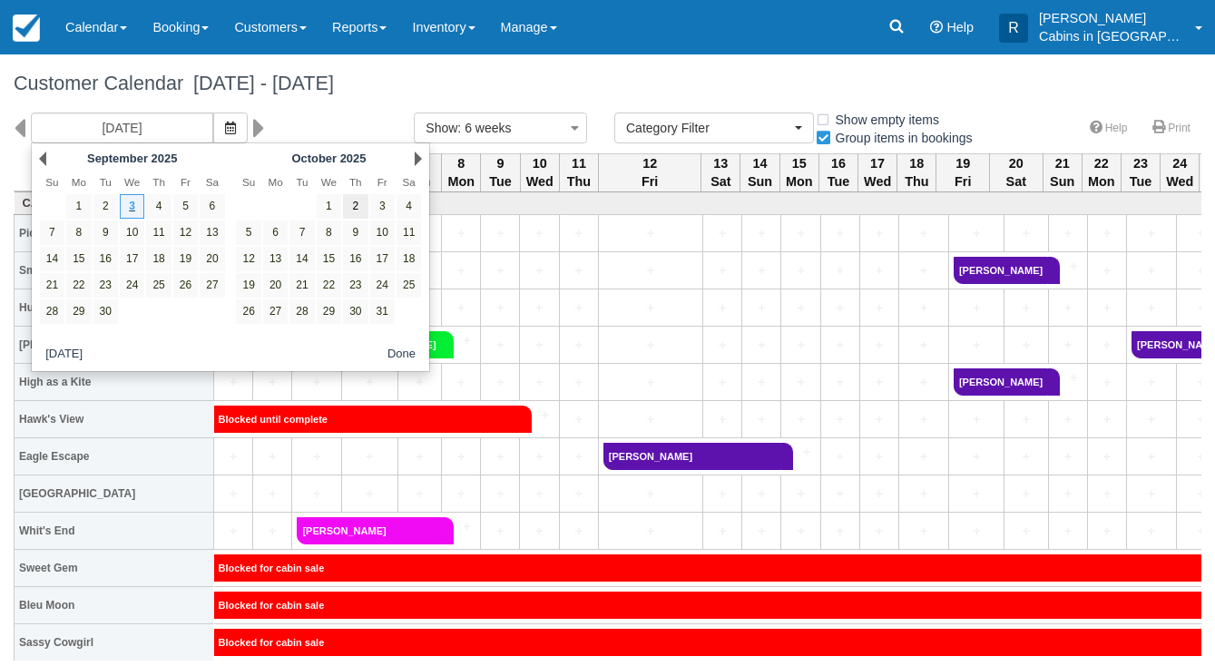
click at [357, 207] on link "2" at bounding box center [355, 206] width 25 height 25
type input "10/02/25"
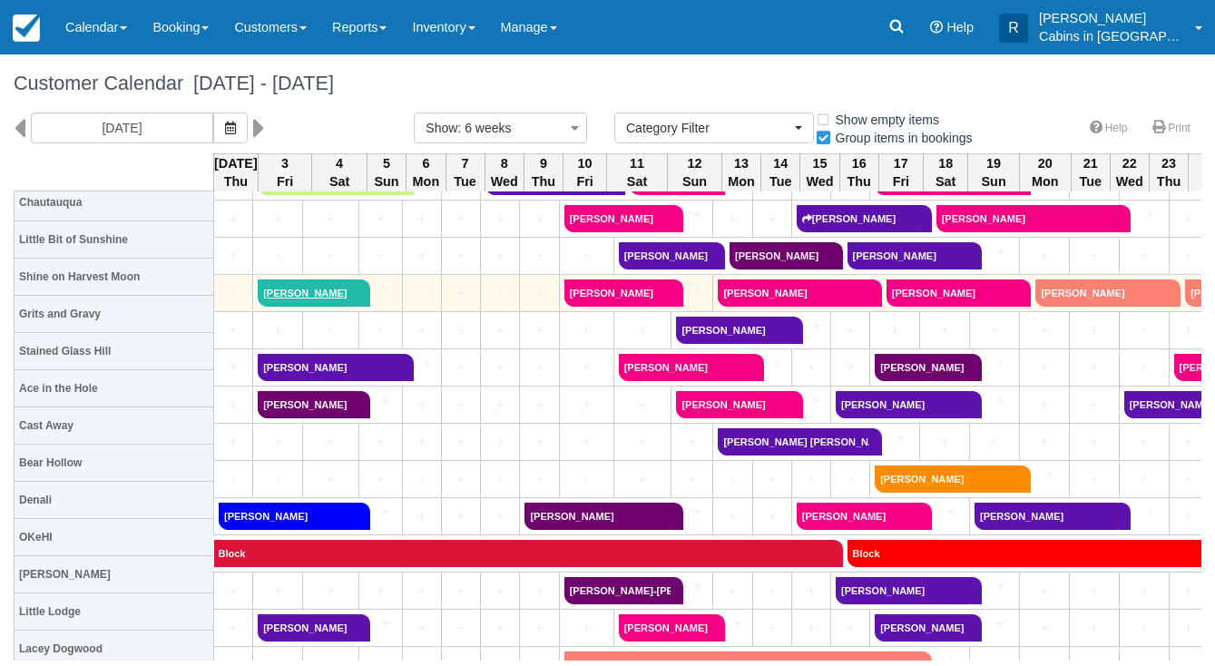
scroll to position [587, 0]
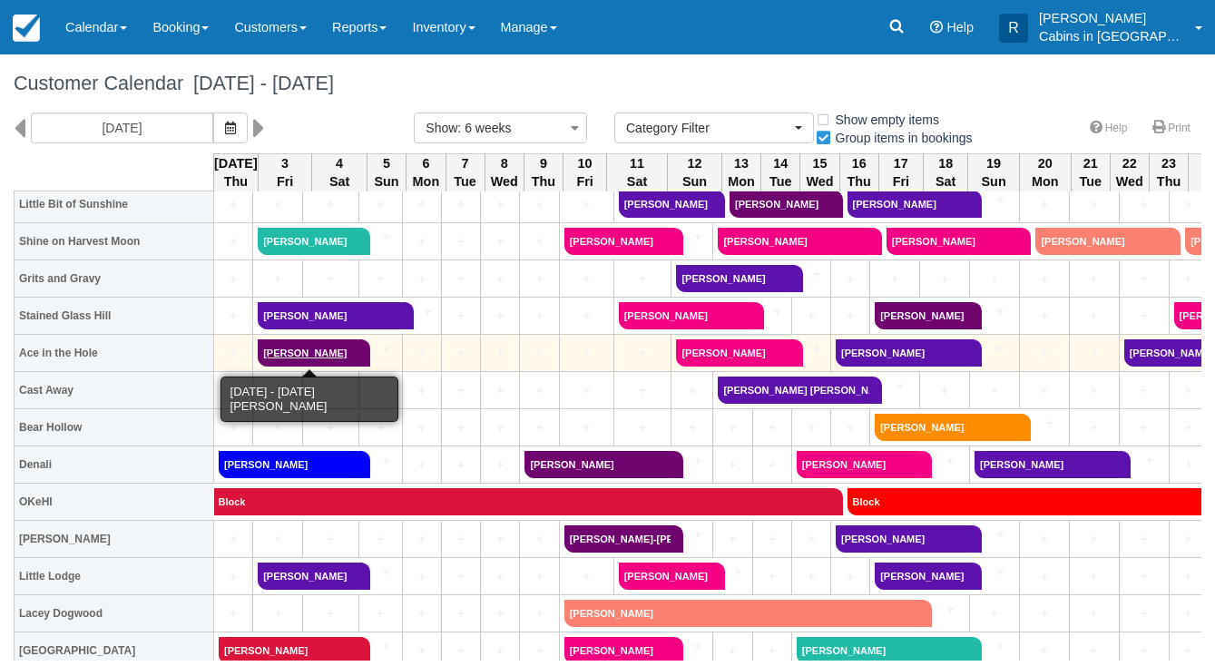
click at [289, 354] on link "Kelly McKinnie" at bounding box center [308, 352] width 101 height 27
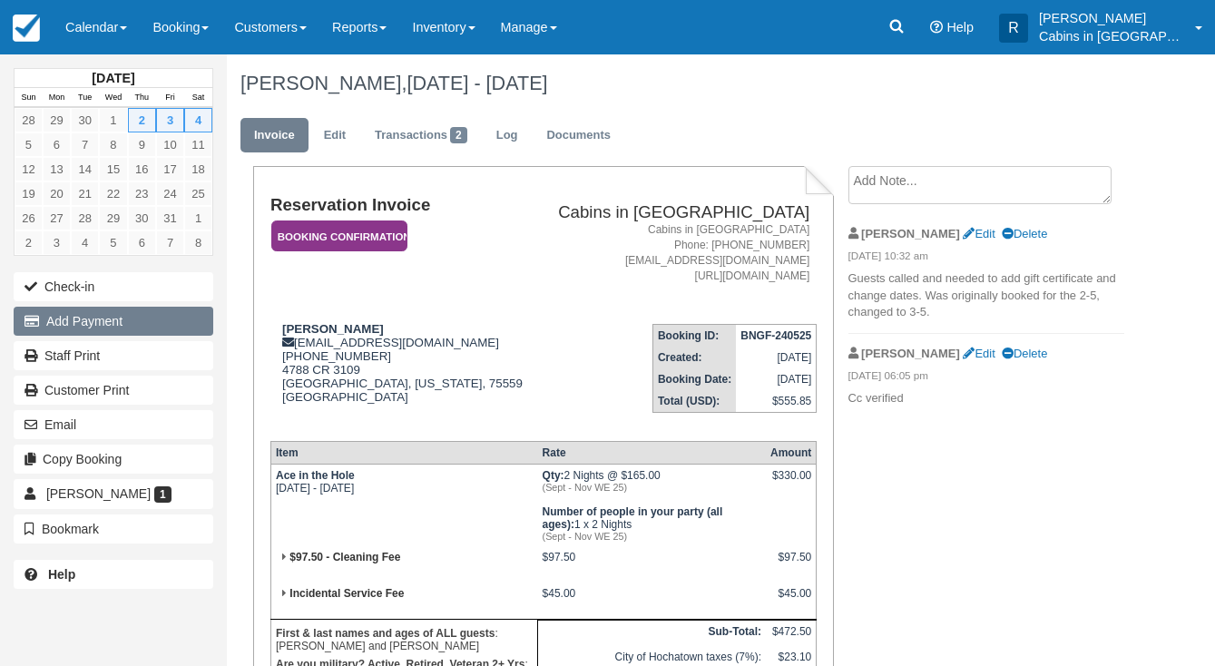
click at [194, 328] on button "Add Payment" at bounding box center [114, 321] width 200 height 29
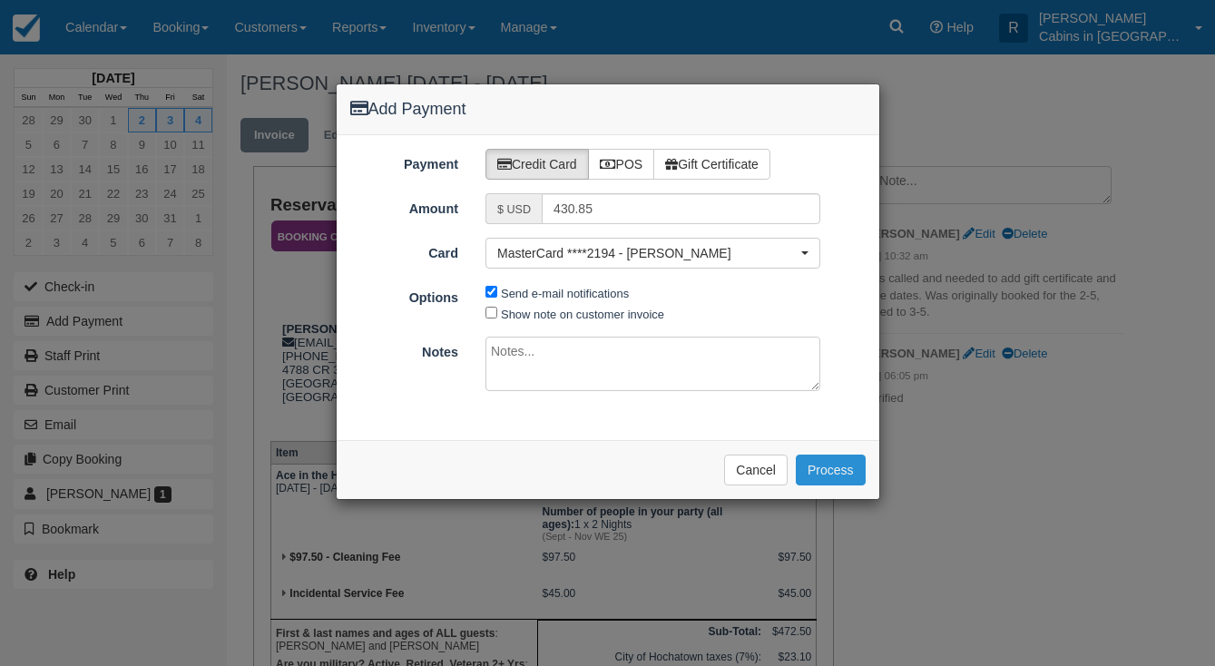
click at [827, 455] on button "Process" at bounding box center [831, 470] width 70 height 31
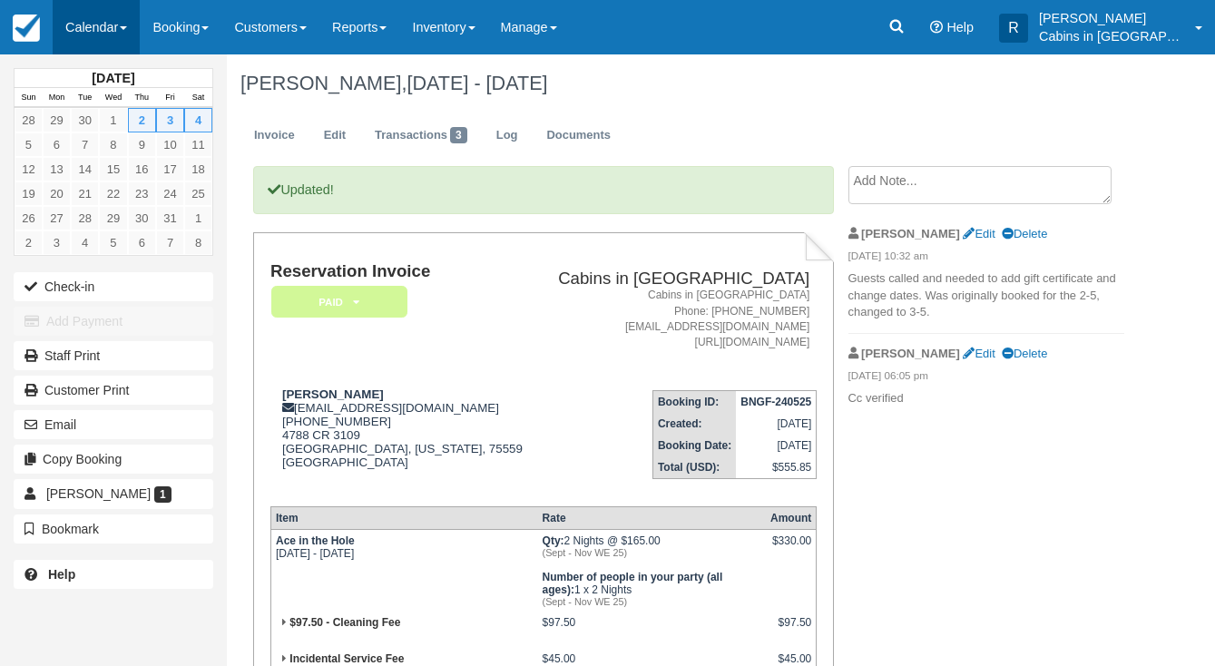
click at [120, 41] on link "Calendar" at bounding box center [96, 27] width 87 height 54
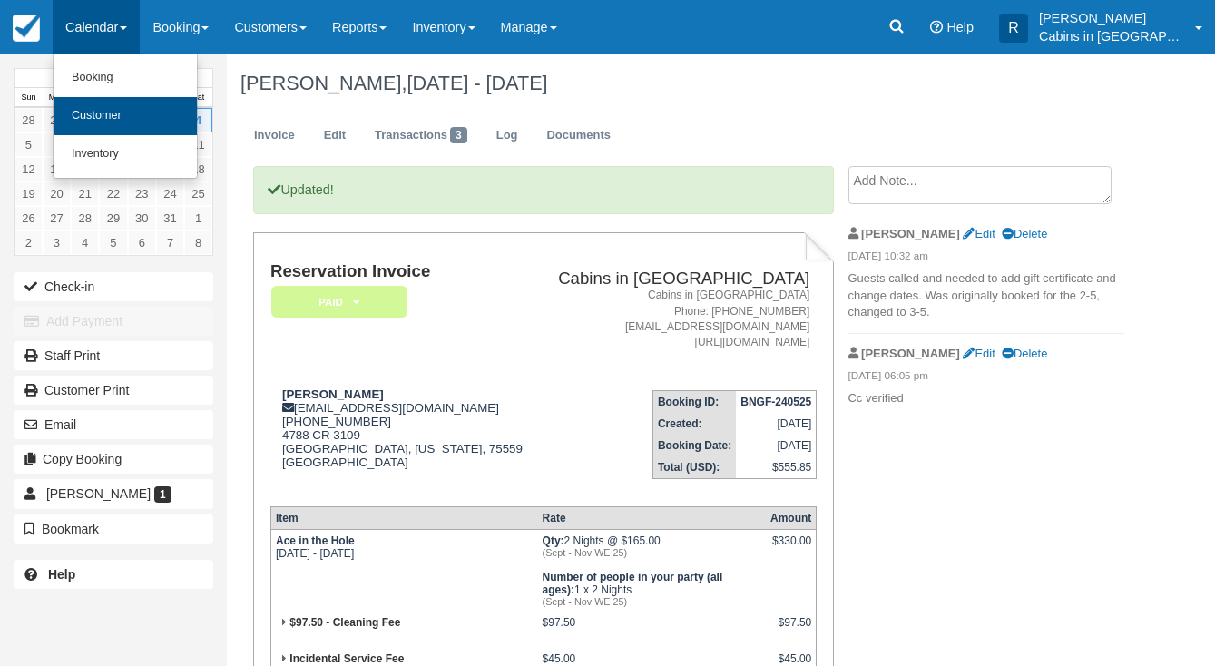
click at [118, 108] on link "Customer" at bounding box center [125, 116] width 143 height 38
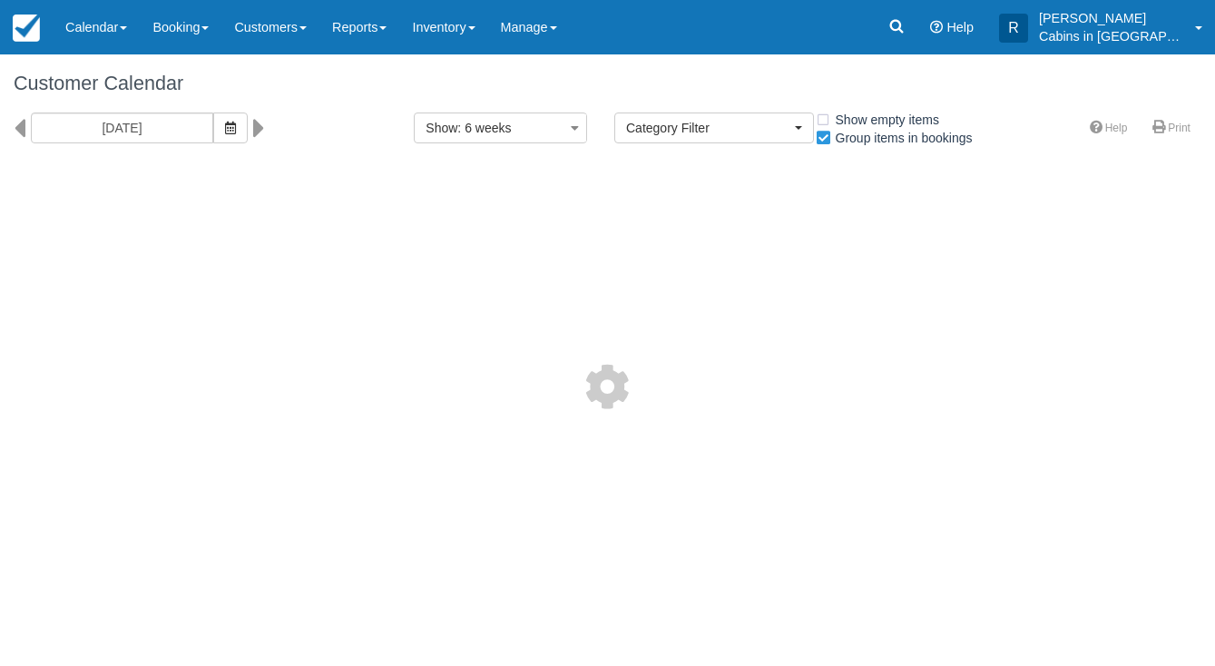
select select
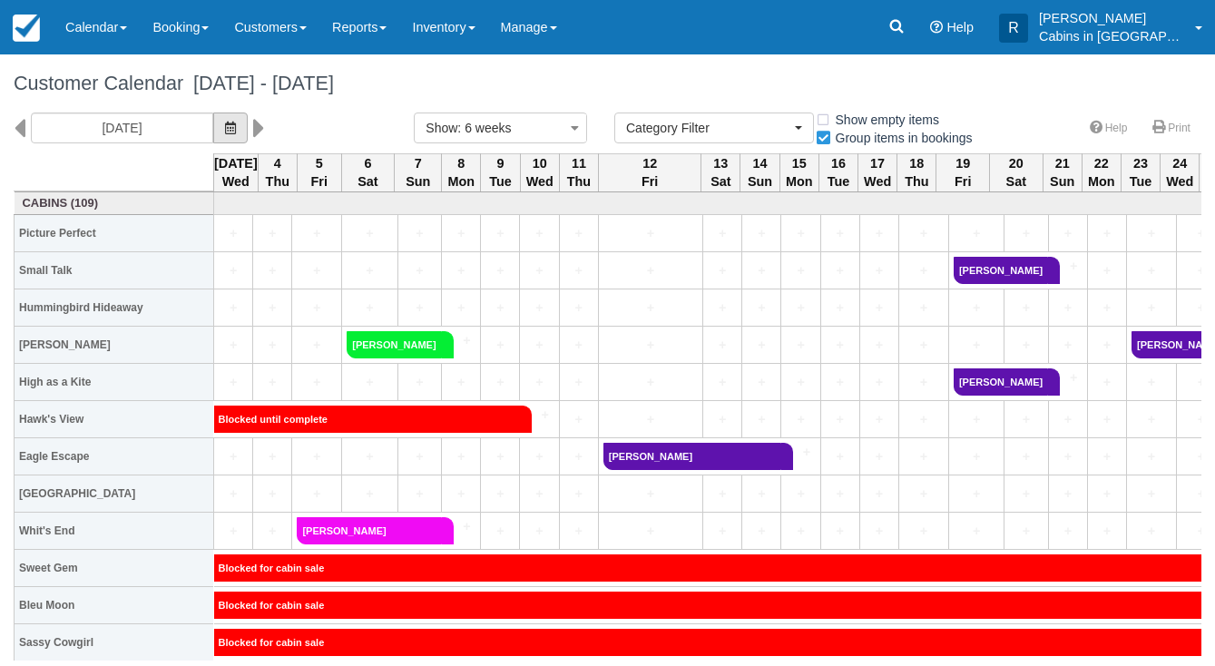
click at [225, 129] on icon "button" at bounding box center [230, 128] width 11 height 13
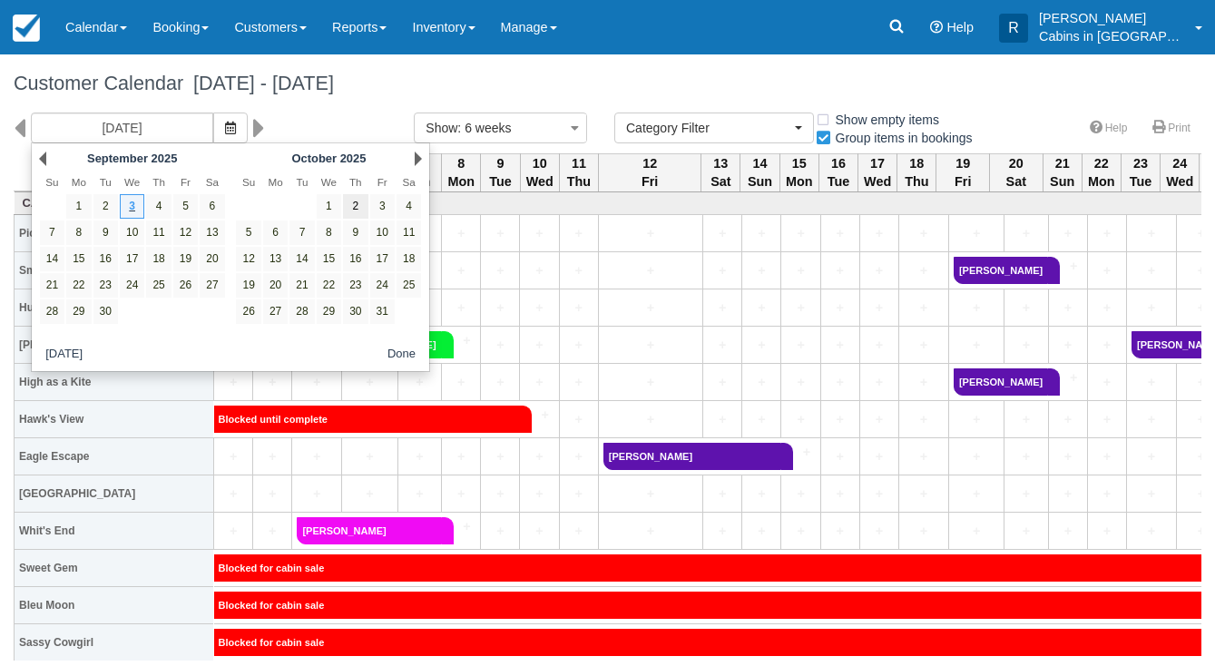
click at [350, 205] on link "2" at bounding box center [355, 206] width 25 height 25
type input "[DATE]"
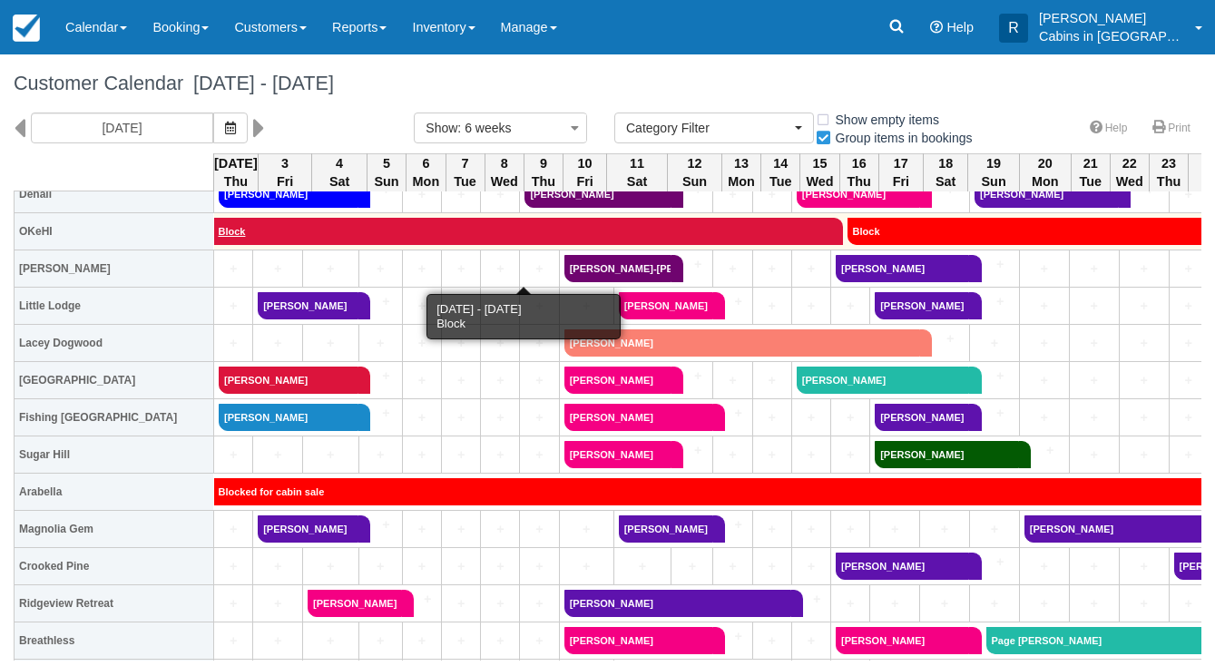
scroll to position [859, 1]
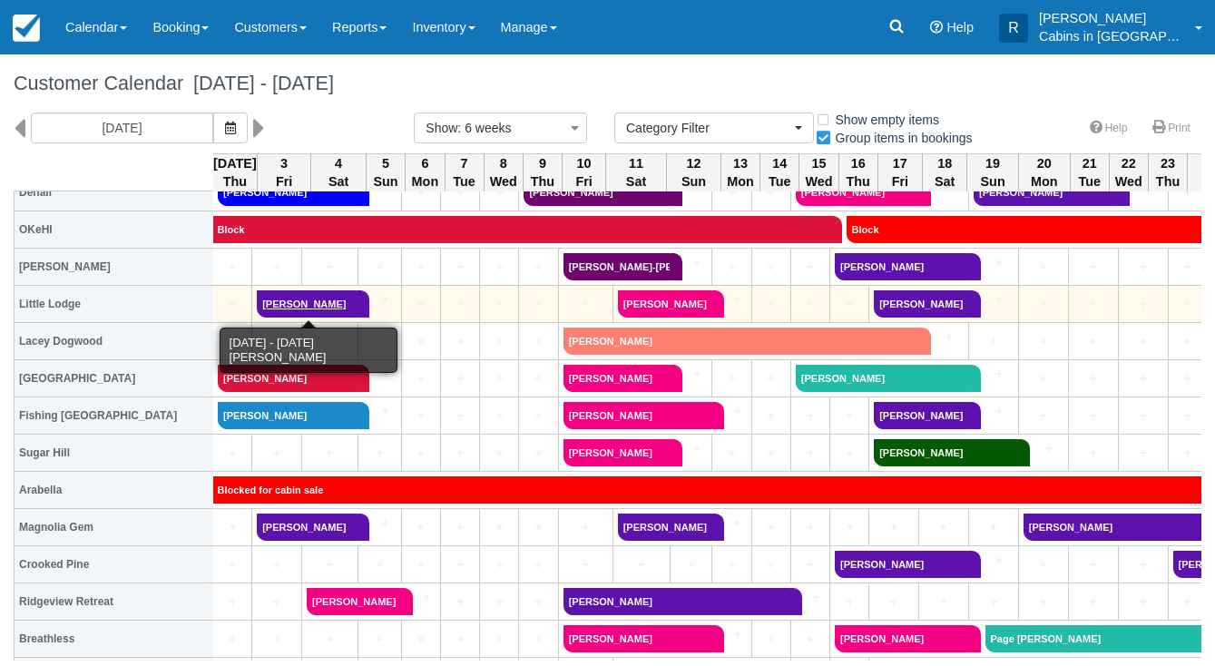
click at [289, 303] on link "[PERSON_NAME]" at bounding box center [307, 303] width 101 height 27
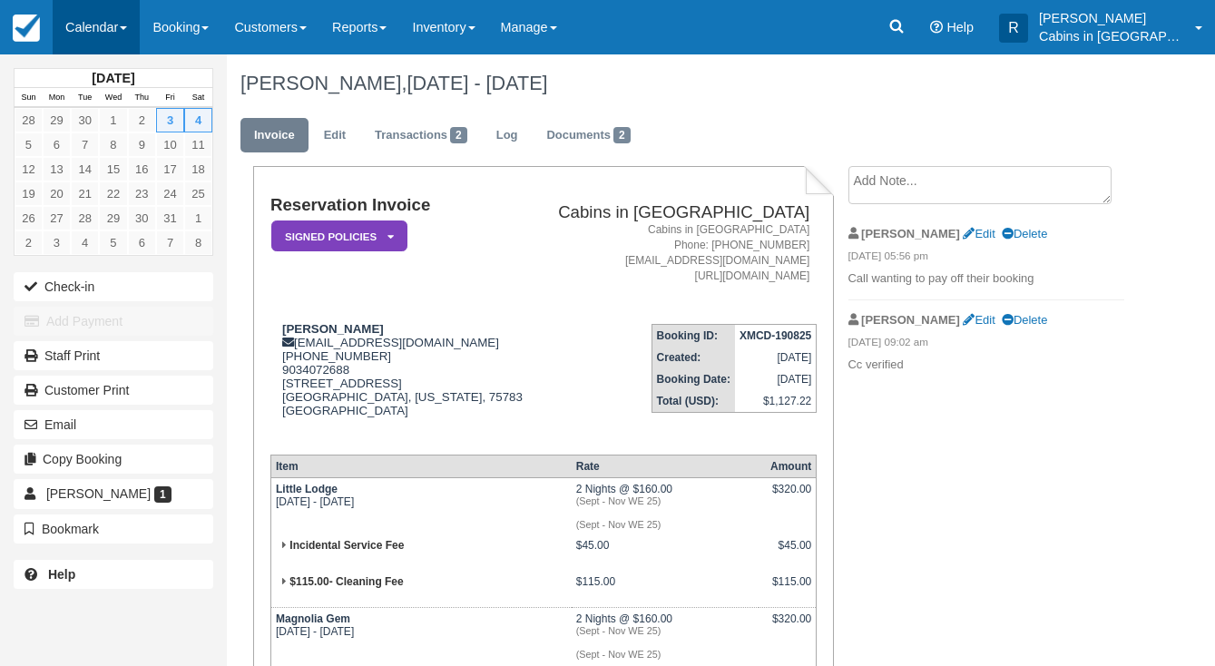
click at [131, 34] on link "Calendar" at bounding box center [96, 27] width 87 height 54
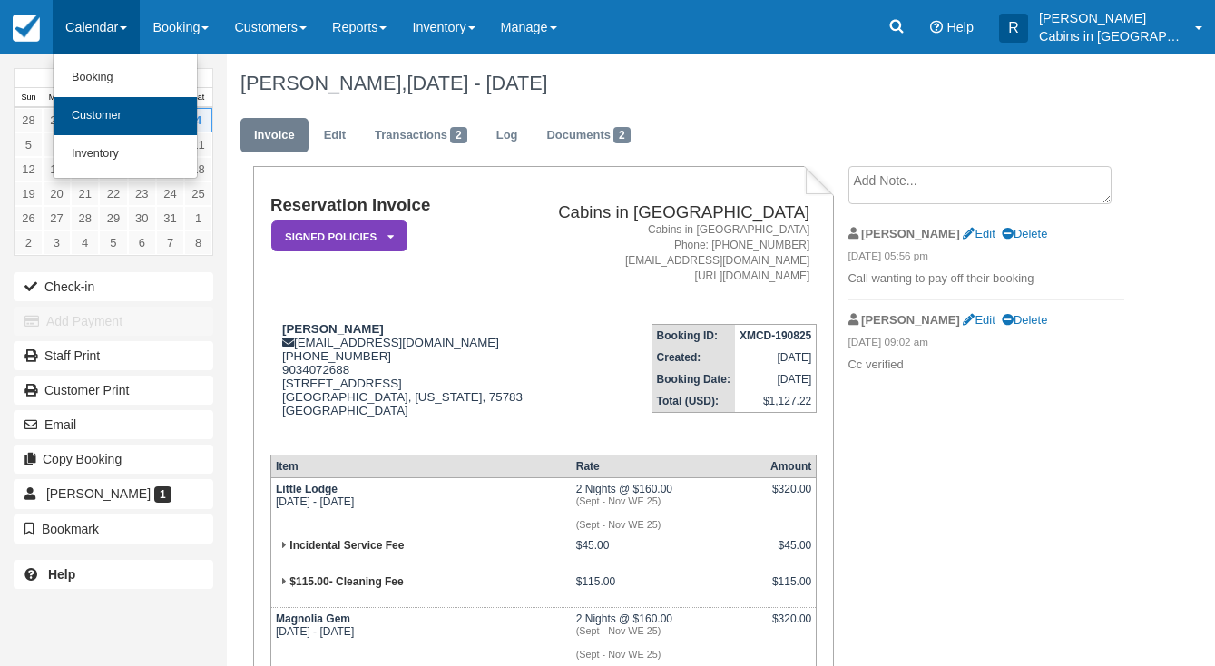
click at [136, 102] on link "Customer" at bounding box center [125, 116] width 143 height 38
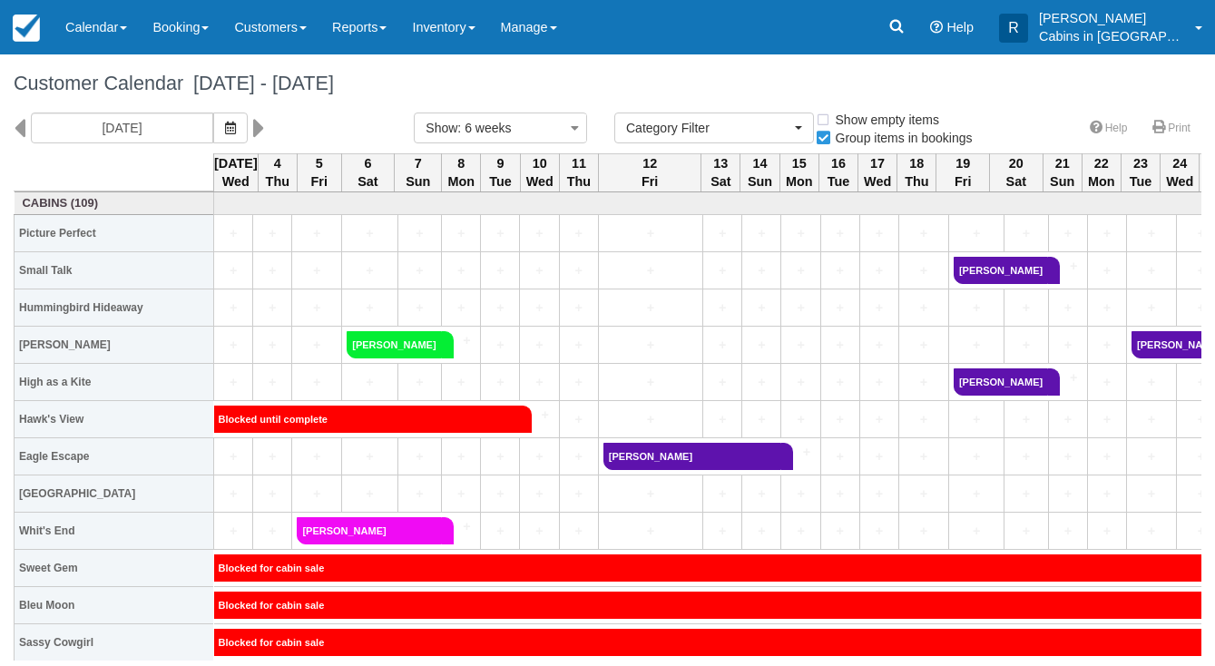
select select
click at [225, 133] on span "button" at bounding box center [230, 128] width 11 height 15
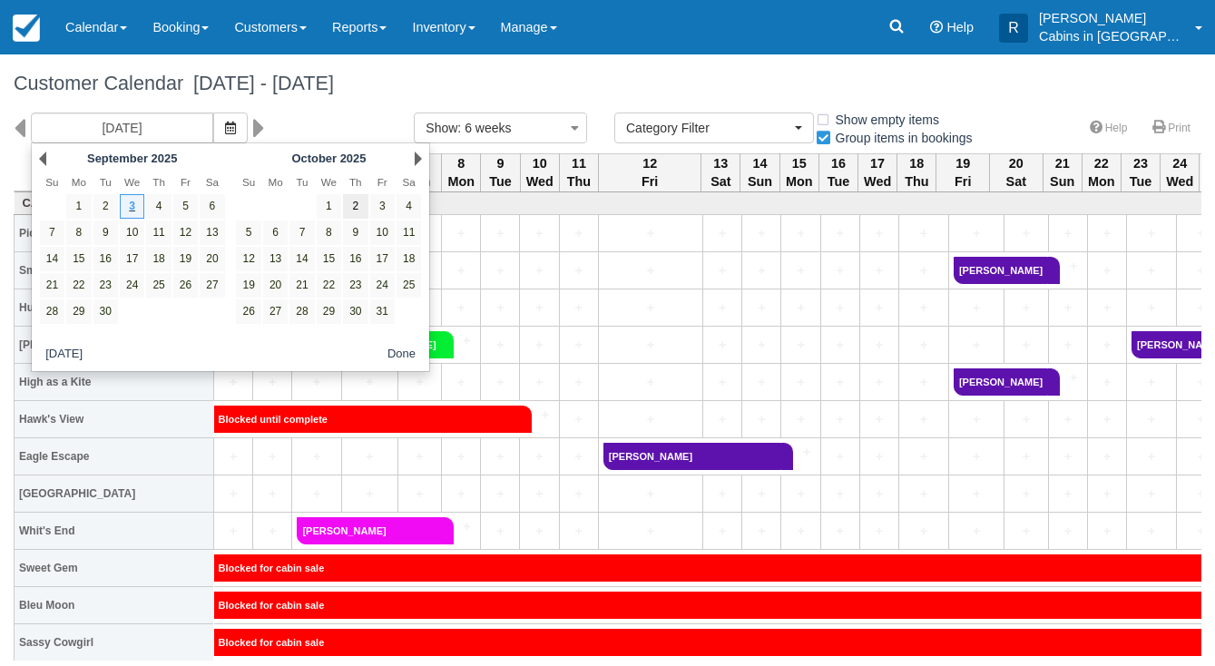
click at [355, 202] on link "2" at bounding box center [355, 206] width 25 height 25
type input "10/02/25"
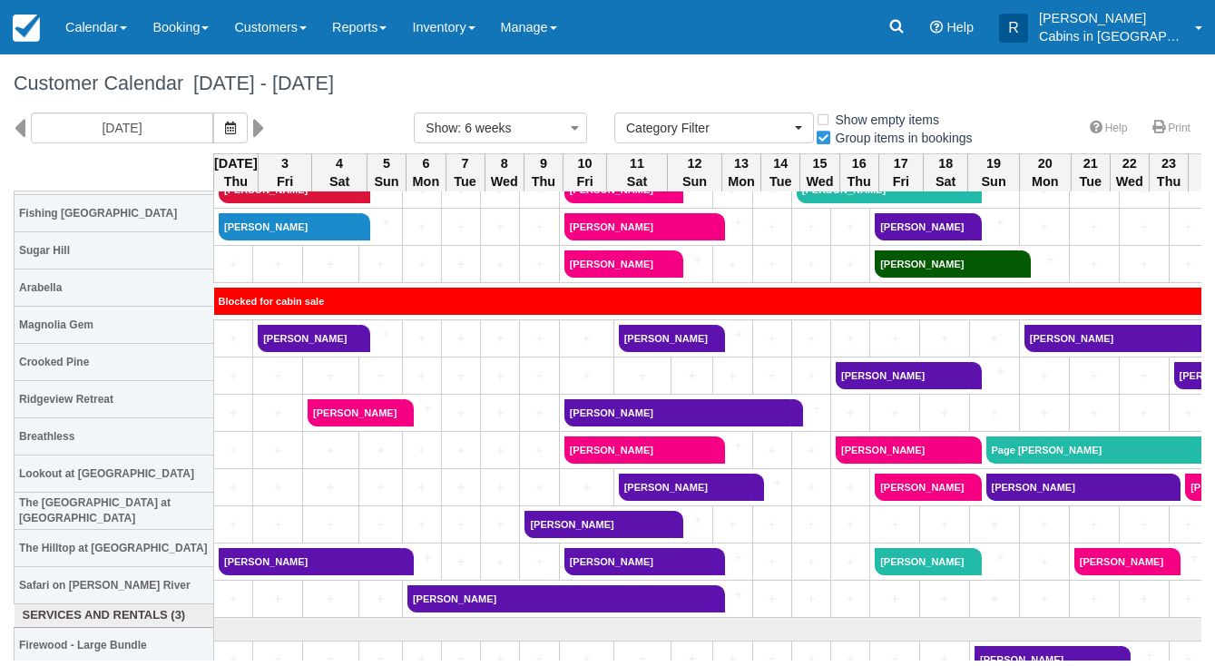
scroll to position [1062, 0]
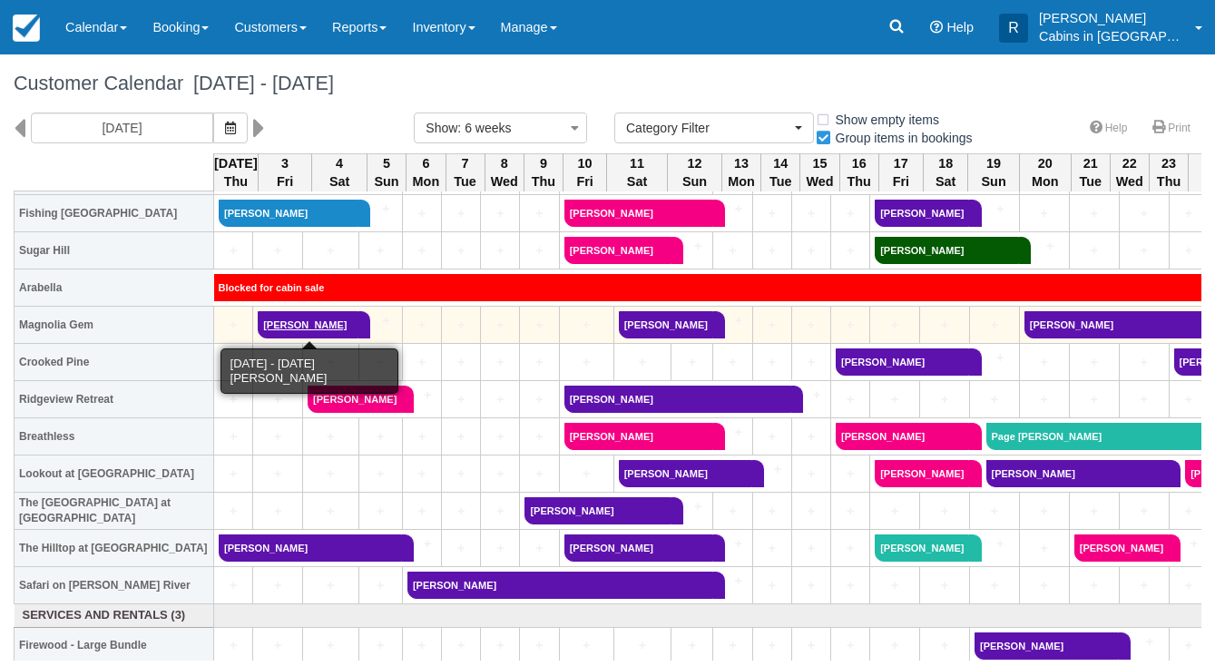
click at [290, 328] on link "Joshua micheal wagner" at bounding box center [308, 324] width 101 height 27
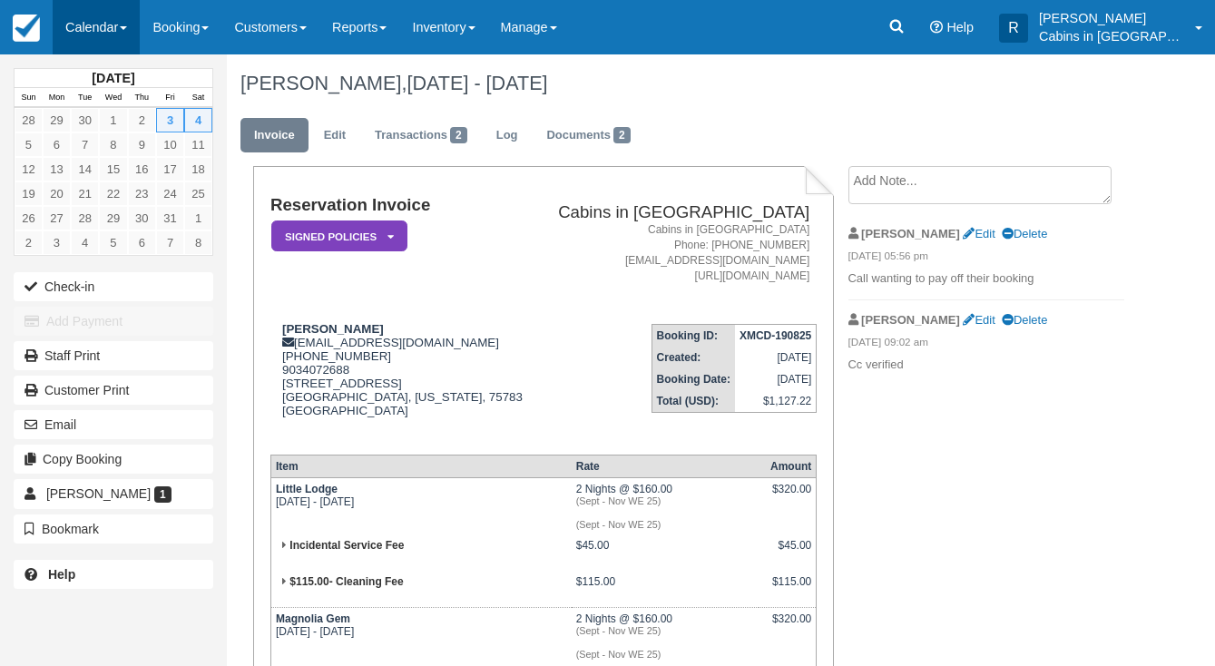
click at [133, 44] on link "Calendar" at bounding box center [96, 27] width 87 height 54
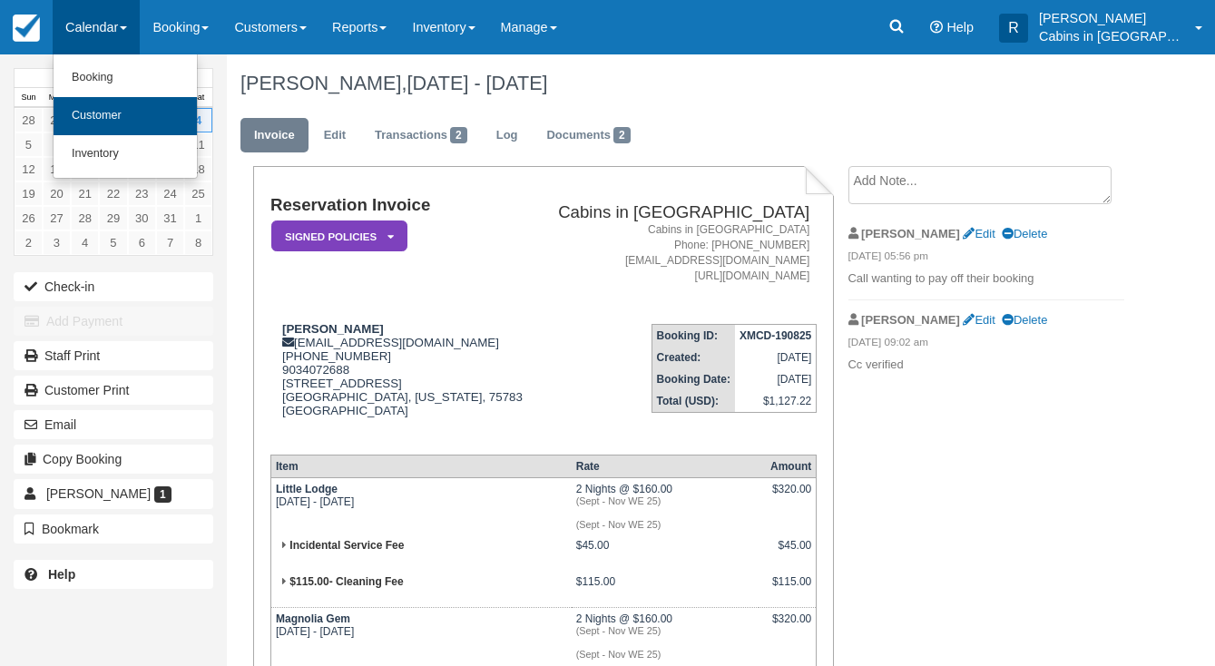
click at [136, 111] on link "Customer" at bounding box center [125, 116] width 143 height 38
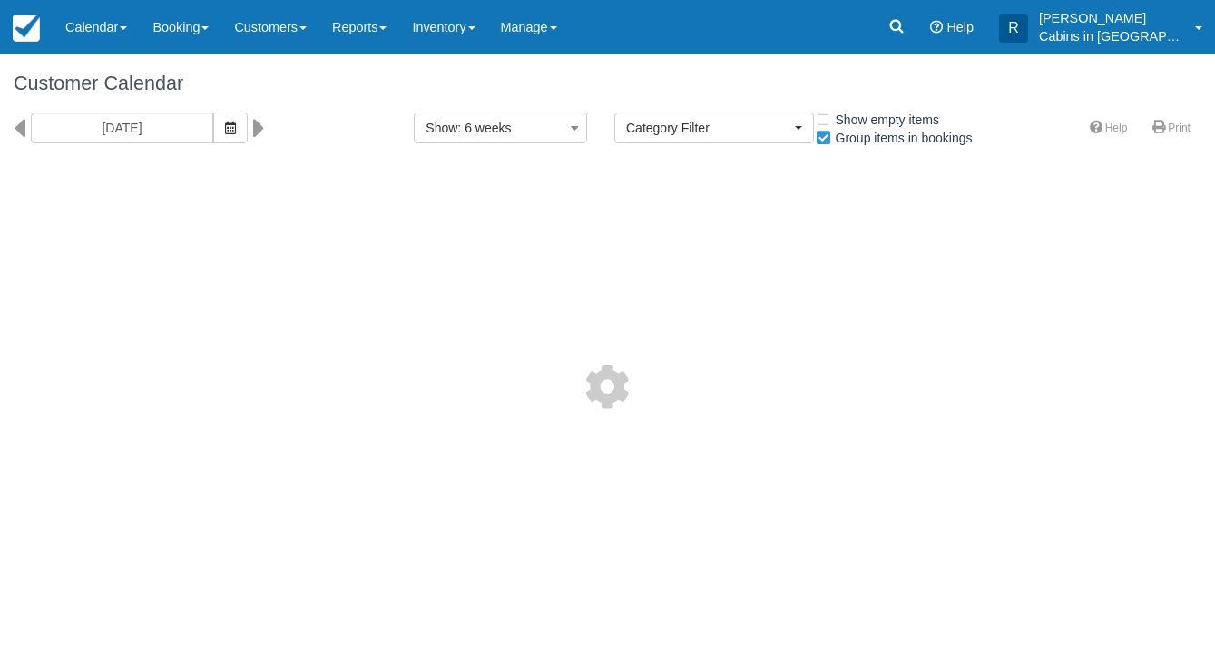
select select
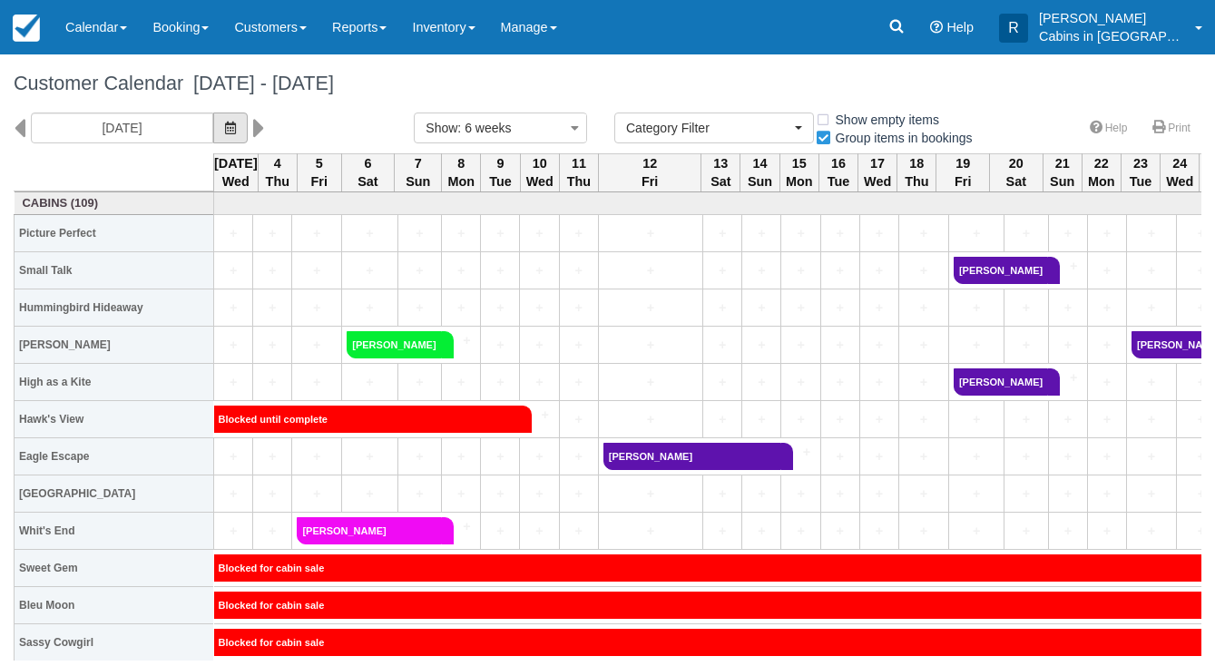
click at [215, 139] on button "button" at bounding box center [230, 128] width 34 height 31
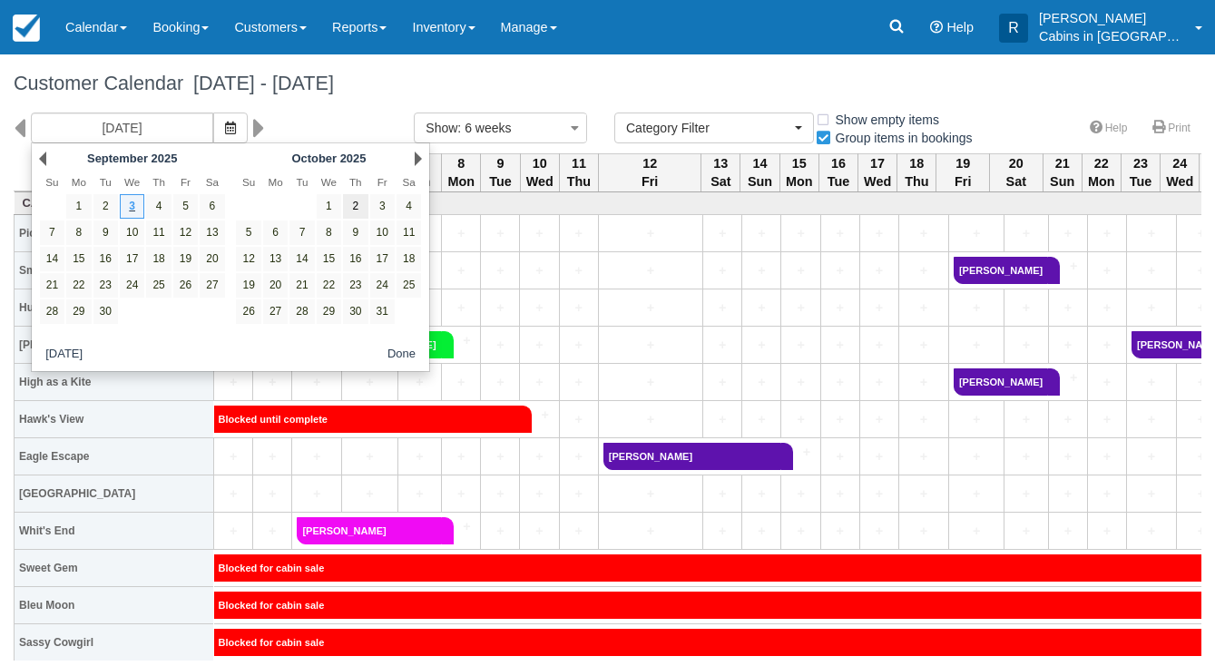
click at [364, 201] on link "2" at bounding box center [355, 206] width 25 height 25
type input "10/02/25"
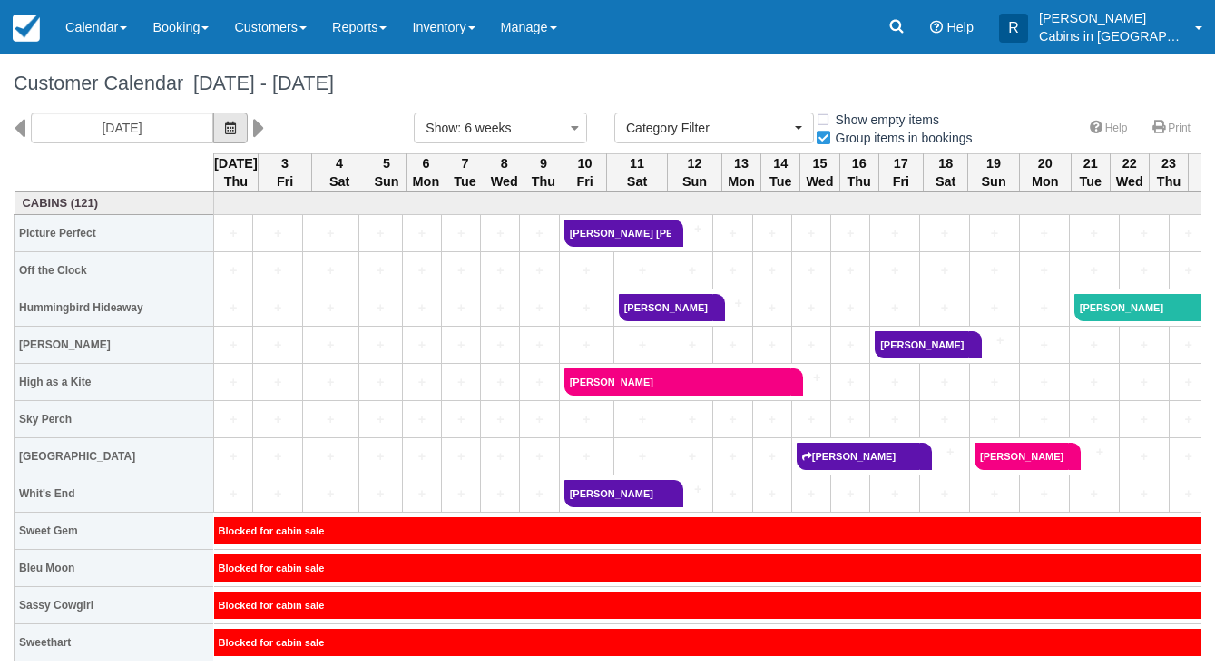
click at [225, 133] on span "button" at bounding box center [230, 128] width 11 height 15
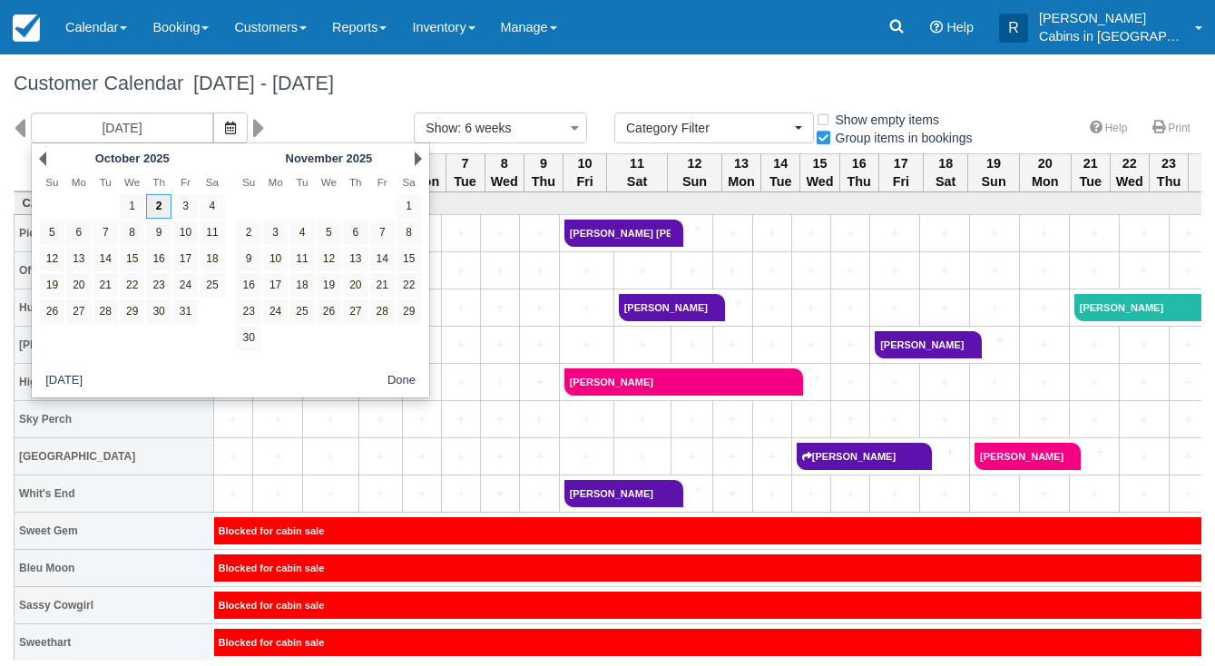
click at [160, 201] on link "2" at bounding box center [158, 206] width 25 height 25
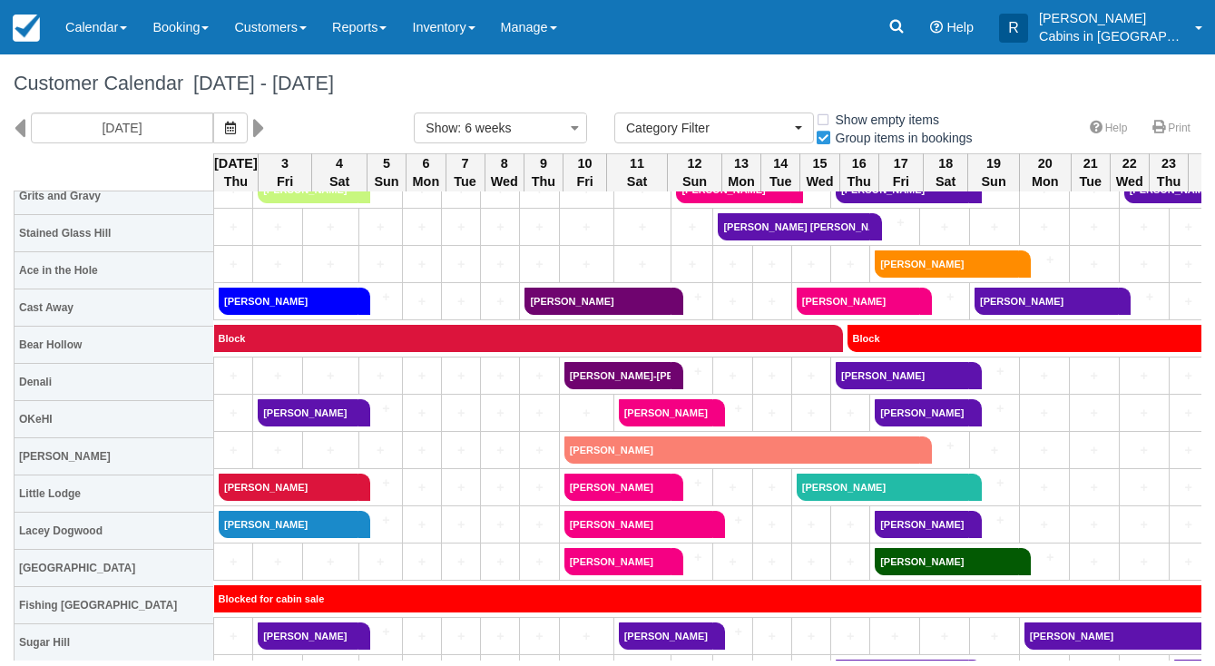
scroll to position [779, 0]
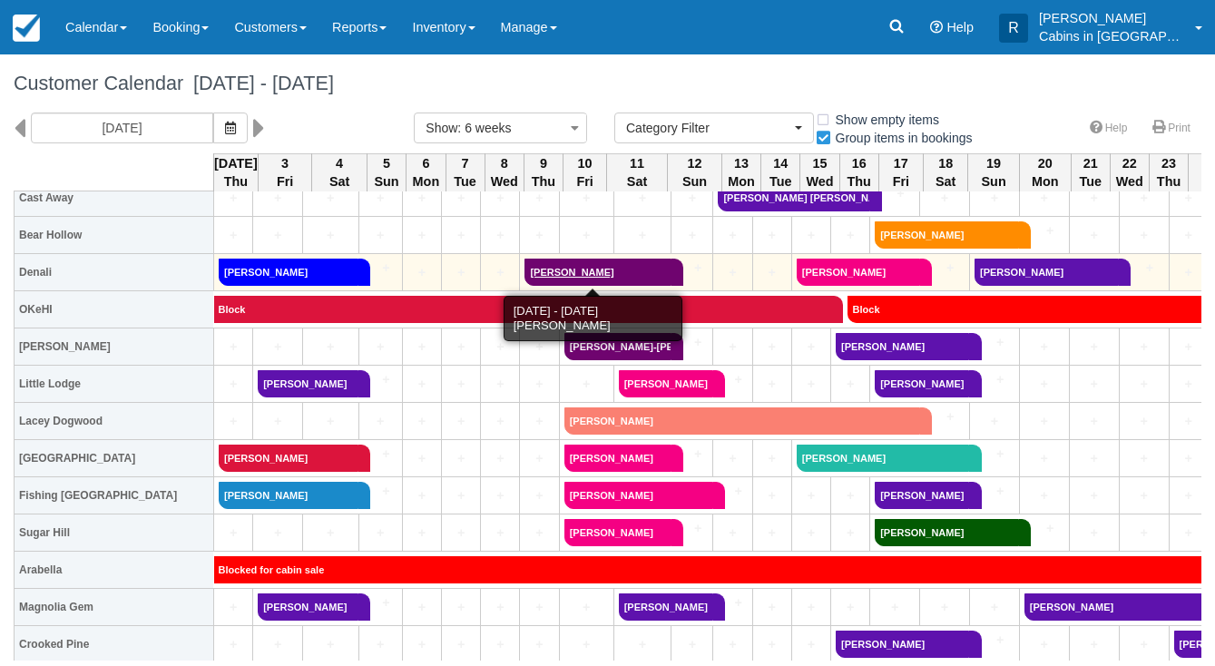
click at [538, 263] on link "[PERSON_NAME]" at bounding box center [597, 272] width 147 height 27
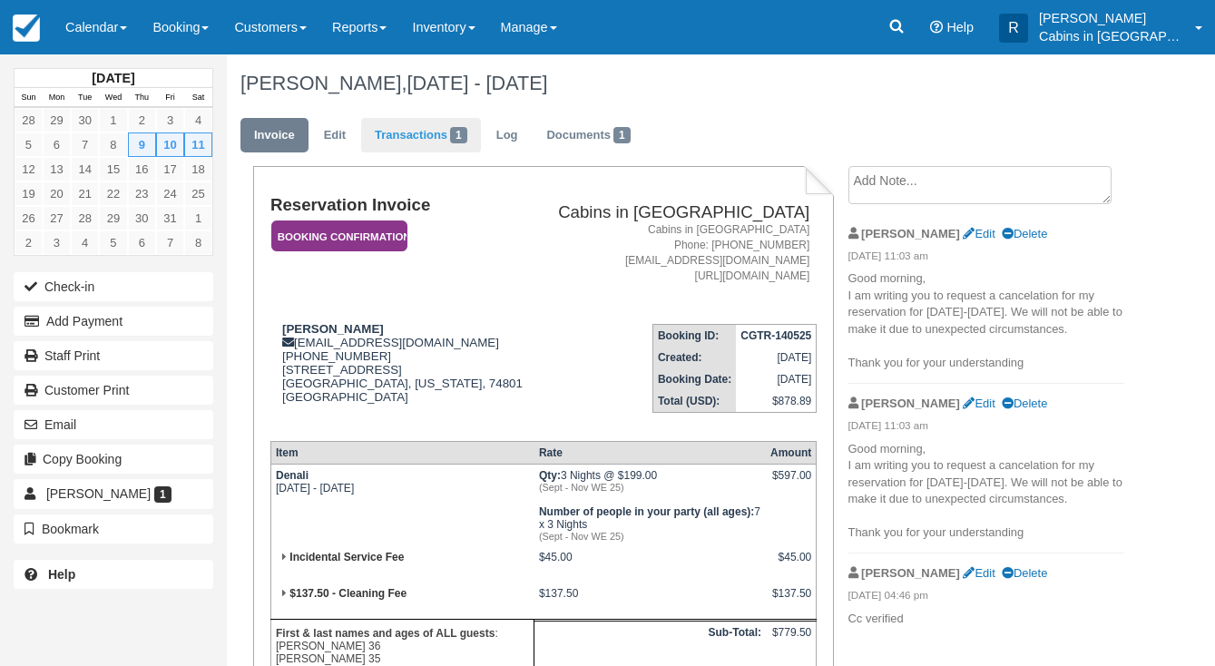
click at [417, 123] on link "Transactions 1" at bounding box center [421, 135] width 120 height 35
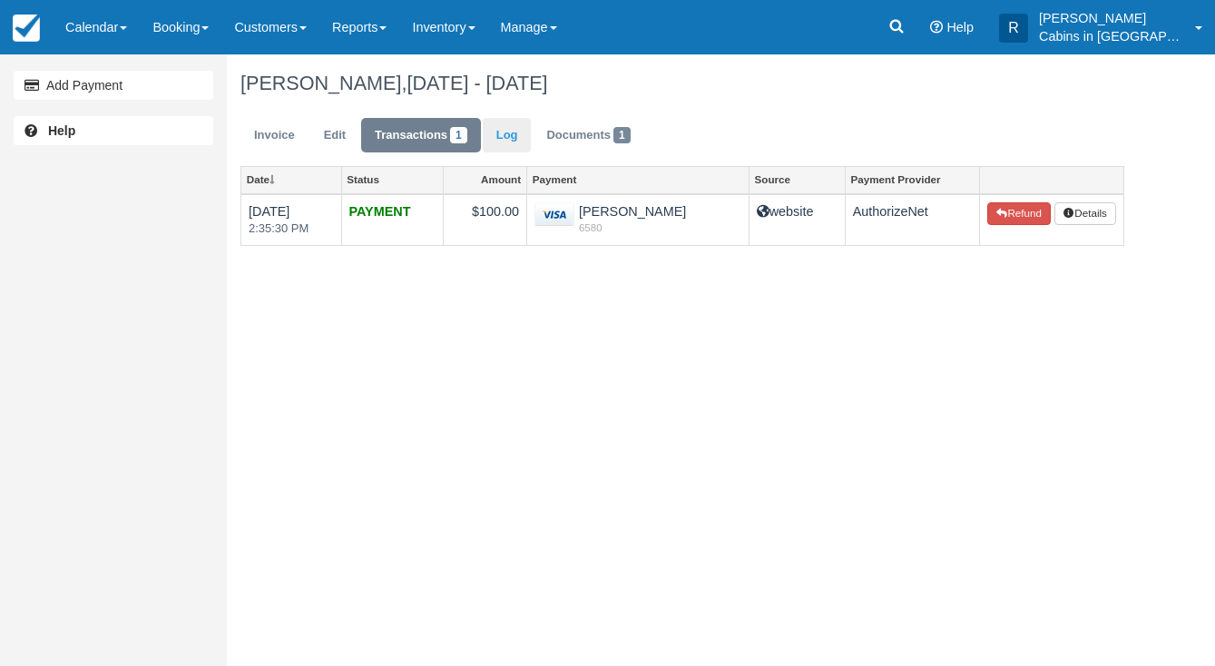
click at [505, 127] on link "Log" at bounding box center [507, 135] width 49 height 35
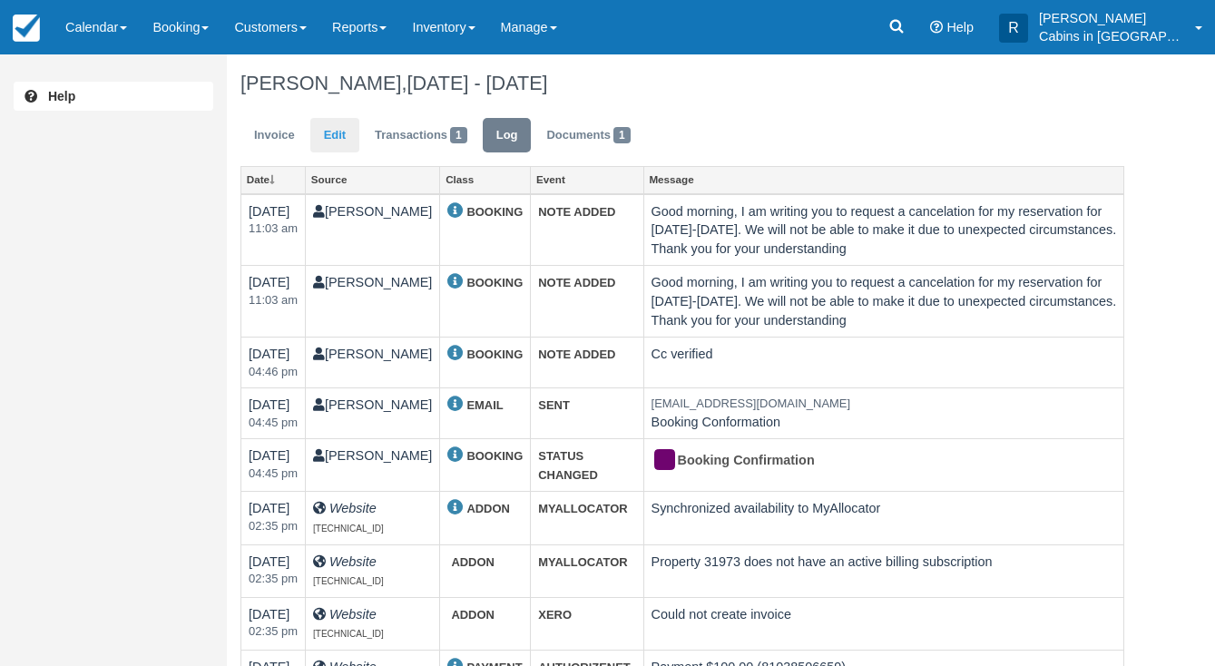
click at [326, 132] on link "Edit" at bounding box center [334, 135] width 49 height 35
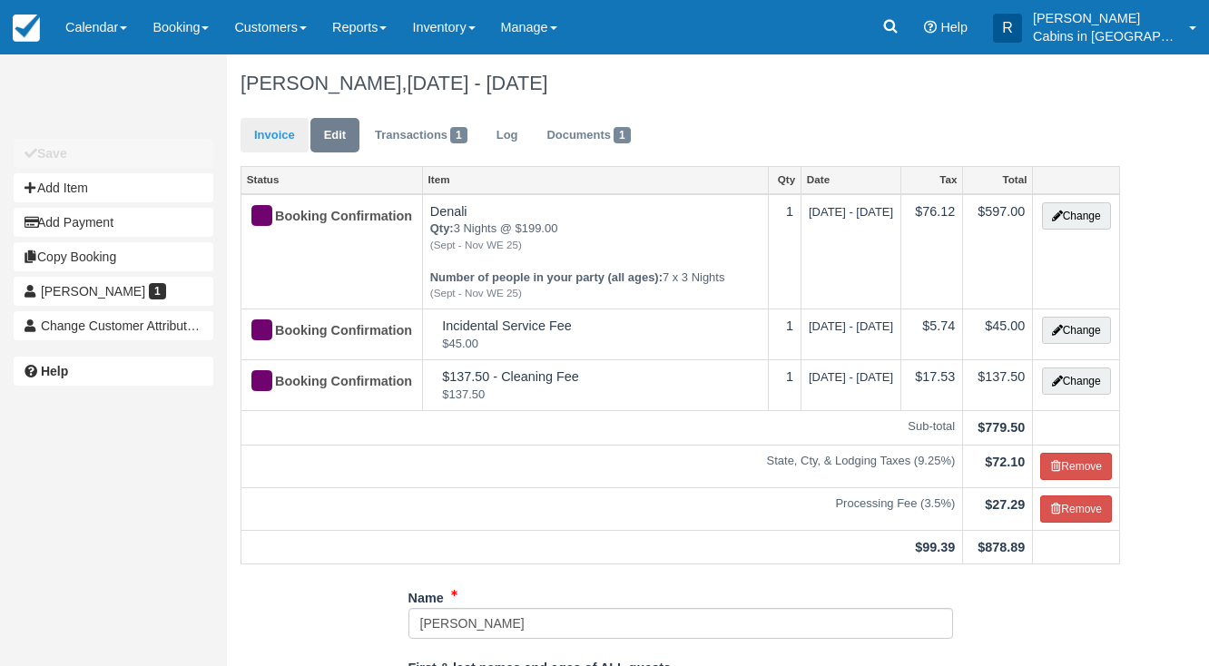
click at [292, 133] on link "Invoice" at bounding box center [274, 135] width 68 height 35
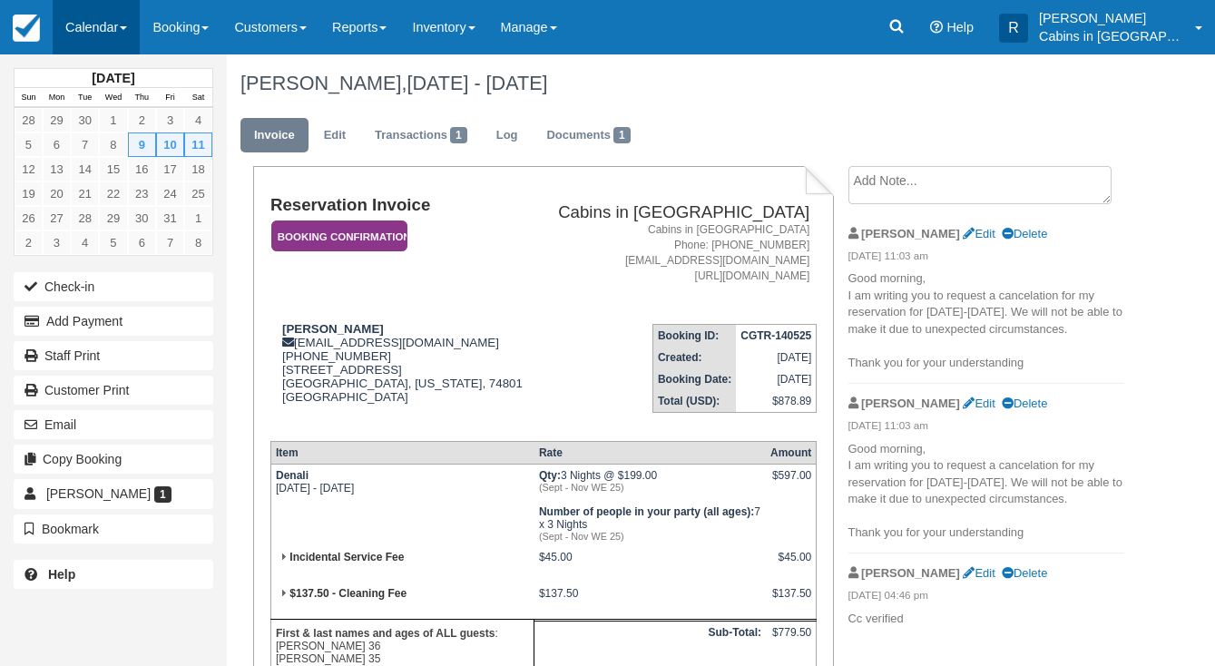
click at [127, 29] on span at bounding box center [123, 28] width 7 height 4
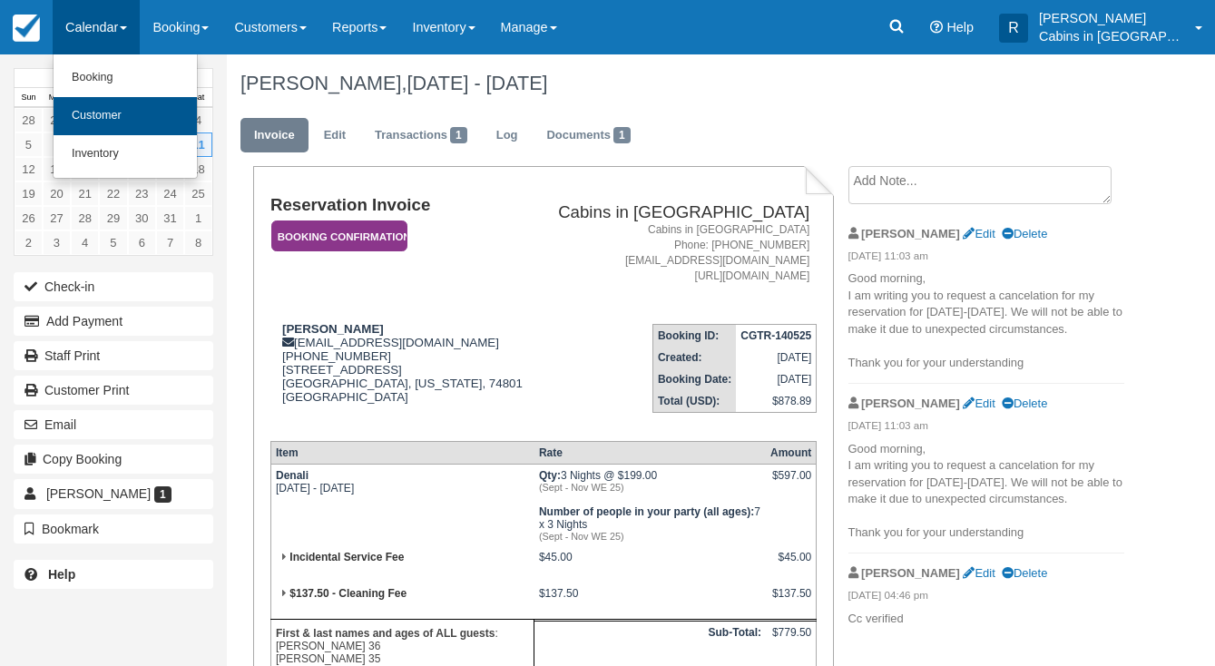
click at [123, 113] on link "Customer" at bounding box center [125, 116] width 143 height 38
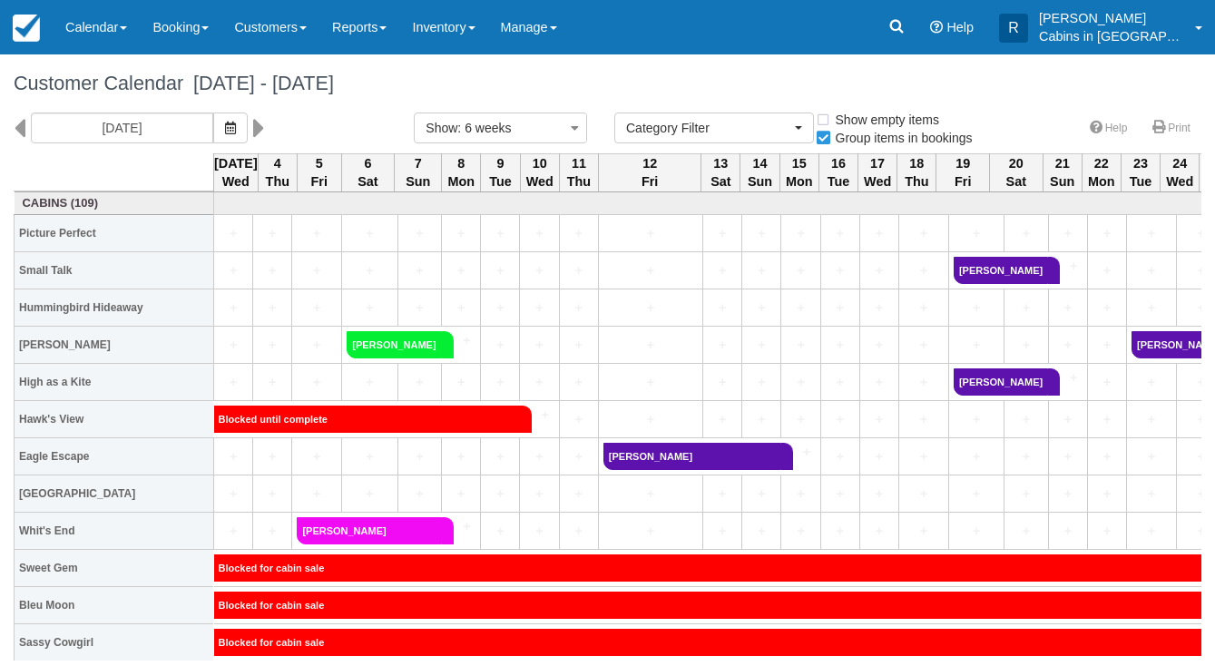
select select
